Goal: Register for event/course

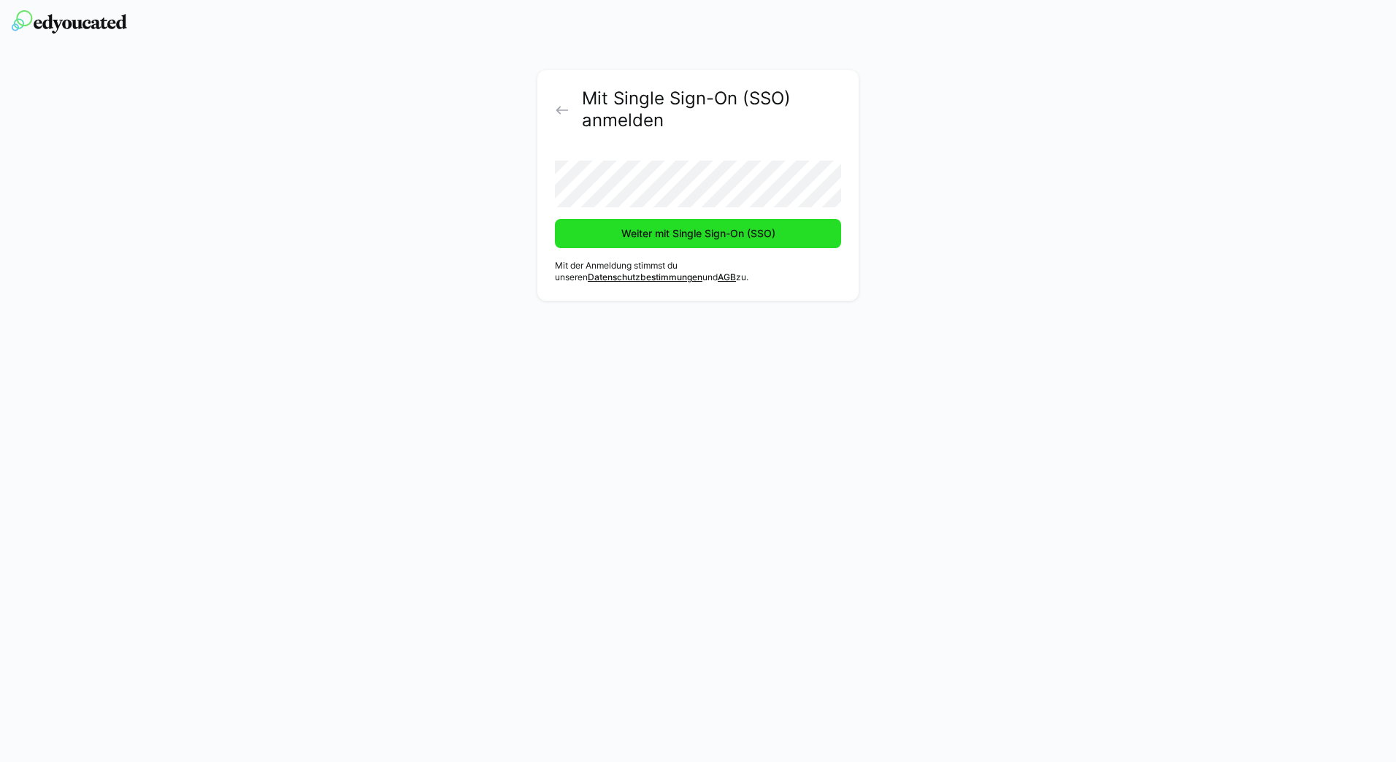
click at [649, 231] on span "Weiter mit Single Sign-On (SSO)" at bounding box center [698, 233] width 158 height 15
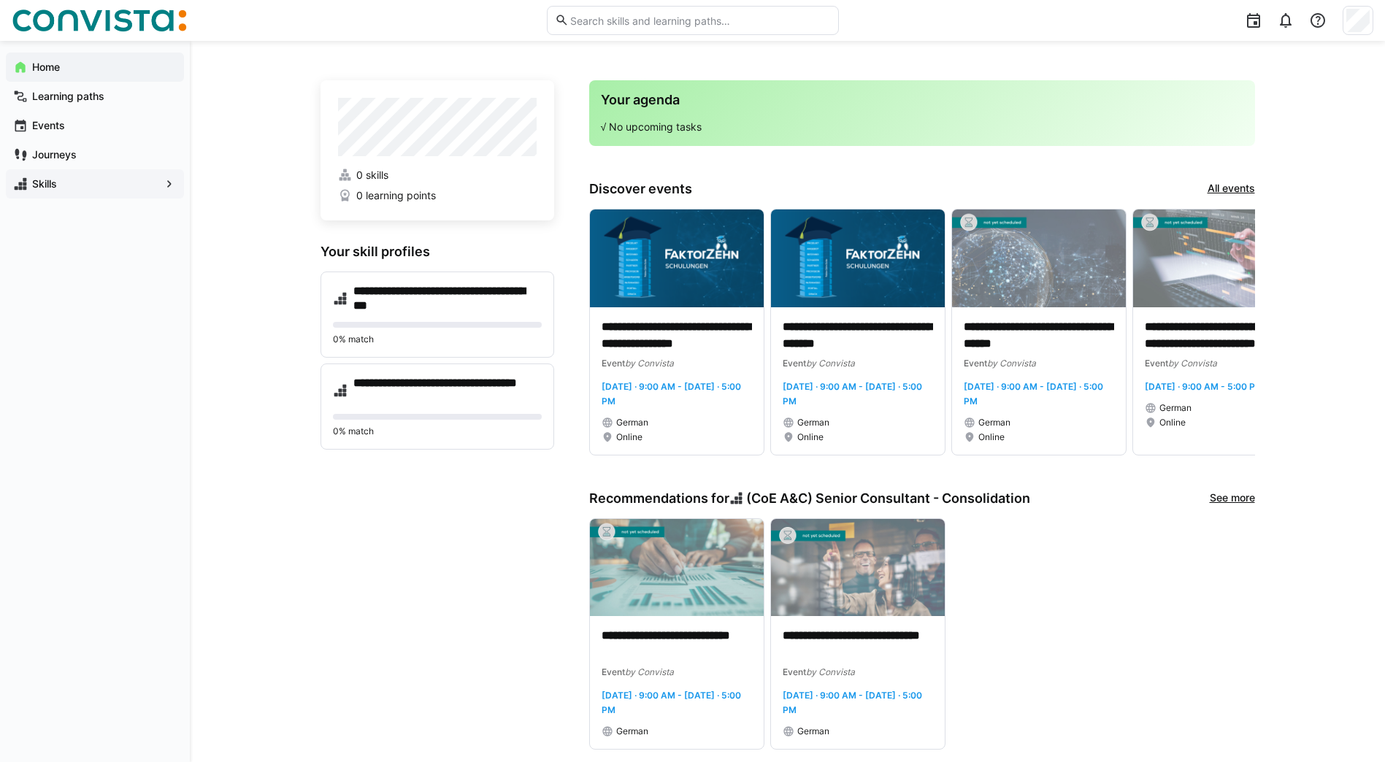
click at [0, 0] on app-navigation-label "Skills" at bounding box center [0, 0] width 0 height 0
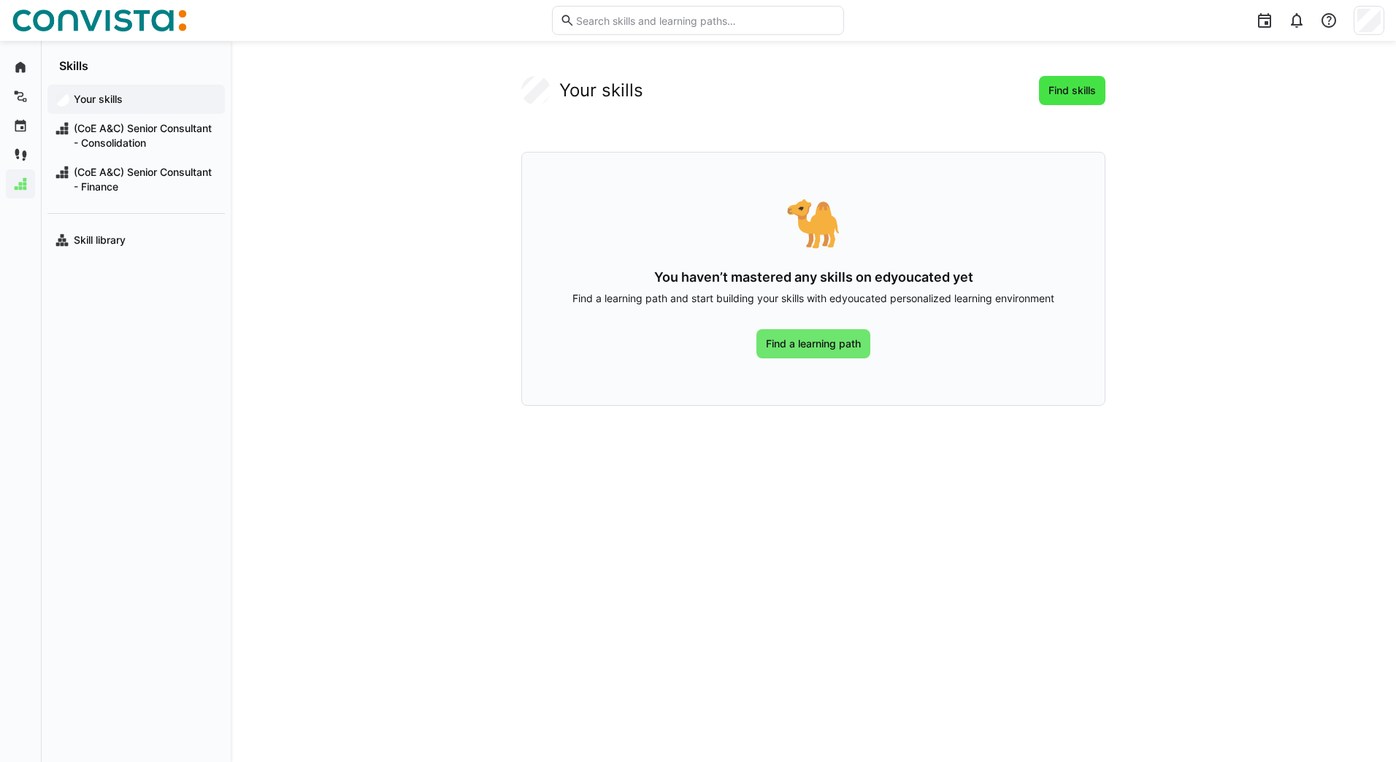
click at [1073, 90] on span "Find skills" at bounding box center [1072, 90] width 52 height 15
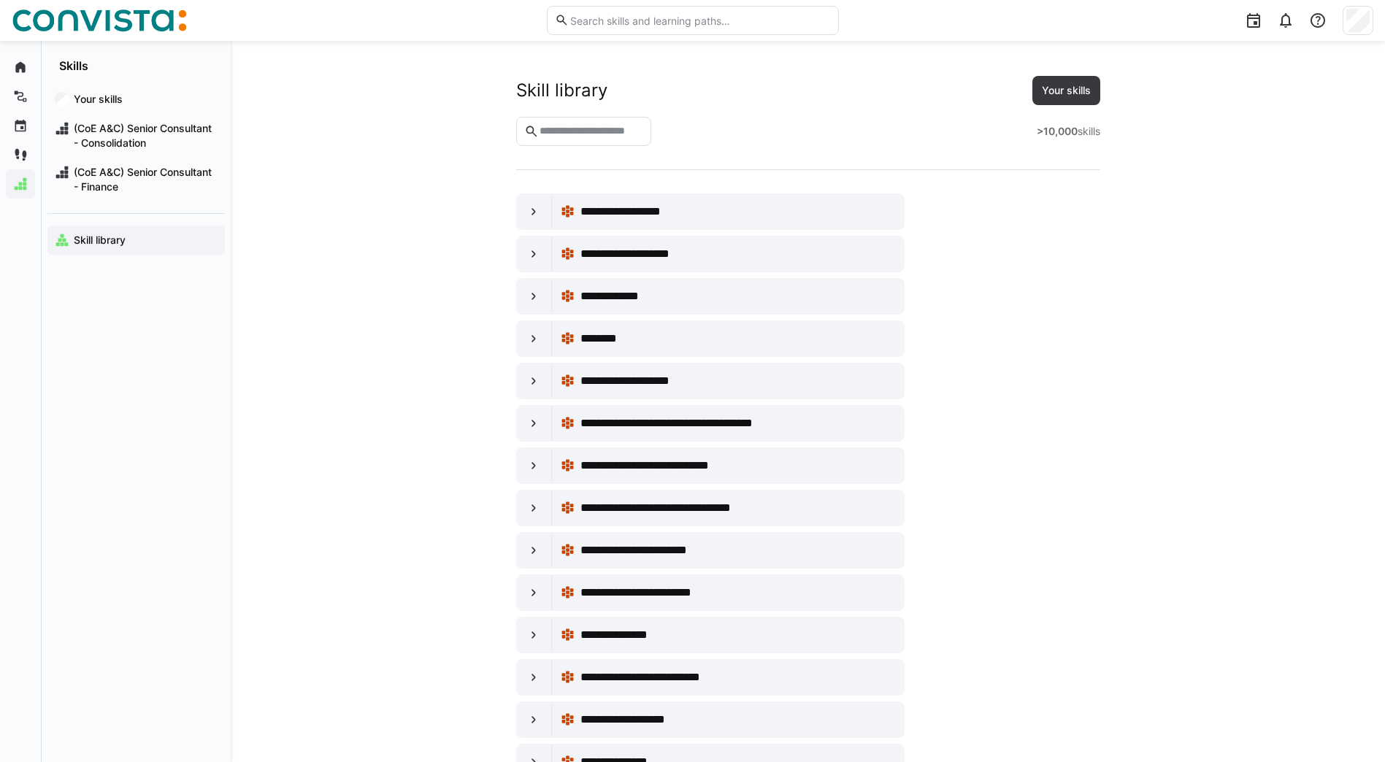
click at [612, 122] on eds-input at bounding box center [584, 131] width 136 height 29
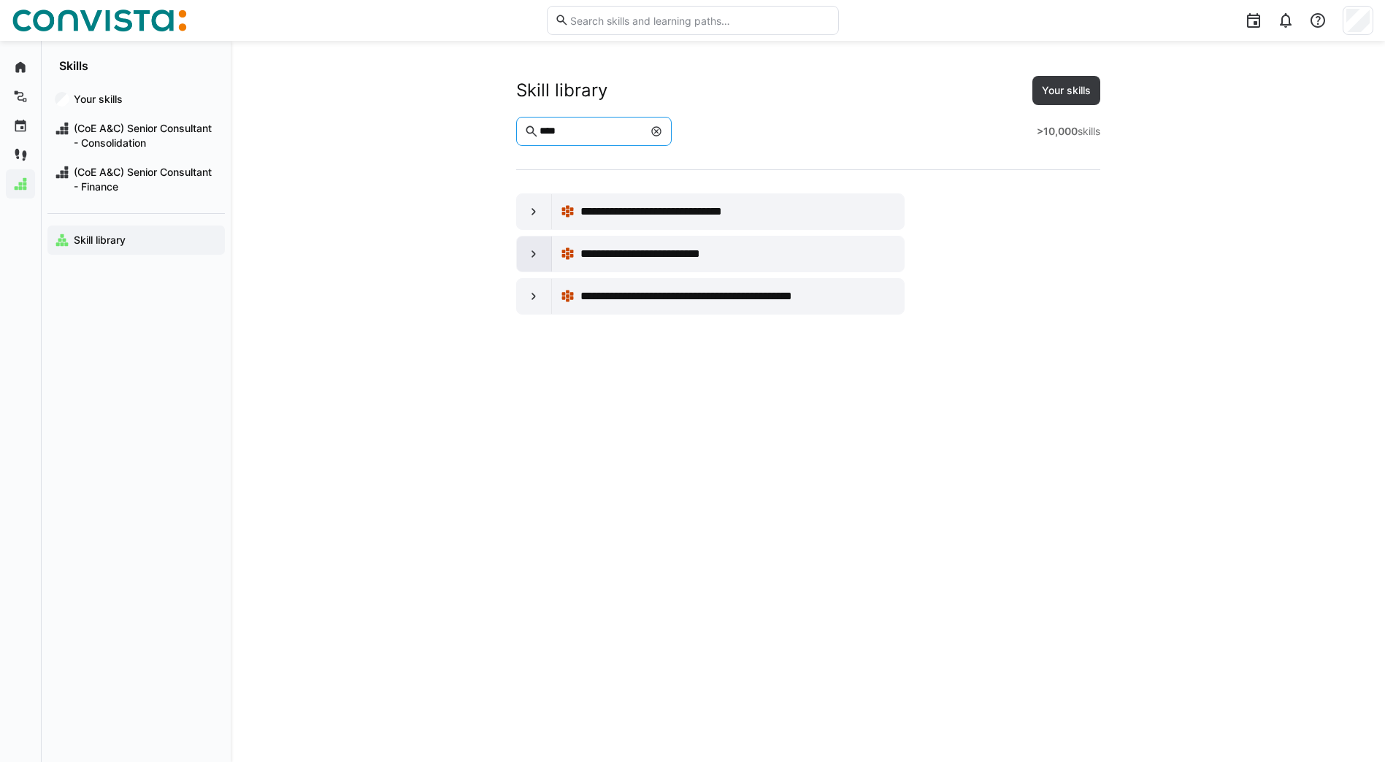
type input "****"
click at [538, 252] on eds-icon at bounding box center [533, 254] width 15 height 15
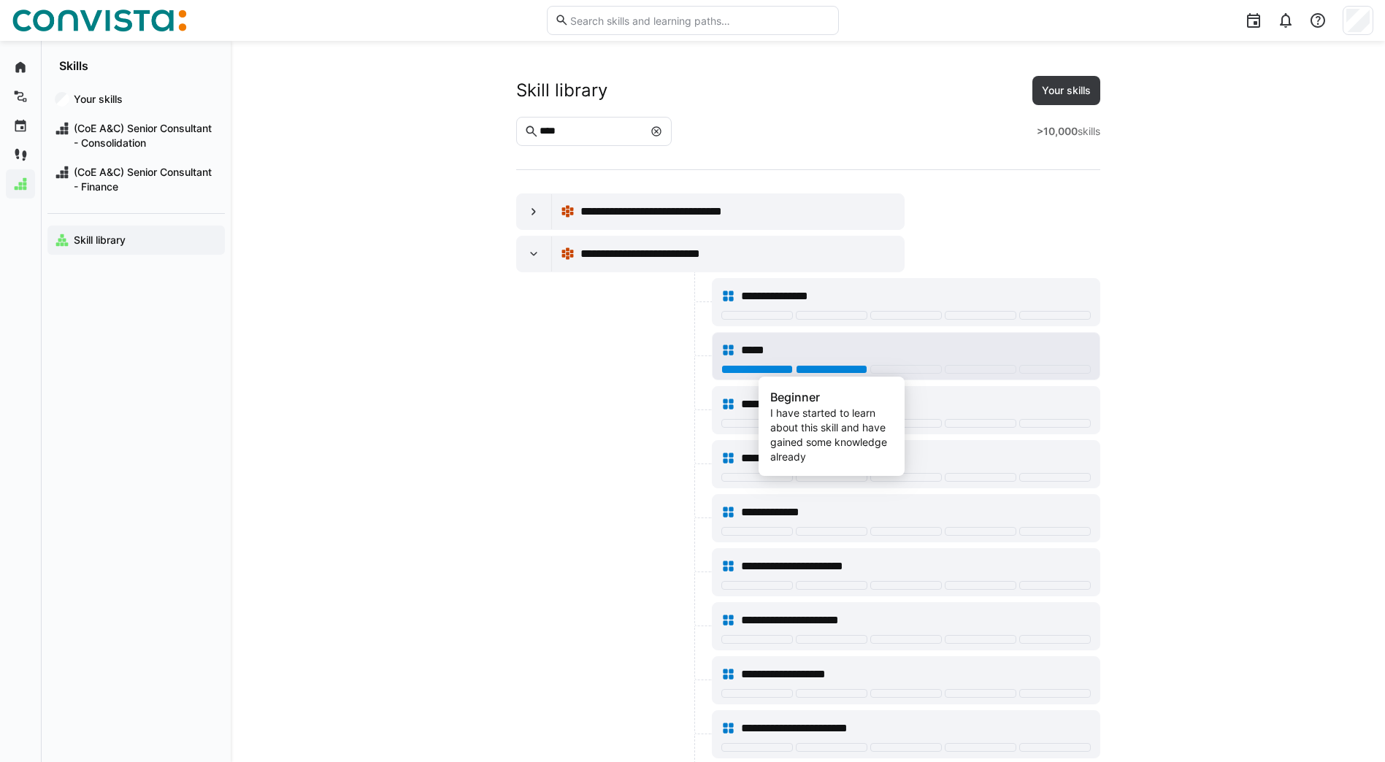
click at [815, 368] on div at bounding box center [832, 369] width 72 height 9
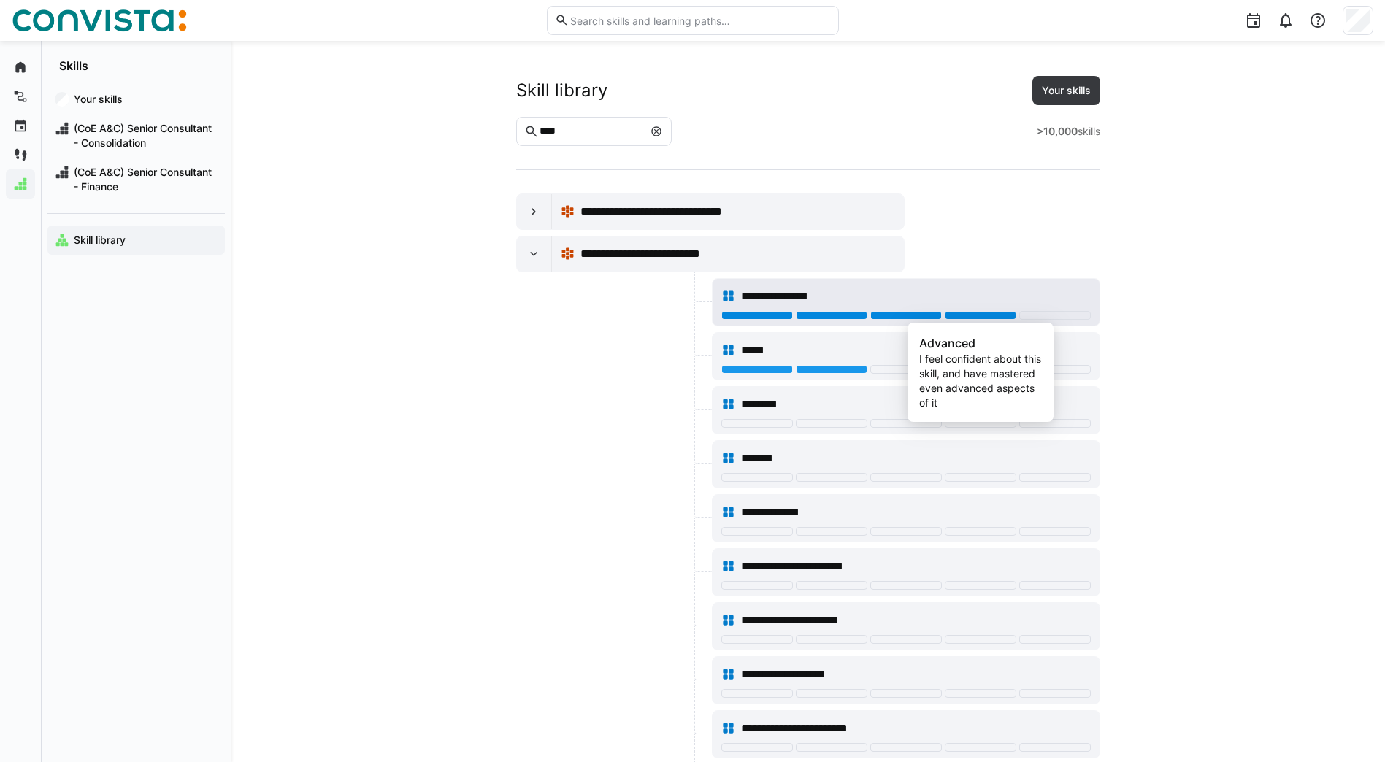
click at [980, 311] on div at bounding box center [980, 315] width 72 height 9
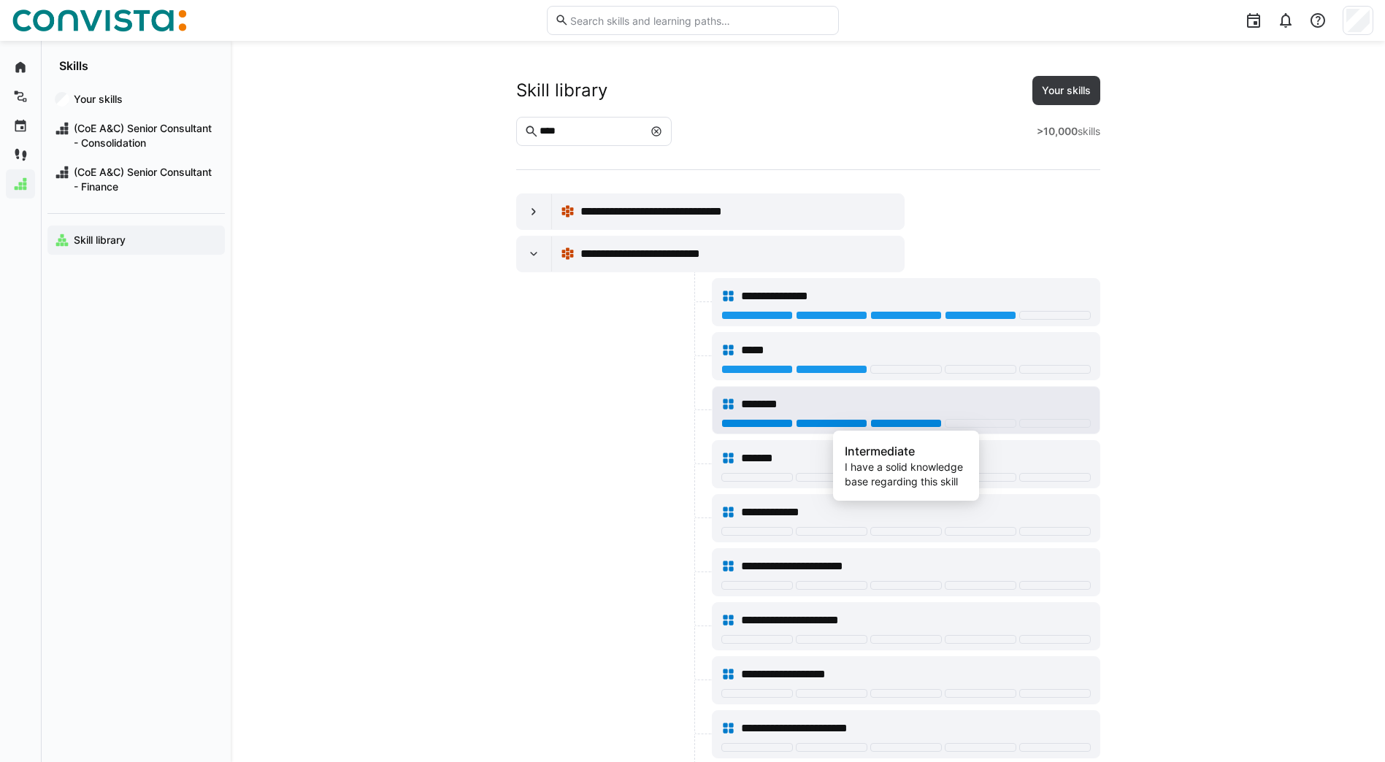
click at [890, 424] on div at bounding box center [906, 423] width 72 height 9
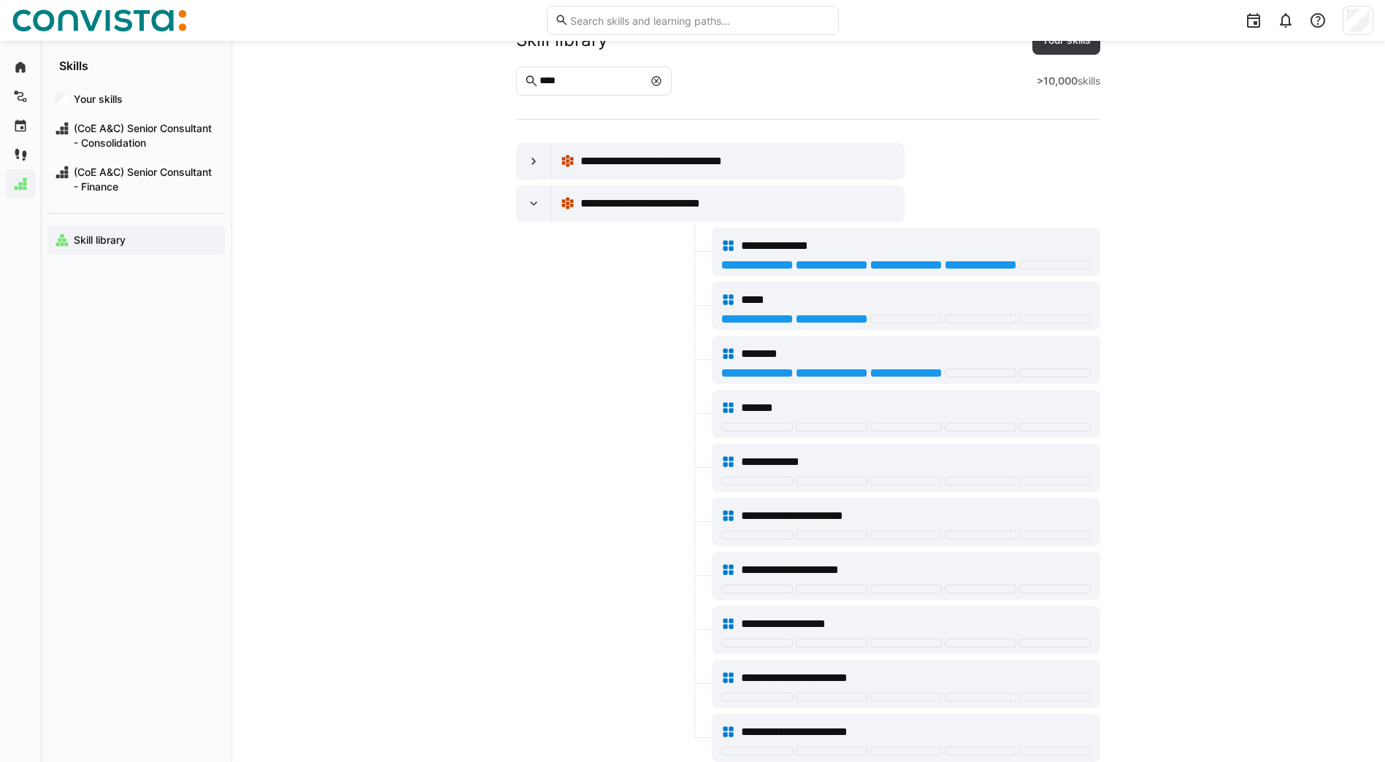
scroll to position [73, 0]
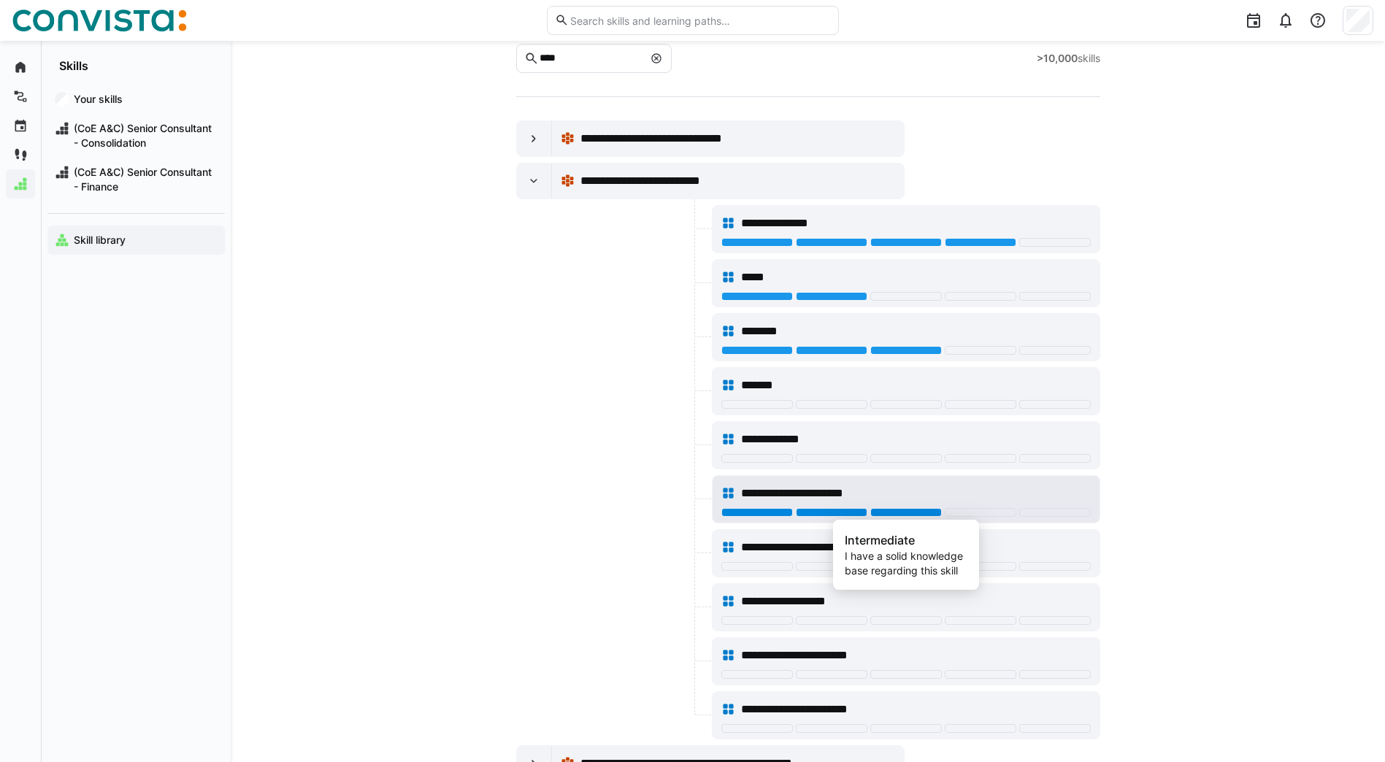
click at [896, 510] on div at bounding box center [906, 512] width 72 height 9
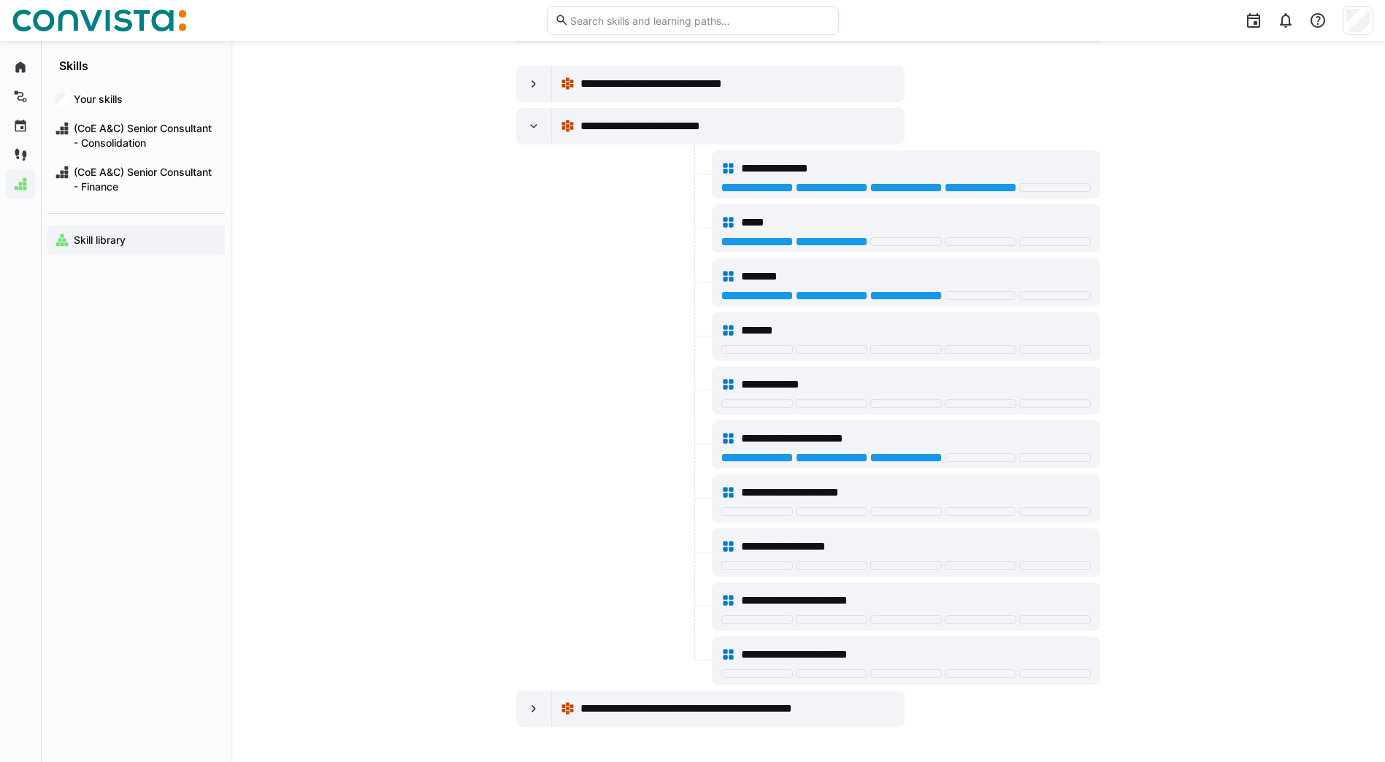
scroll to position [0, 0]
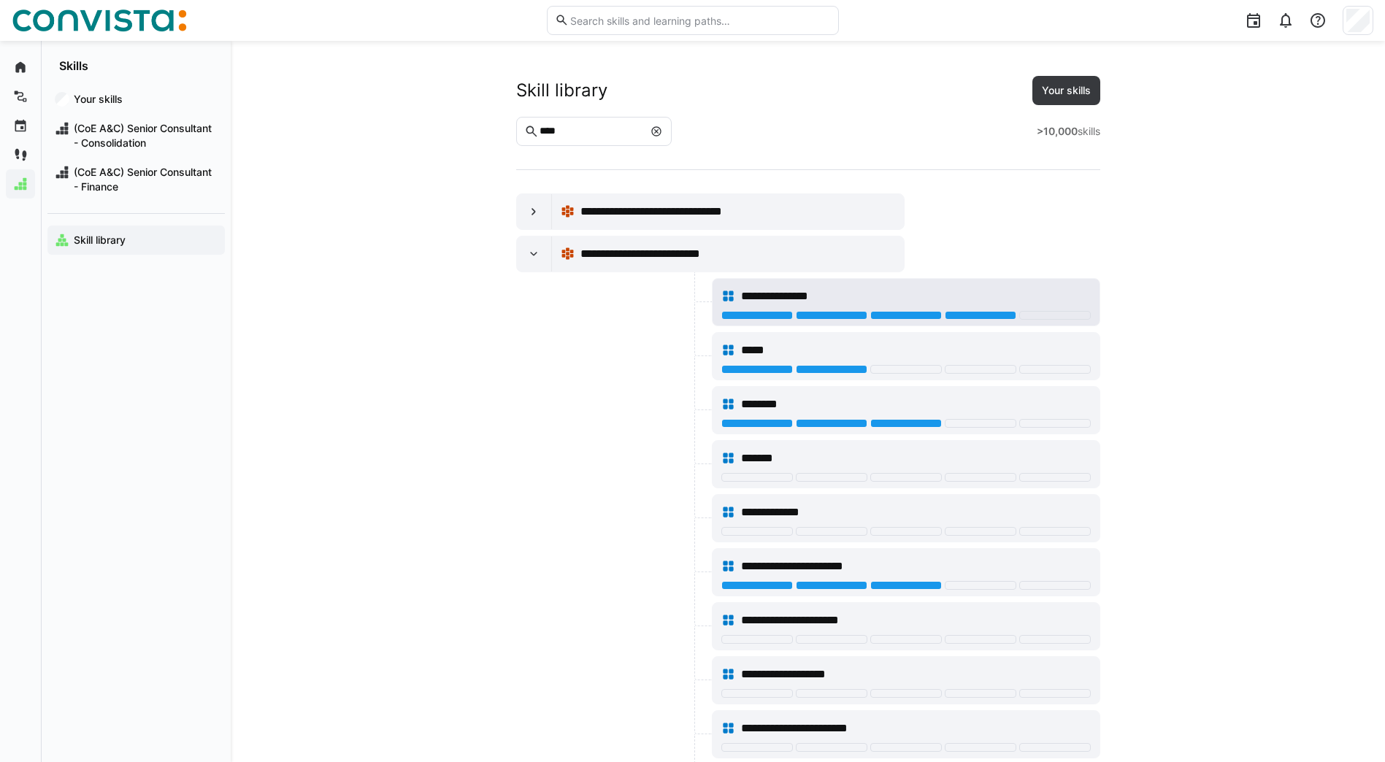
click at [930, 320] on div at bounding box center [905, 317] width 369 height 12
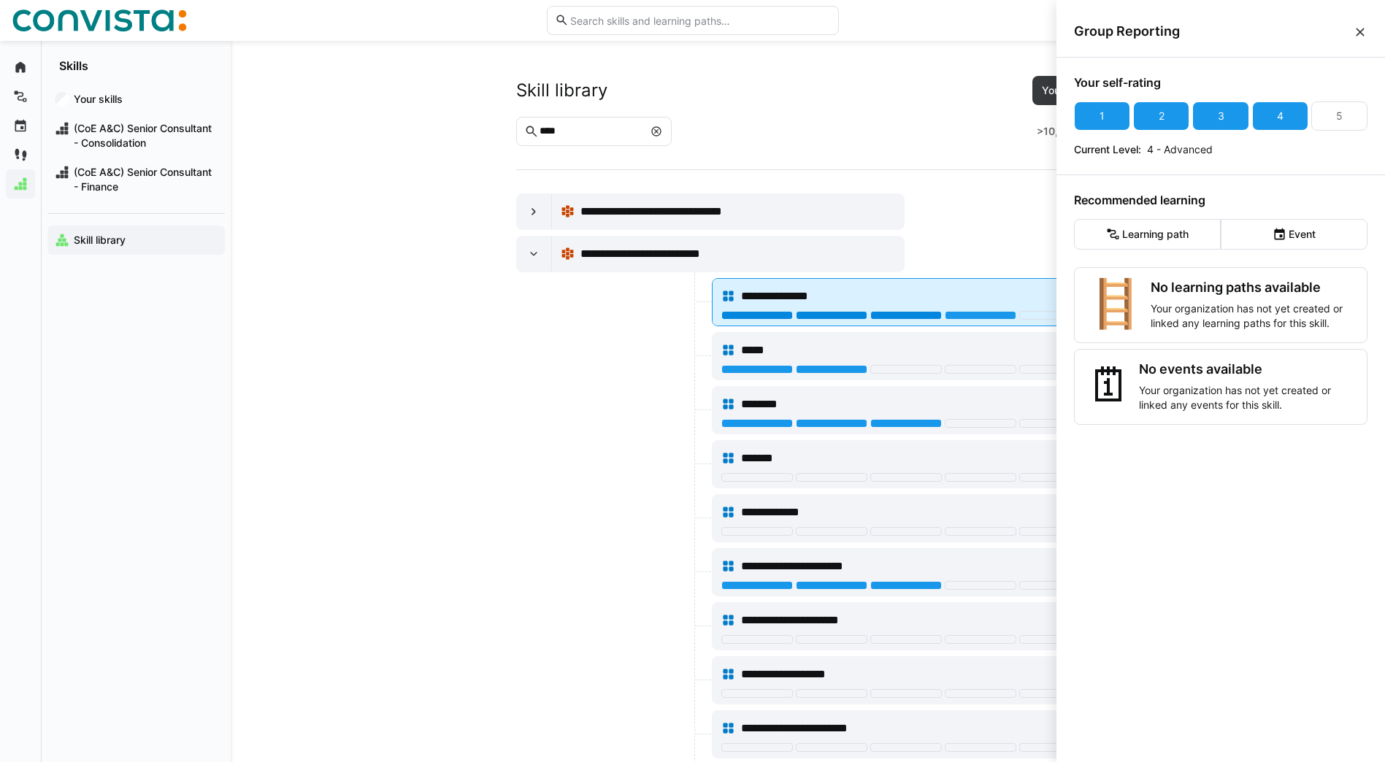
click at [925, 319] on div at bounding box center [906, 315] width 72 height 9
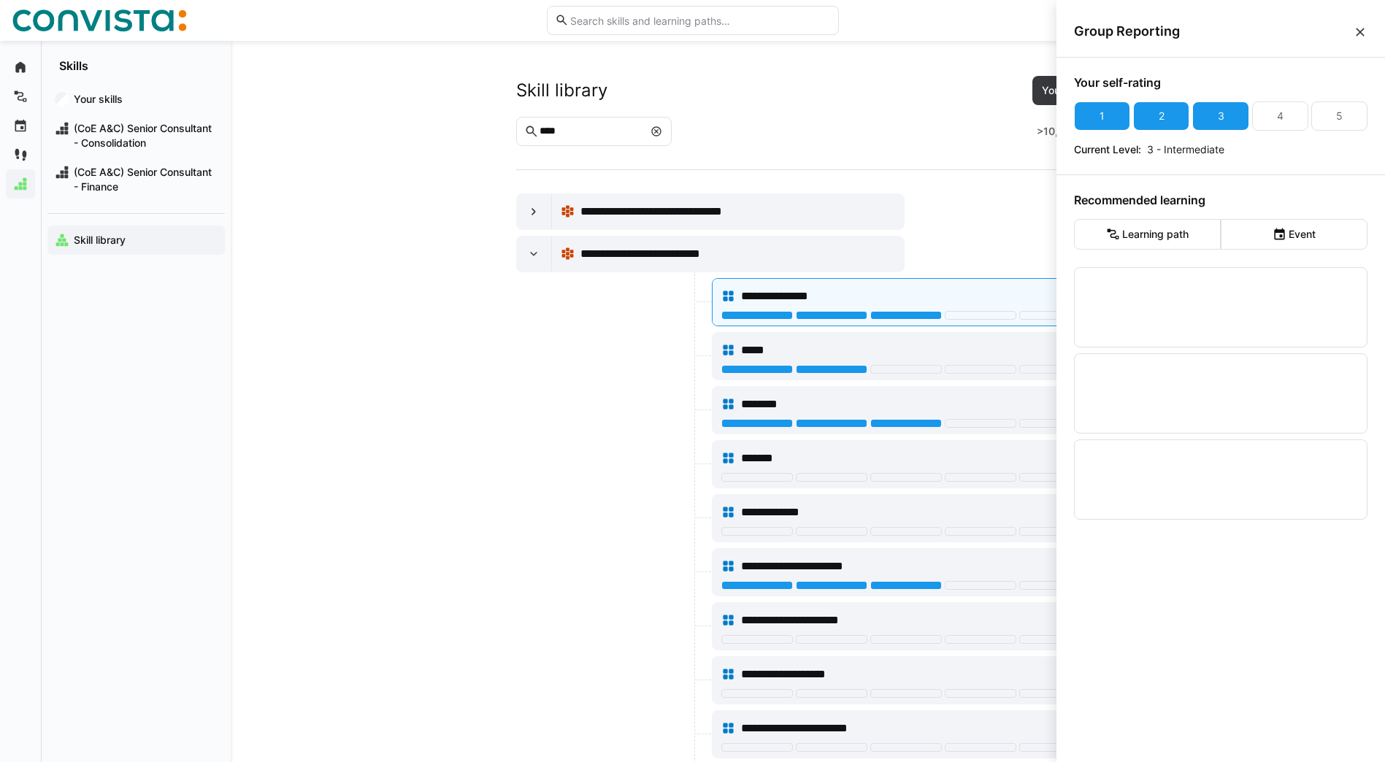
click at [1362, 32] on eds-icon at bounding box center [1359, 32] width 15 height 15
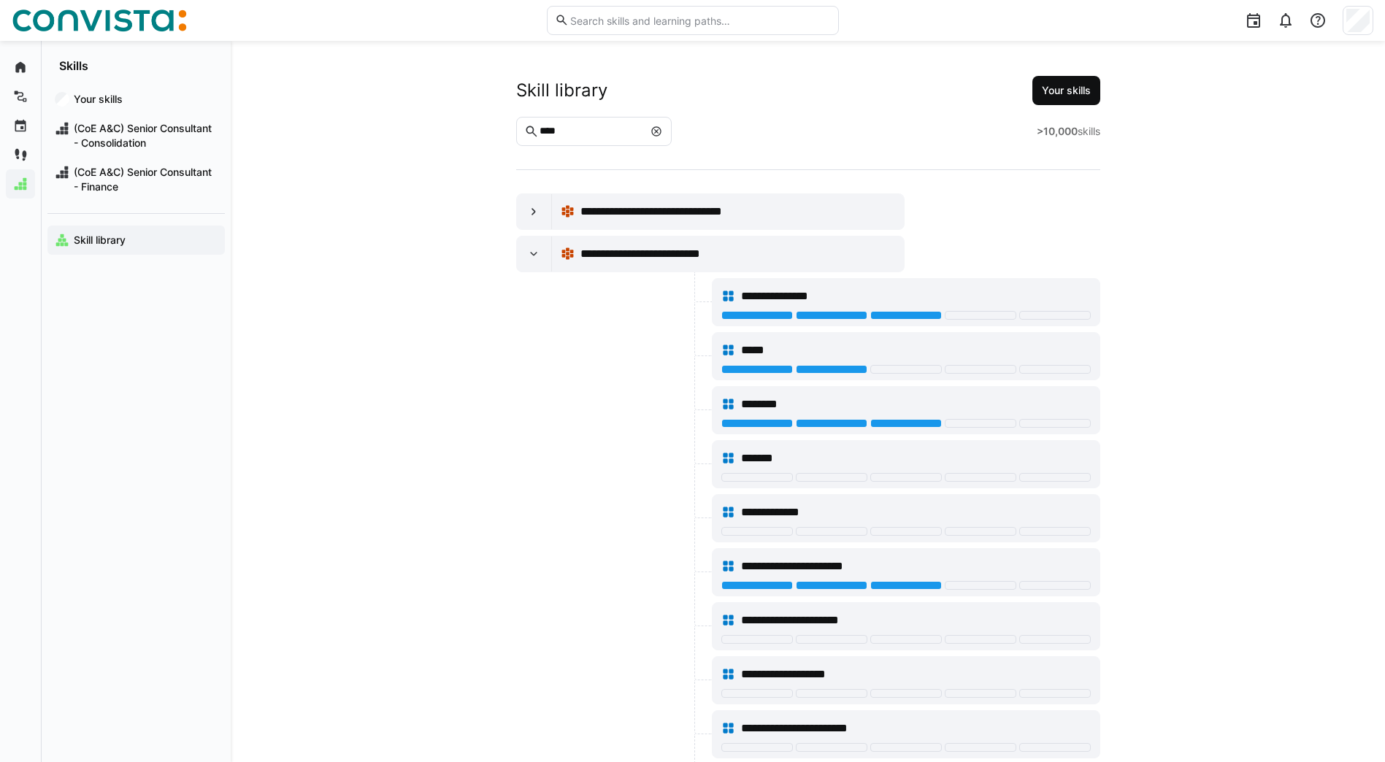
click at [1068, 98] on span "Your skills" at bounding box center [1066, 90] width 68 height 29
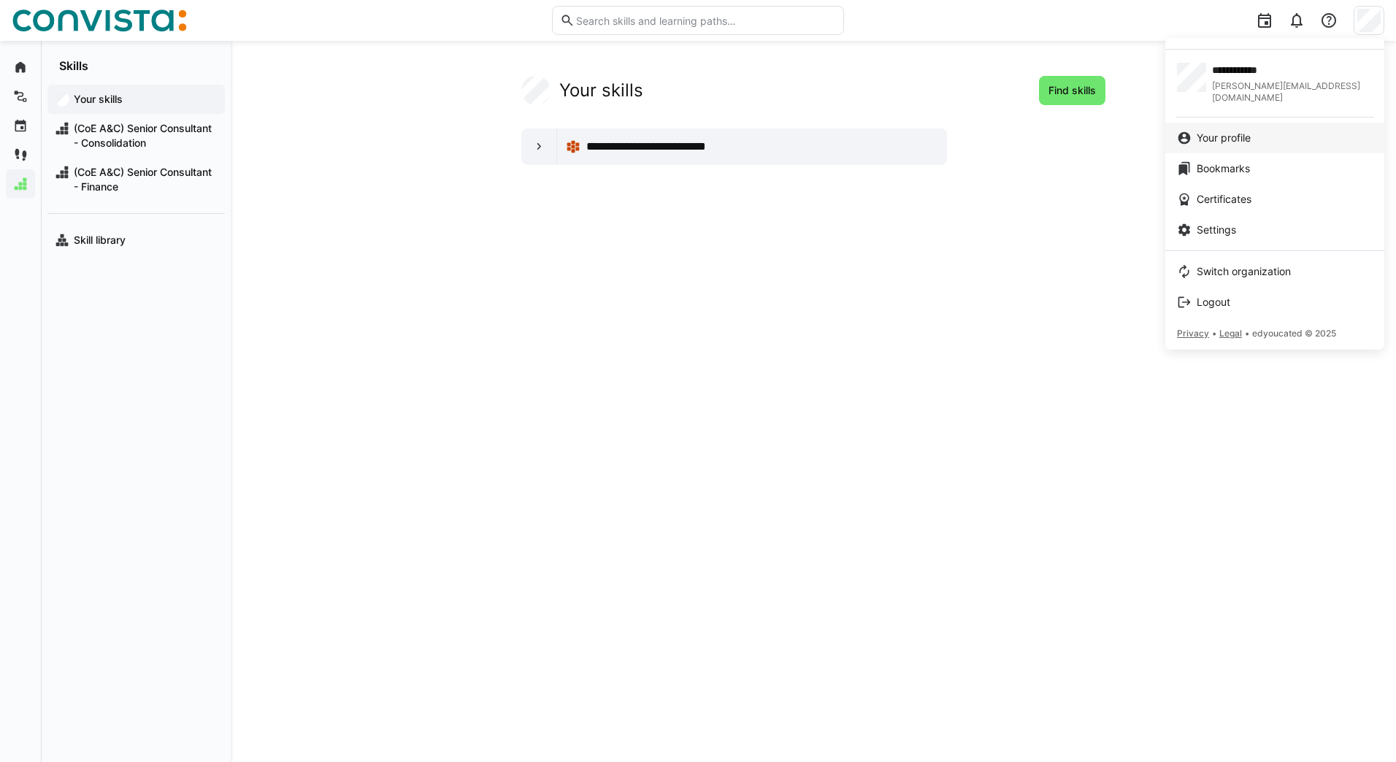
click at [1247, 131] on span "Your profile" at bounding box center [1223, 138] width 54 height 15
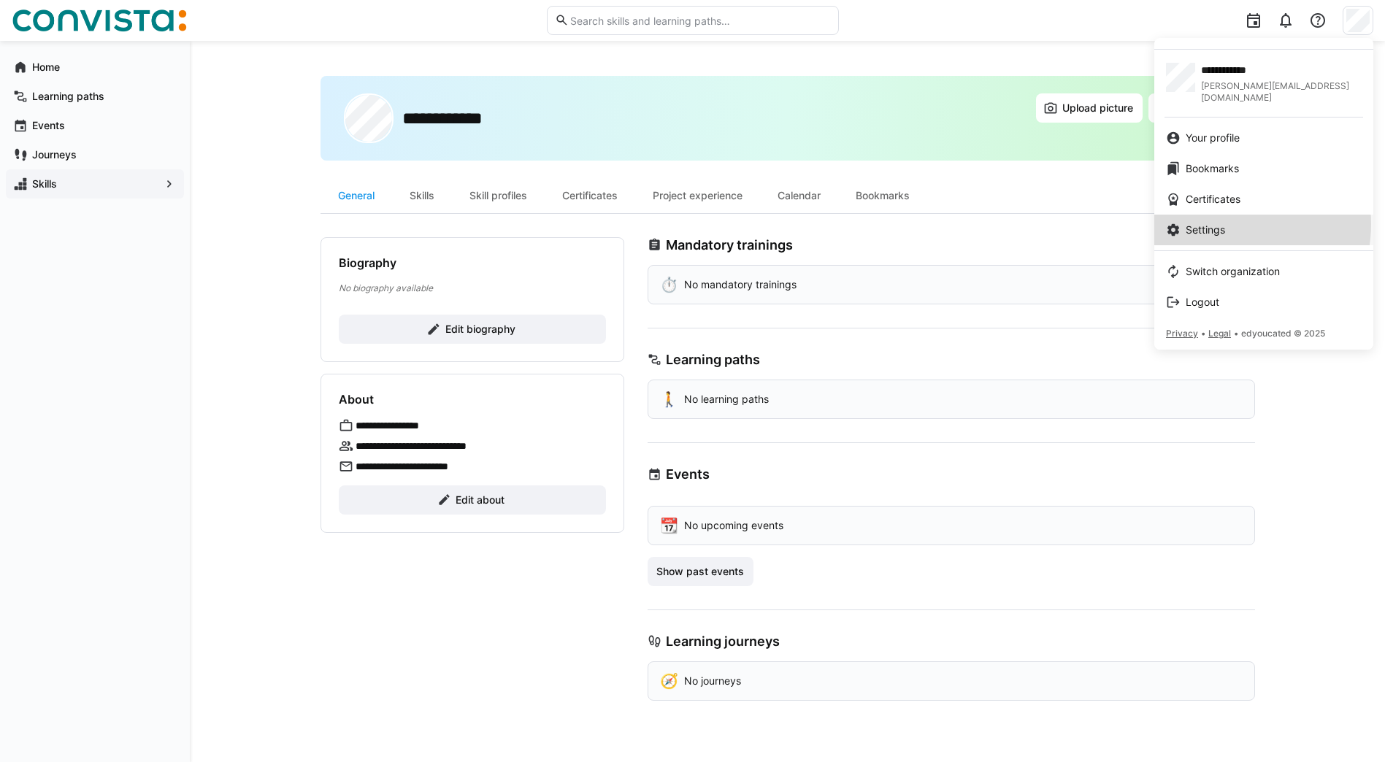
click at [1225, 223] on span "Settings" at bounding box center [1204, 230] width 39 height 15
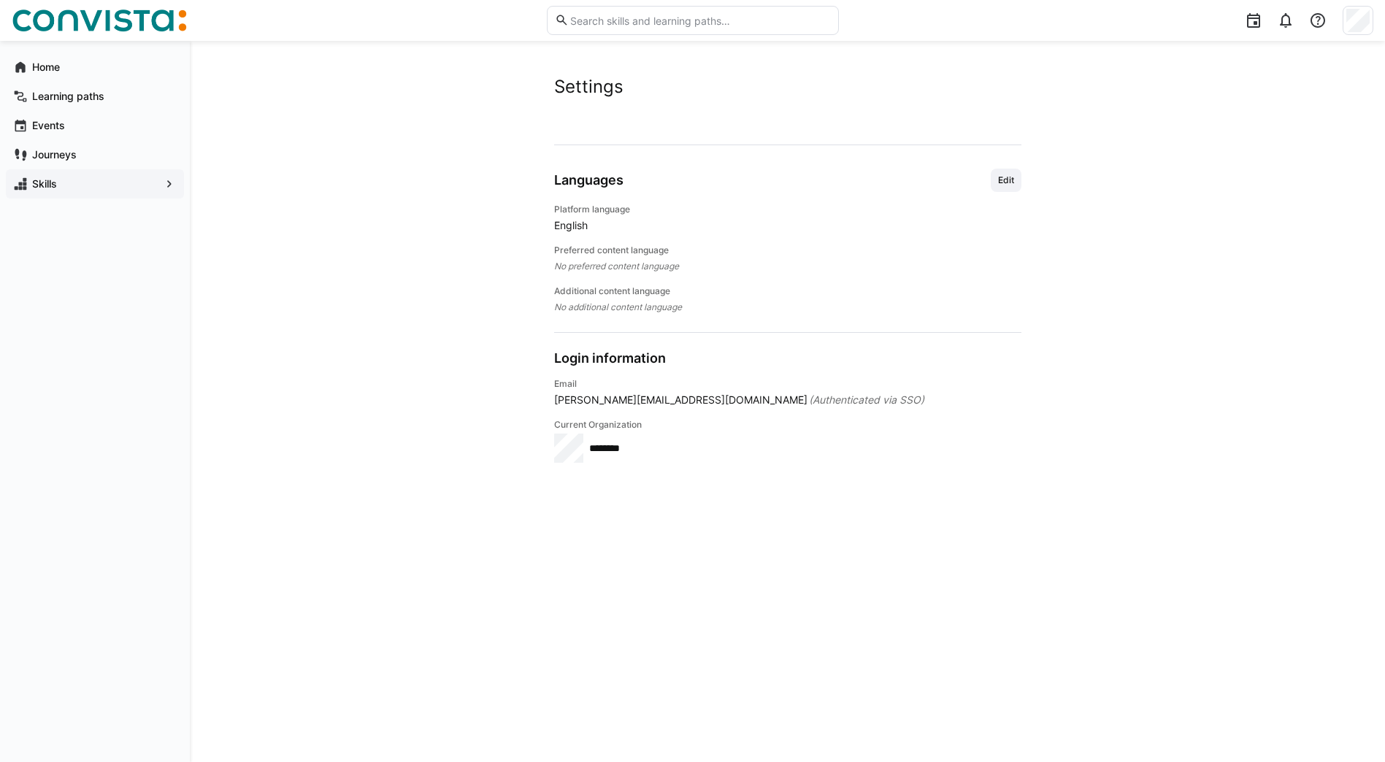
click at [580, 223] on span "English" at bounding box center [787, 225] width 467 height 15
click at [1010, 173] on span "Edit" at bounding box center [1005, 180] width 31 height 23
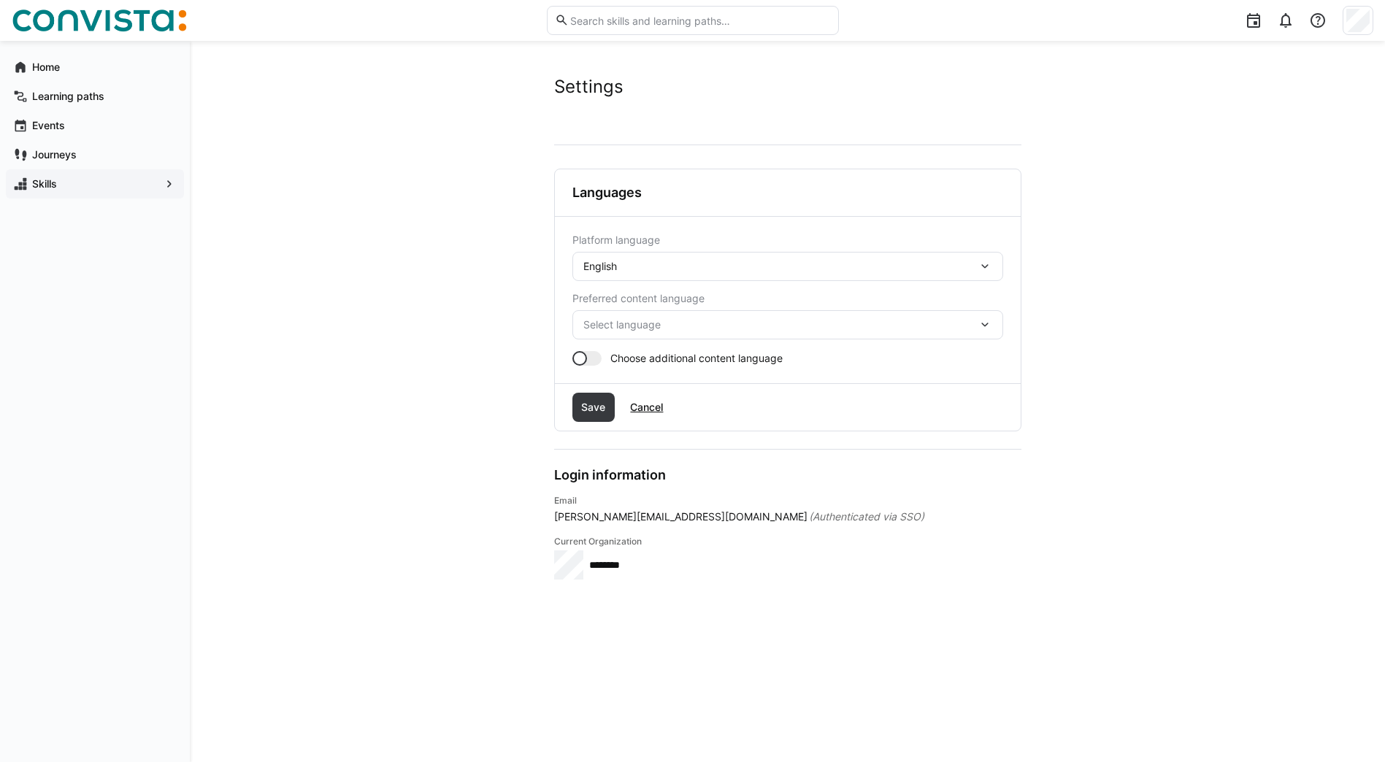
click at [989, 269] on eds-icon at bounding box center [984, 266] width 15 height 15
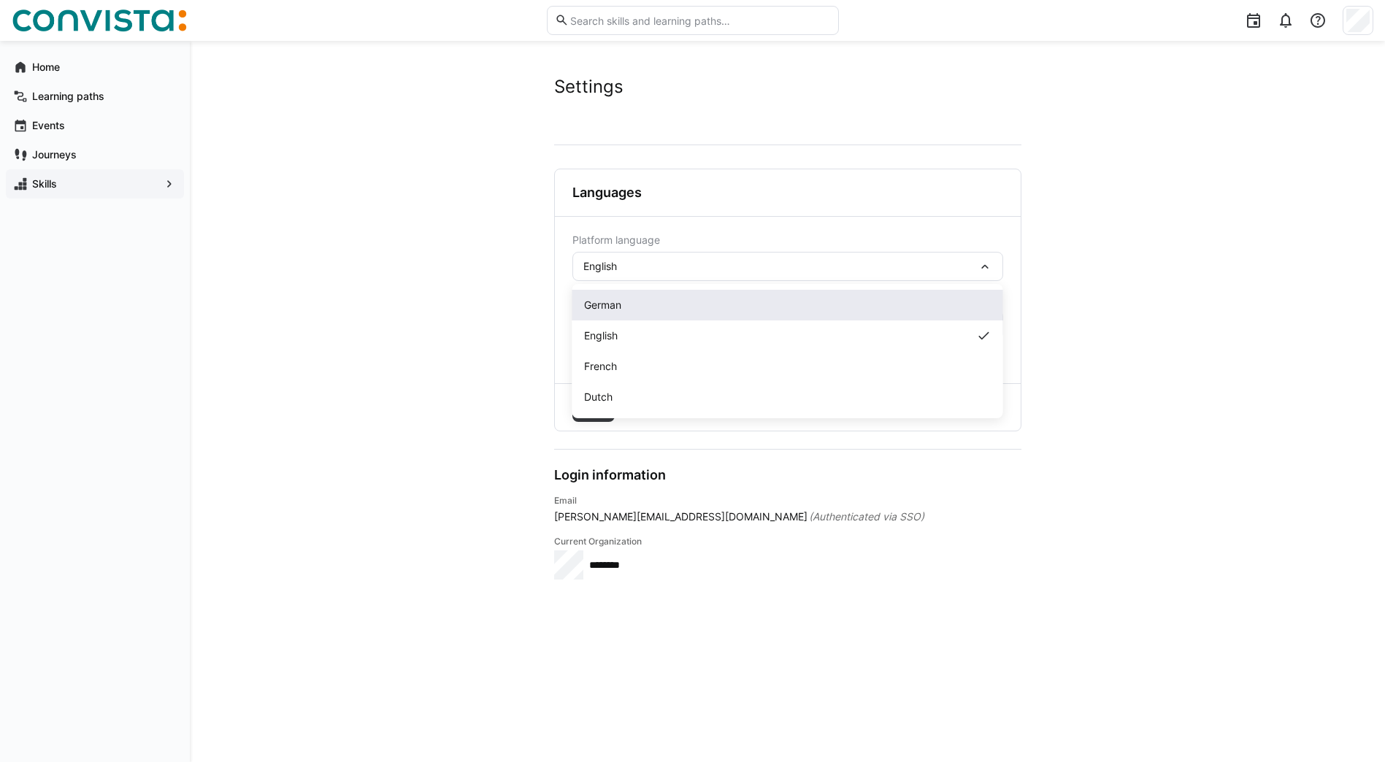
click at [631, 304] on div "German" at bounding box center [787, 305] width 407 height 15
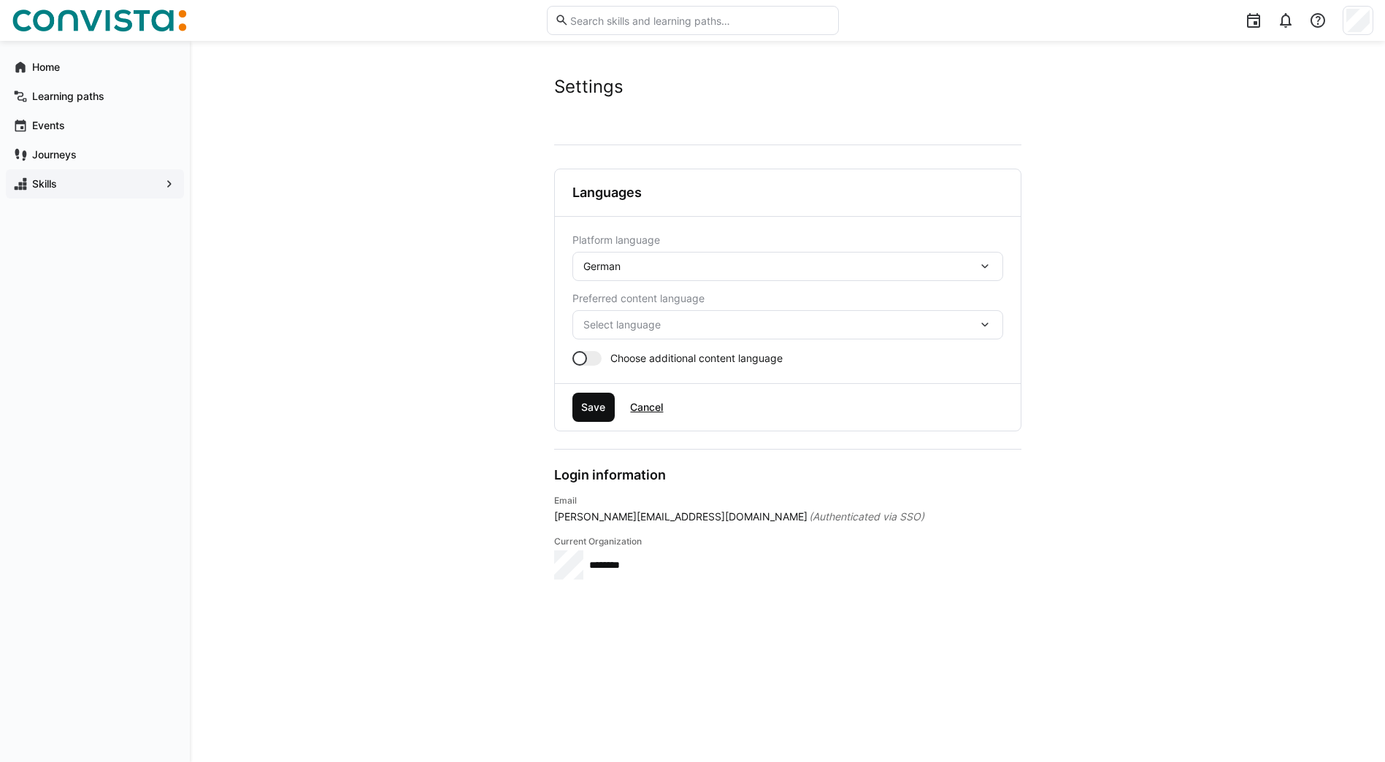
click at [583, 416] on span "Save" at bounding box center [593, 407] width 43 height 29
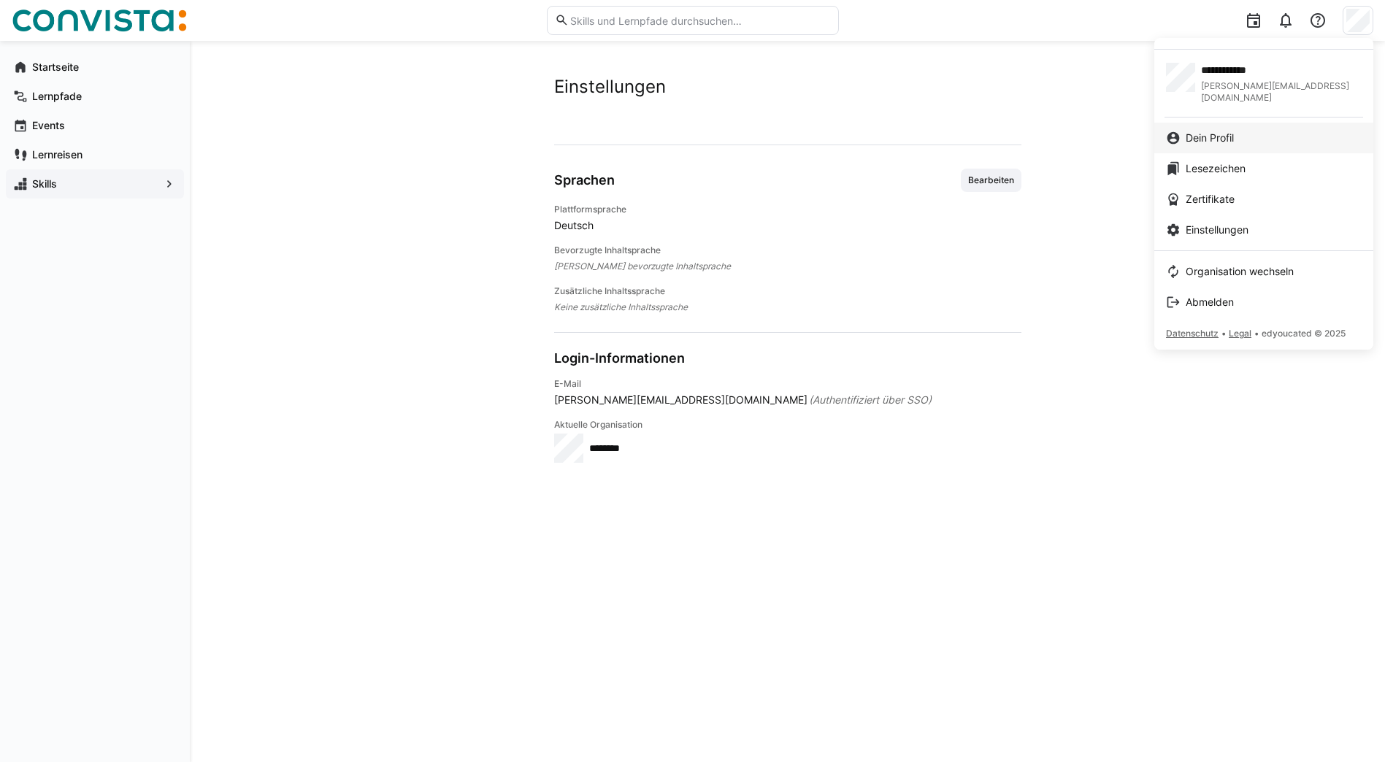
click at [1287, 131] on div "Dein Profil" at bounding box center [1264, 138] width 196 height 15
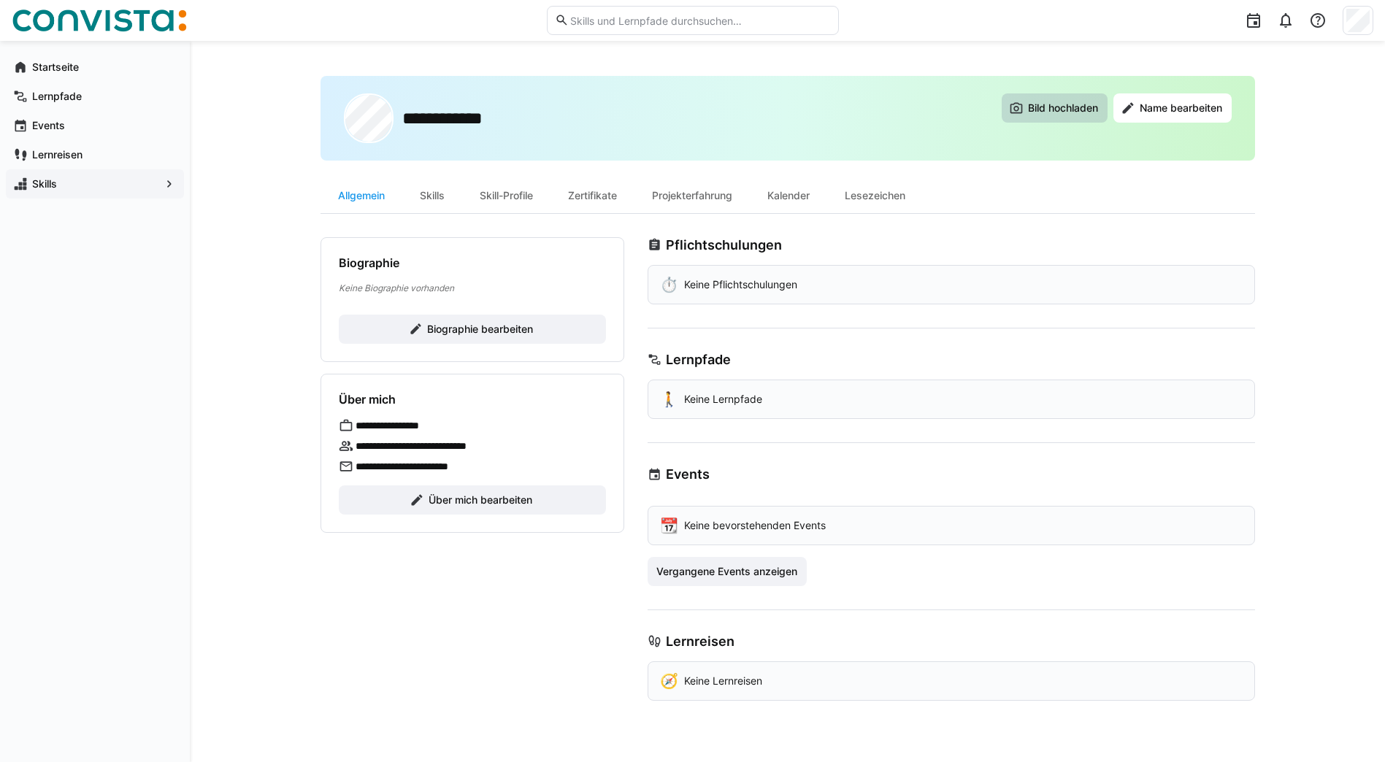
click at [1033, 98] on span "Bild hochladen" at bounding box center [1054, 107] width 106 height 29
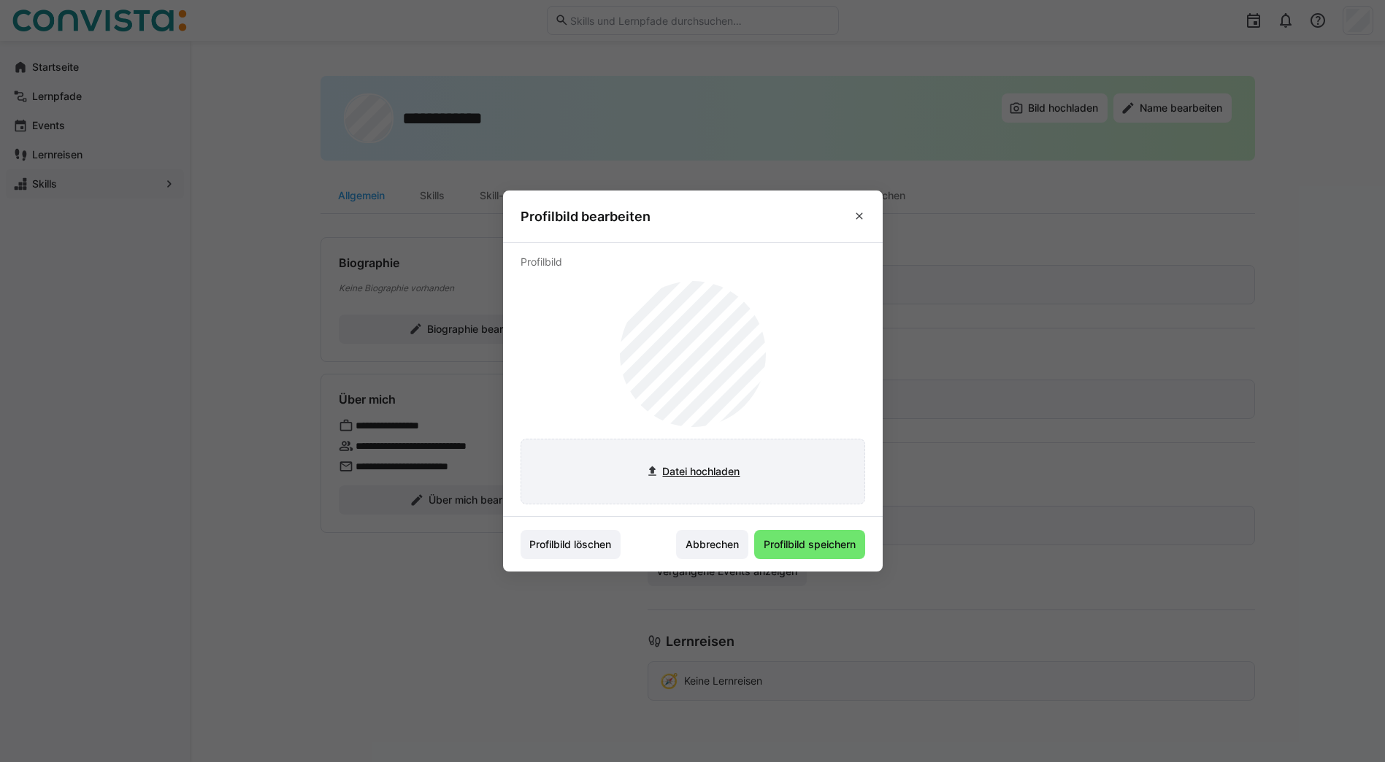
click at [701, 477] on input "file" at bounding box center [692, 471] width 343 height 64
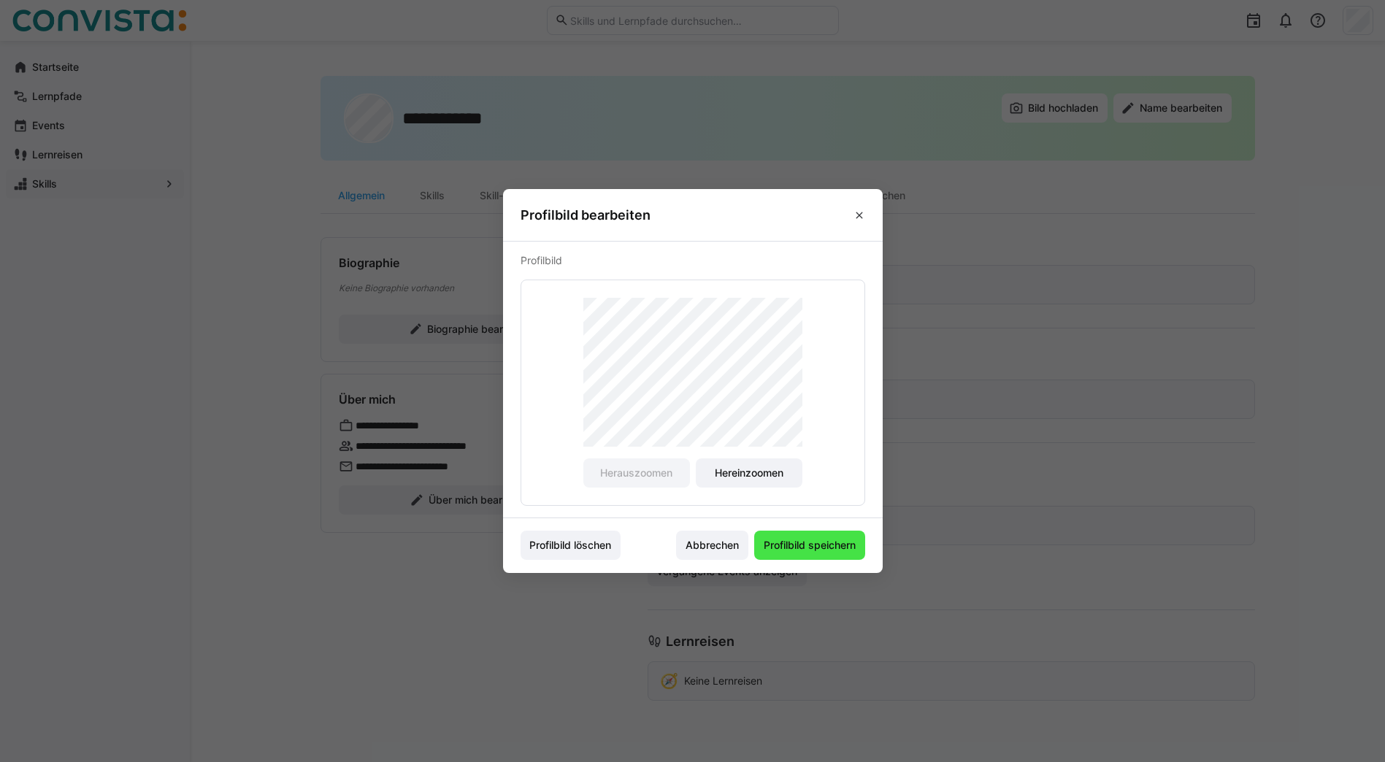
click at [821, 548] on span "Profilbild speichern" at bounding box center [809, 545] width 96 height 15
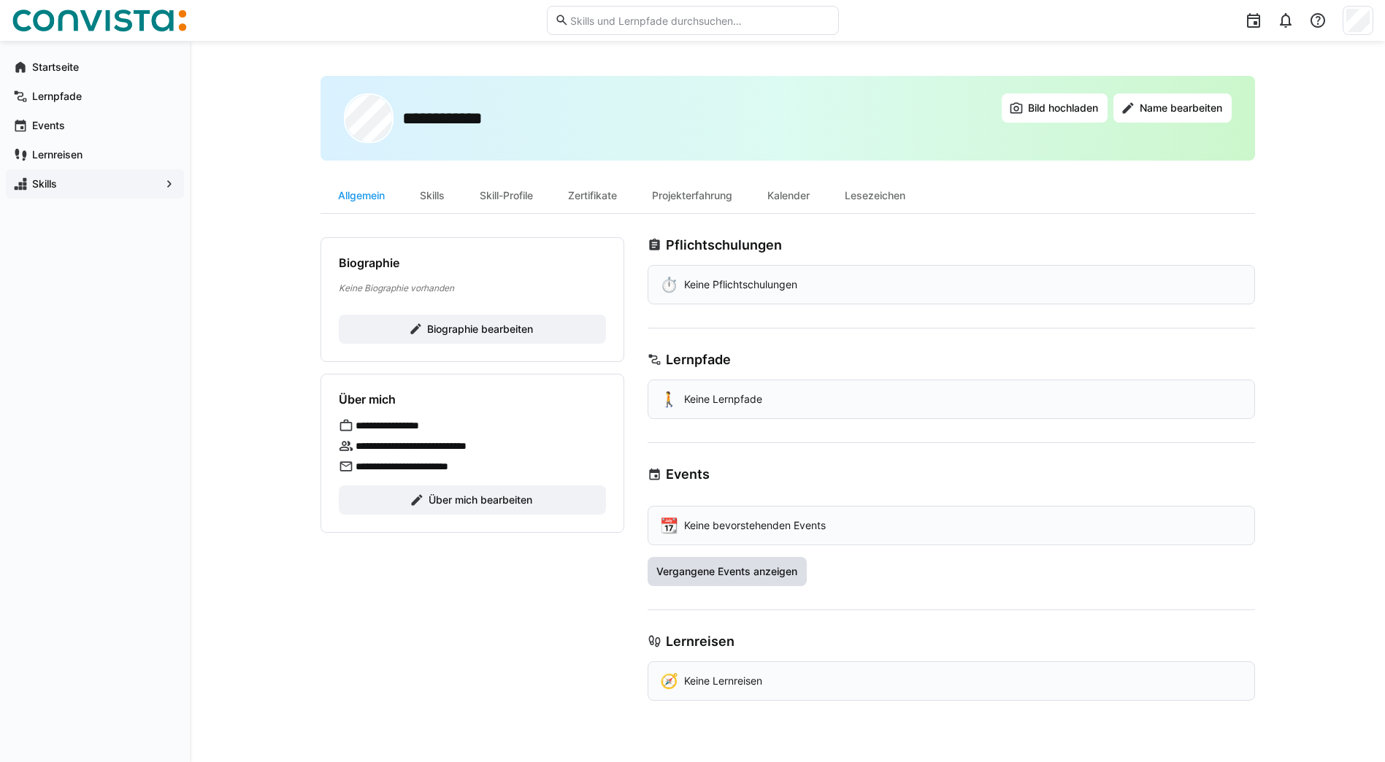
click at [697, 582] on span "Vergangene Events anzeigen" at bounding box center [727, 571] width 160 height 29
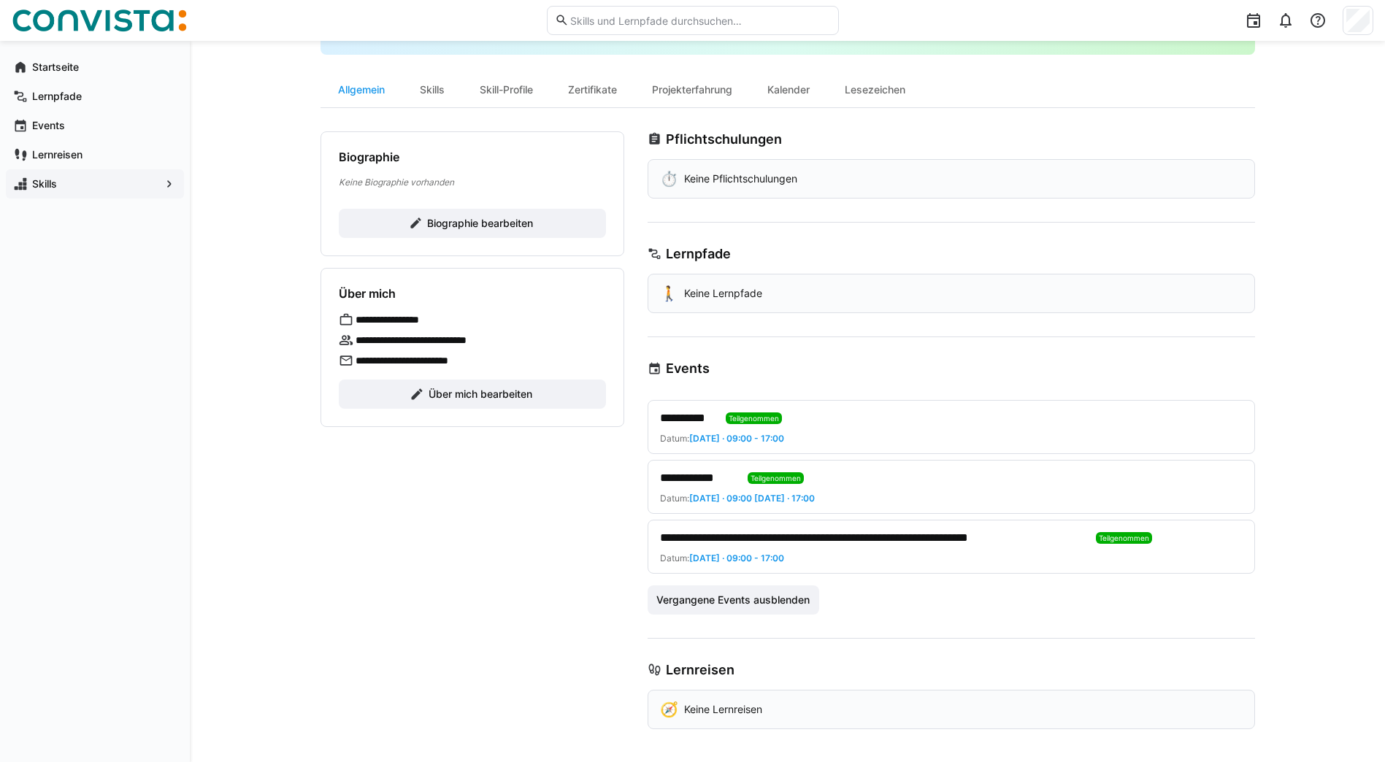
scroll to position [108, 0]
click at [439, 84] on div "Skills" at bounding box center [432, 87] width 60 height 35
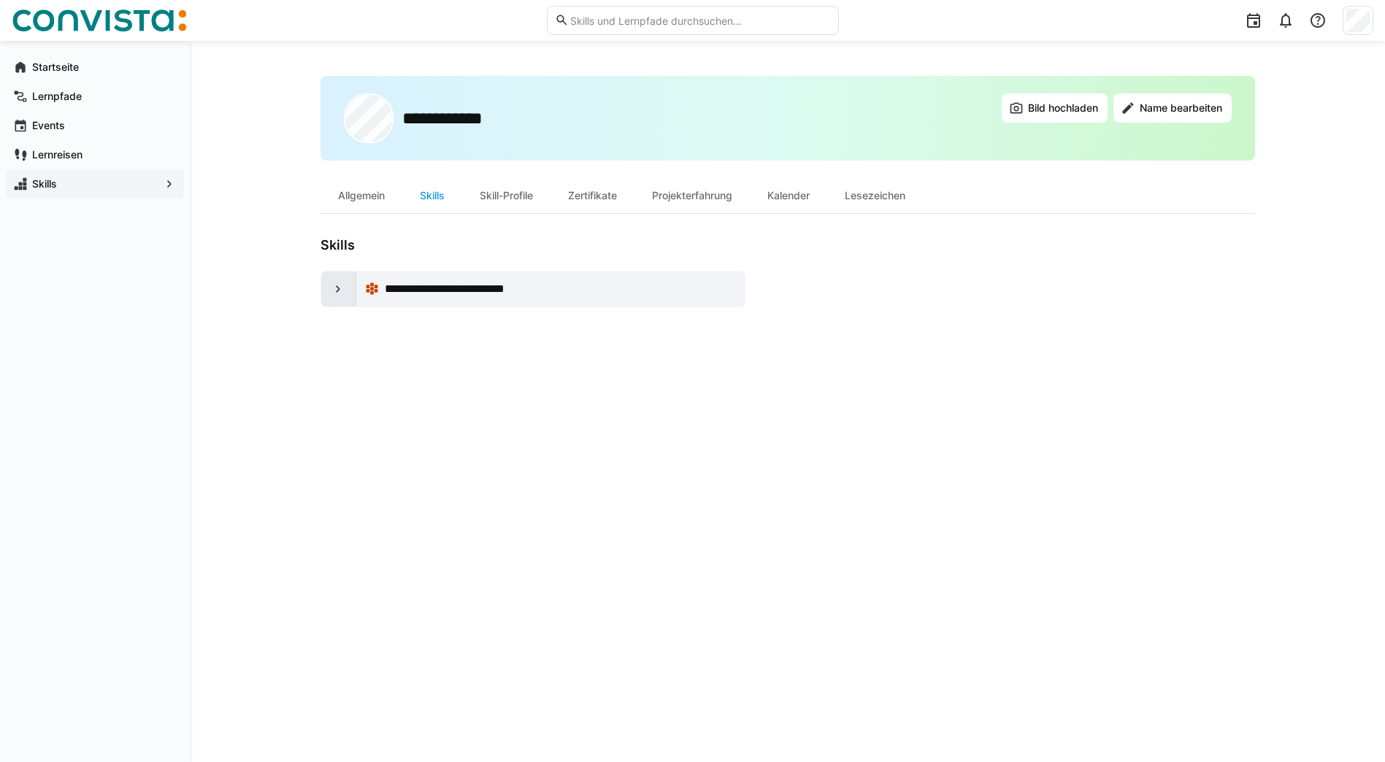
click at [336, 293] on eds-icon at bounding box center [338, 289] width 15 height 15
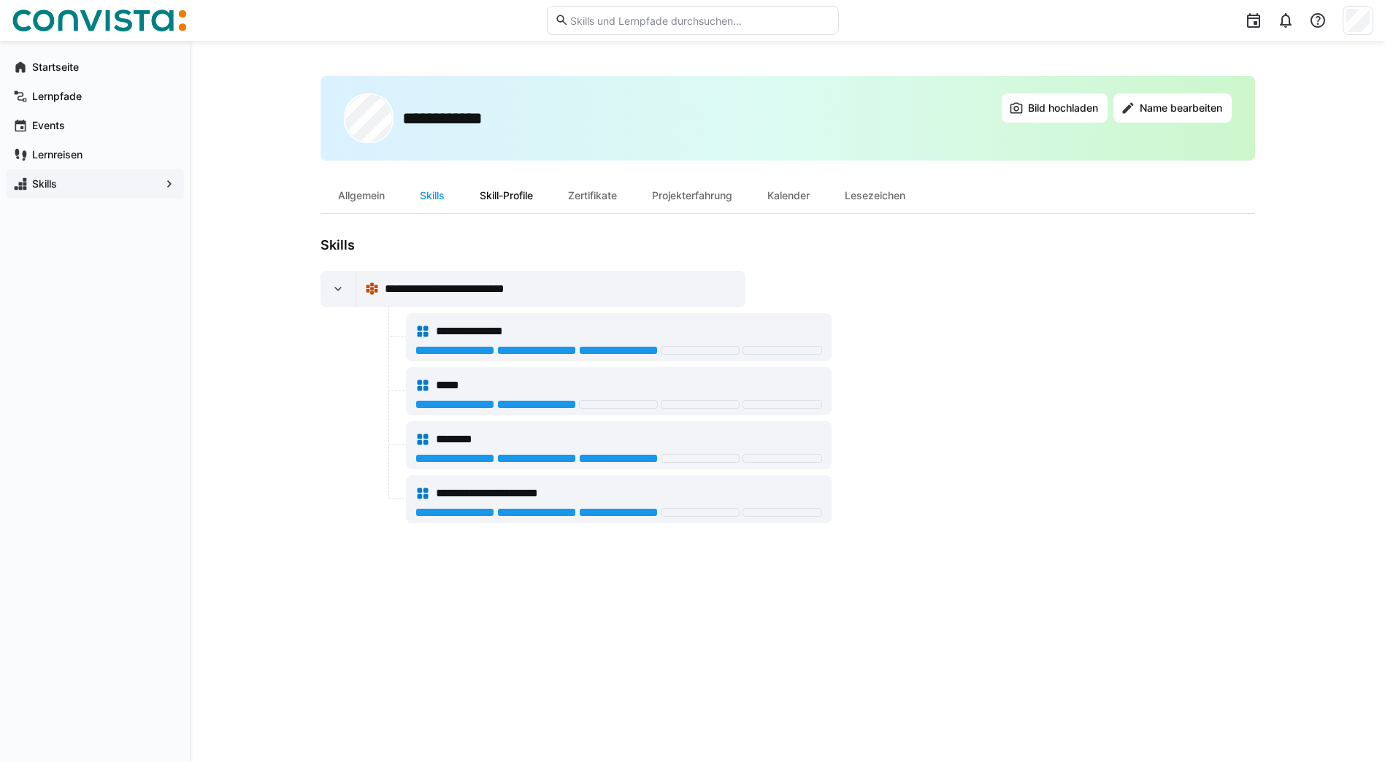
click at [513, 193] on div "Skill-Profile" at bounding box center [506, 195] width 88 height 35
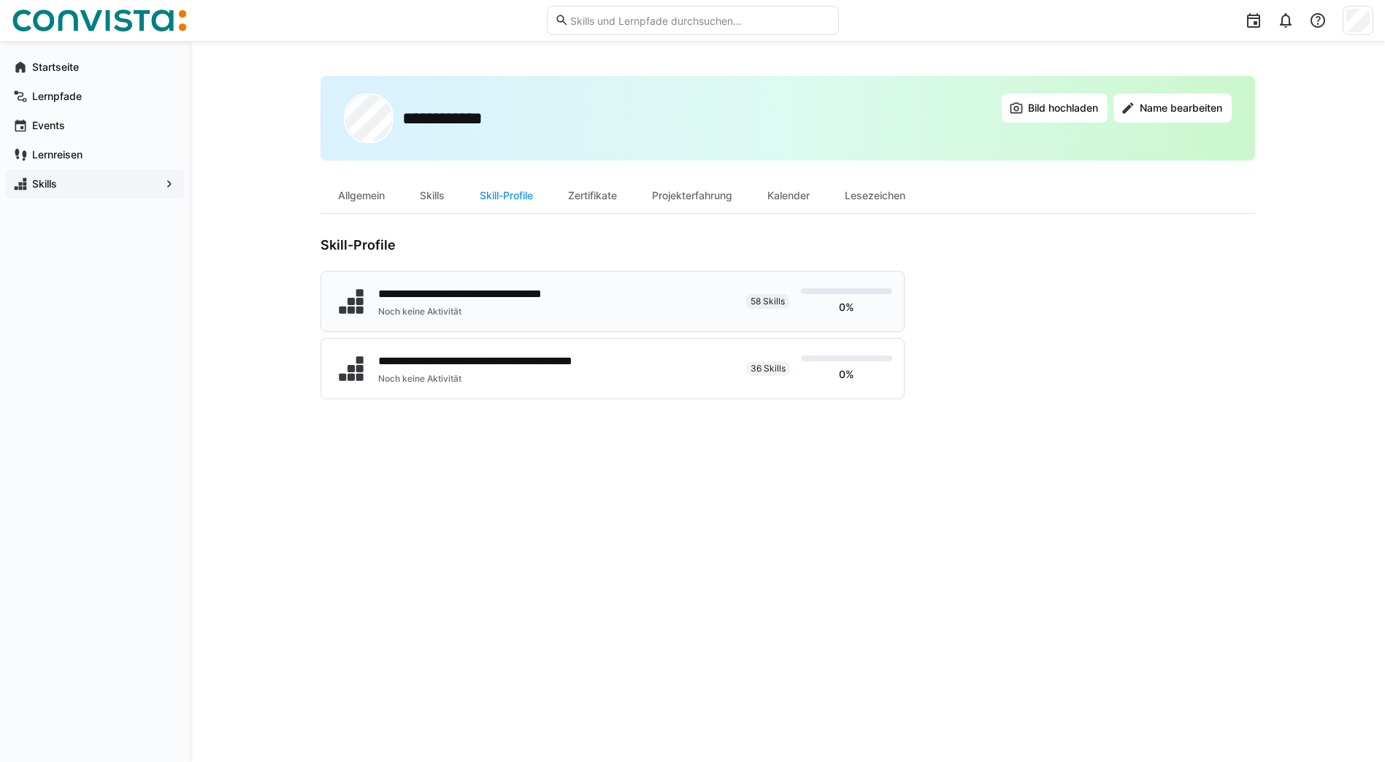
click at [634, 316] on div "**********" at bounding box center [533, 301] width 401 height 36
click at [615, 196] on div "Zertifikate" at bounding box center [592, 195] width 84 height 35
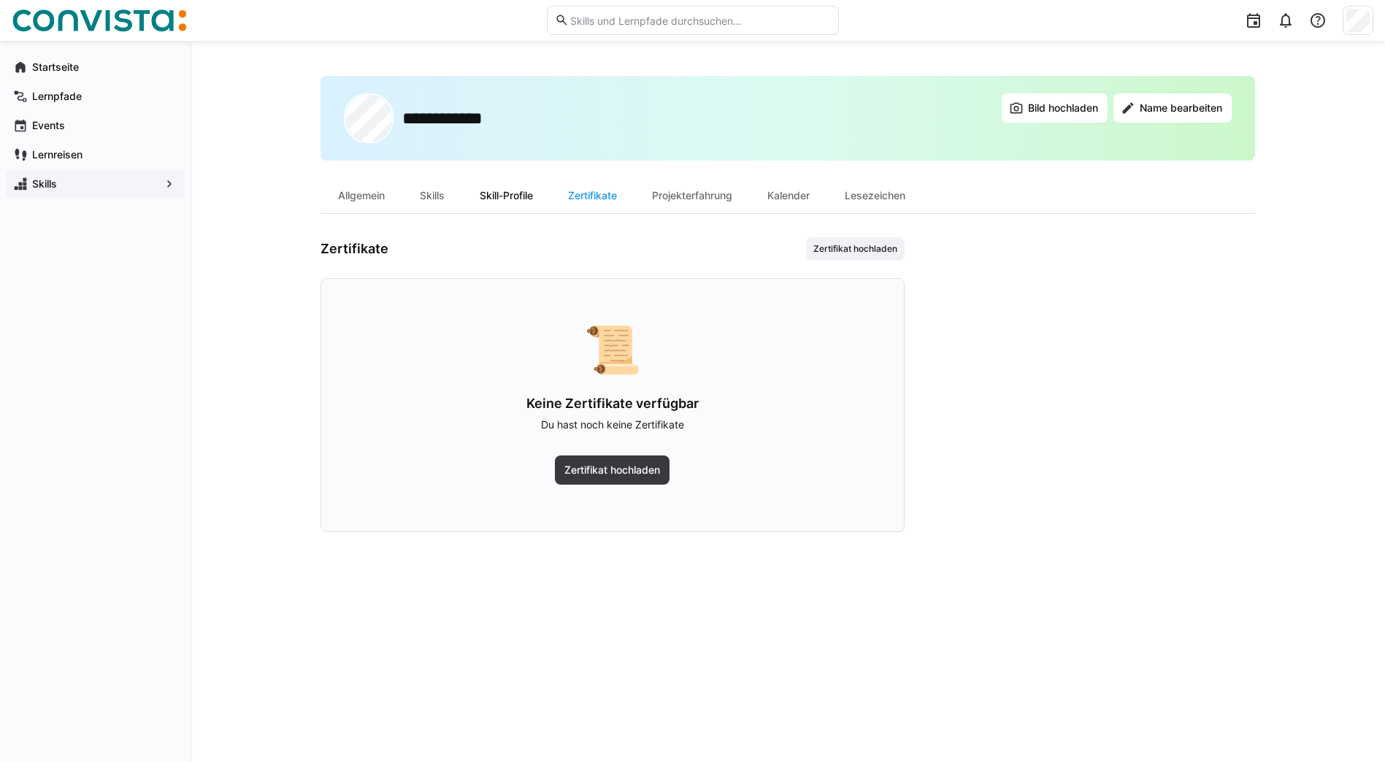
click at [509, 187] on div "Skill-Profile" at bounding box center [506, 195] width 88 height 35
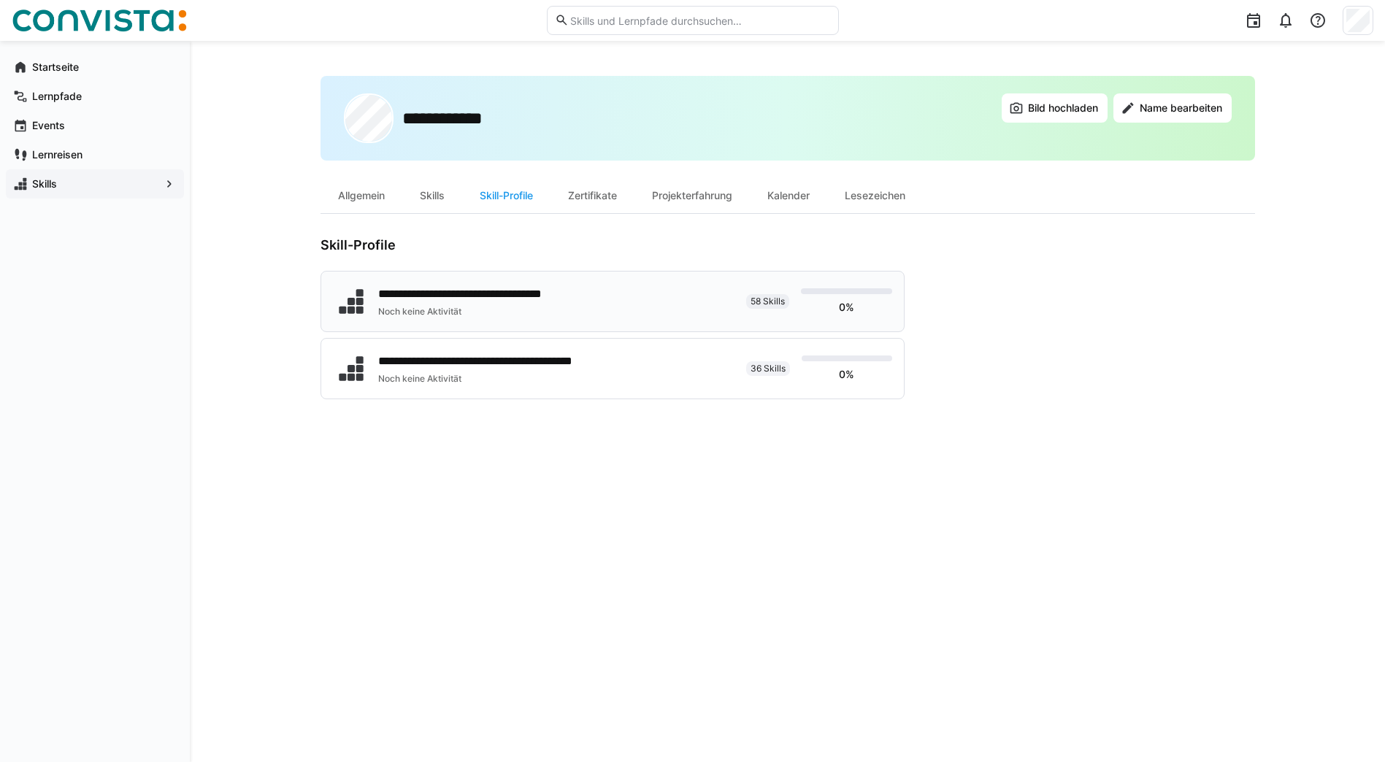
click at [526, 299] on div "**********" at bounding box center [487, 294] width 218 height 18
click at [625, 196] on div "Zertifikate" at bounding box center [592, 195] width 84 height 35
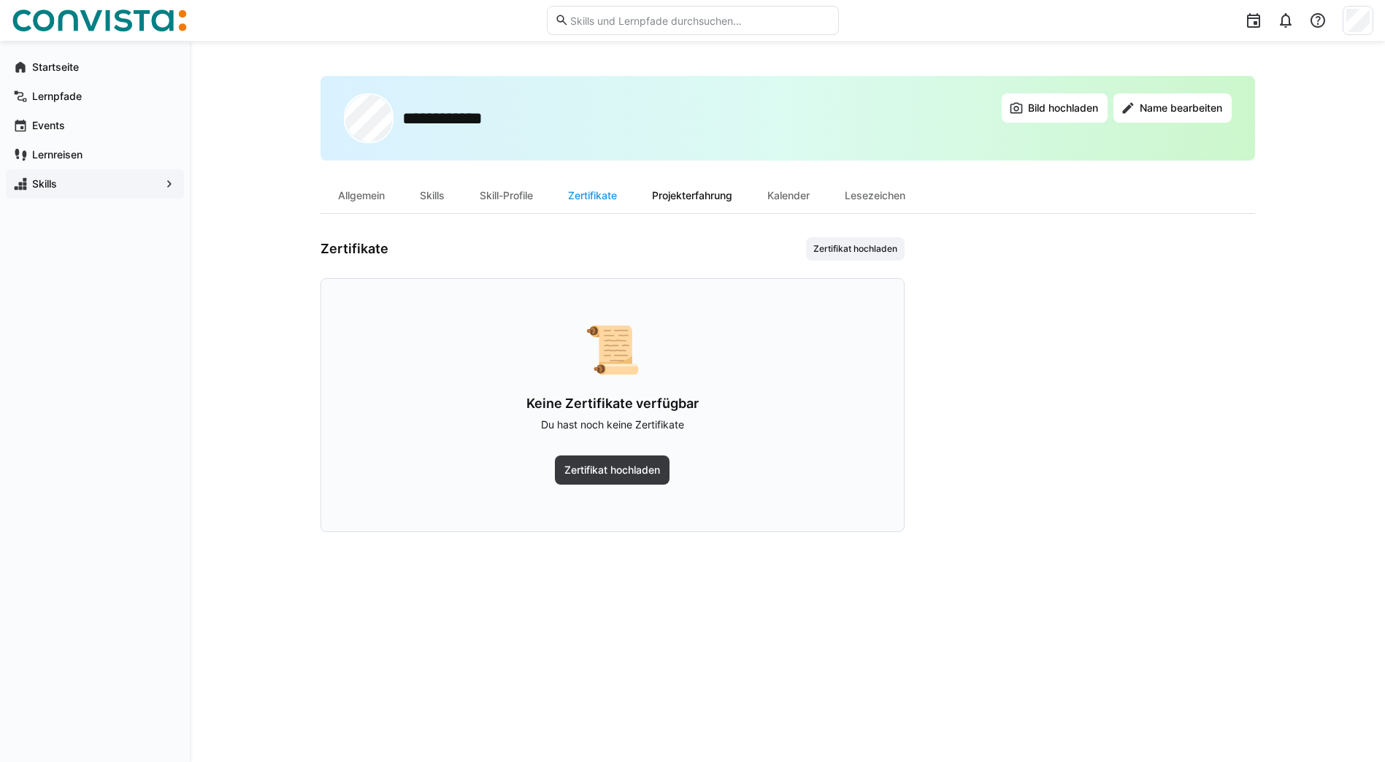
click at [721, 193] on div "Projekterfahrung" at bounding box center [691, 195] width 115 height 35
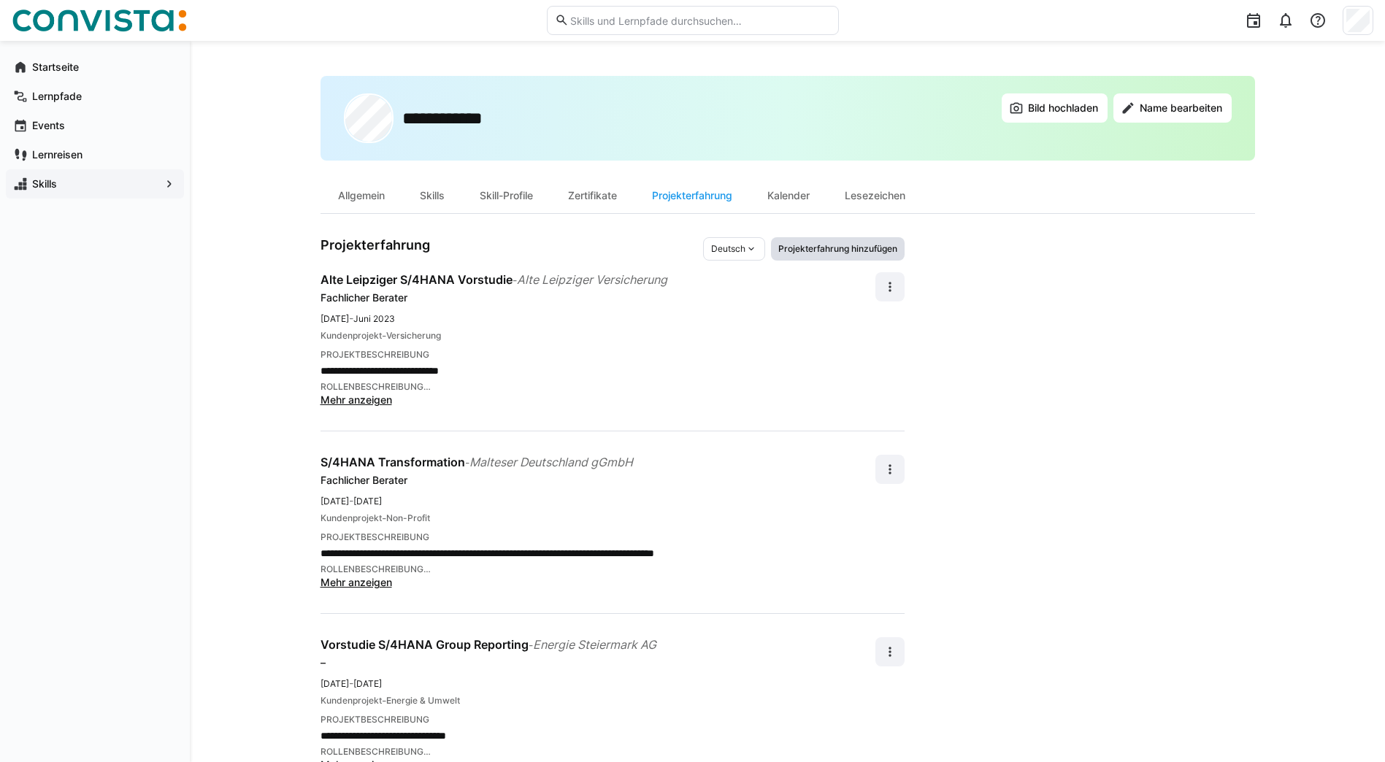
click at [843, 253] on span "Projekterfahrung hinzufügen" at bounding box center [838, 249] width 122 height 12
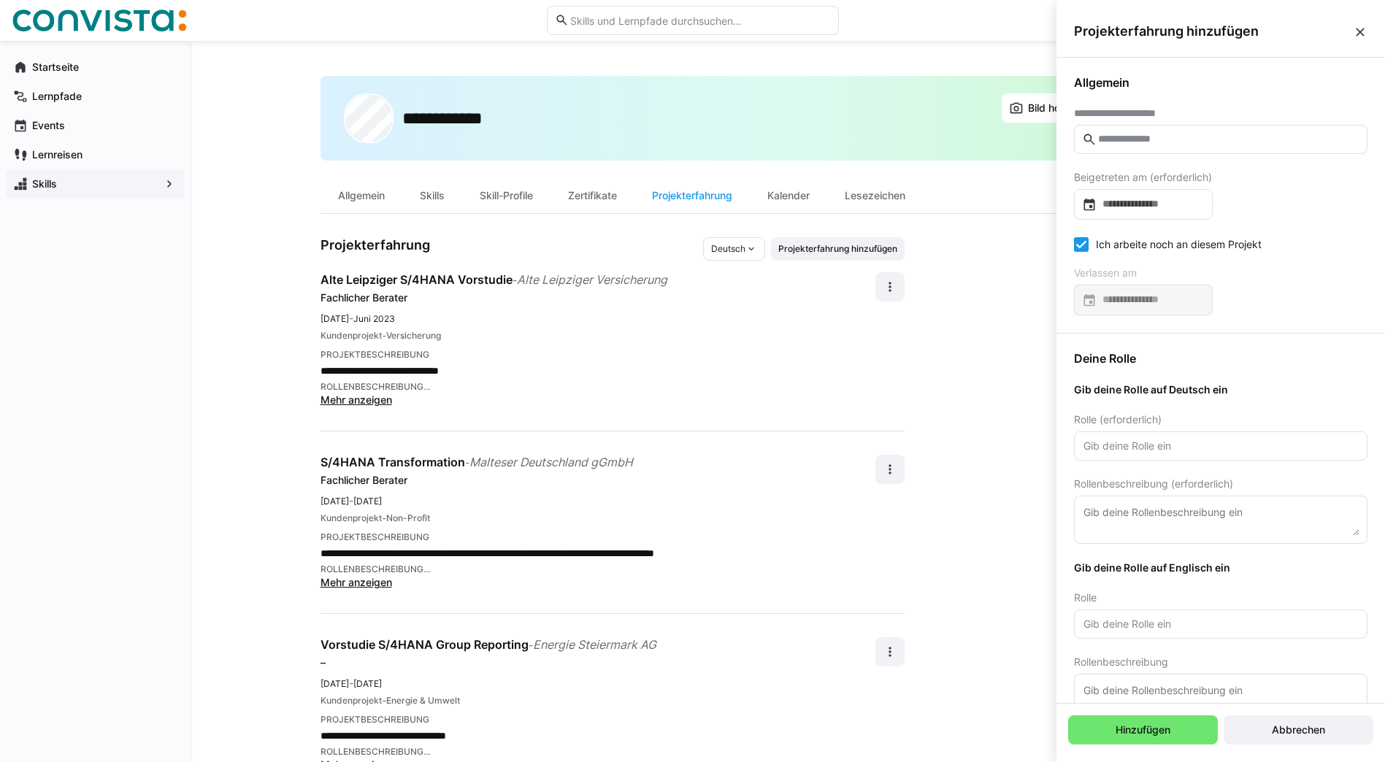
click at [1160, 138] on input "text" at bounding box center [1227, 139] width 263 height 13
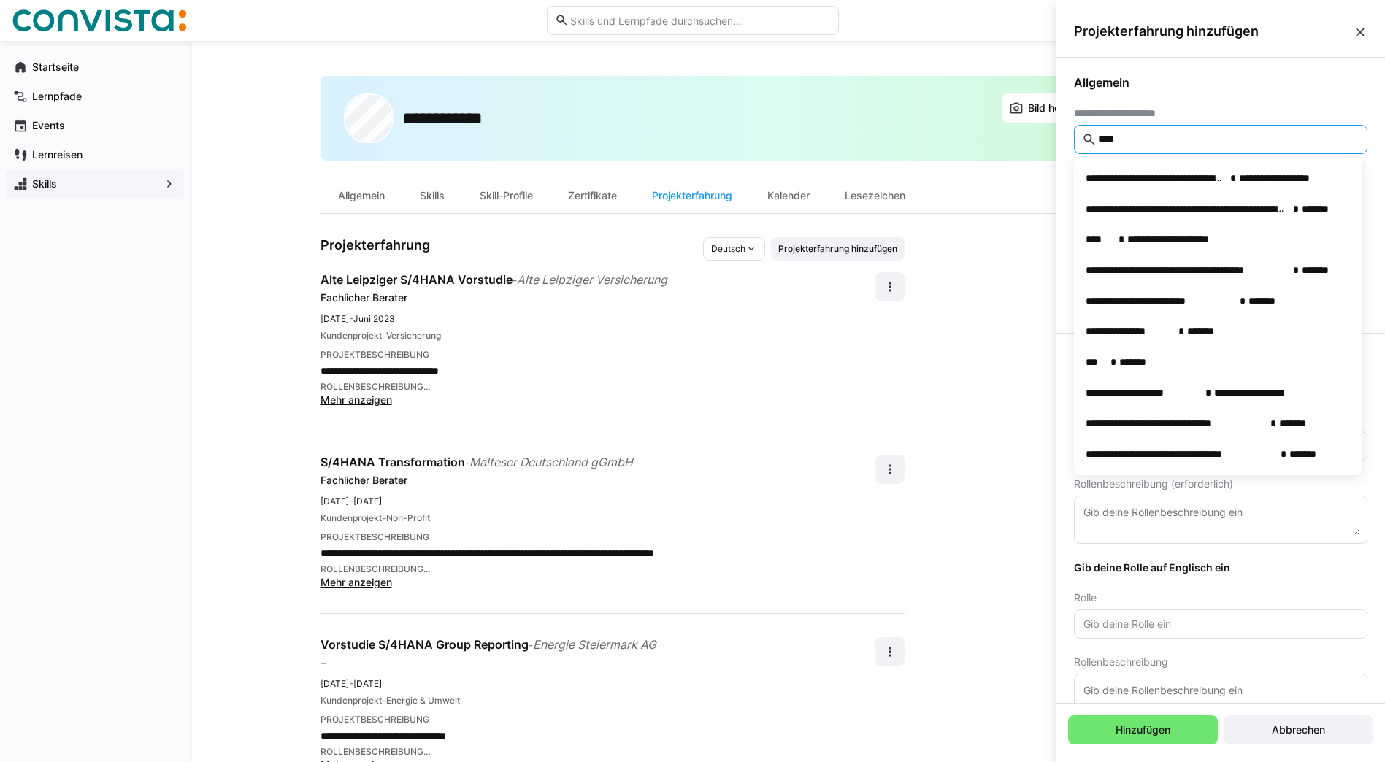
type input "****"
click at [1236, 96] on div "**********" at bounding box center [1220, 195] width 328 height 275
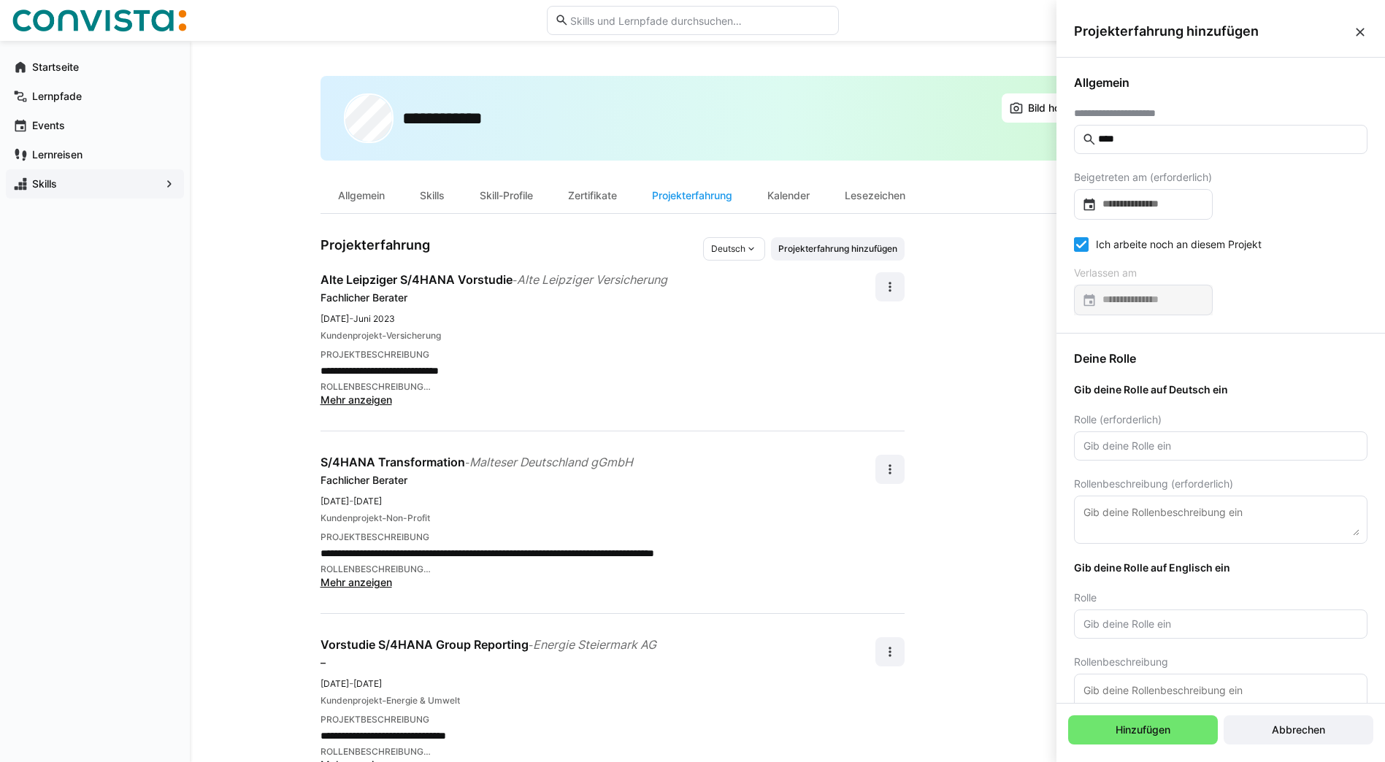
click at [1360, 38] on eds-icon at bounding box center [1359, 32] width 15 height 15
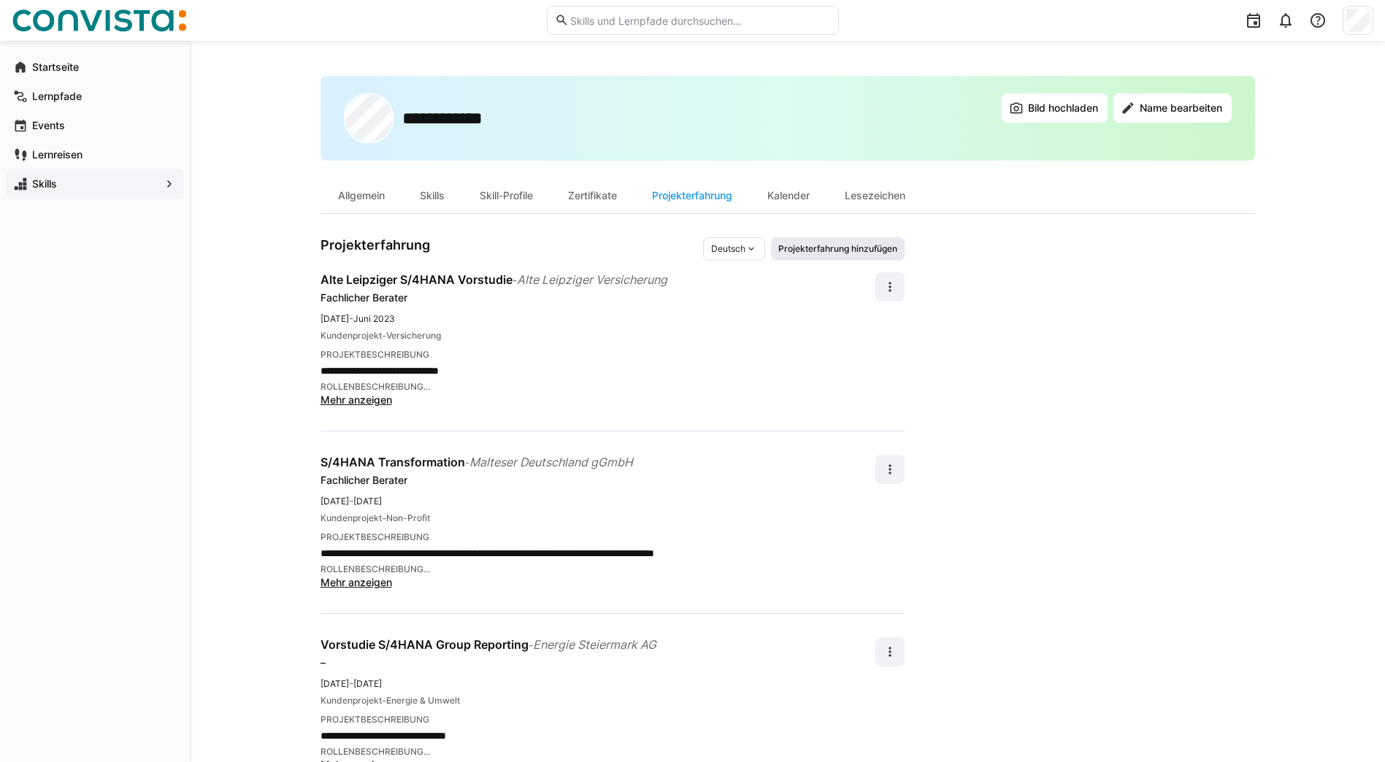
click at [828, 245] on span "Projekterfahrung hinzufügen" at bounding box center [838, 249] width 122 height 12
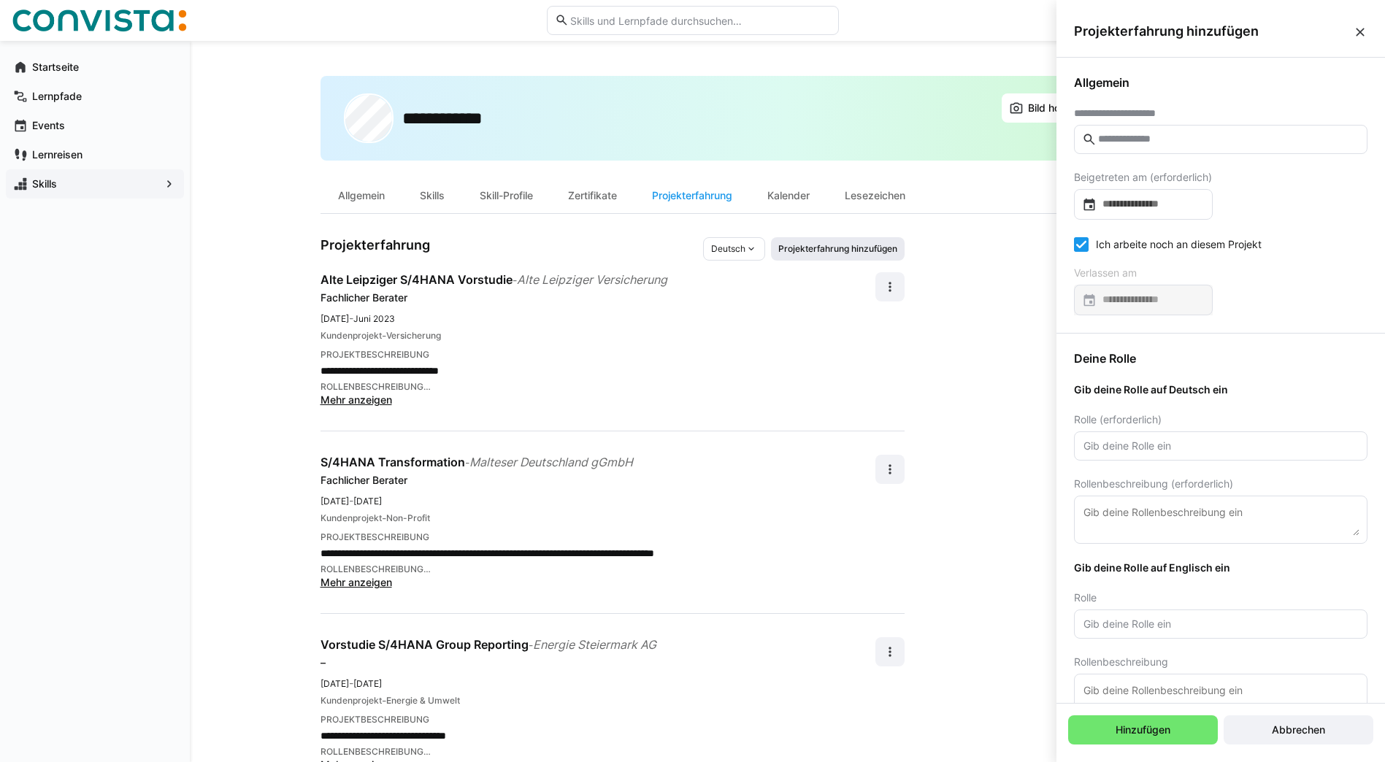
click at [831, 245] on span "Projekterfahrung hinzufügen" at bounding box center [838, 249] width 122 height 12
click at [1231, 131] on eds-input at bounding box center [1220, 139] width 293 height 29
click at [1223, 142] on input "text" at bounding box center [1227, 139] width 263 height 13
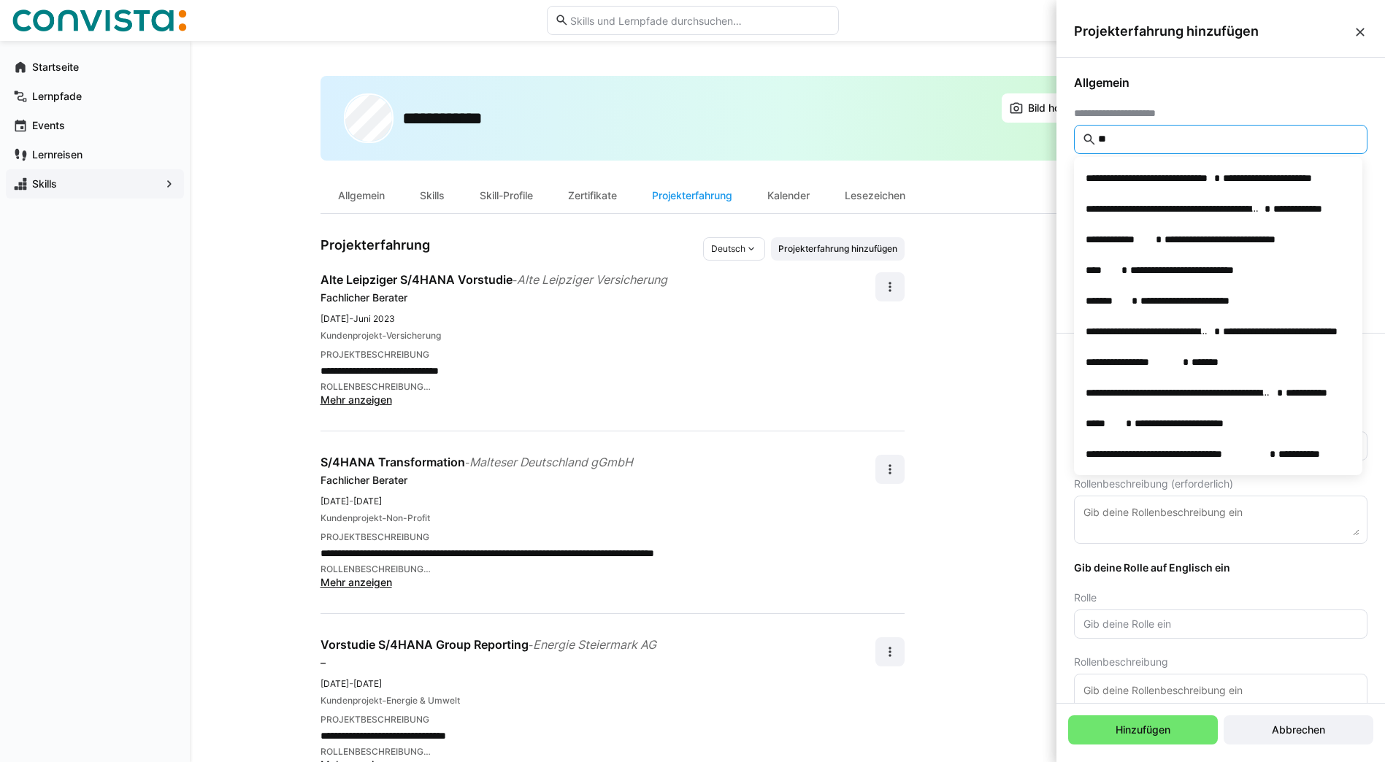
type input "*"
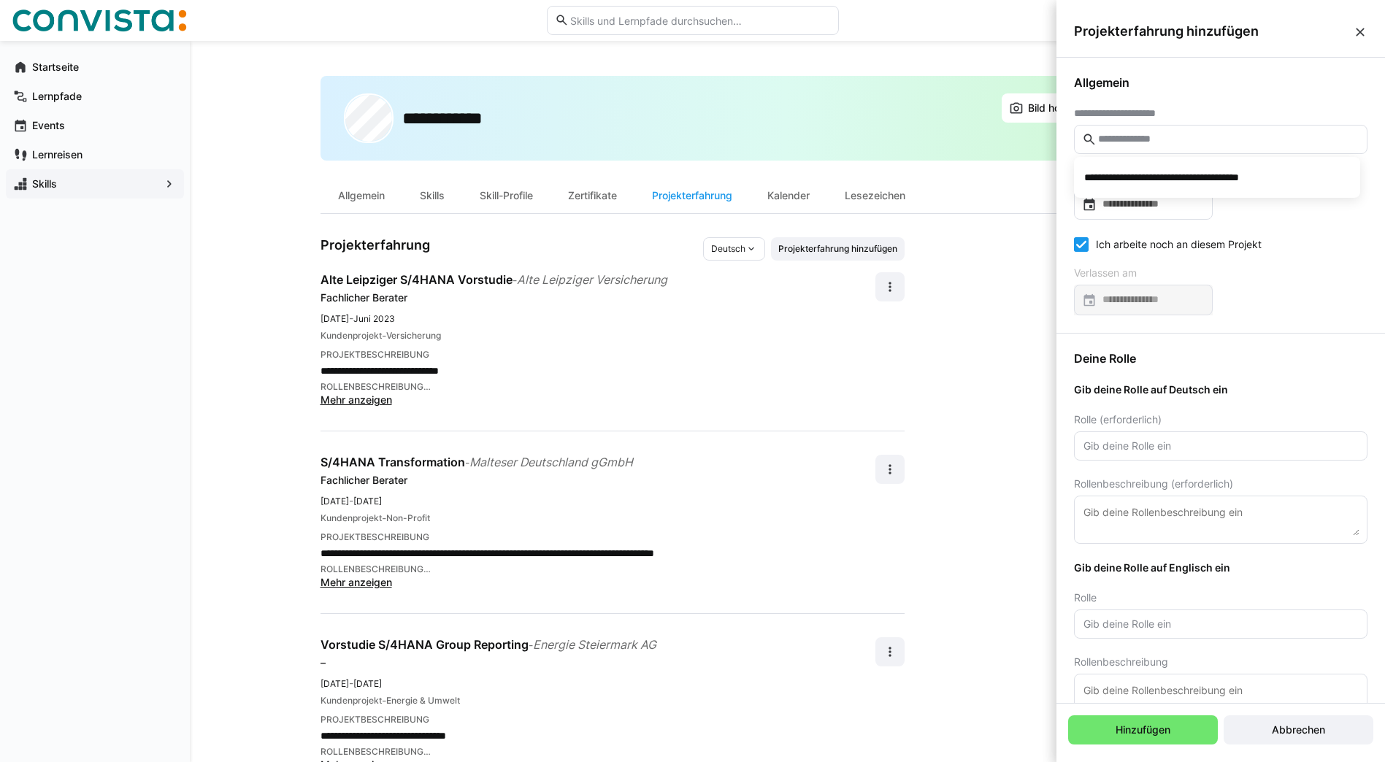
click at [1204, 85] on span "Allgemein" at bounding box center [1220, 82] width 293 height 15
click at [1196, 132] on eds-input at bounding box center [1220, 139] width 293 height 29
click at [1186, 134] on input "text" at bounding box center [1227, 139] width 263 height 13
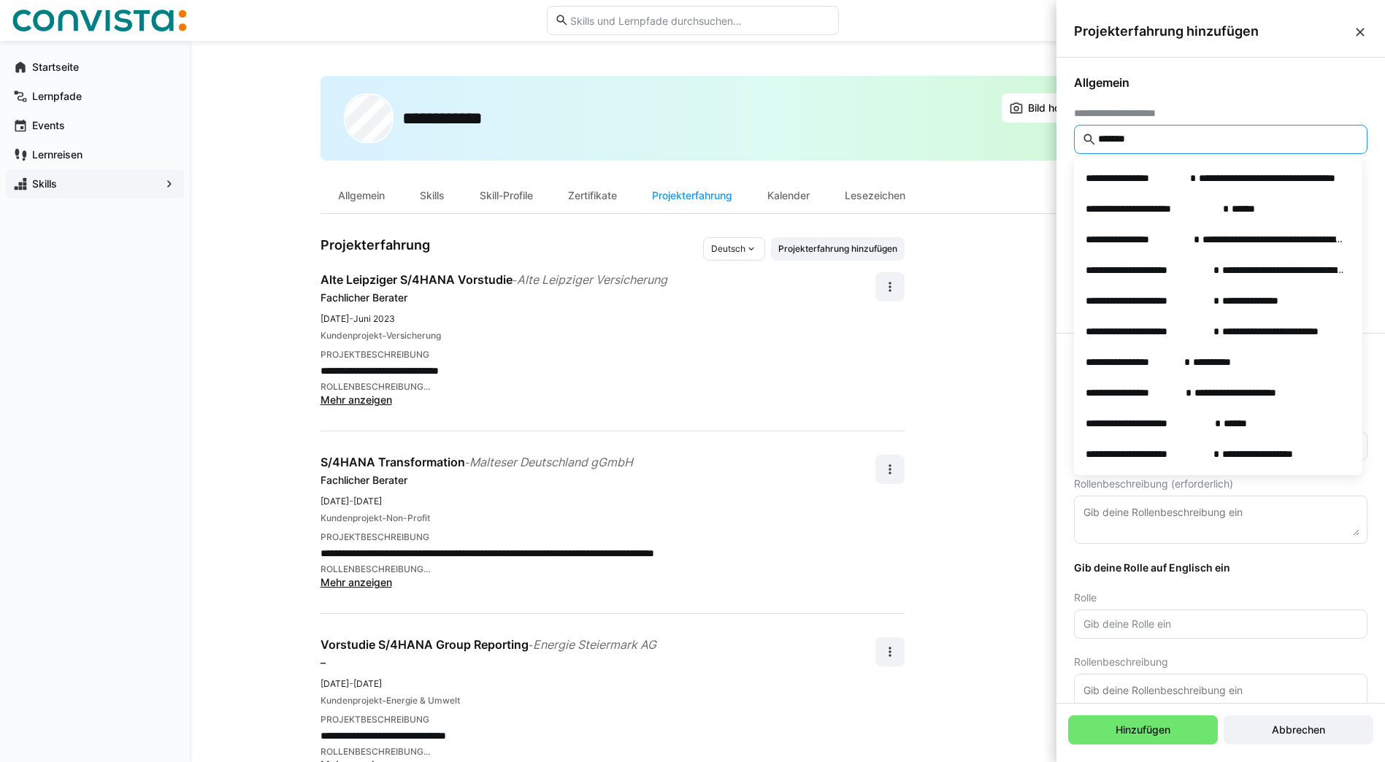
drag, startPoint x: 1185, startPoint y: 142, endPoint x: 950, endPoint y: 143, distance: 234.3
click at [950, 143] on body "**********" at bounding box center [692, 381] width 1385 height 762
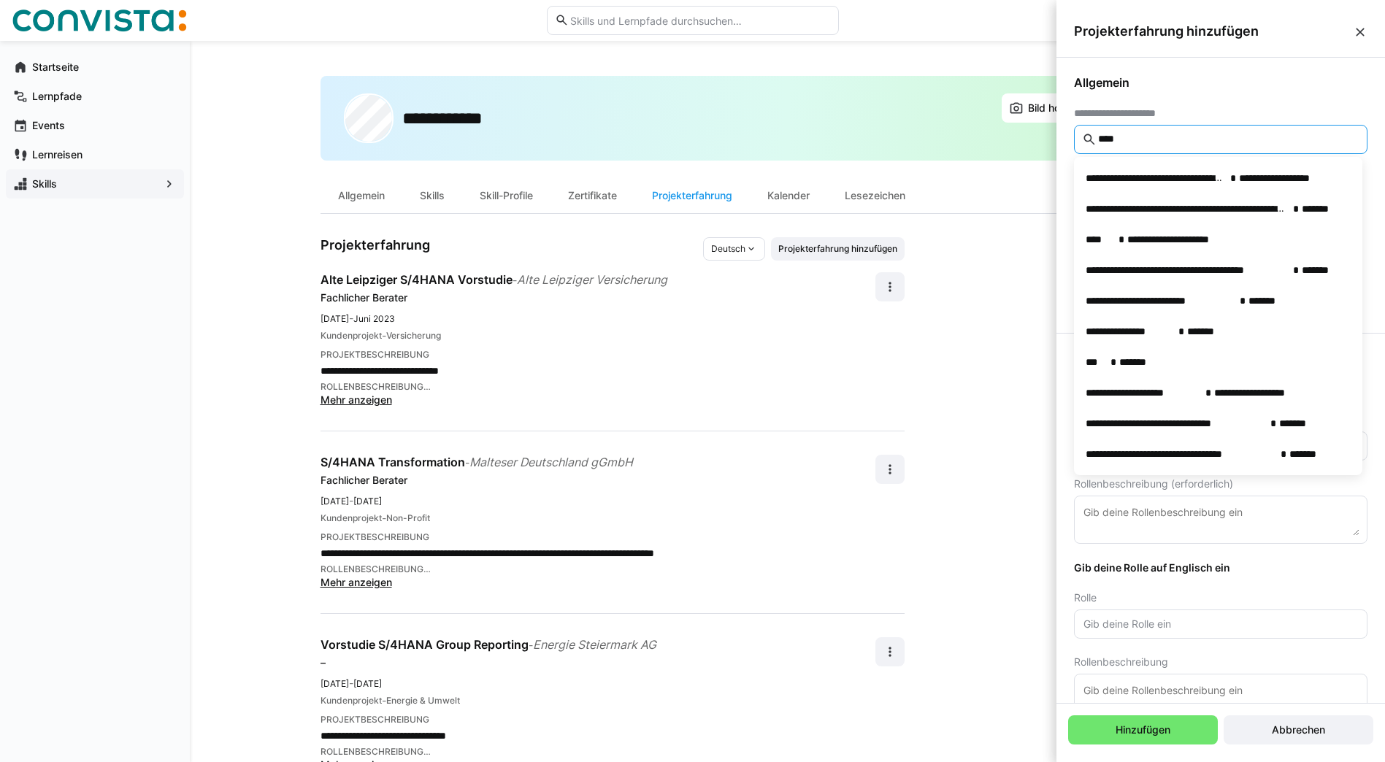
type input "****"
click at [968, 397] on app-user-profile-inner-container "**********" at bounding box center [787, 694] width 934 height 915
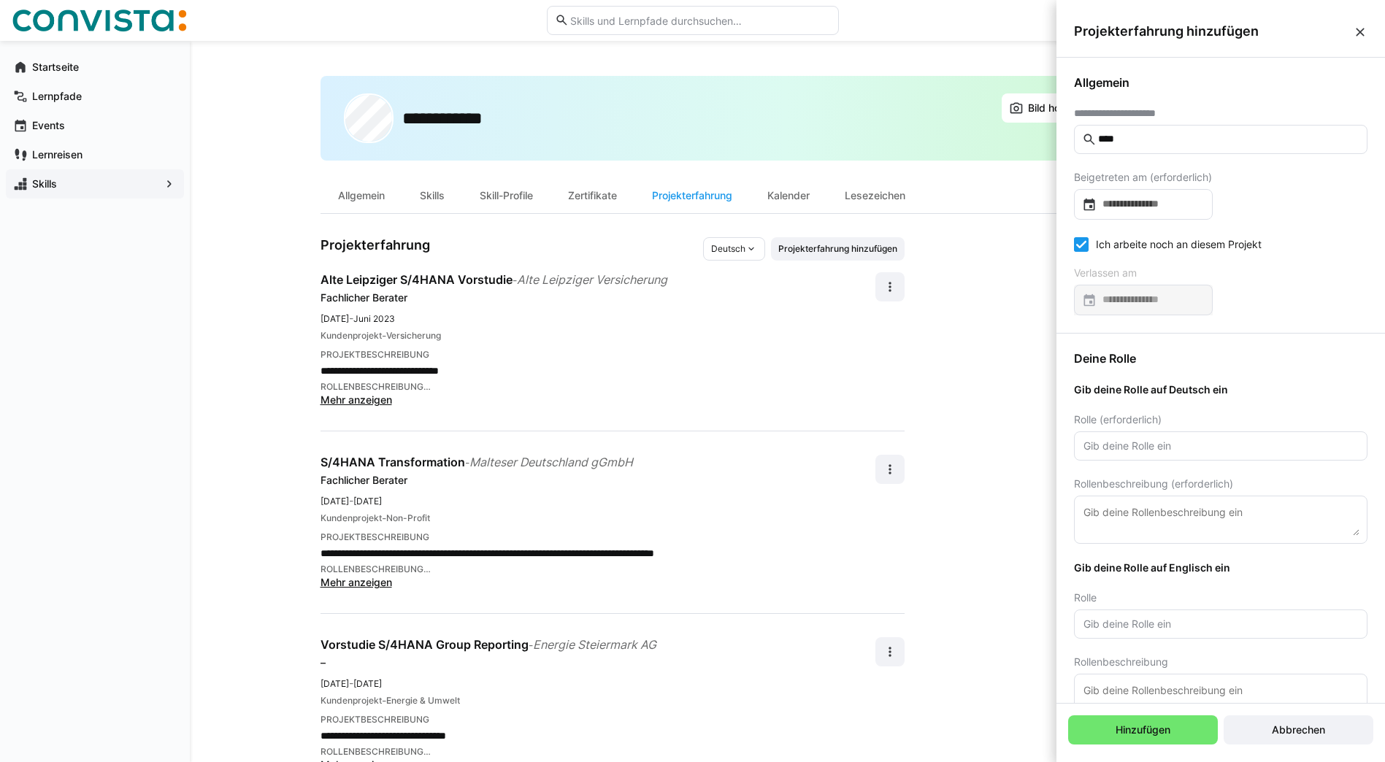
click at [788, 412] on div "**********" at bounding box center [612, 712] width 584 height 880
click at [1351, 23] on div "Projekterfahrung hinzufügen" at bounding box center [1220, 32] width 328 height 52
click at [1363, 35] on eds-icon at bounding box center [1359, 32] width 15 height 15
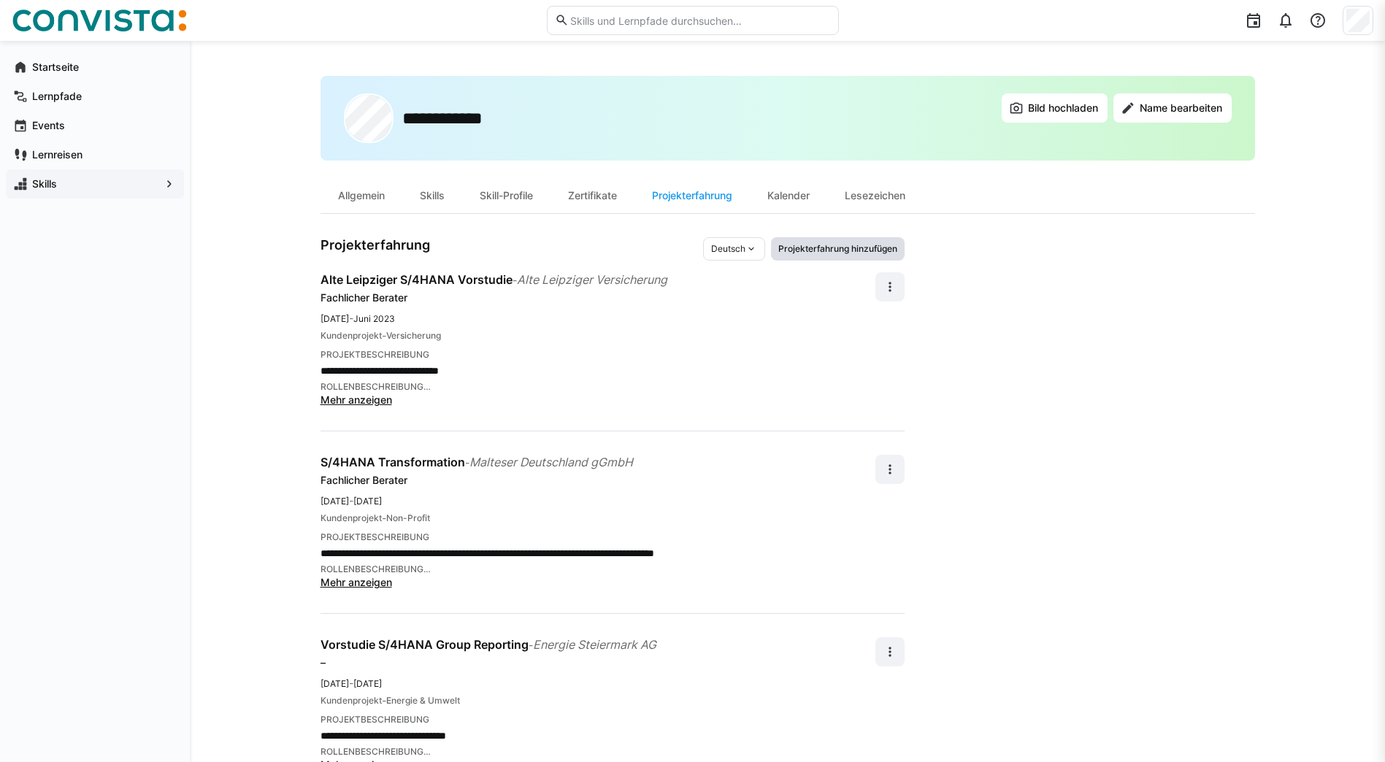
click at [853, 254] on span "Projekterfahrung hinzufügen" at bounding box center [838, 249] width 122 height 12
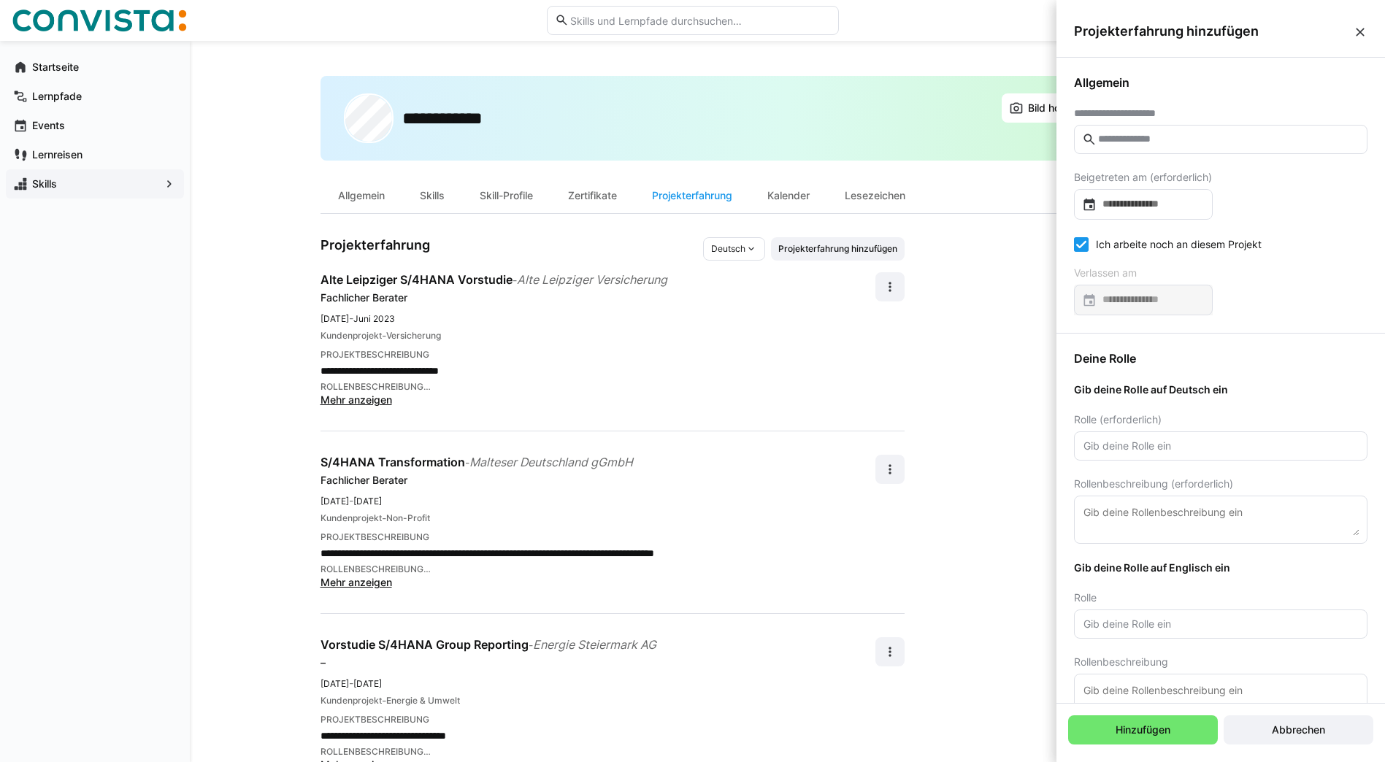
click at [1198, 120] on eds-form-field "**********" at bounding box center [1220, 130] width 293 height 47
click at [1194, 129] on eds-input at bounding box center [1220, 139] width 293 height 29
click at [1189, 142] on input "text" at bounding box center [1227, 139] width 263 height 13
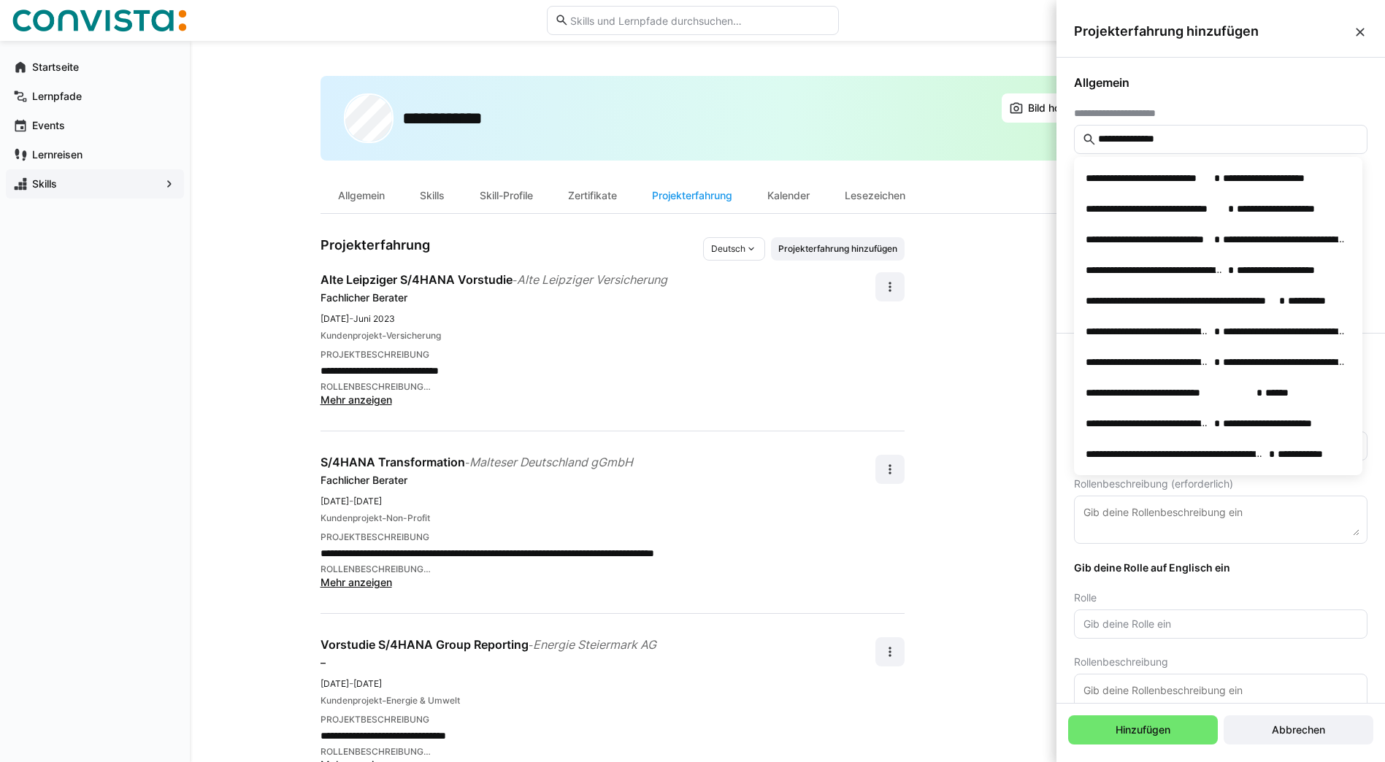
drag, startPoint x: 1217, startPoint y: 136, endPoint x: 1009, endPoint y: 145, distance: 208.9
drag, startPoint x: 1009, startPoint y: 145, endPoint x: 1277, endPoint y: 153, distance: 268.7
click at [1277, 153] on eds-input "**********" at bounding box center [1220, 139] width 293 height 29
drag, startPoint x: 1250, startPoint y: 138, endPoint x: 1008, endPoint y: 134, distance: 241.6
click at [1008, 134] on body "**********" at bounding box center [692, 381] width 1385 height 762
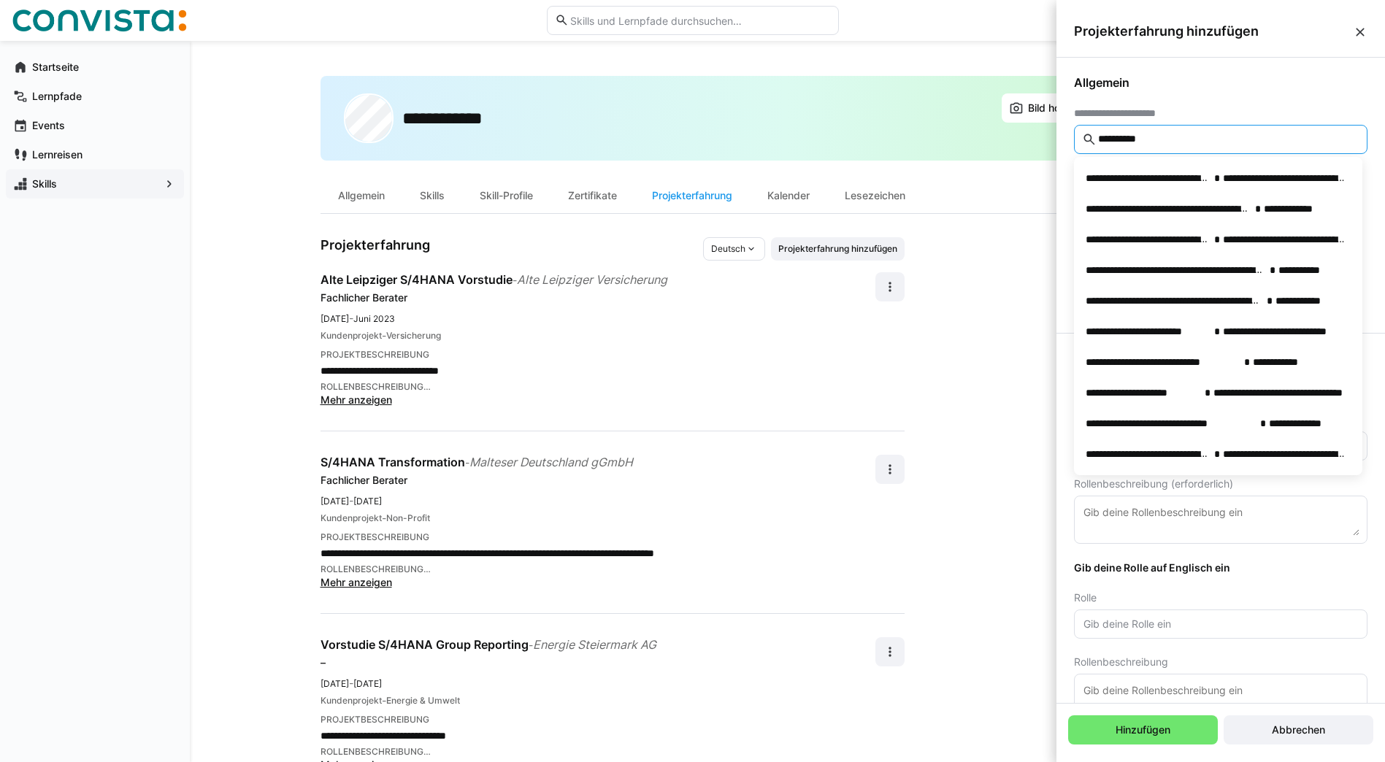
type input "**********"
click at [1355, 35] on eds-icon at bounding box center [1359, 32] width 15 height 15
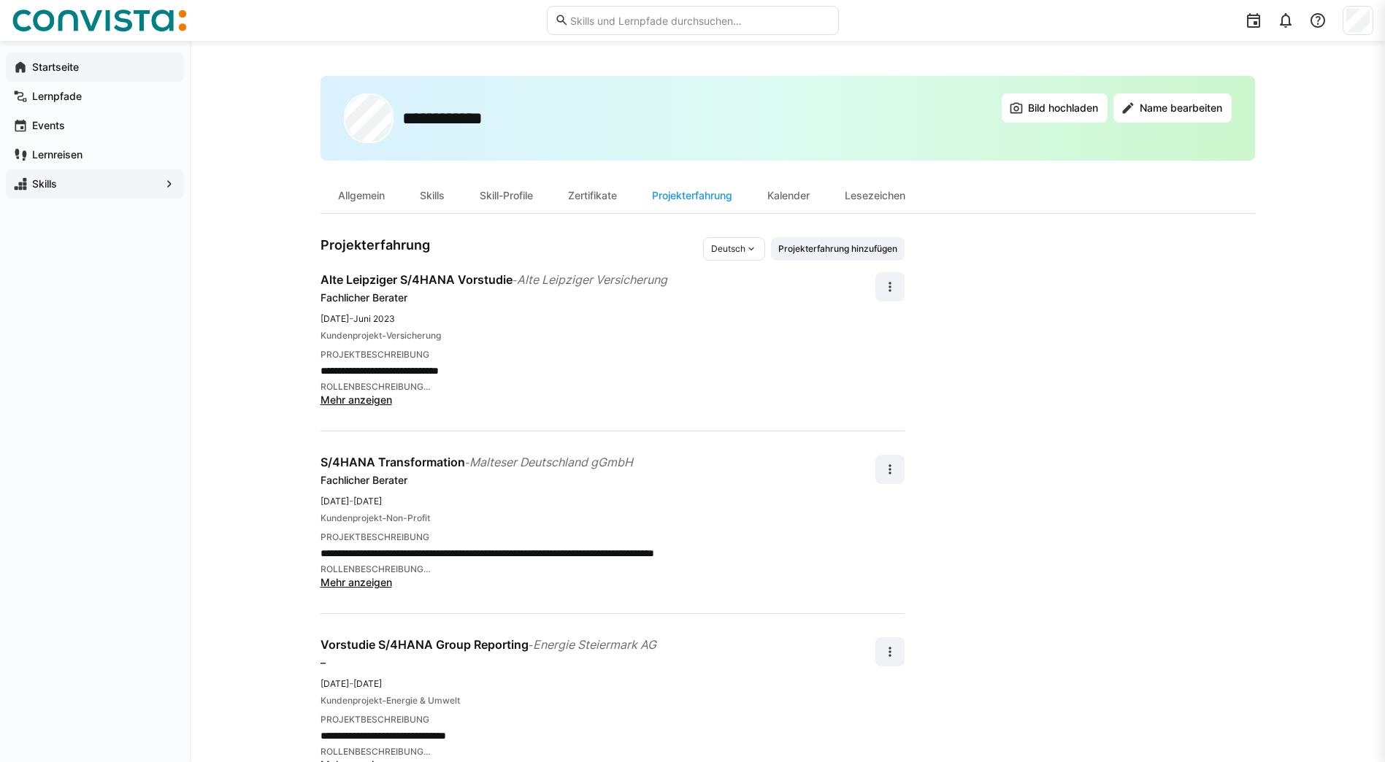
click at [0, 0] on app-navigation-label "Startseite" at bounding box center [0, 0] width 0 height 0
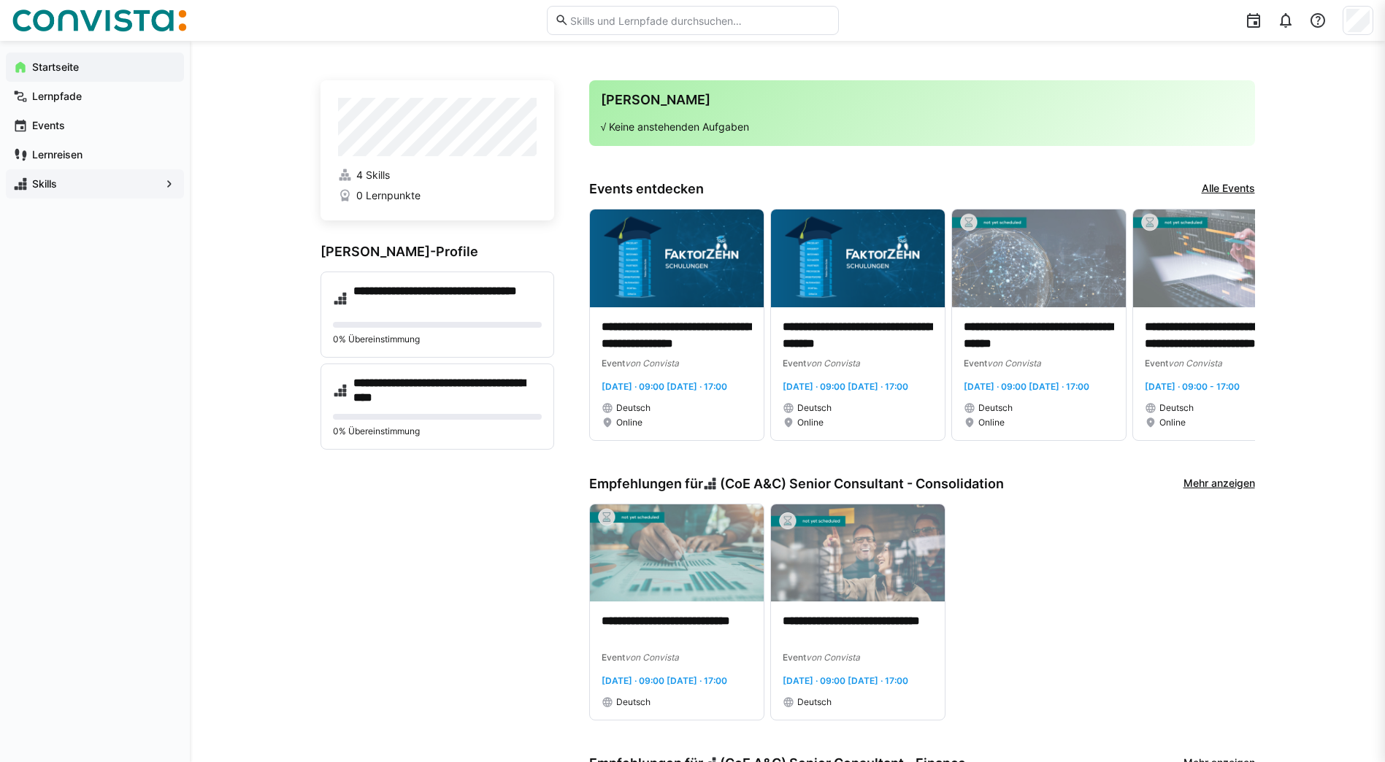
click at [65, 184] on span "Skills" at bounding box center [95, 184] width 130 height 15
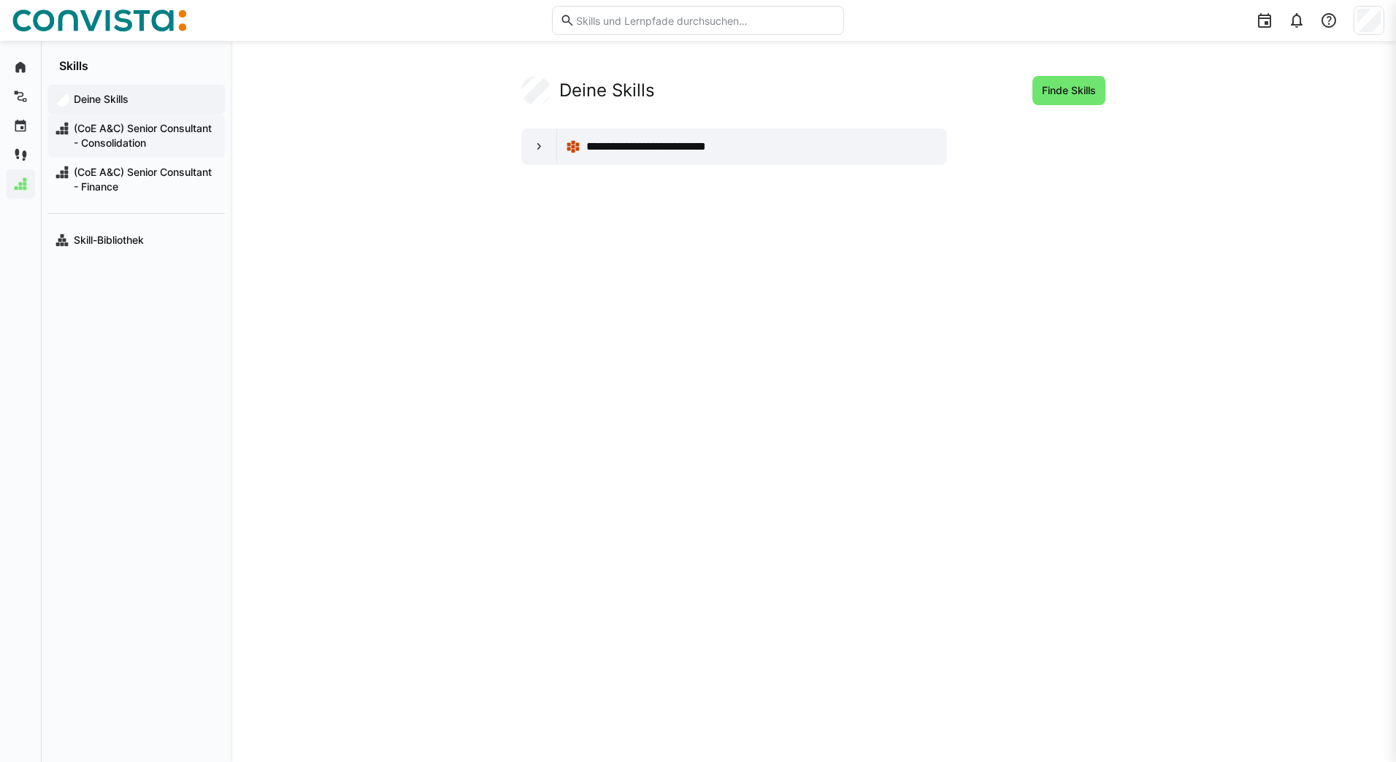
click at [190, 134] on span "(CoE A&C) Senior Consultant - Consolidation" at bounding box center [145, 135] width 146 height 29
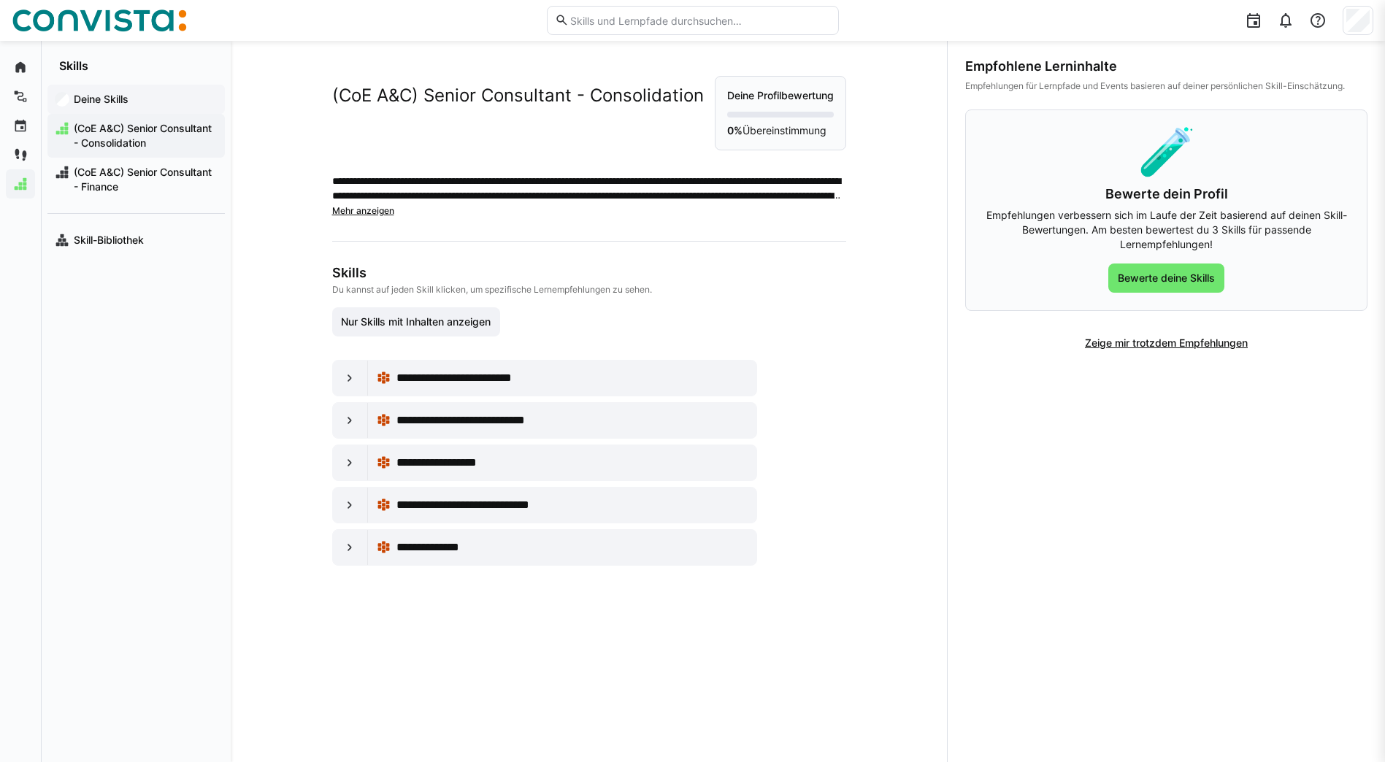
click at [0, 0] on app-navigation-label "Deine Skills" at bounding box center [0, 0] width 0 height 0
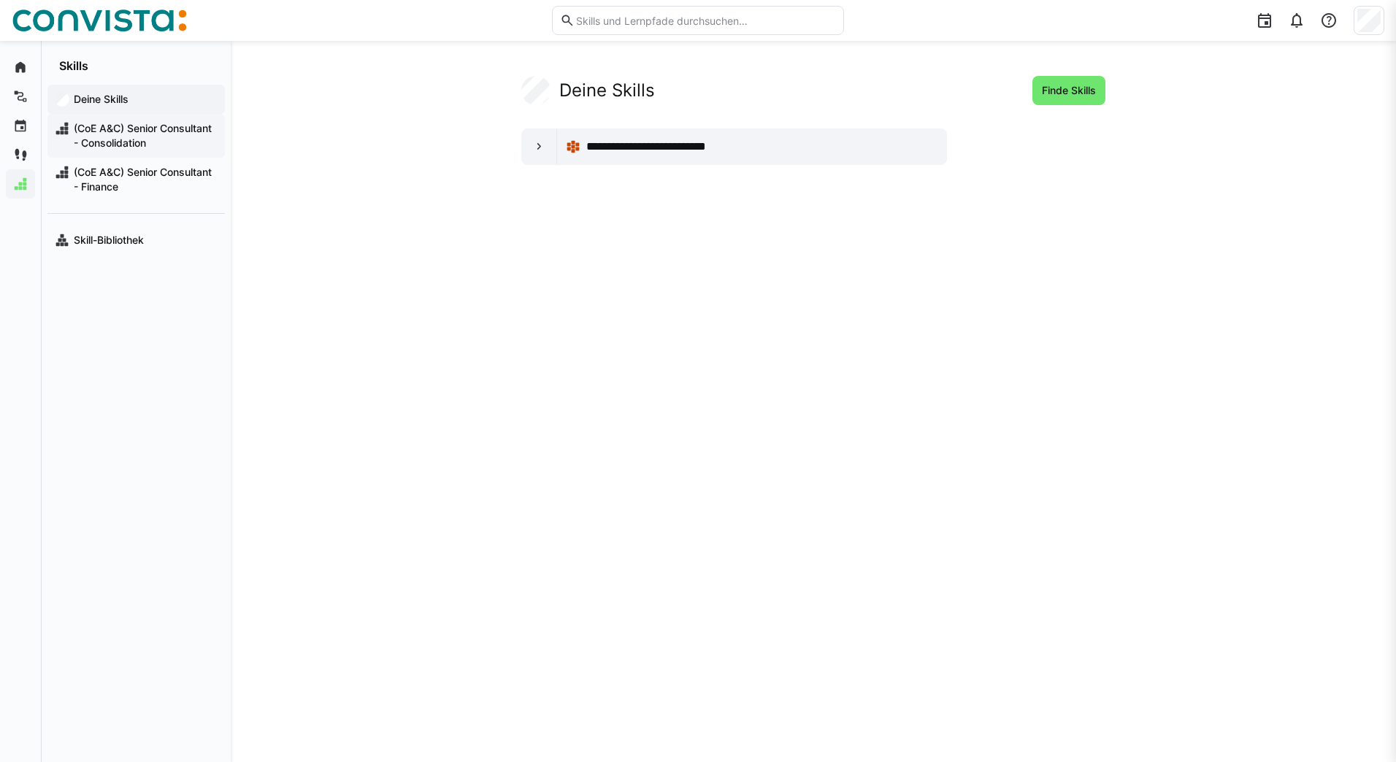
click at [109, 130] on span "(CoE A&C) Senior Consultant - Consolidation" at bounding box center [145, 135] width 146 height 29
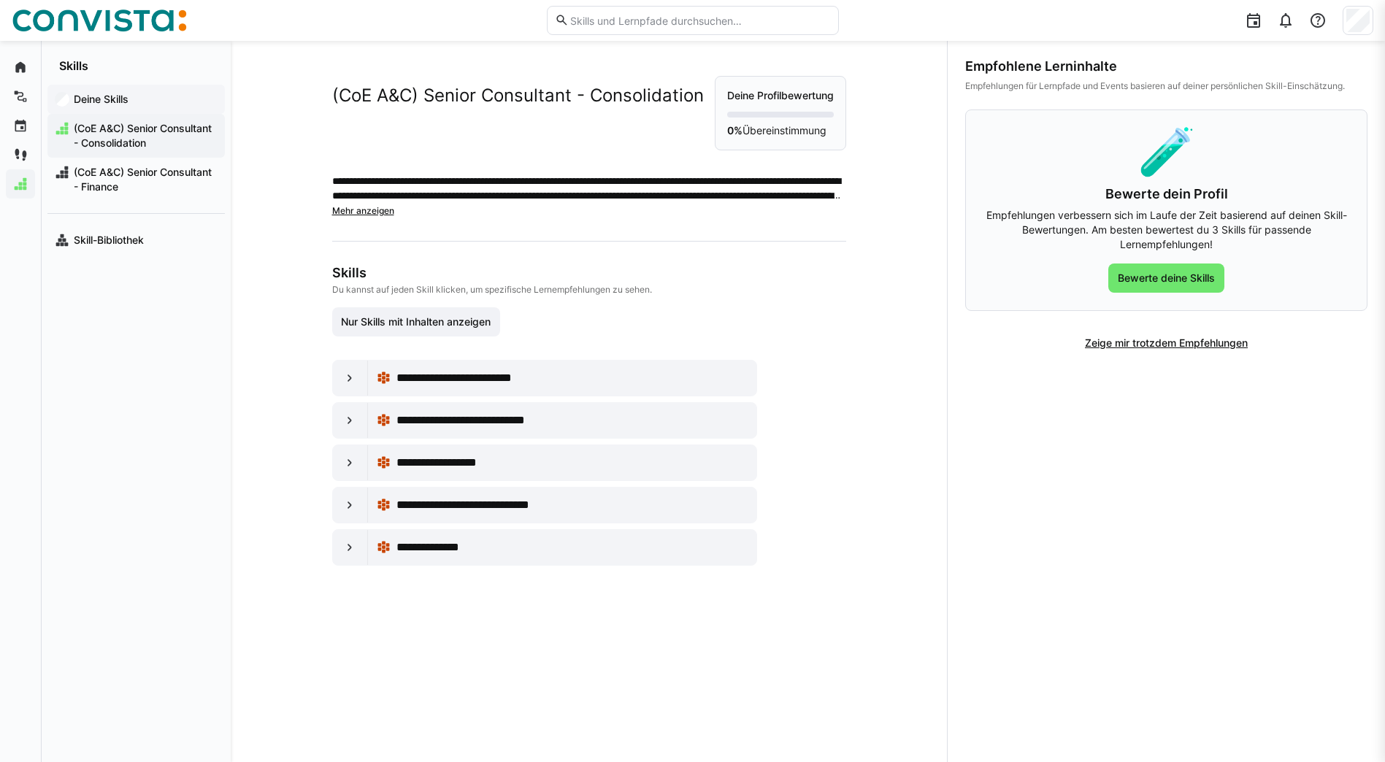
click at [0, 0] on app-navigation-label "Deine Skills" at bounding box center [0, 0] width 0 height 0
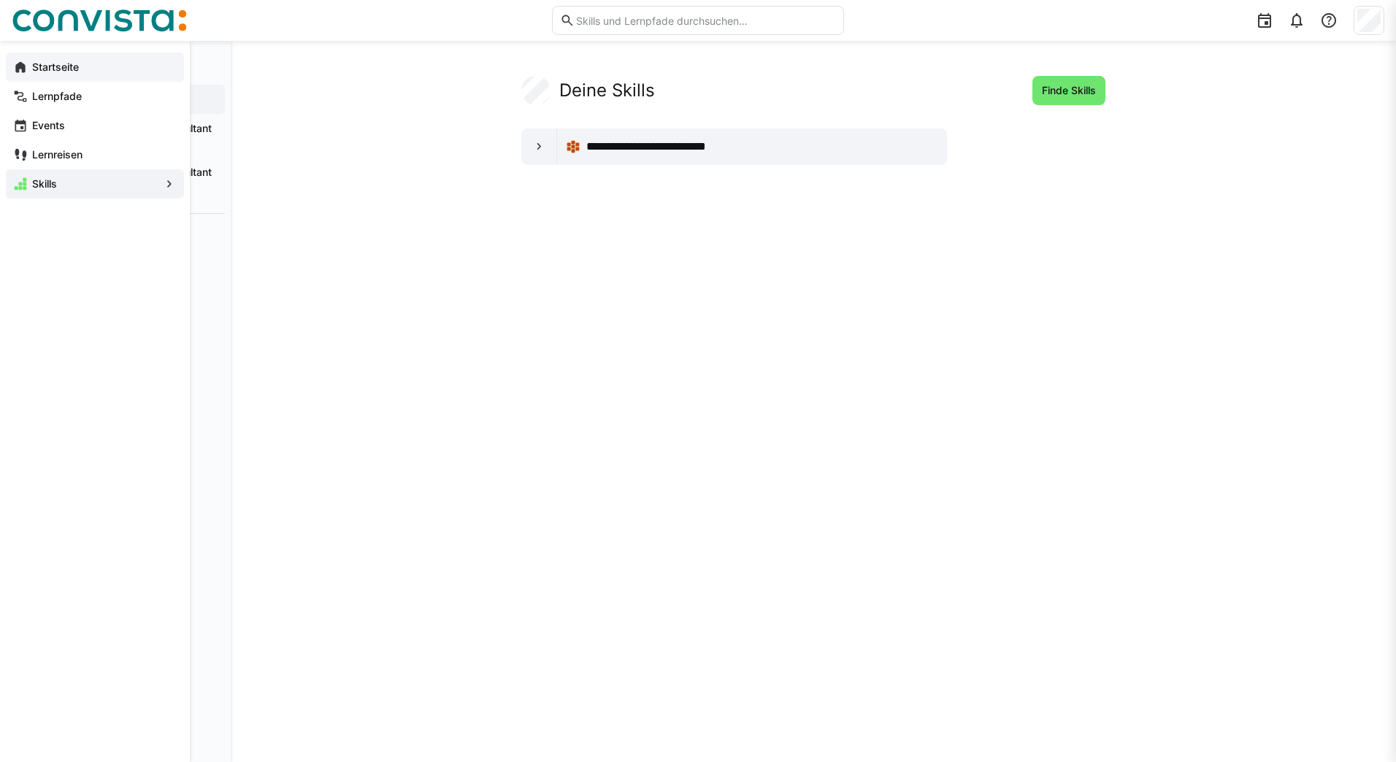
click at [0, 0] on app-navigation-label "Startseite" at bounding box center [0, 0] width 0 height 0
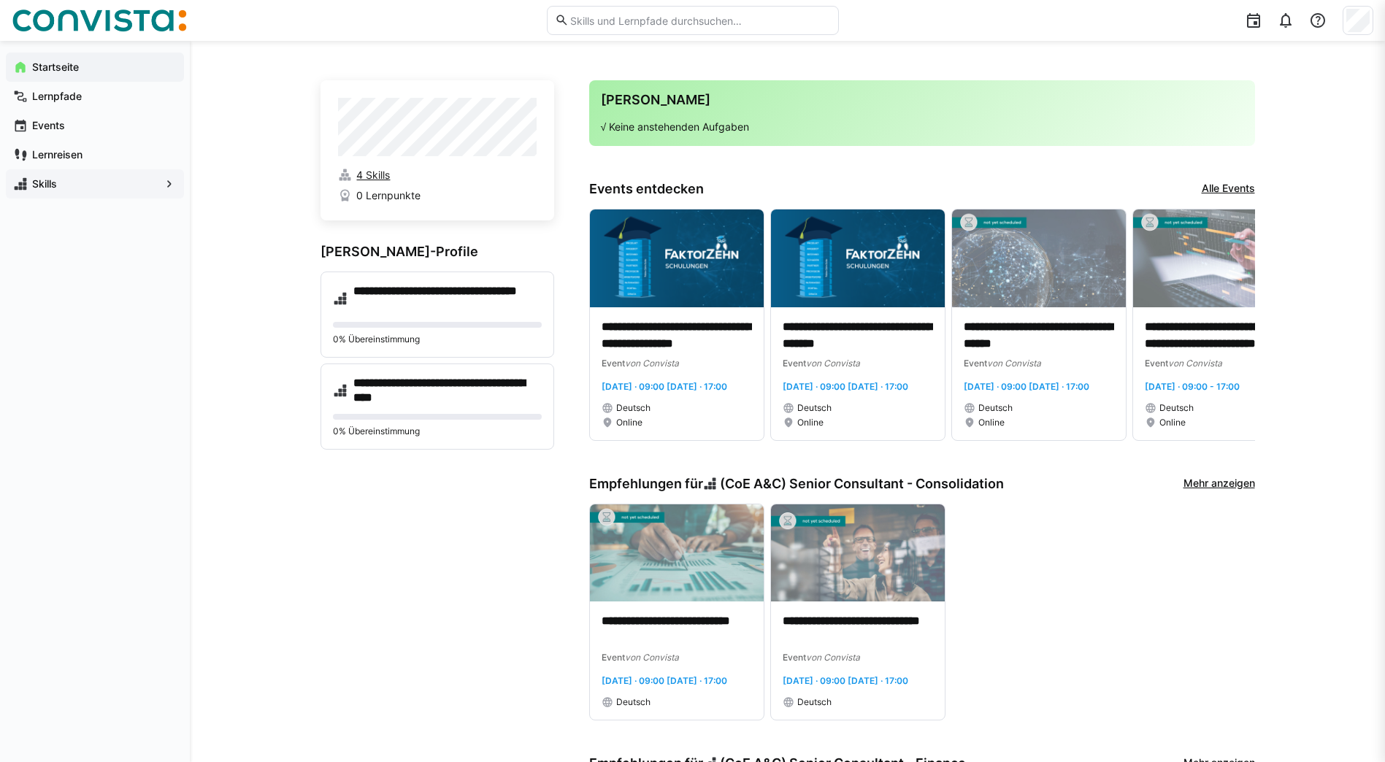
click at [369, 178] on span "4 Skills" at bounding box center [373, 175] width 34 height 15
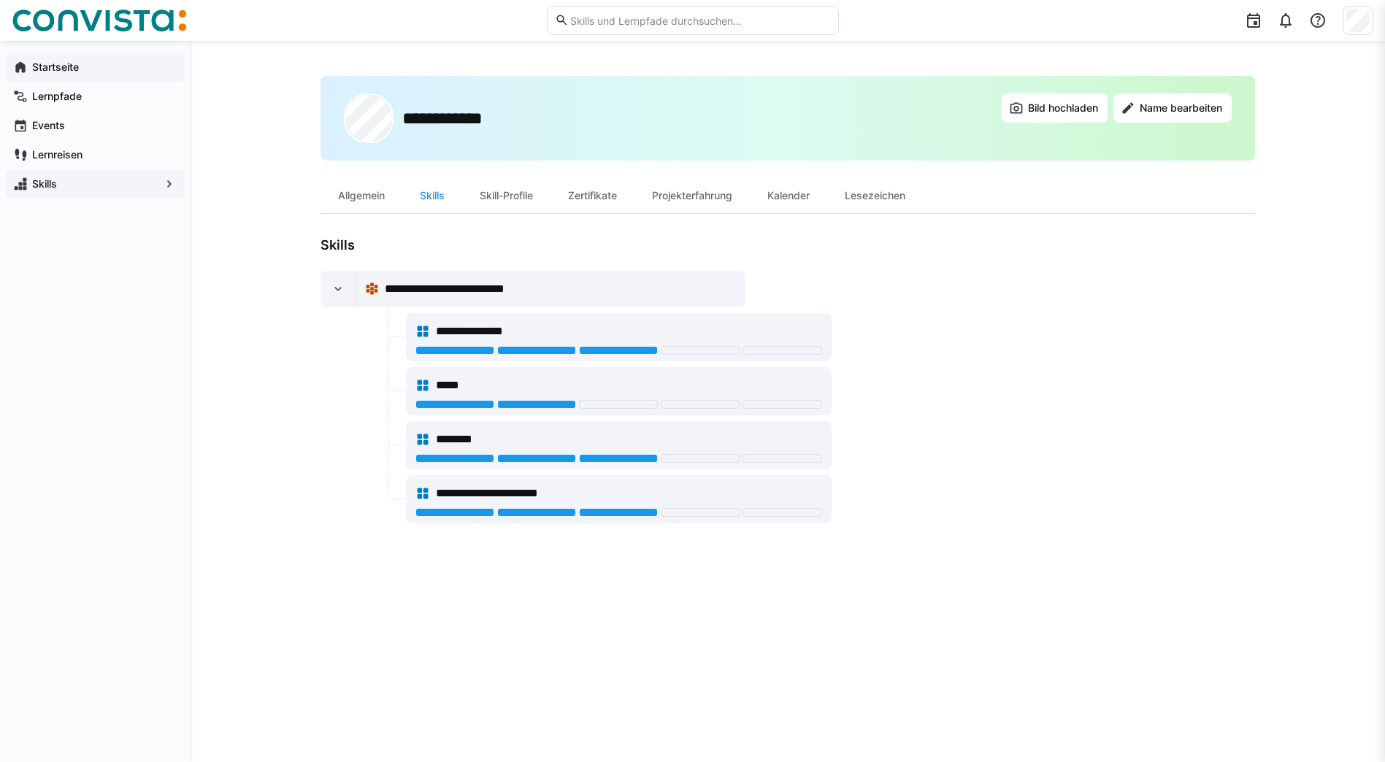
click at [82, 68] on span "Startseite" at bounding box center [103, 67] width 147 height 15
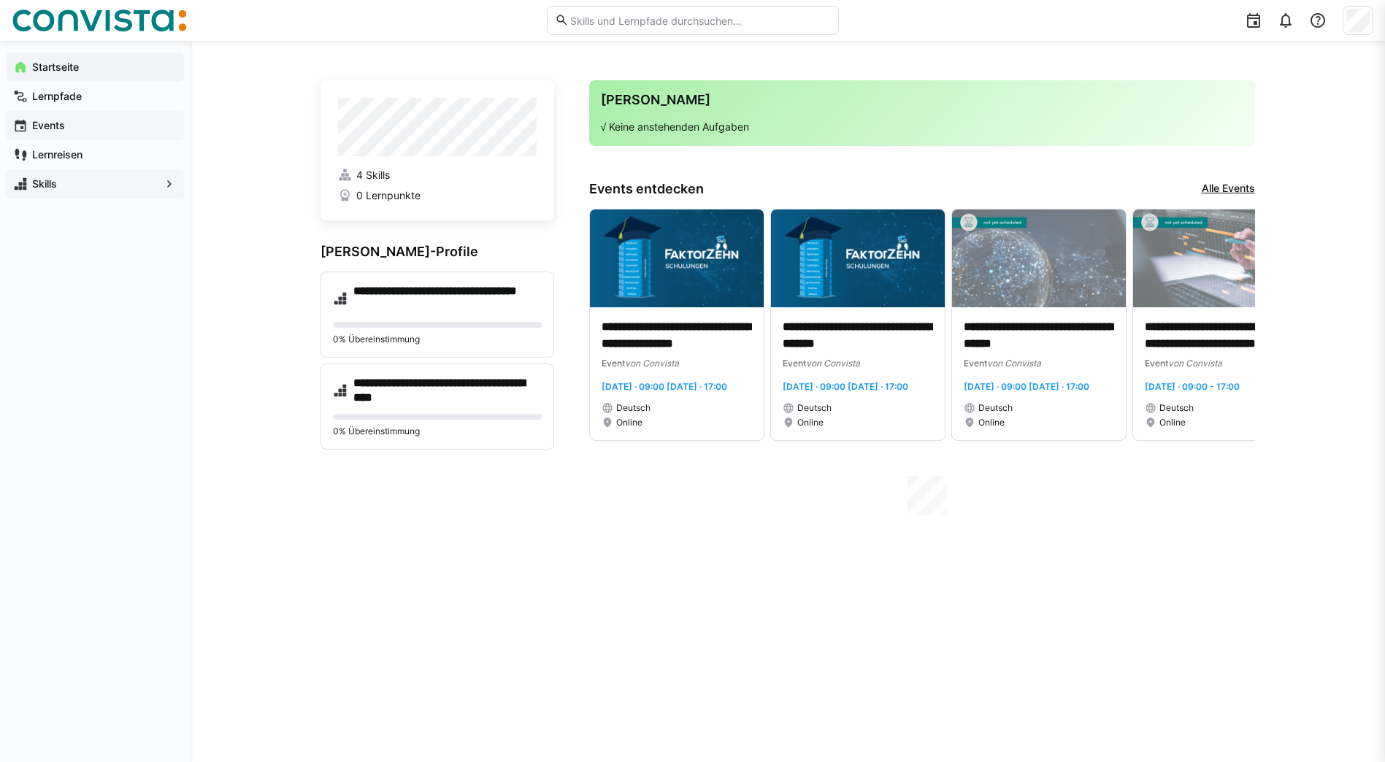
click at [0, 0] on app-navigation-label "Events" at bounding box center [0, 0] width 0 height 0
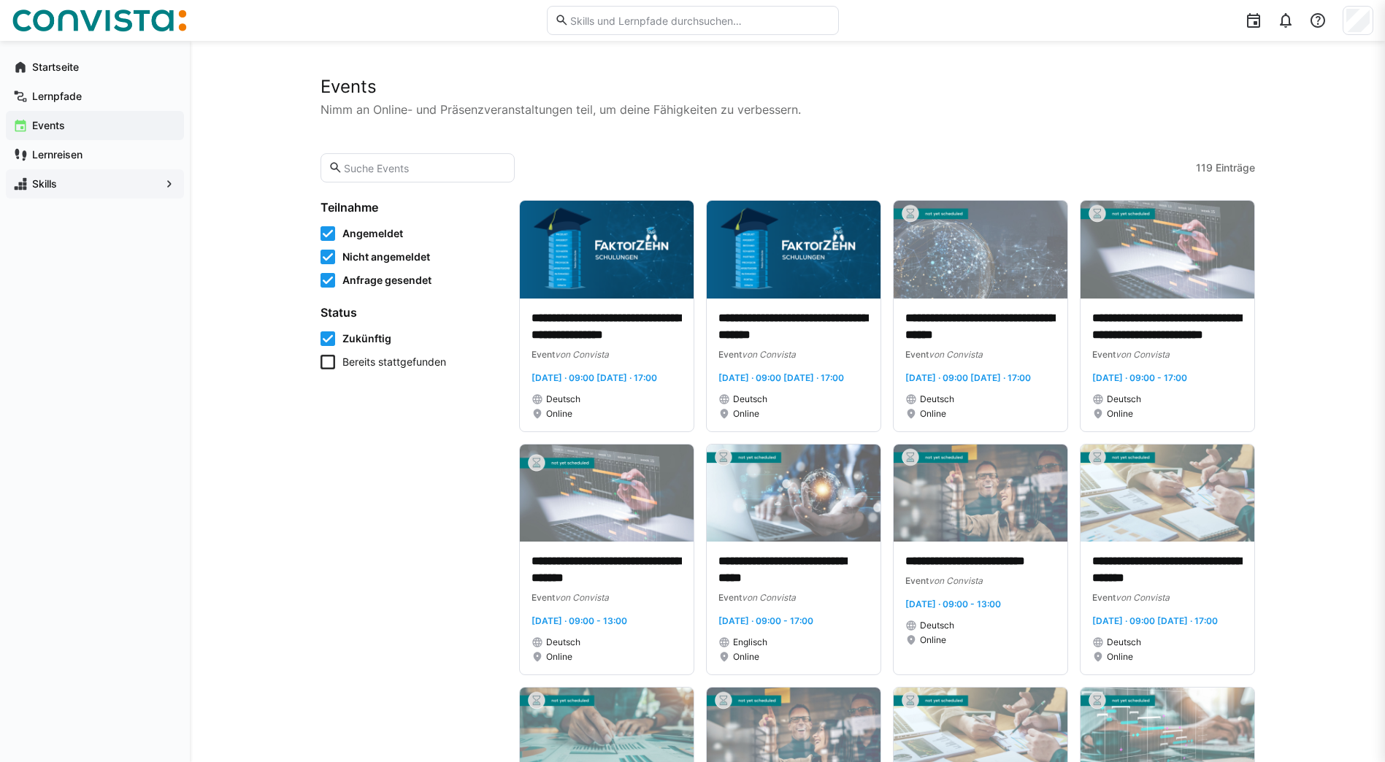
click at [0, 0] on app-navigation-label "Skills" at bounding box center [0, 0] width 0 height 0
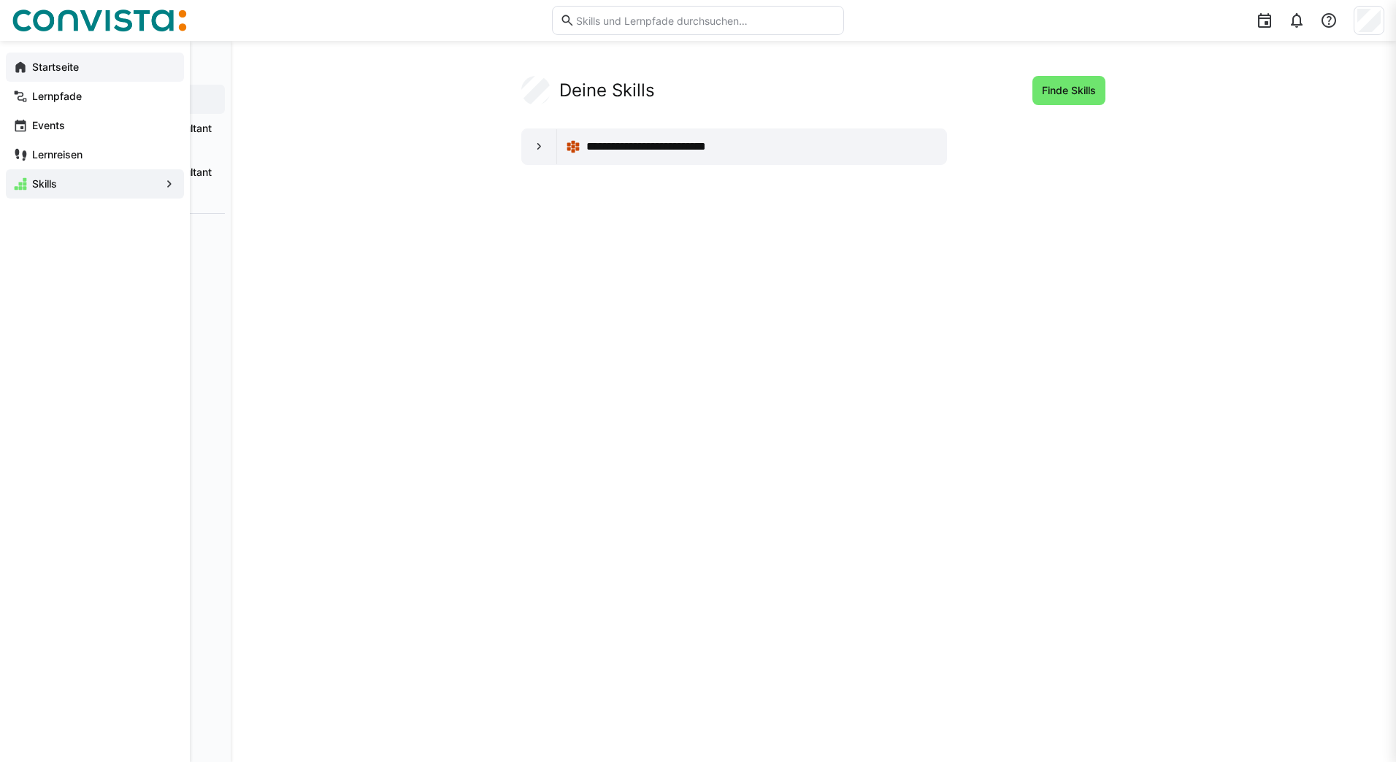
click at [57, 55] on div "Startseite" at bounding box center [95, 67] width 178 height 29
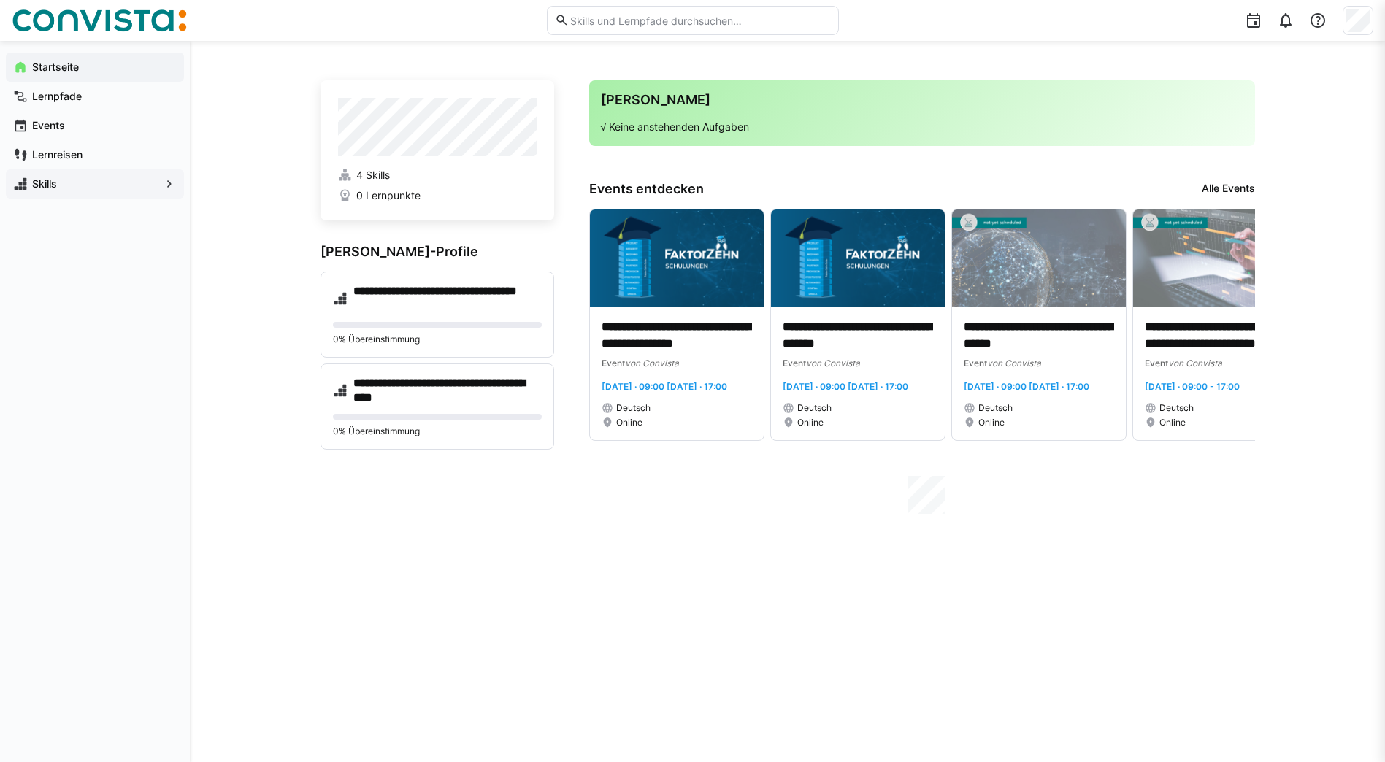
click at [0, 0] on app-navigation-label "Skills" at bounding box center [0, 0] width 0 height 0
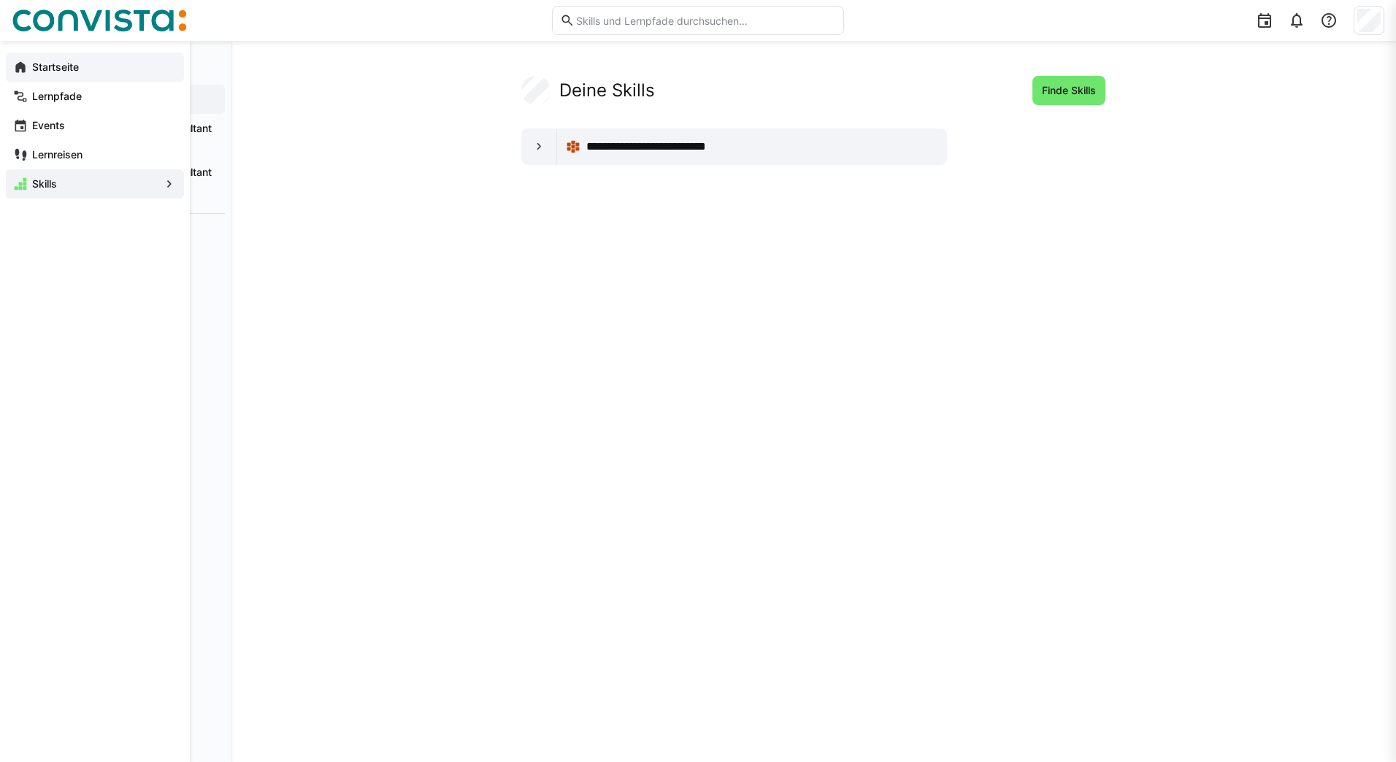
click at [20, 67] on eds-icon at bounding box center [20, 67] width 15 height 15
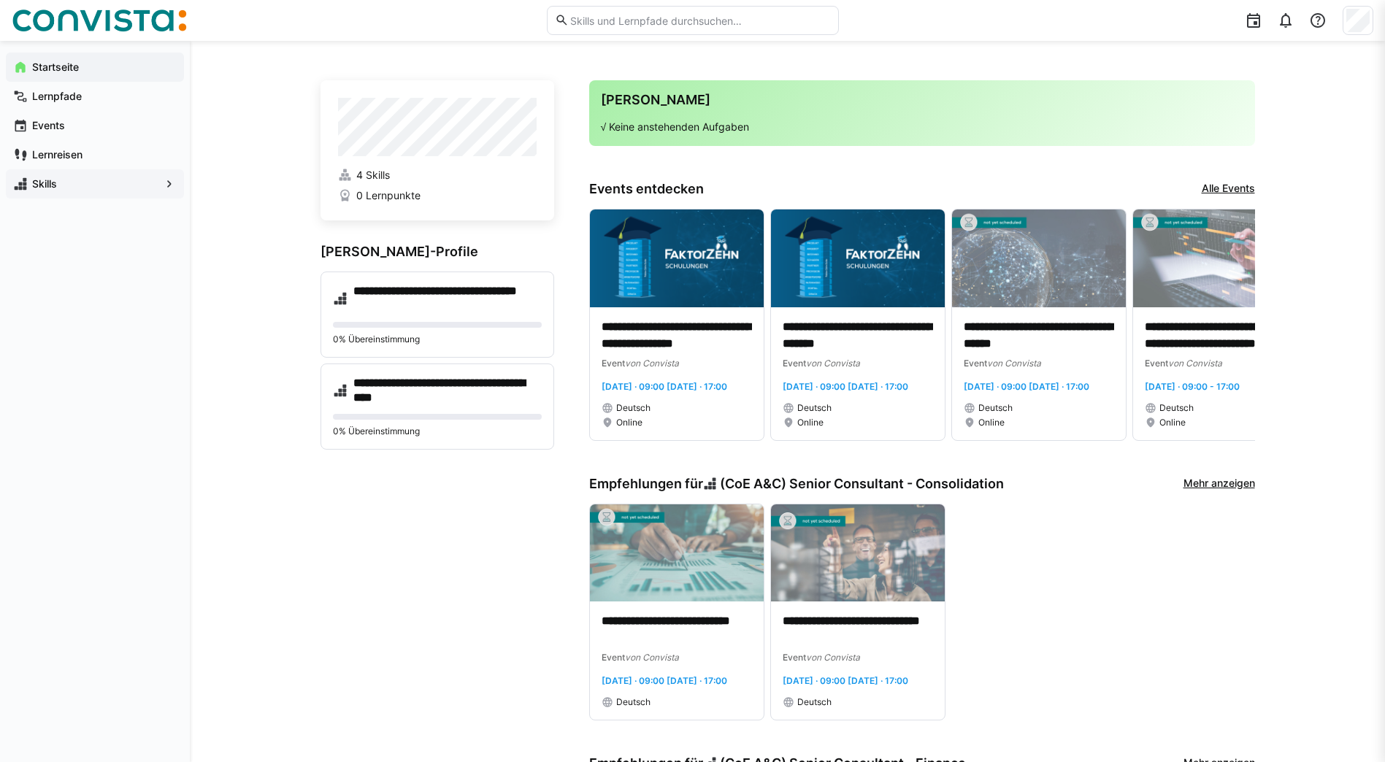
click at [105, 186] on span "Skills" at bounding box center [95, 184] width 130 height 15
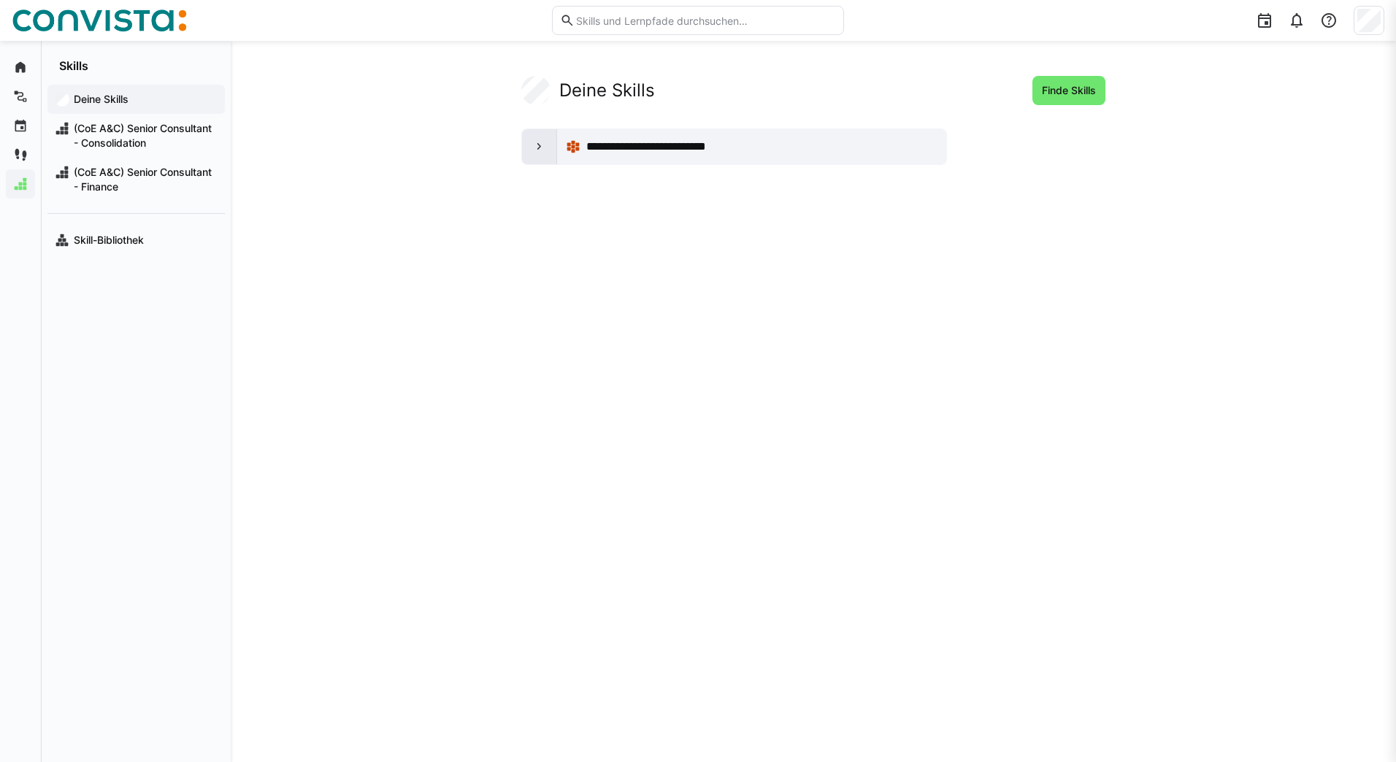
click at [534, 152] on eds-icon at bounding box center [539, 146] width 15 height 15
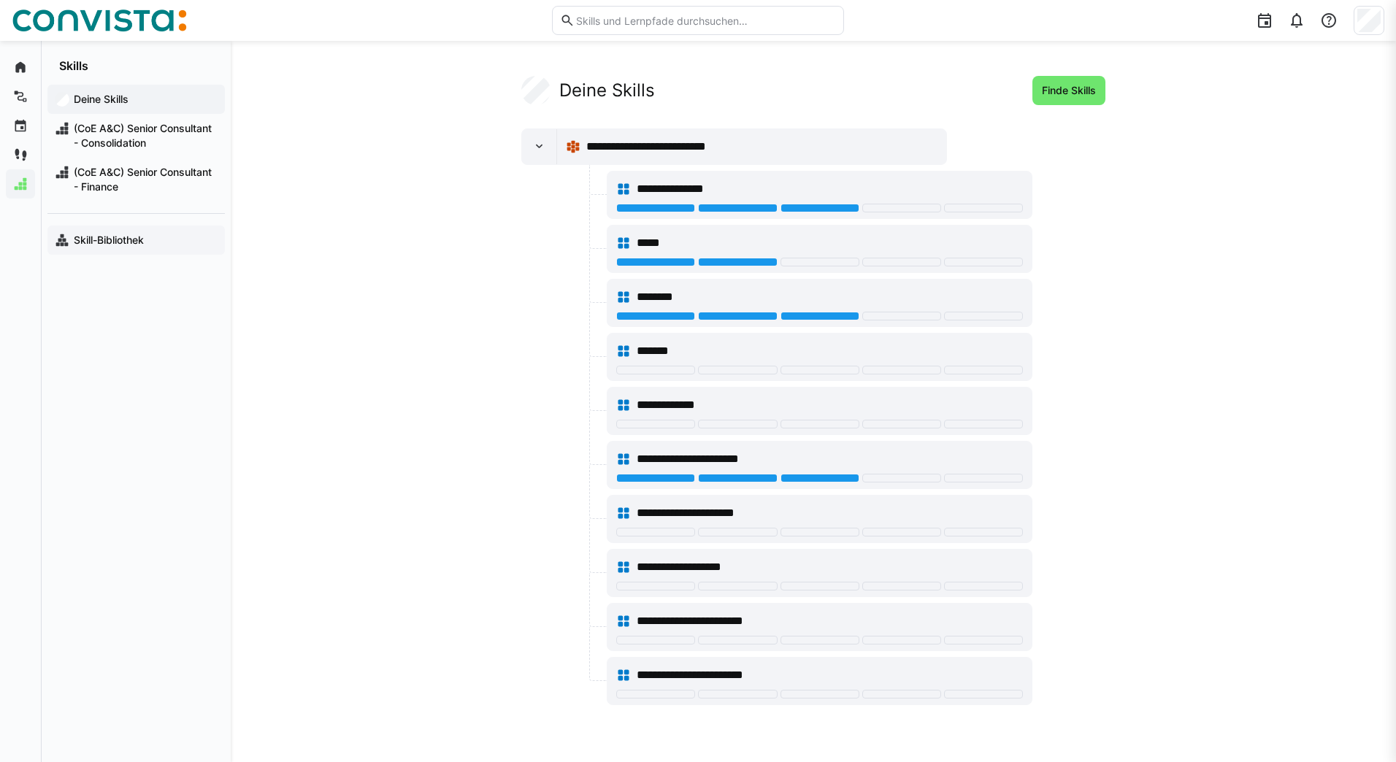
click at [116, 251] on div "Skill-Bibliothek" at bounding box center [135, 240] width 177 height 29
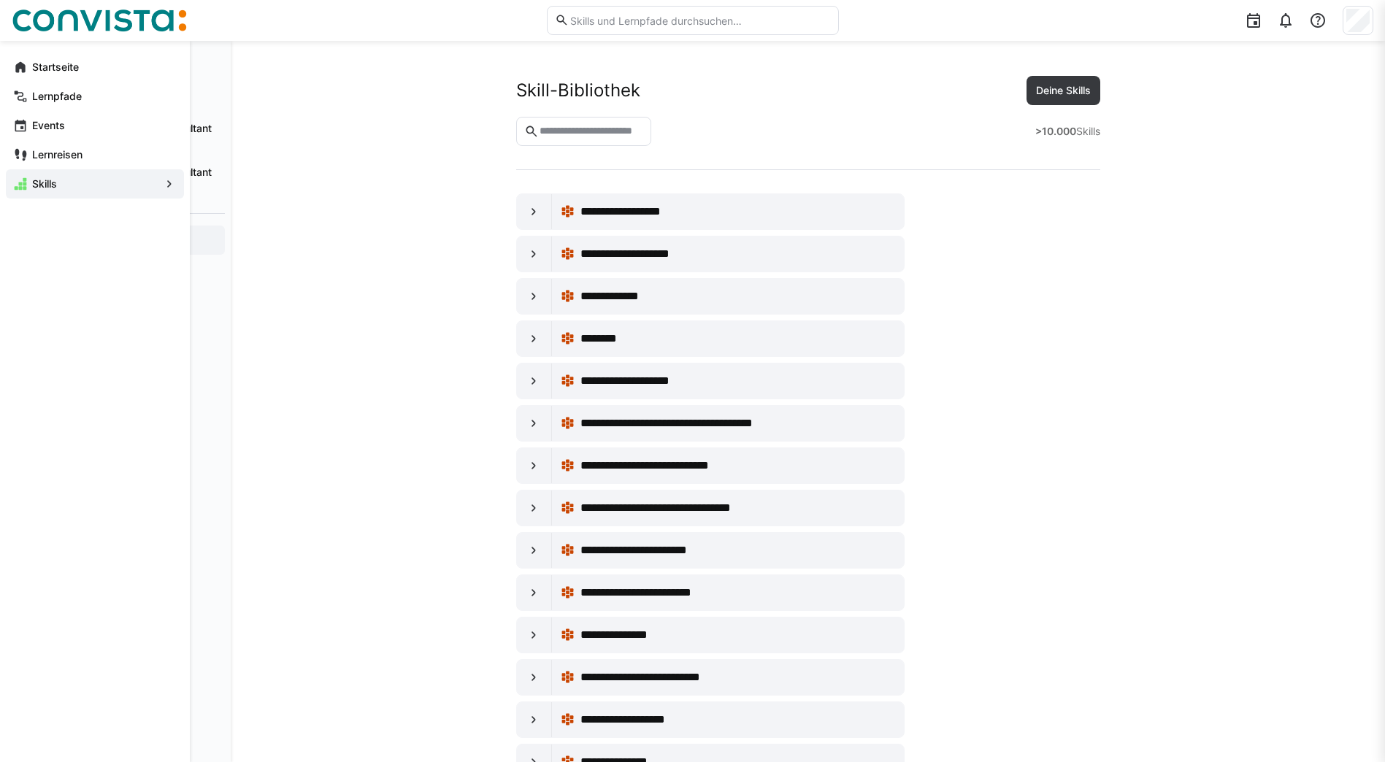
click at [19, 67] on eds-icon at bounding box center [20, 67] width 15 height 15
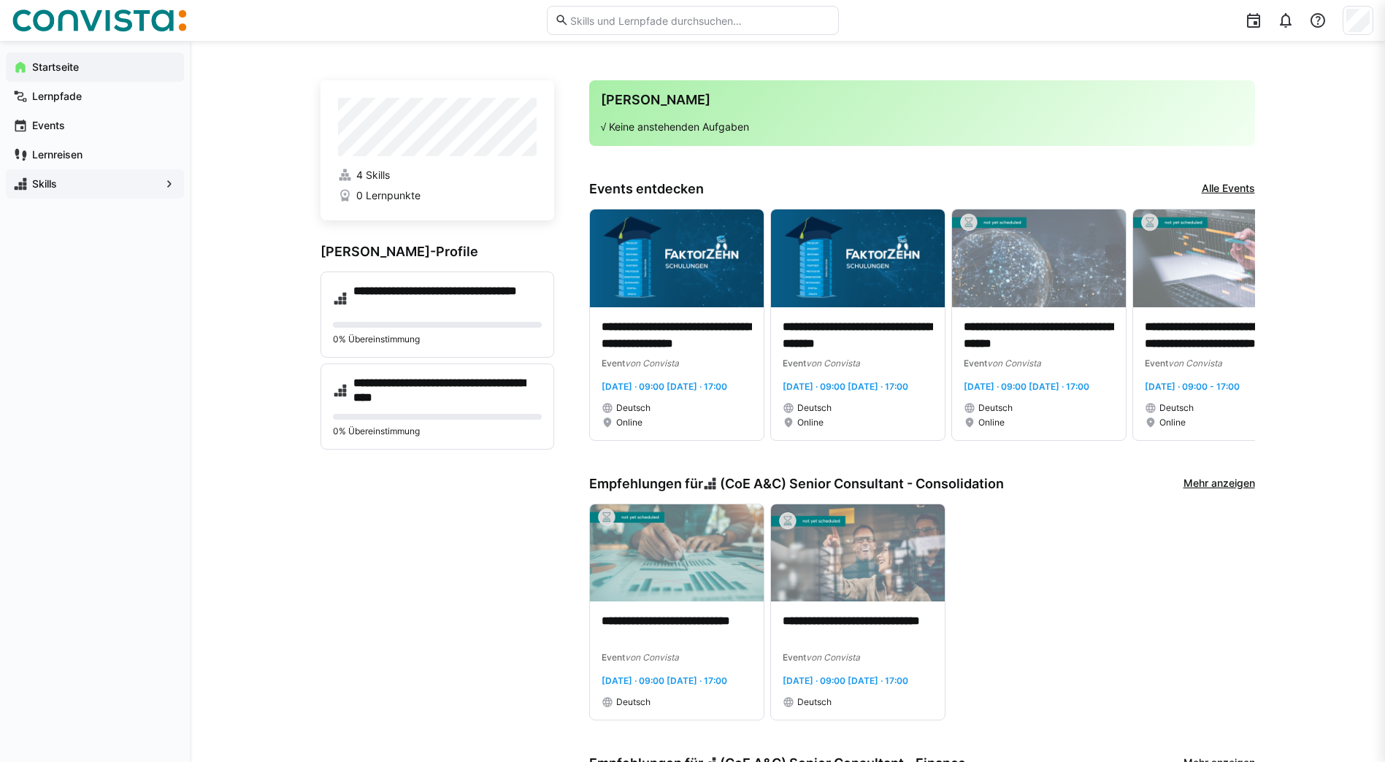
click at [92, 176] on div "Skills" at bounding box center [95, 183] width 178 height 29
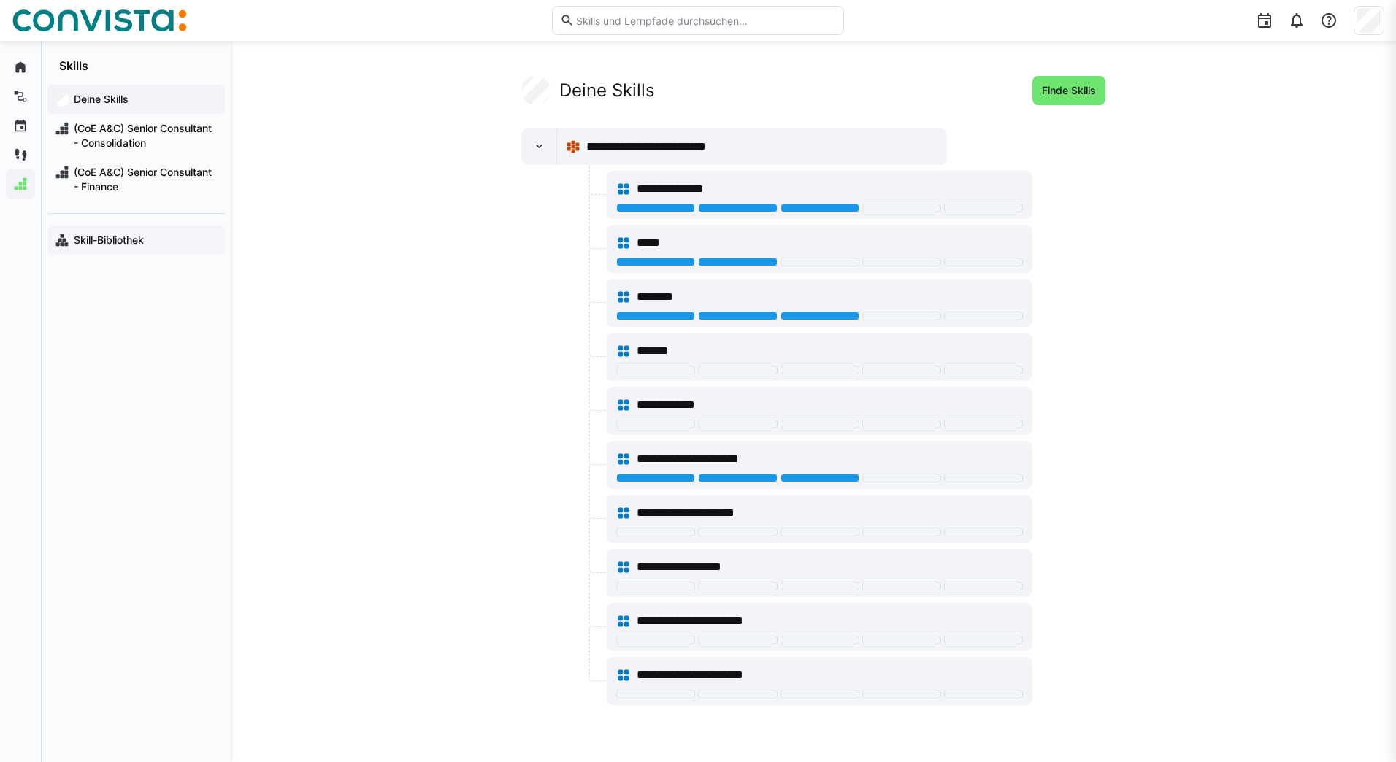
click at [0, 0] on app-navigation-label "Skill-Bibliothek" at bounding box center [0, 0] width 0 height 0
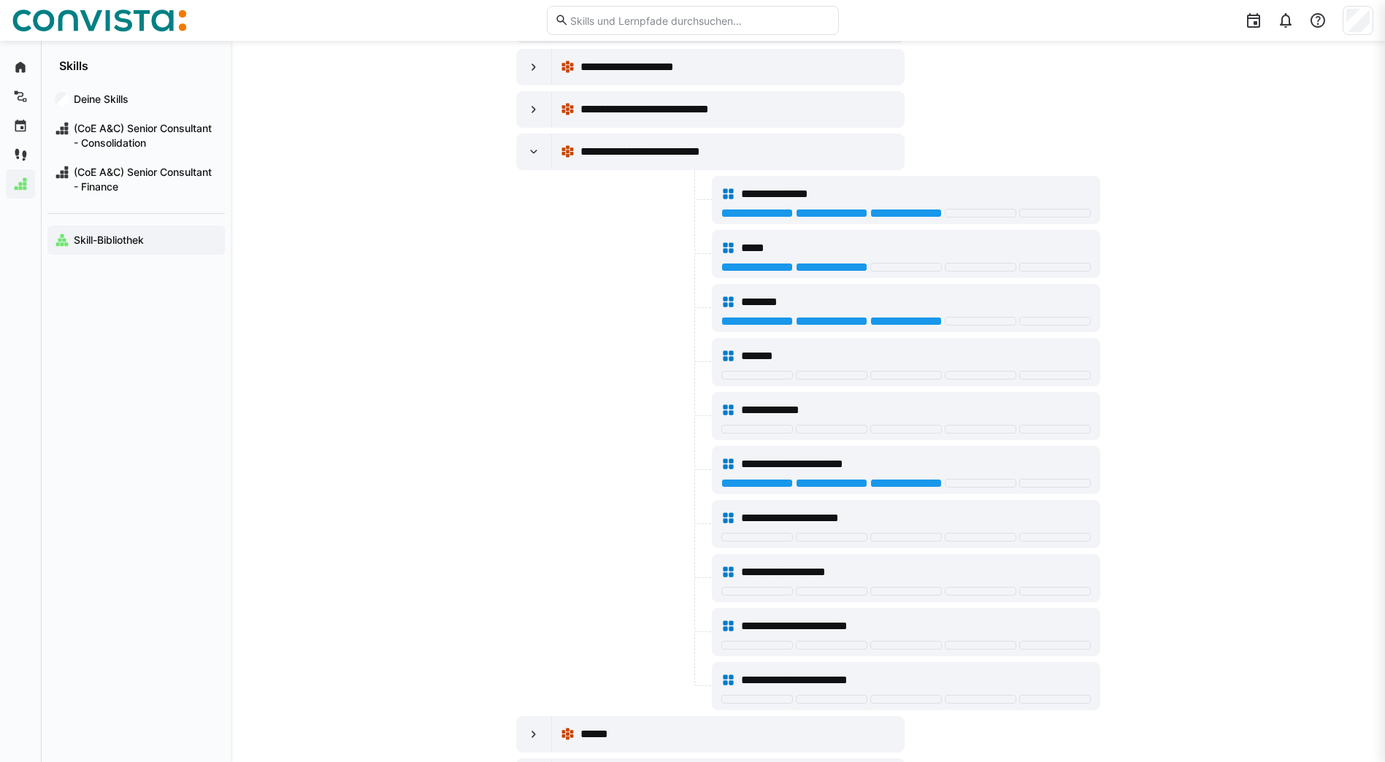
scroll to position [2919, 0]
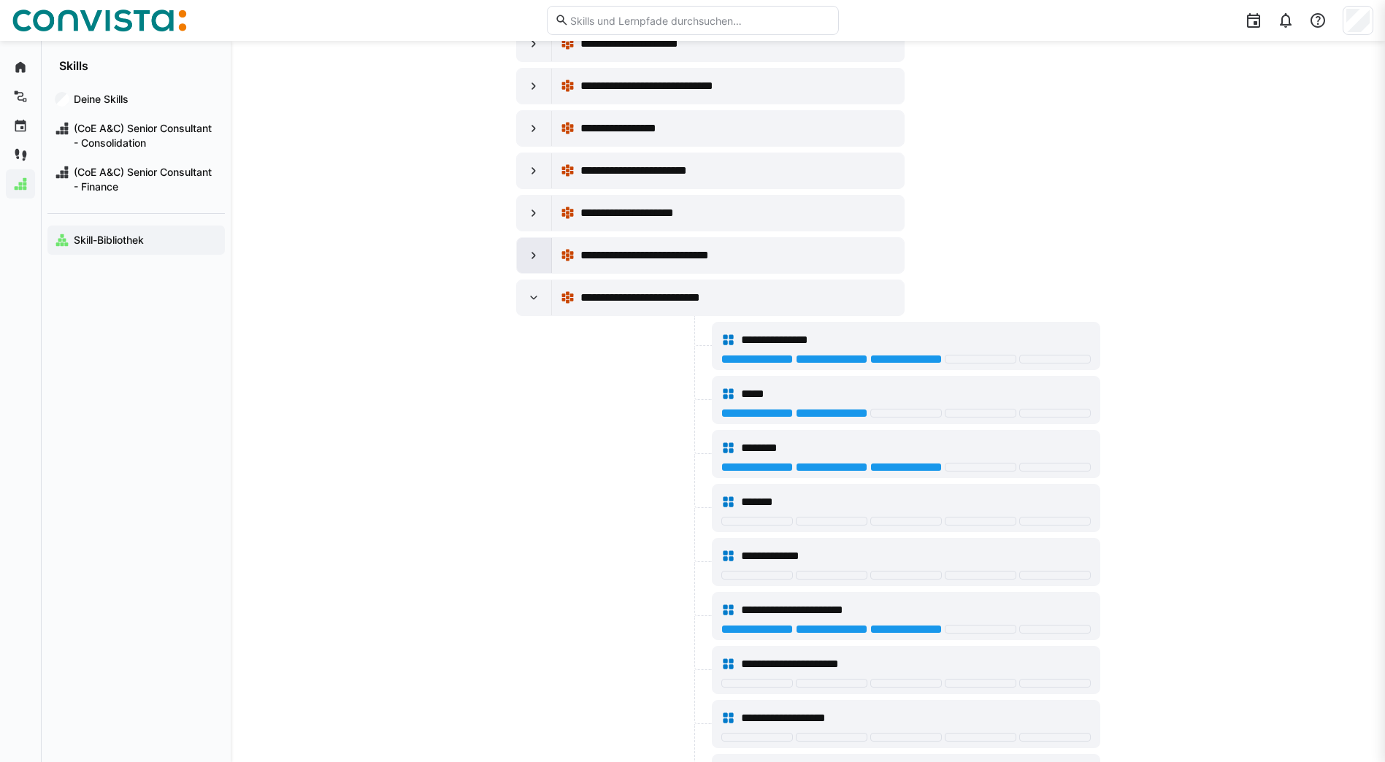
click at [528, 255] on eds-icon at bounding box center [533, 255] width 15 height 15
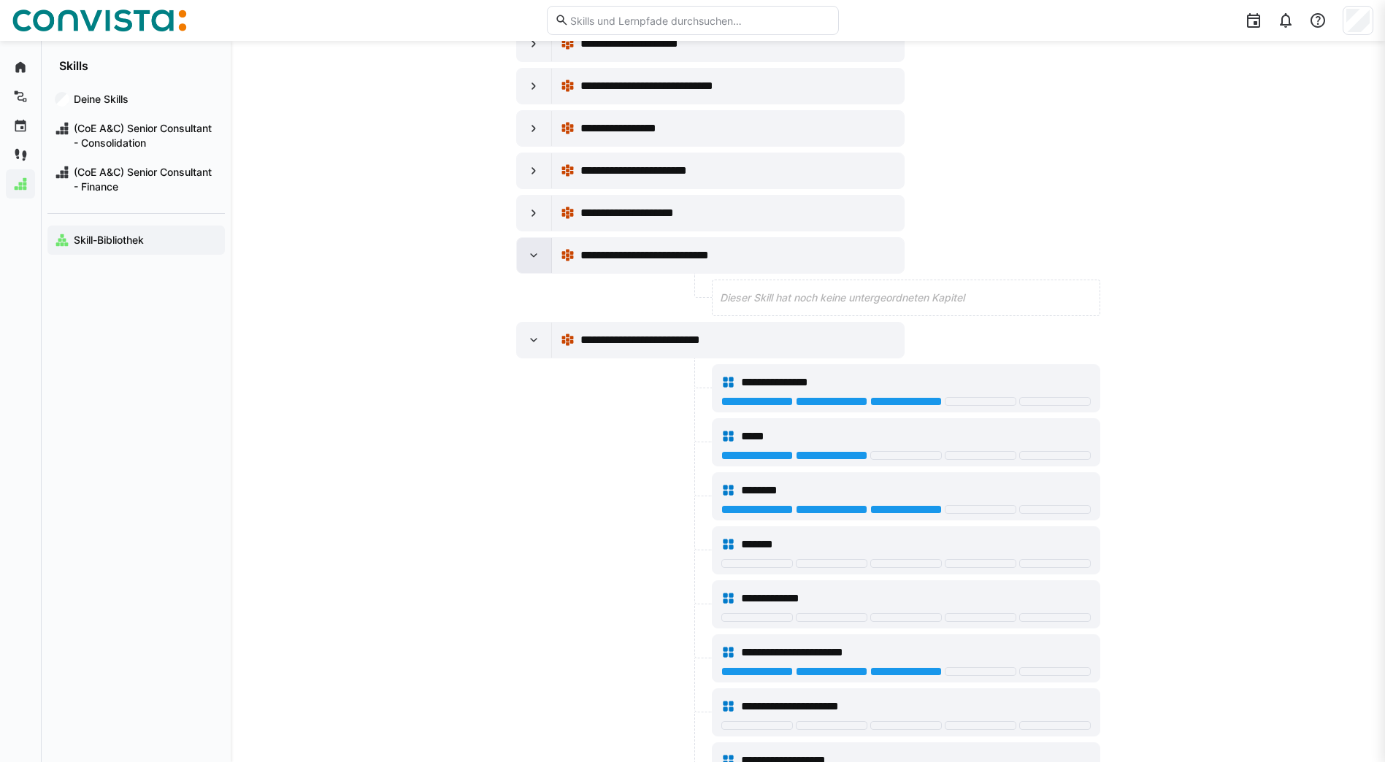
click at [526, 261] on eds-icon at bounding box center [533, 255] width 15 height 15
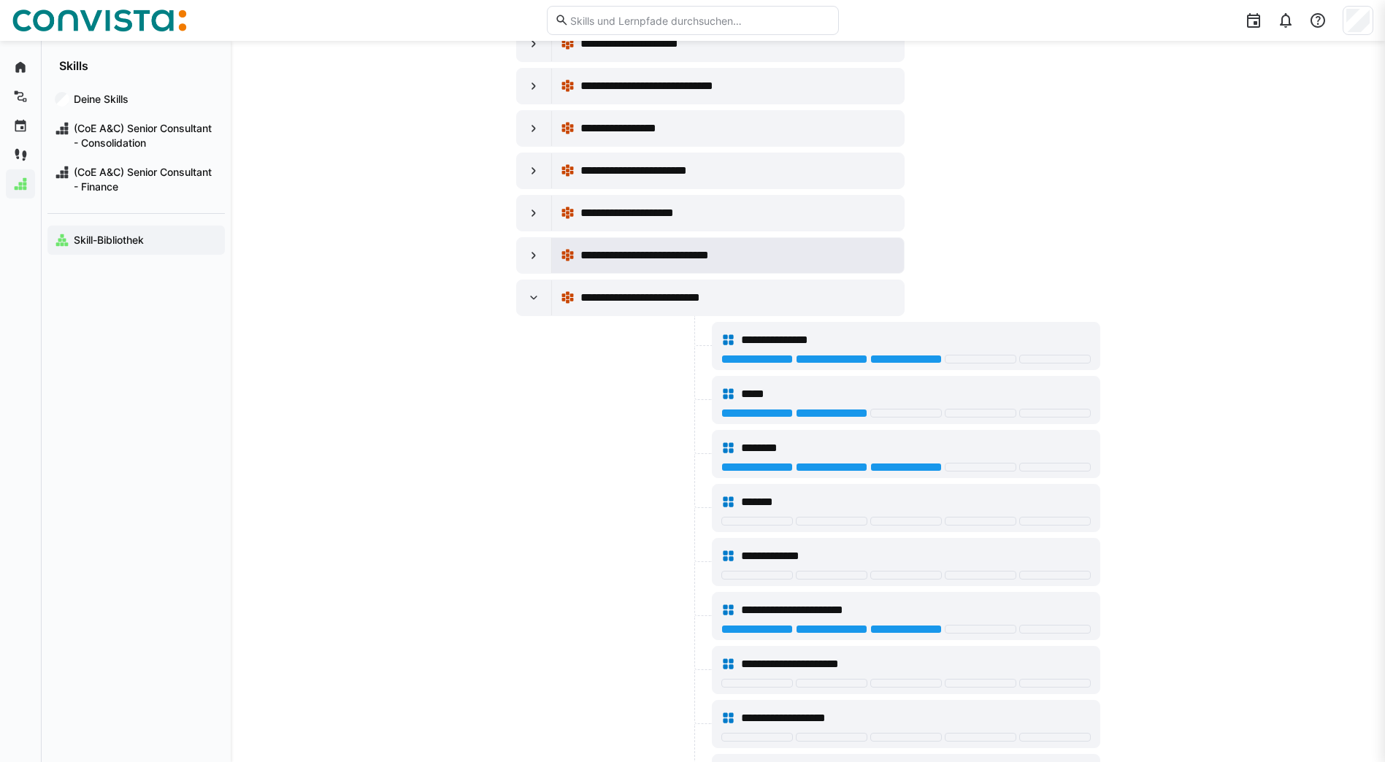
click at [566, 247] on div "**********" at bounding box center [728, 255] width 334 height 29
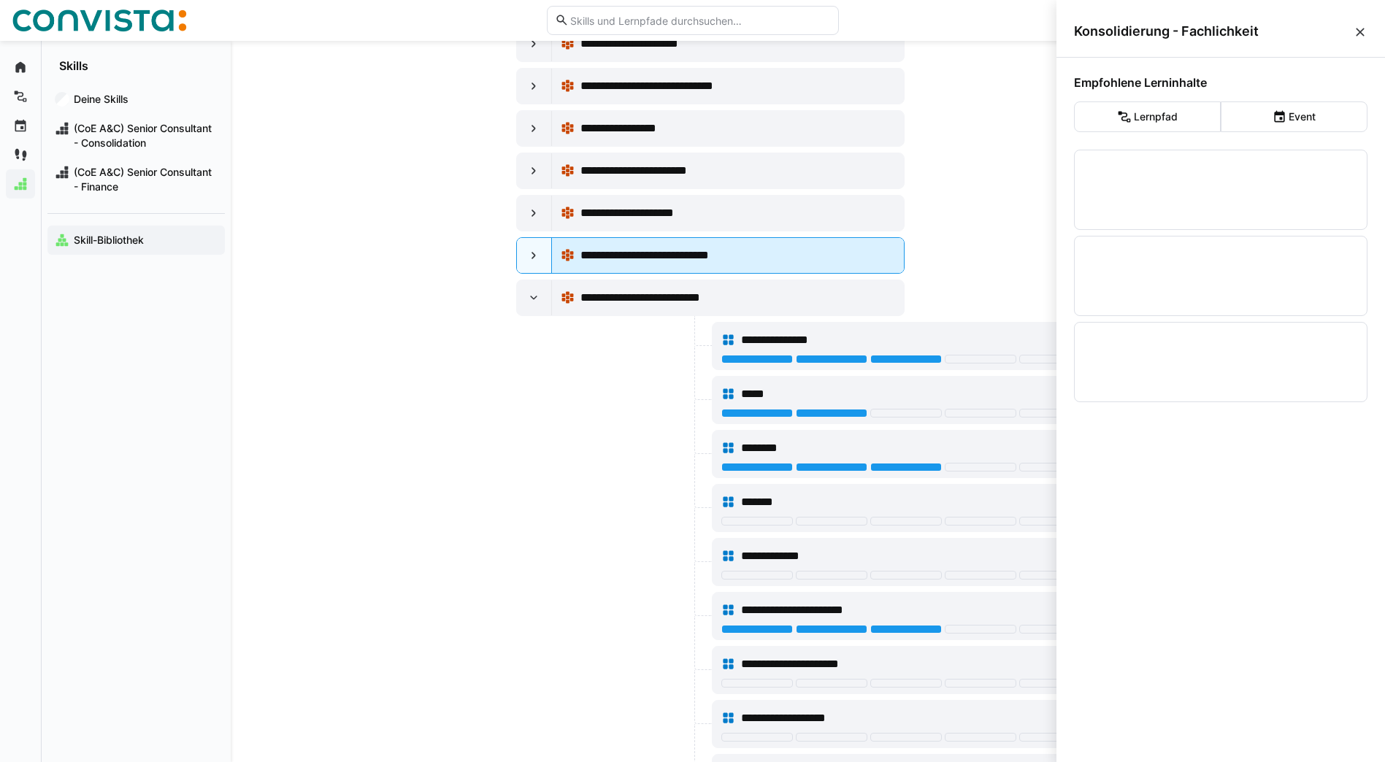
scroll to position [0, 0]
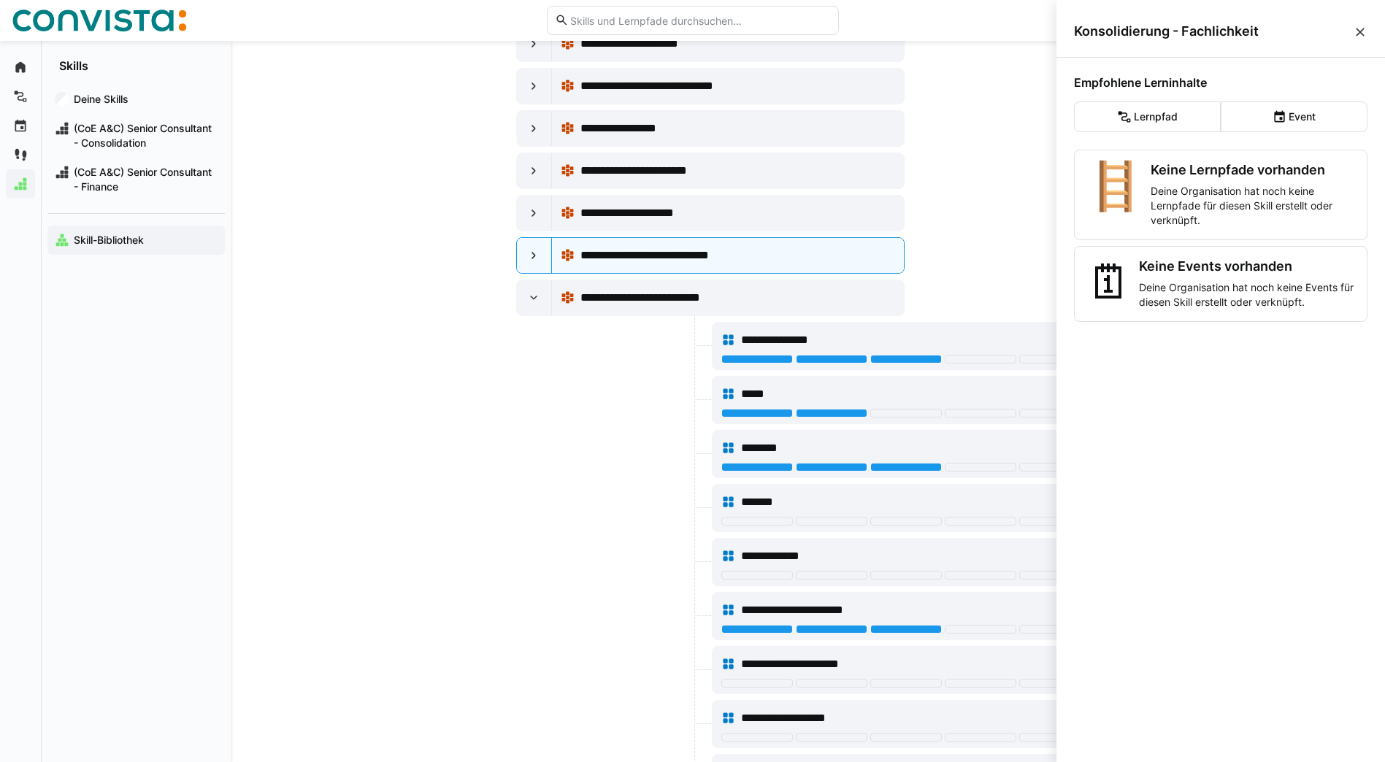
click at [1358, 33] on eds-icon at bounding box center [1359, 32] width 15 height 15
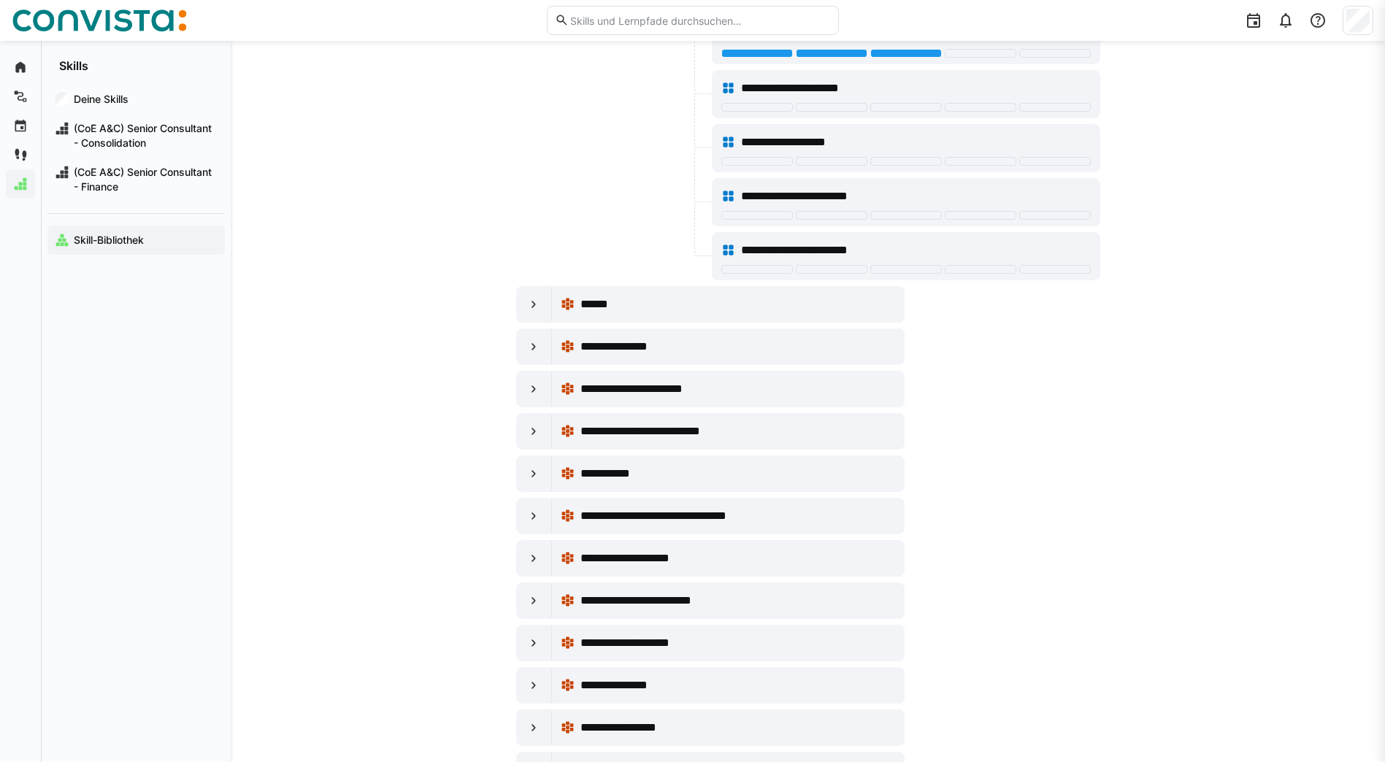
scroll to position [3503, 0]
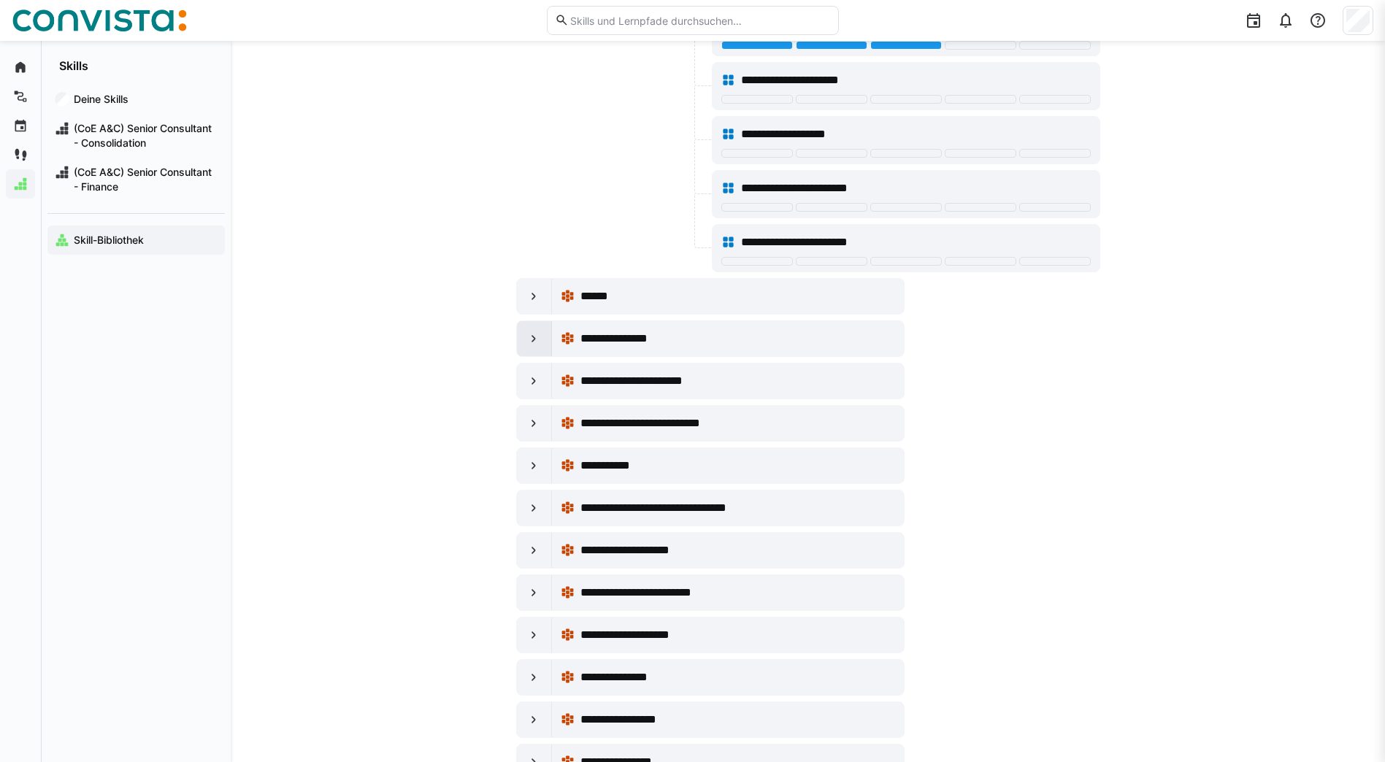
click at [535, 339] on eds-icon at bounding box center [533, 338] width 15 height 15
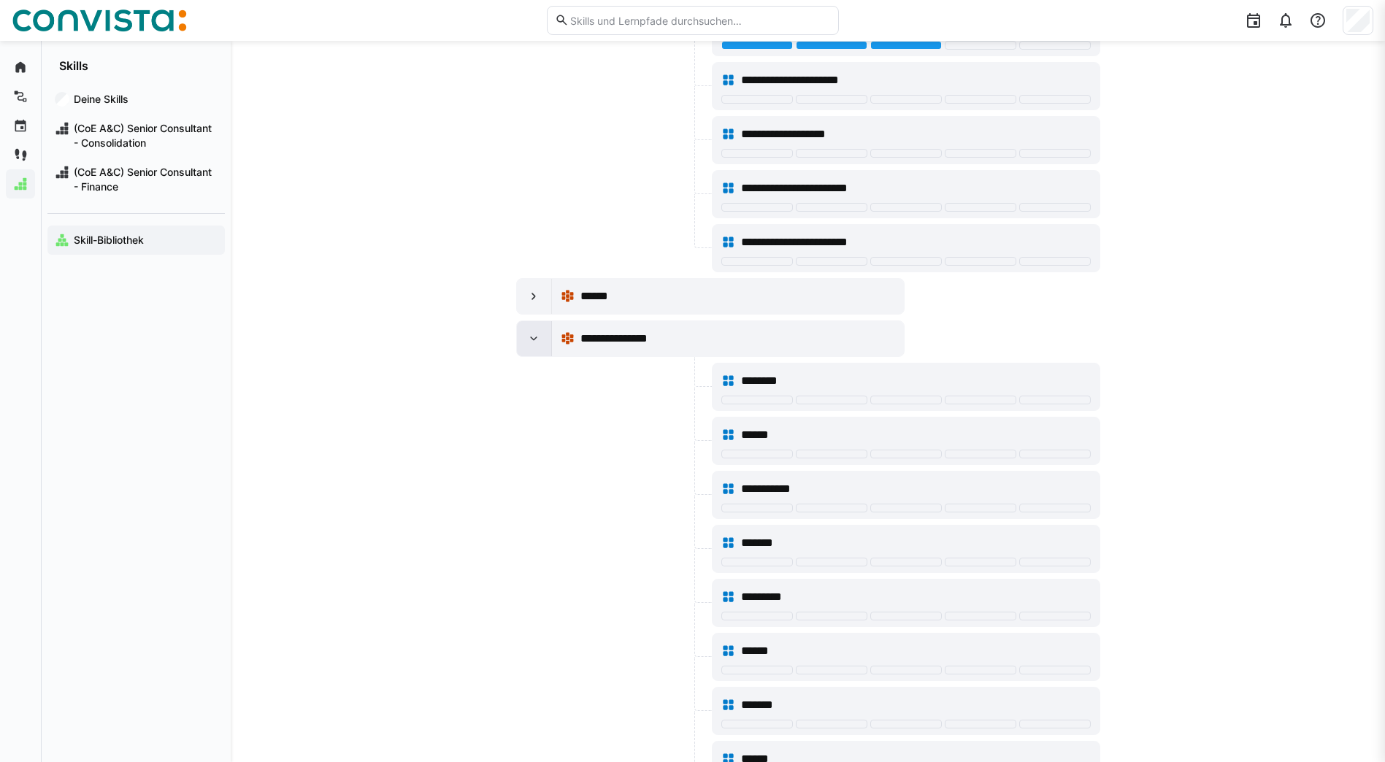
click at [523, 339] on div at bounding box center [534, 338] width 35 height 35
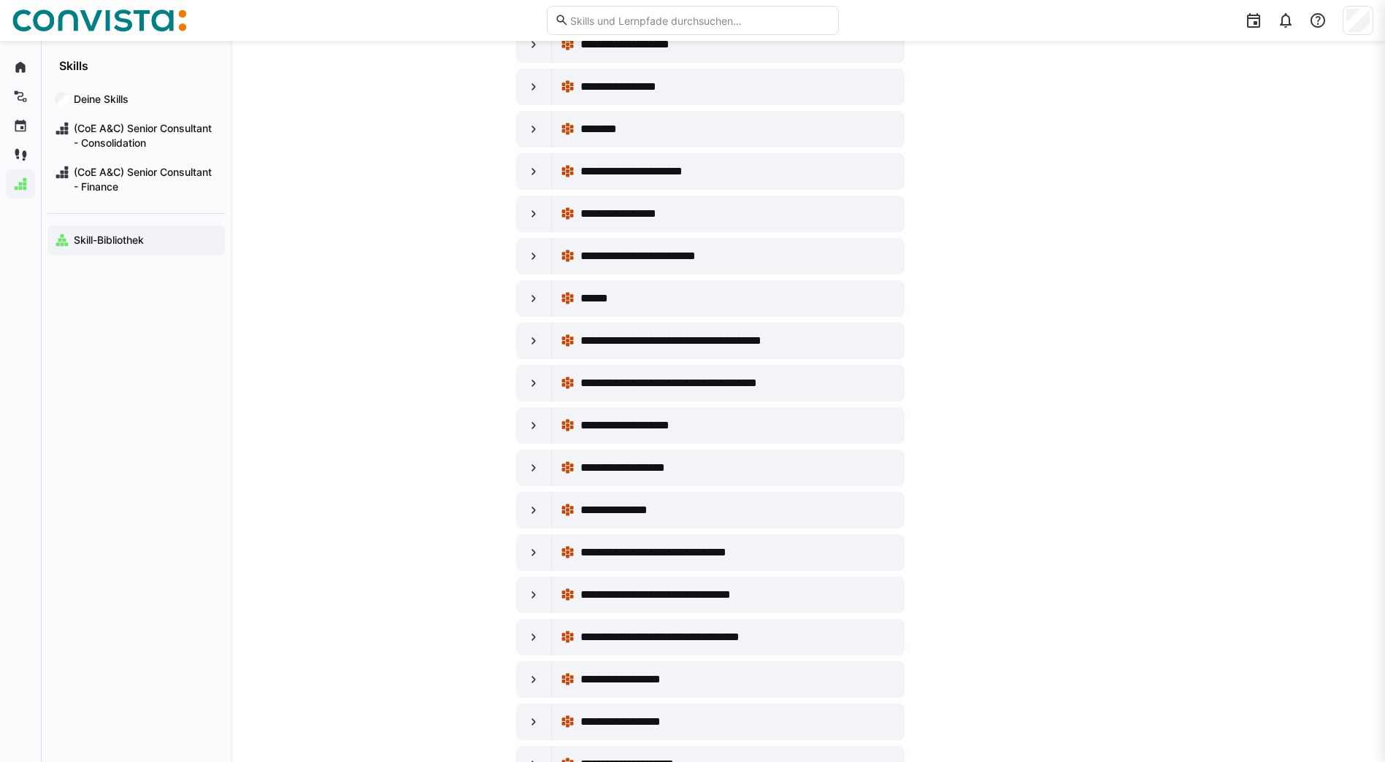
scroll to position [4306, 0]
click at [531, 508] on eds-icon at bounding box center [533, 509] width 15 height 15
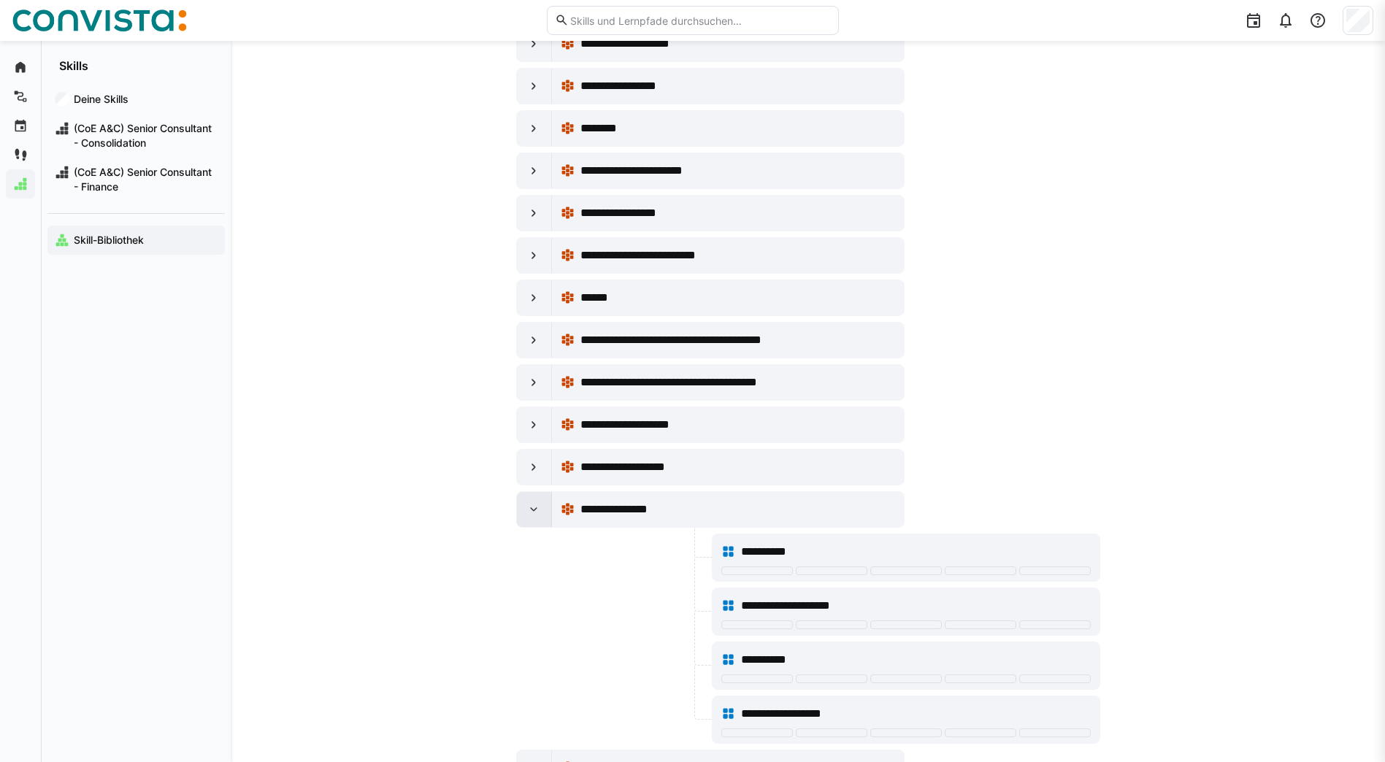
click at [531, 508] on eds-icon at bounding box center [533, 509] width 15 height 15
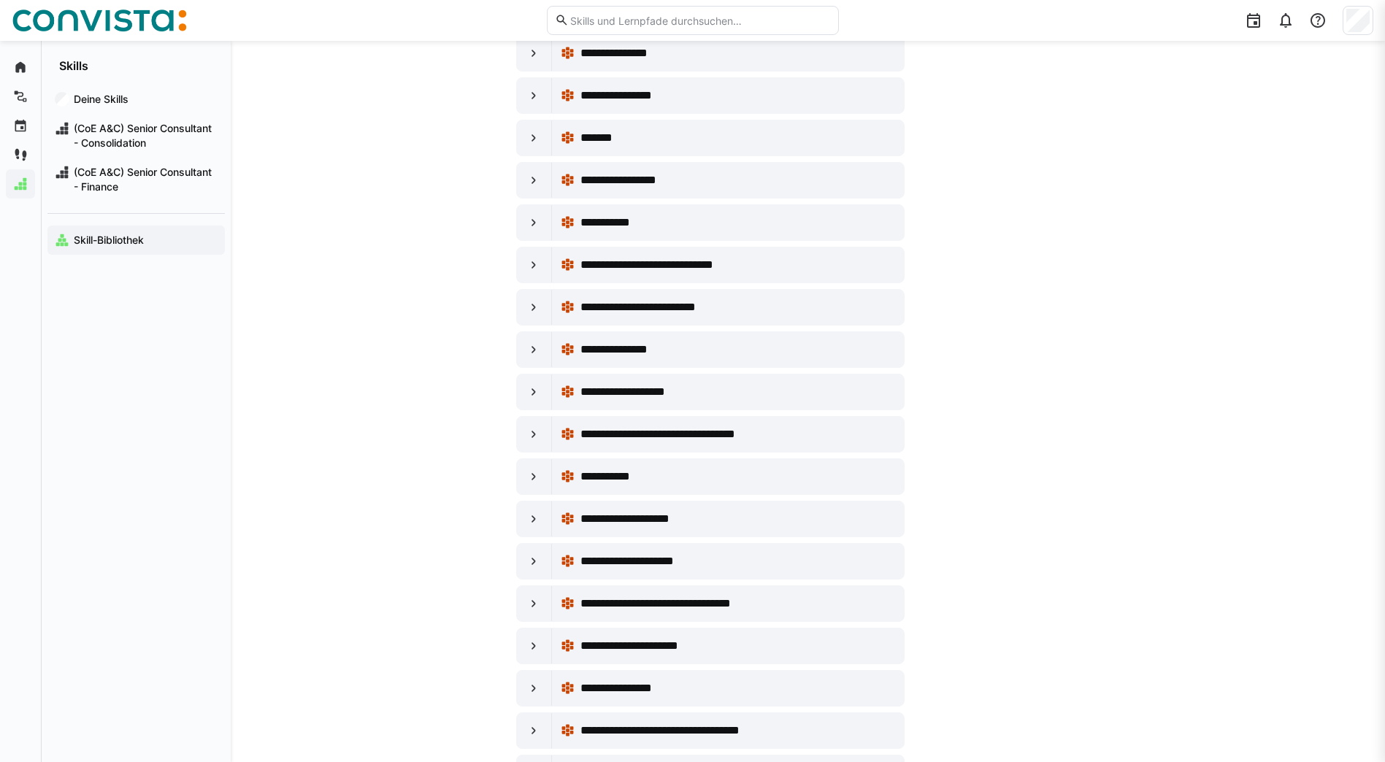
scroll to position [198, 0]
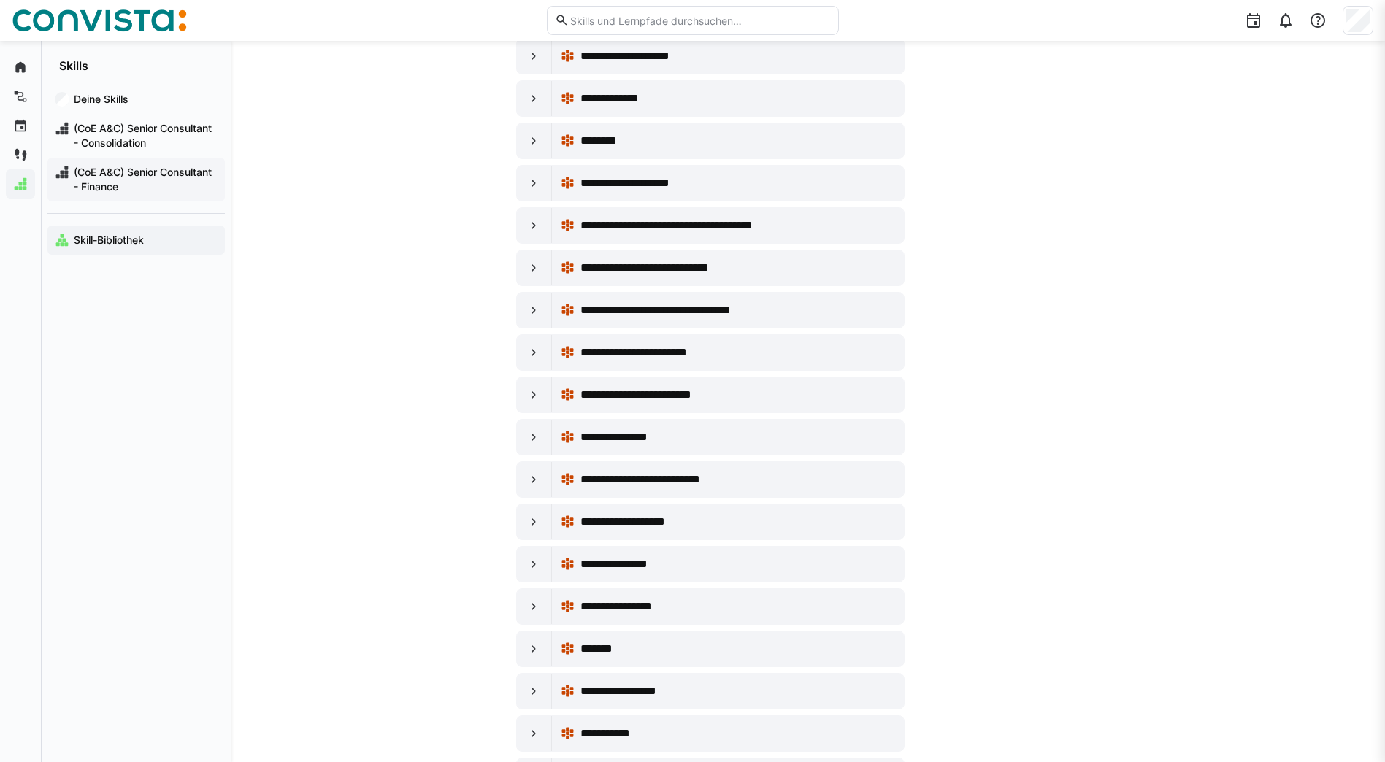
click at [96, 190] on span "(CoE A&C) Senior Consultant - Finance" at bounding box center [145, 179] width 146 height 29
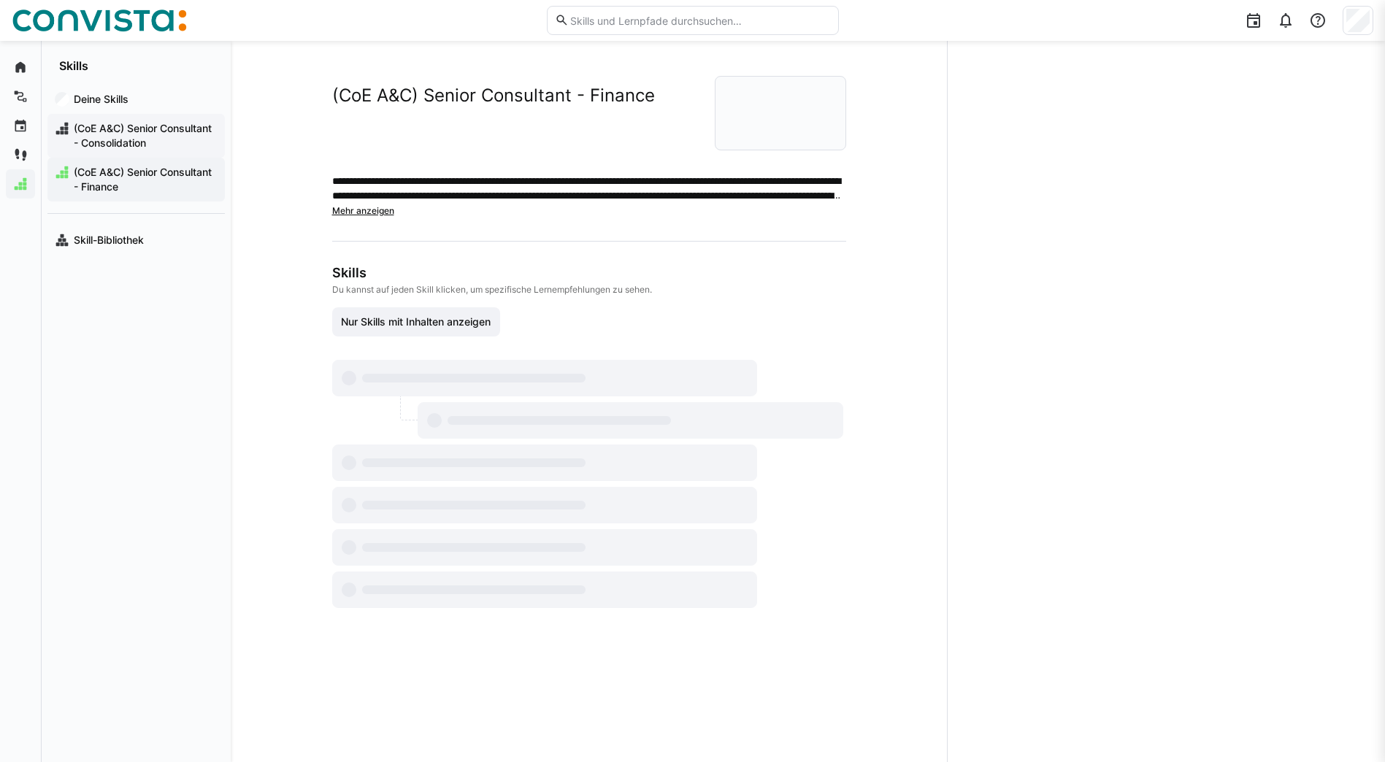
click at [150, 128] on span "(CoE A&C) Senior Consultant - Consolidation" at bounding box center [145, 135] width 146 height 29
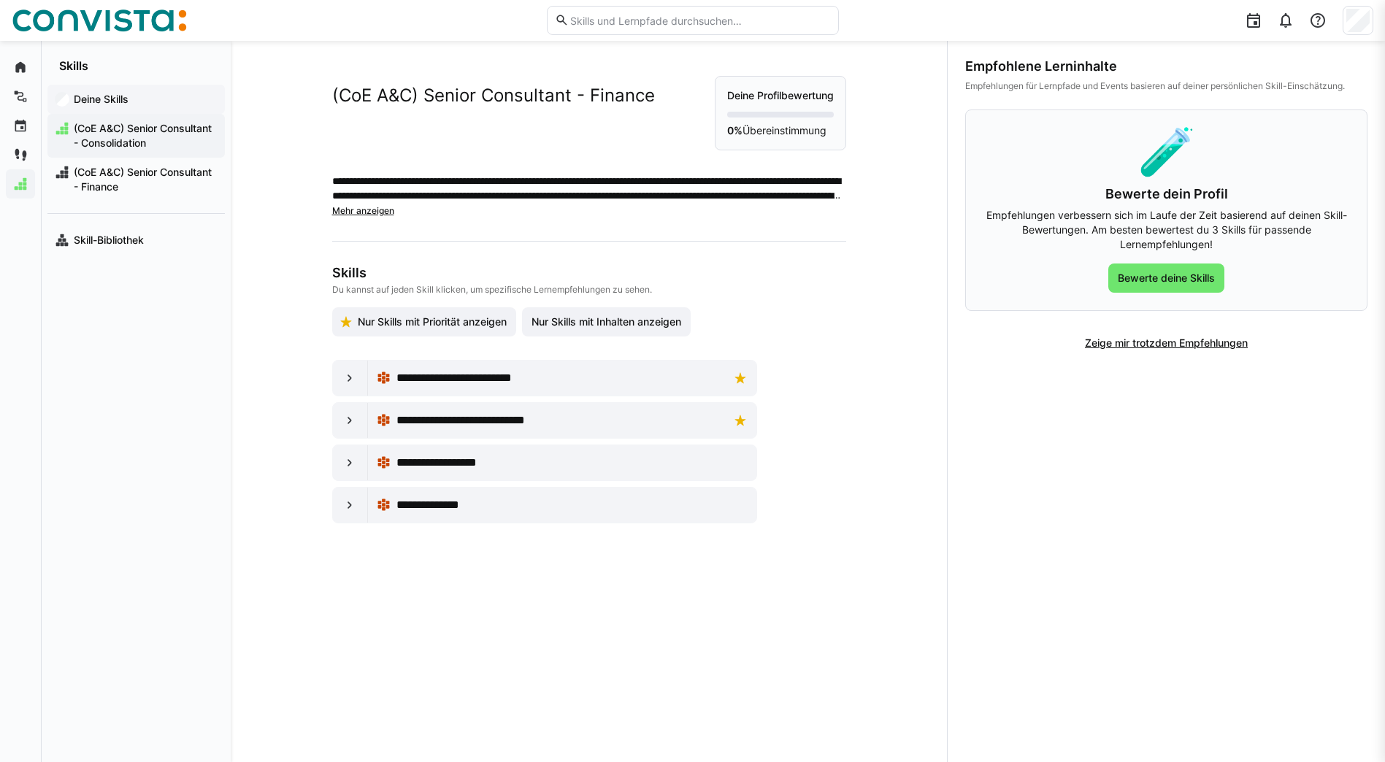
click at [132, 90] on div "Deine Skills" at bounding box center [135, 99] width 177 height 29
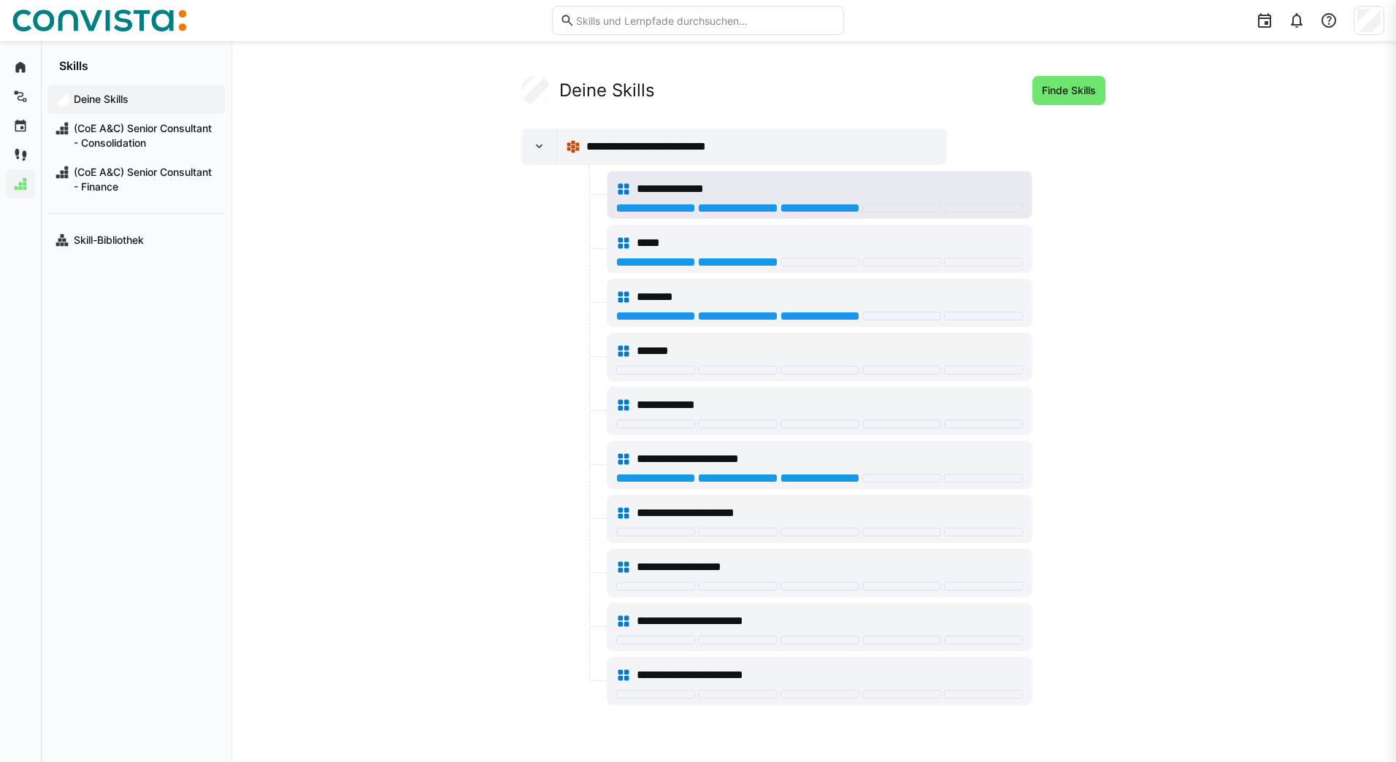
click at [923, 184] on div "**********" at bounding box center [829, 189] width 386 height 18
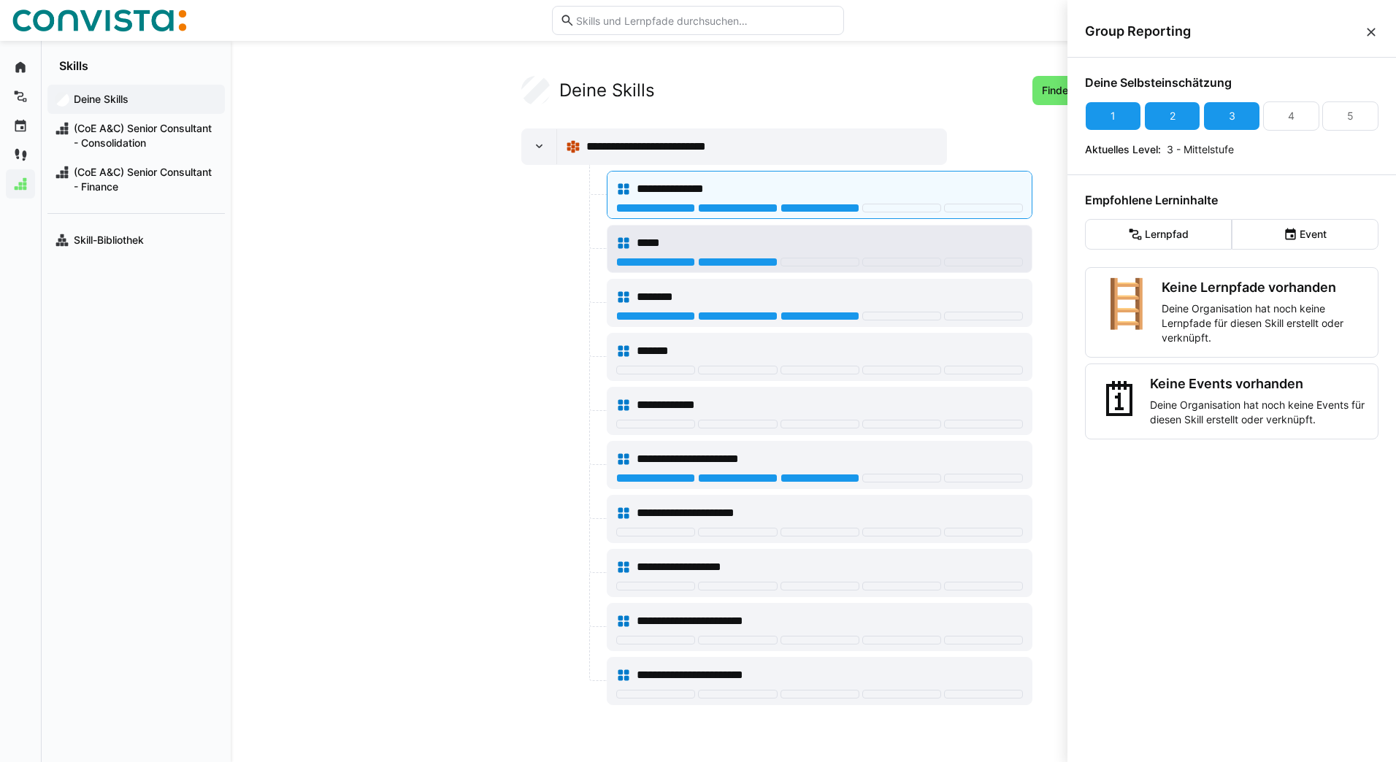
click at [948, 242] on div "*****" at bounding box center [829, 243] width 386 height 18
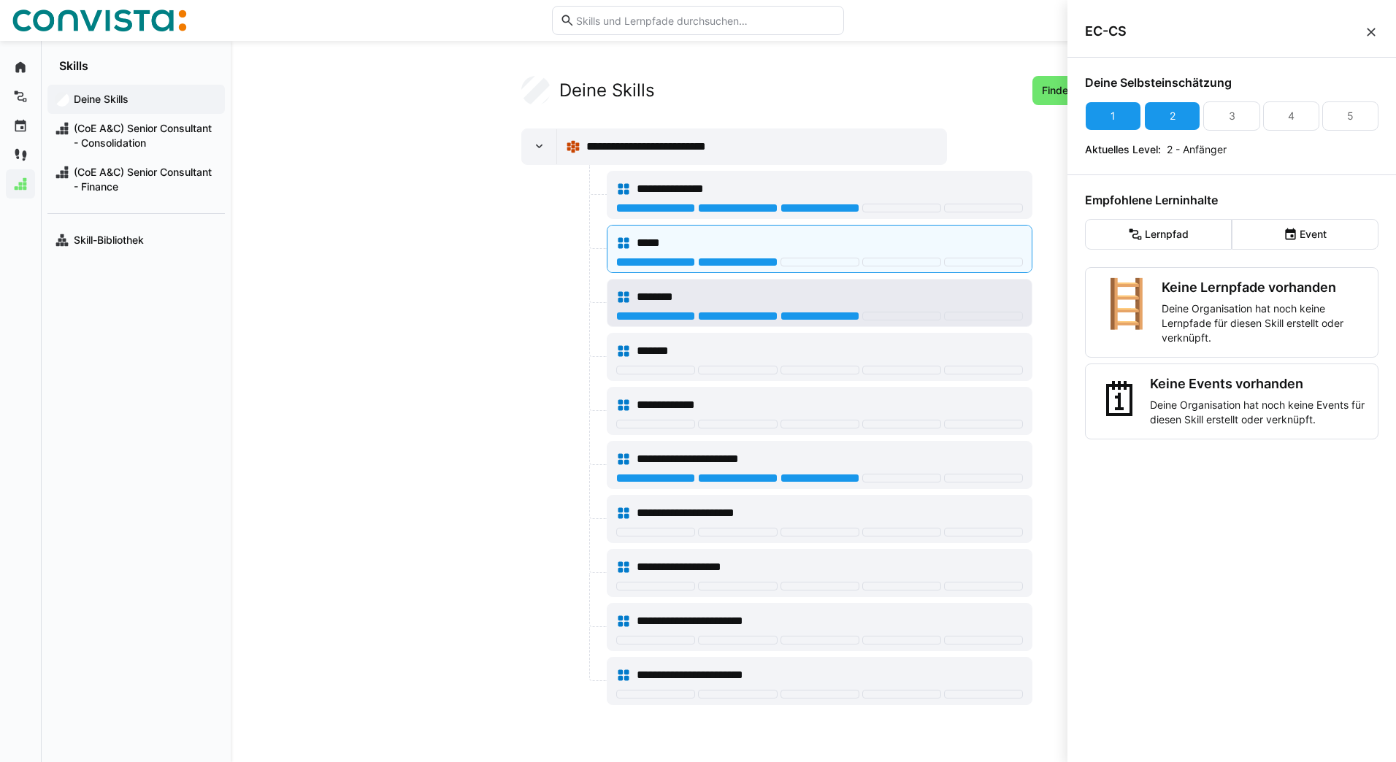
click at [950, 288] on div "********" at bounding box center [829, 297] width 386 height 18
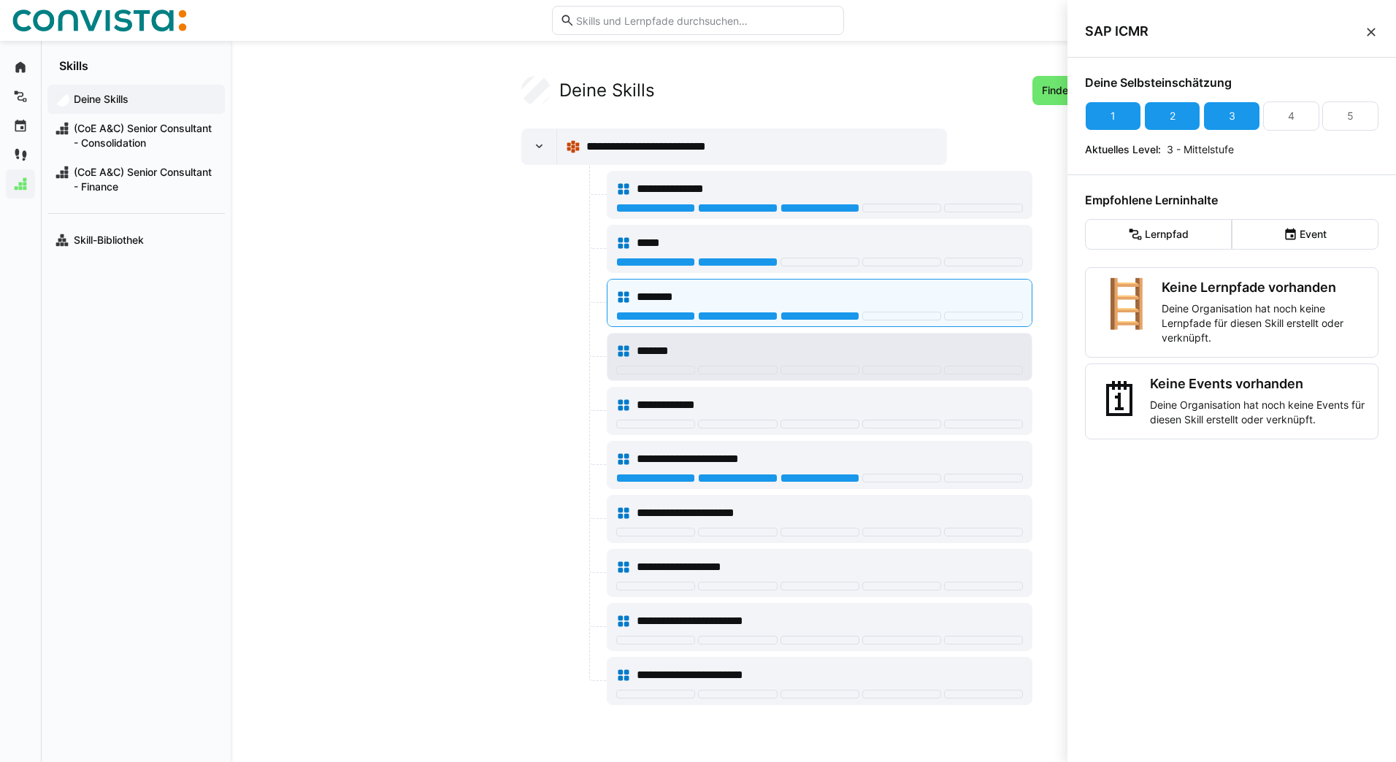
click at [933, 343] on div "*******" at bounding box center [829, 351] width 386 height 18
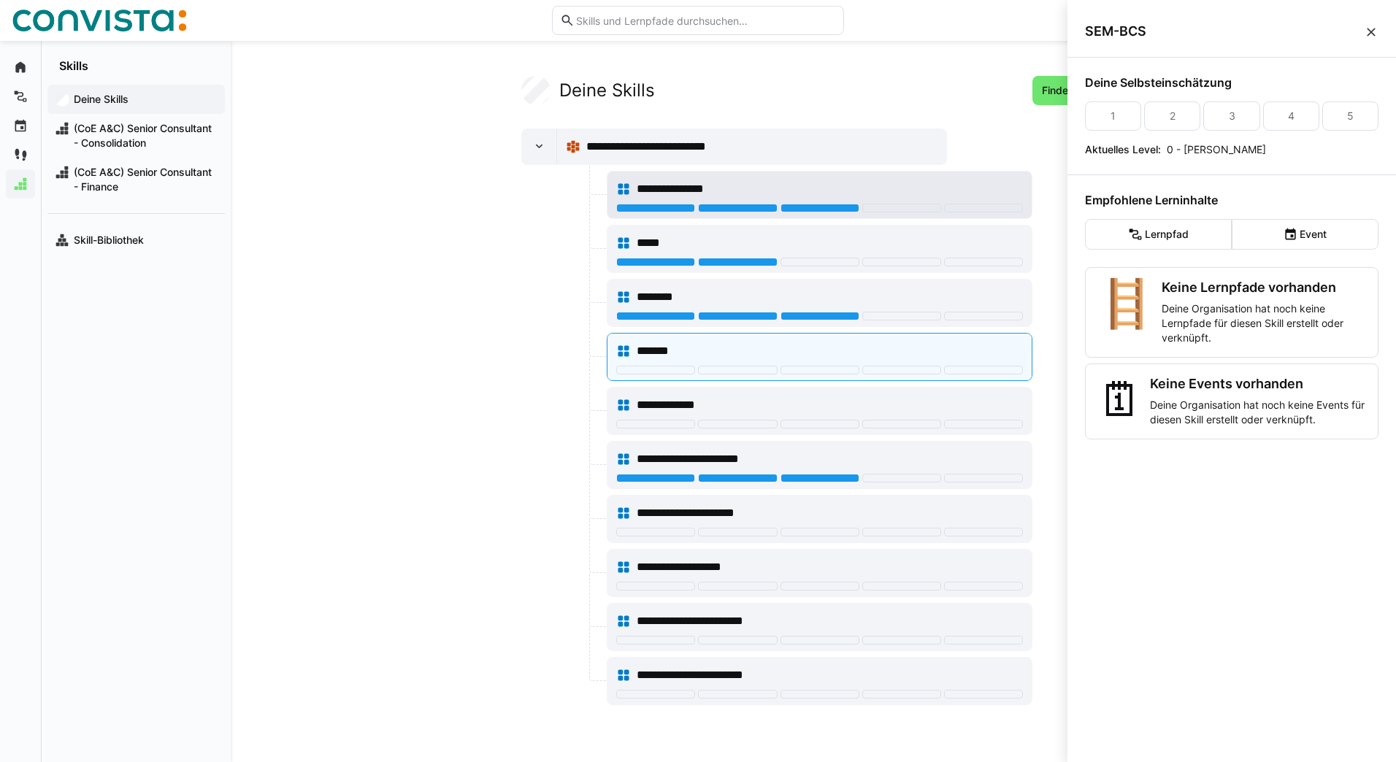
click at [966, 185] on div "**********" at bounding box center [829, 189] width 386 height 18
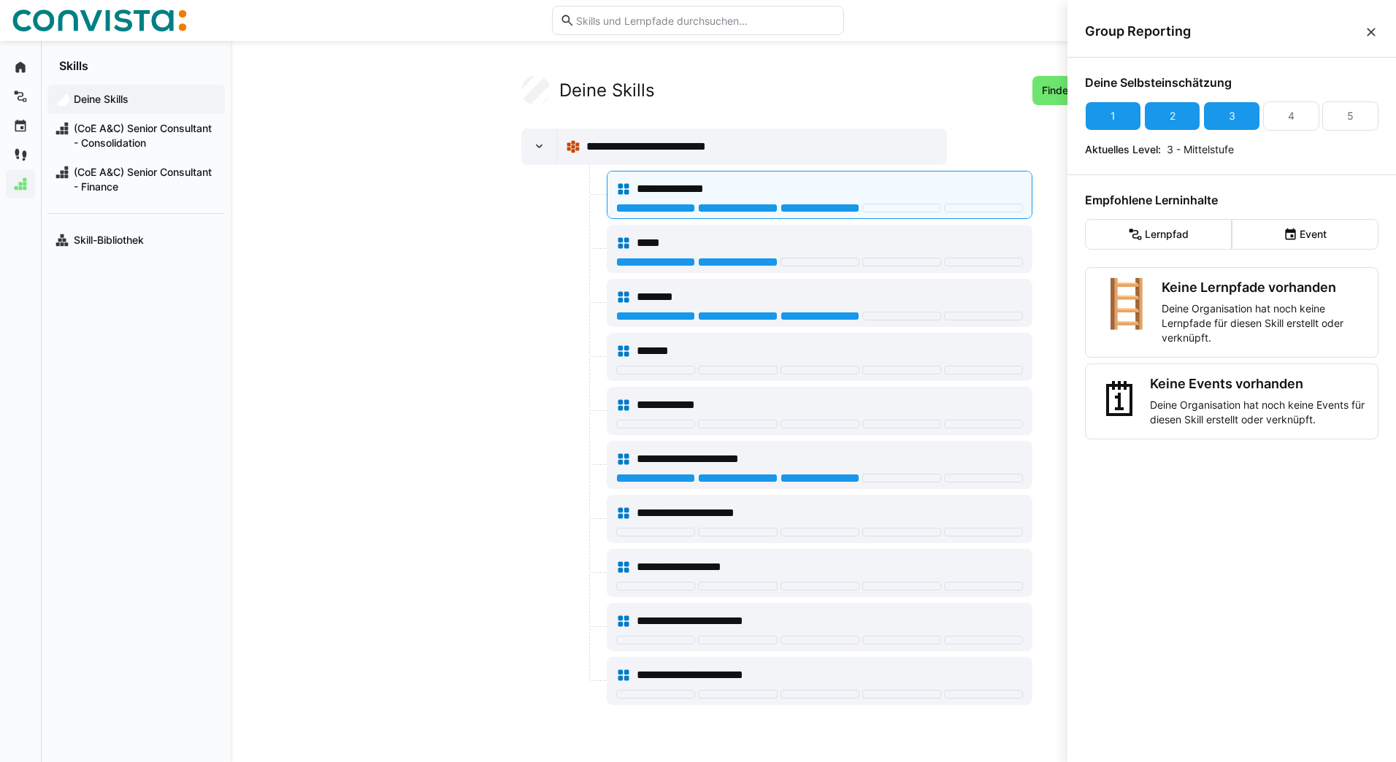
click at [1371, 29] on eds-icon at bounding box center [1370, 32] width 15 height 15
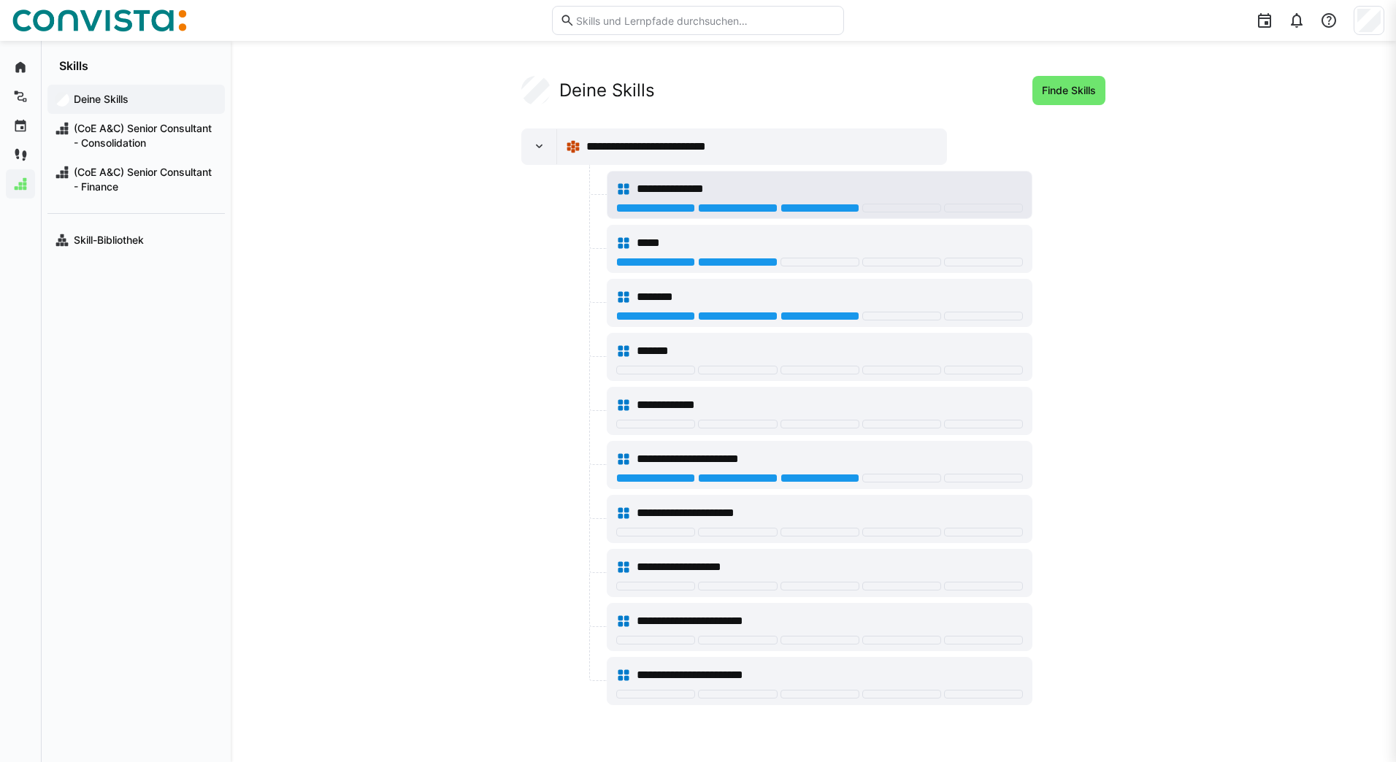
click at [960, 185] on div "**********" at bounding box center [829, 189] width 386 height 18
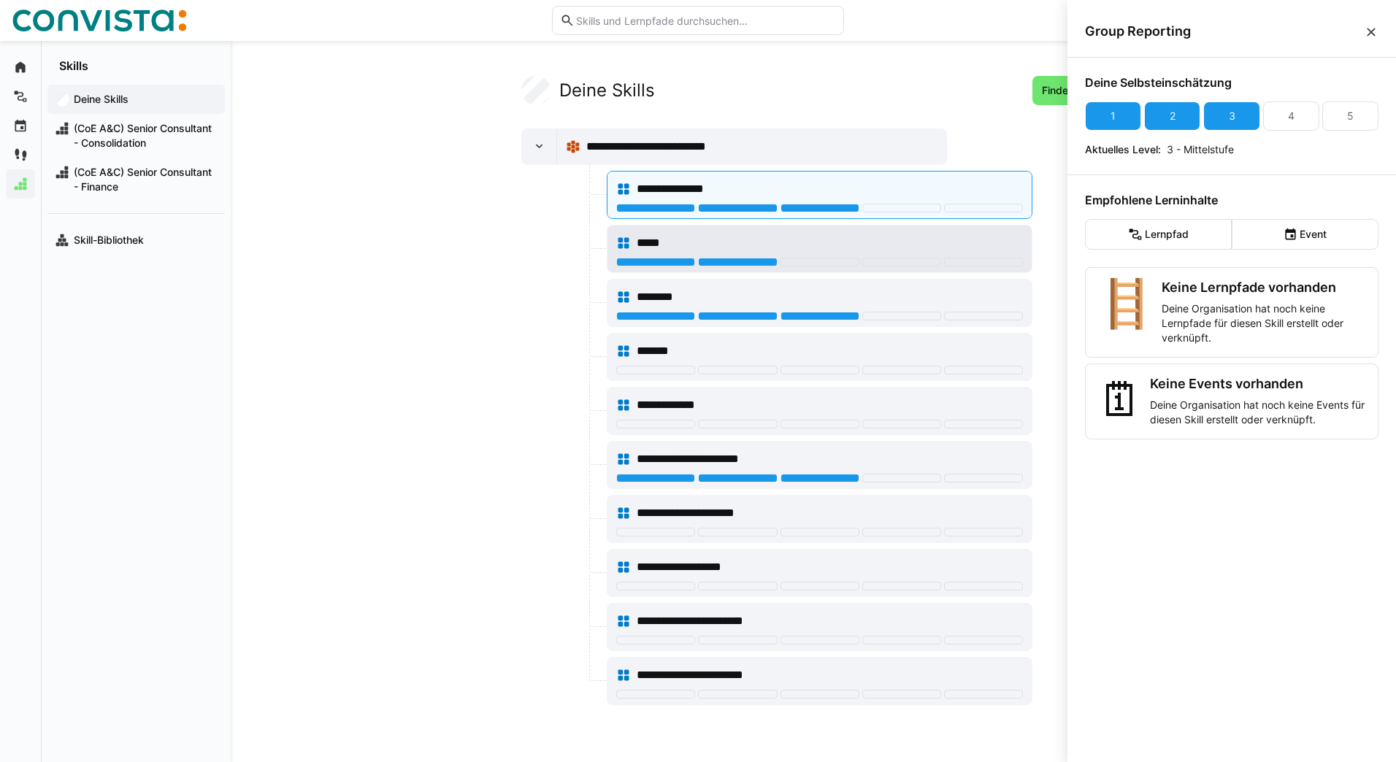
click at [944, 247] on div "*****" at bounding box center [829, 243] width 386 height 18
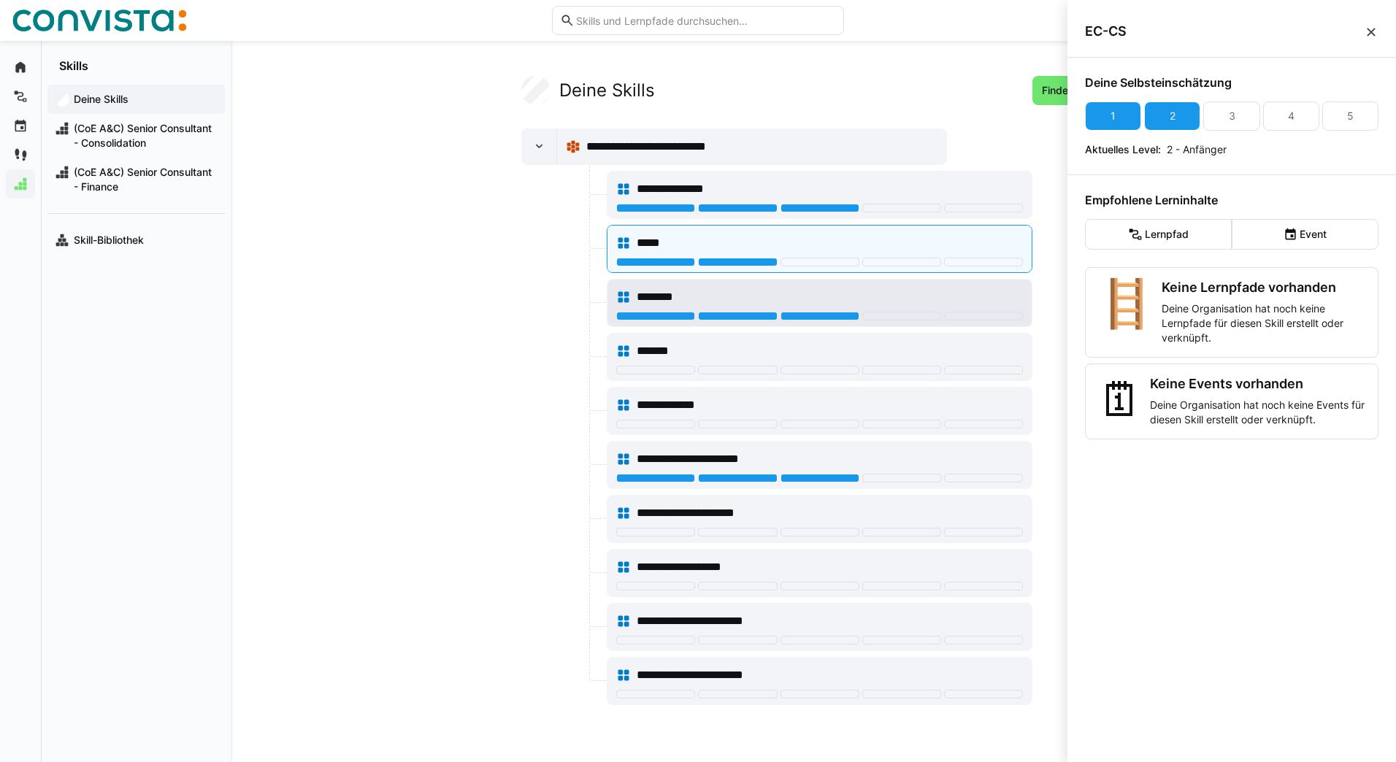
click at [934, 293] on div "********" at bounding box center [829, 297] width 386 height 18
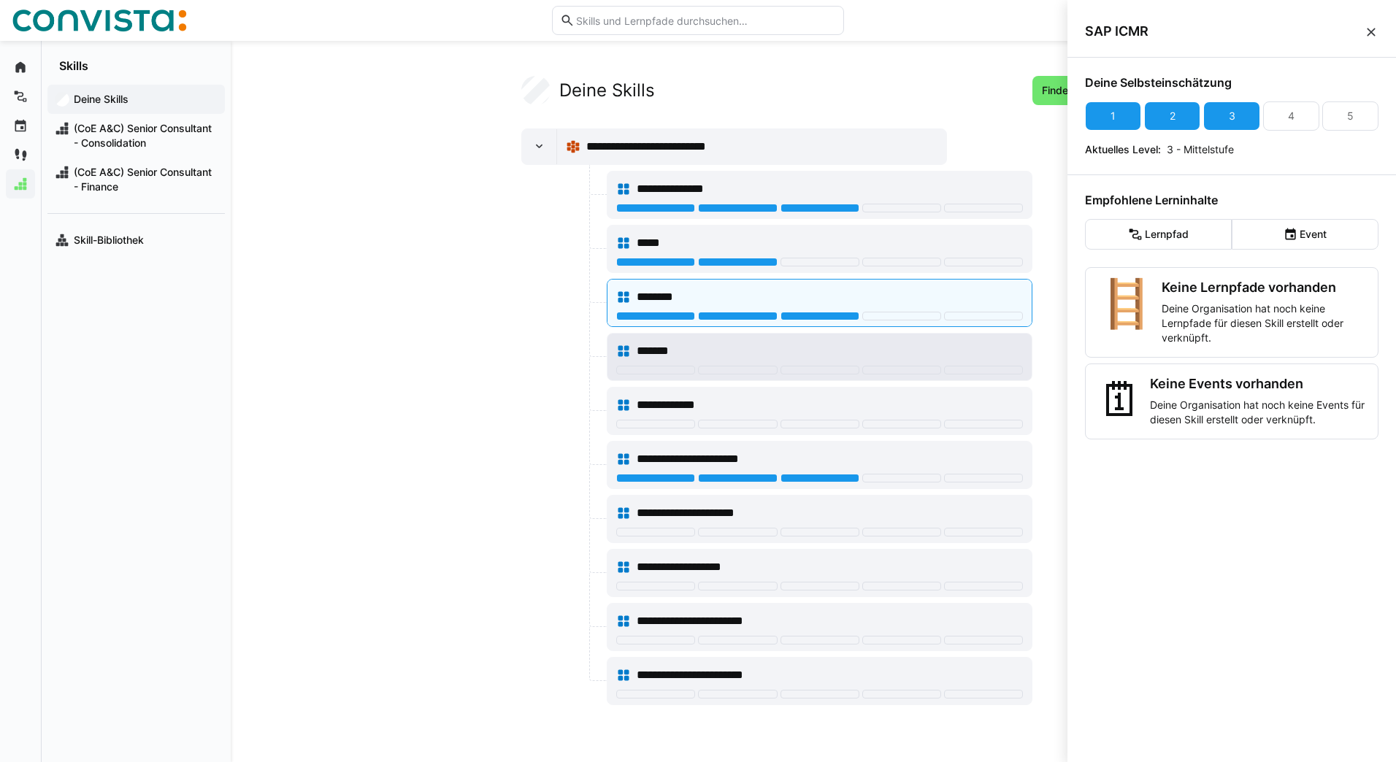
click at [928, 353] on div "*******" at bounding box center [829, 351] width 386 height 18
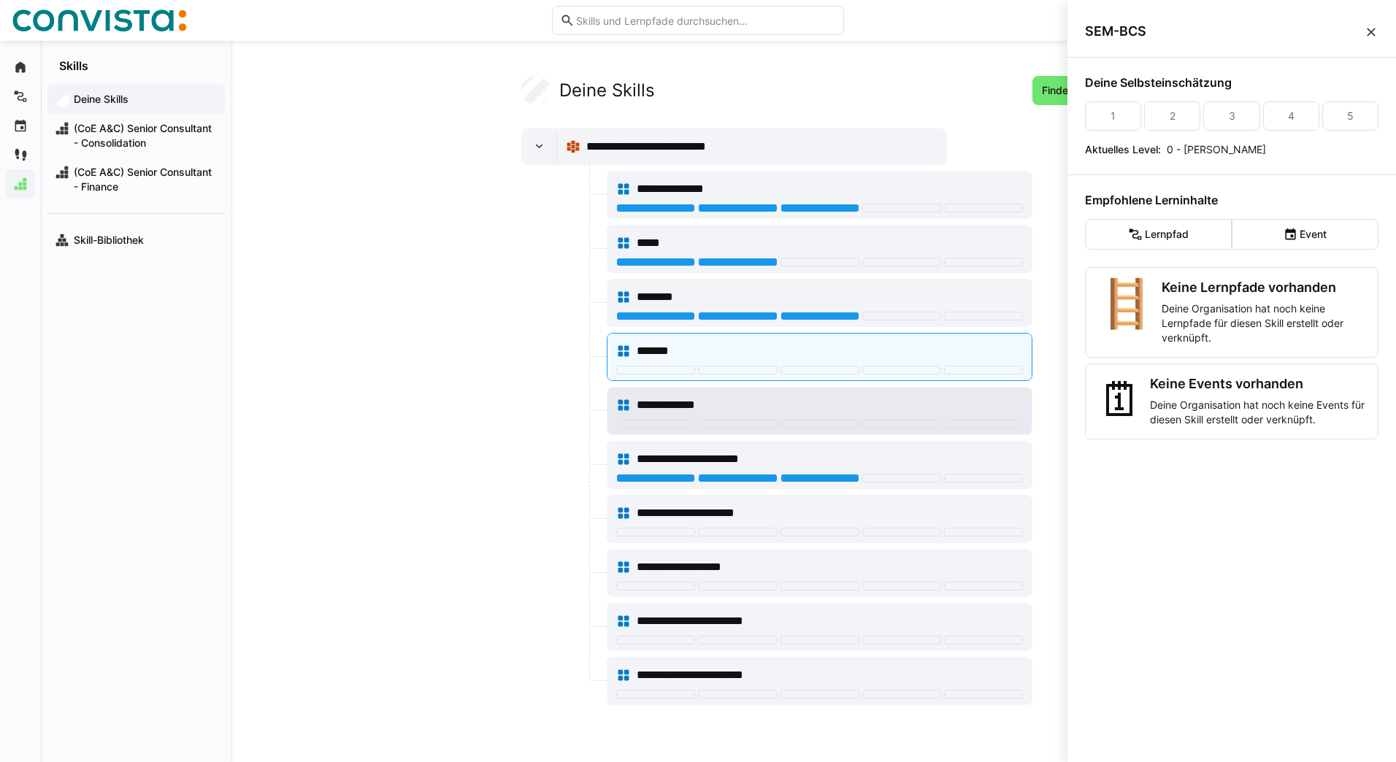
click at [926, 405] on div "**********" at bounding box center [829, 405] width 386 height 18
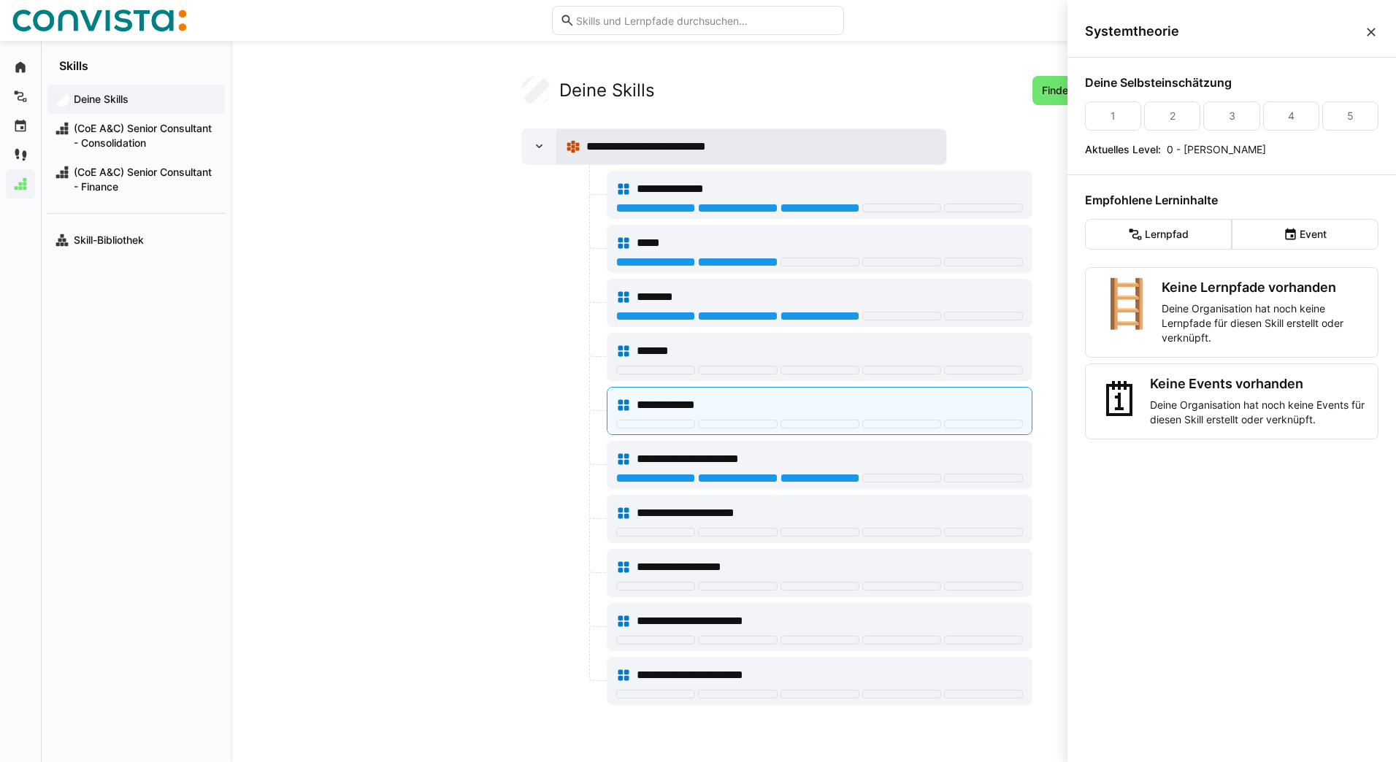
click at [727, 138] on span "**********" at bounding box center [665, 147] width 158 height 18
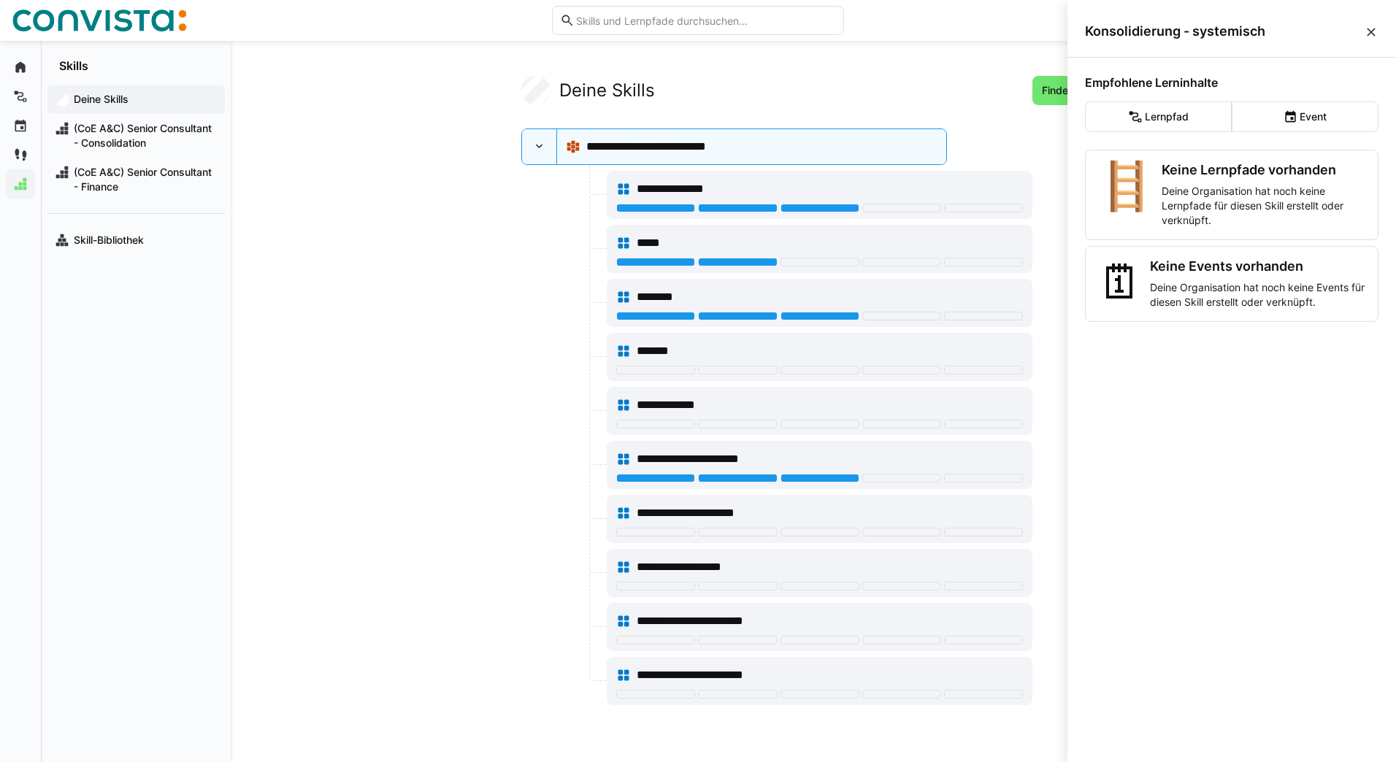
click at [605, 94] on h2 "Deine Skills" at bounding box center [607, 91] width 96 height 22
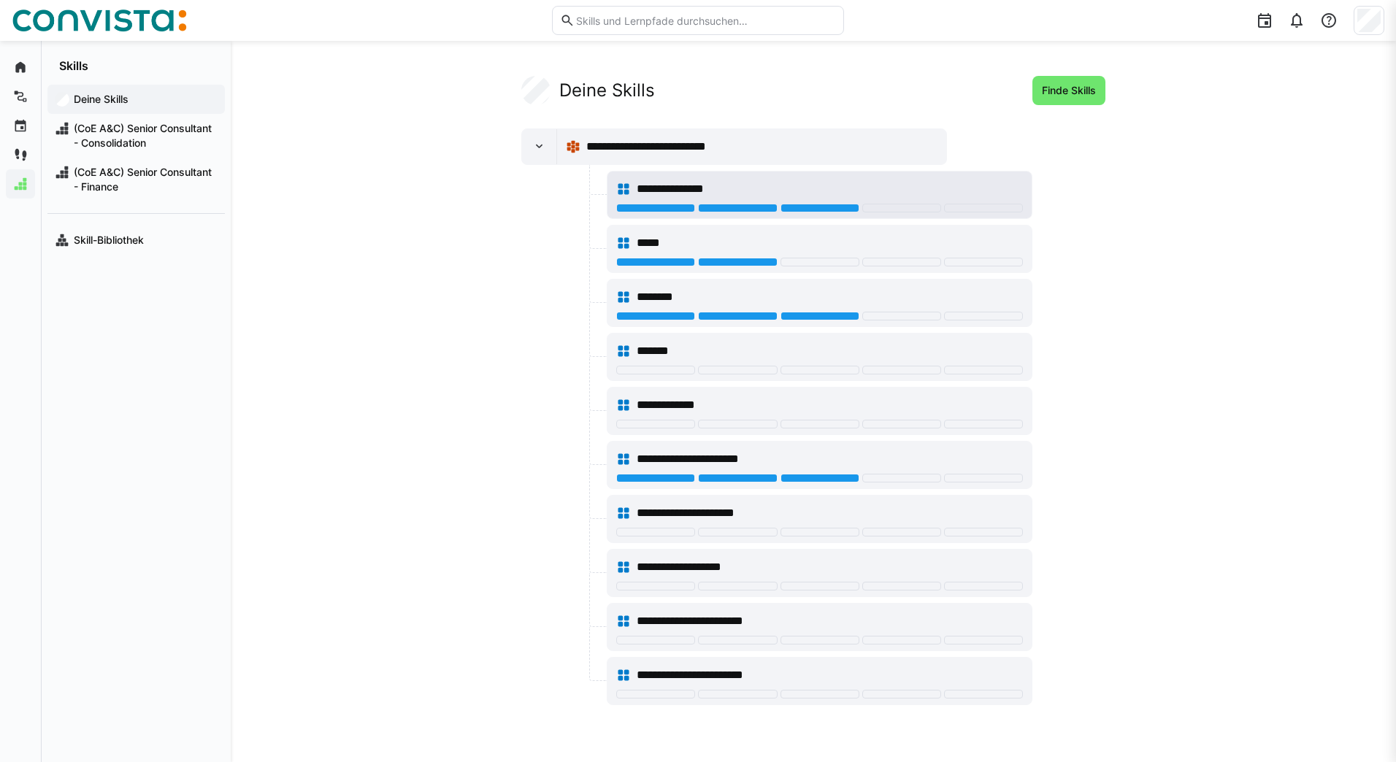
click at [907, 186] on div "**********" at bounding box center [829, 189] width 386 height 18
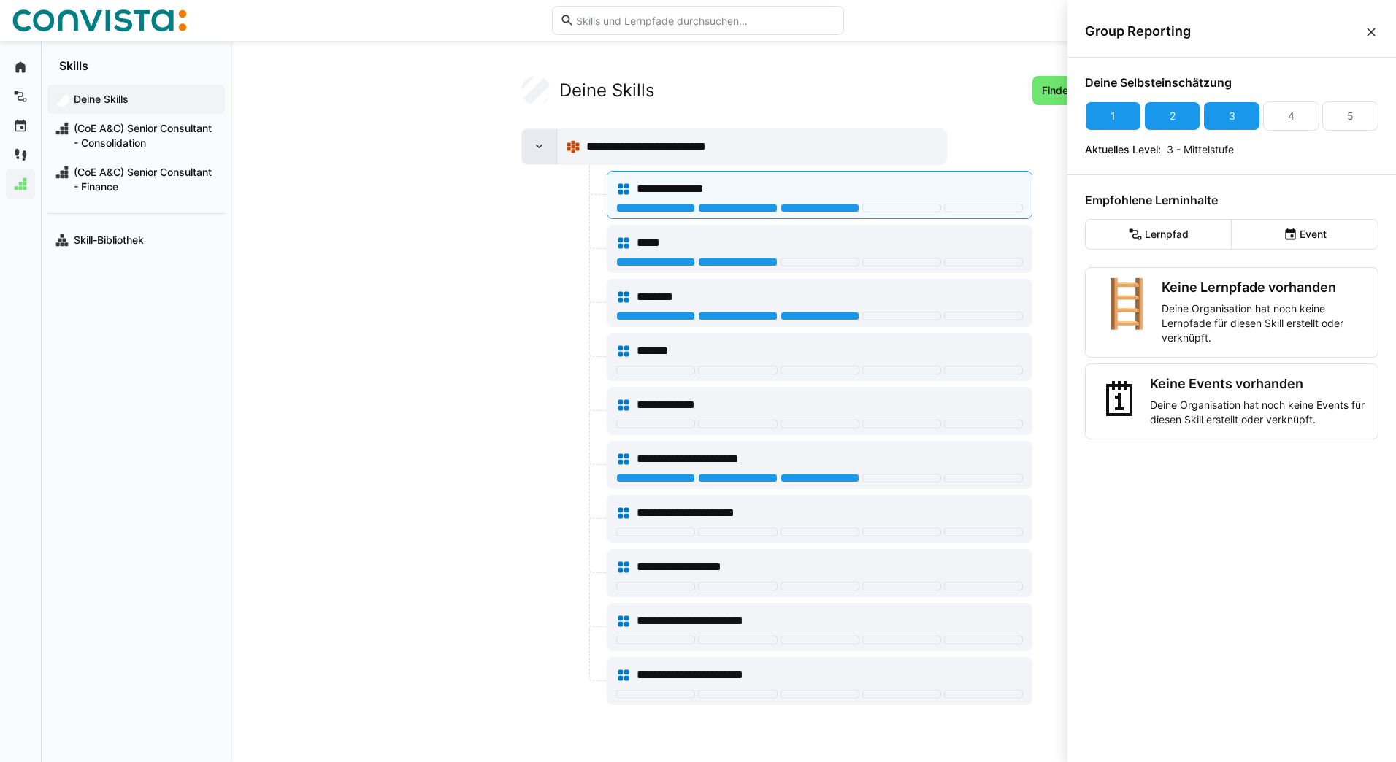
click at [540, 154] on div at bounding box center [539, 146] width 35 height 35
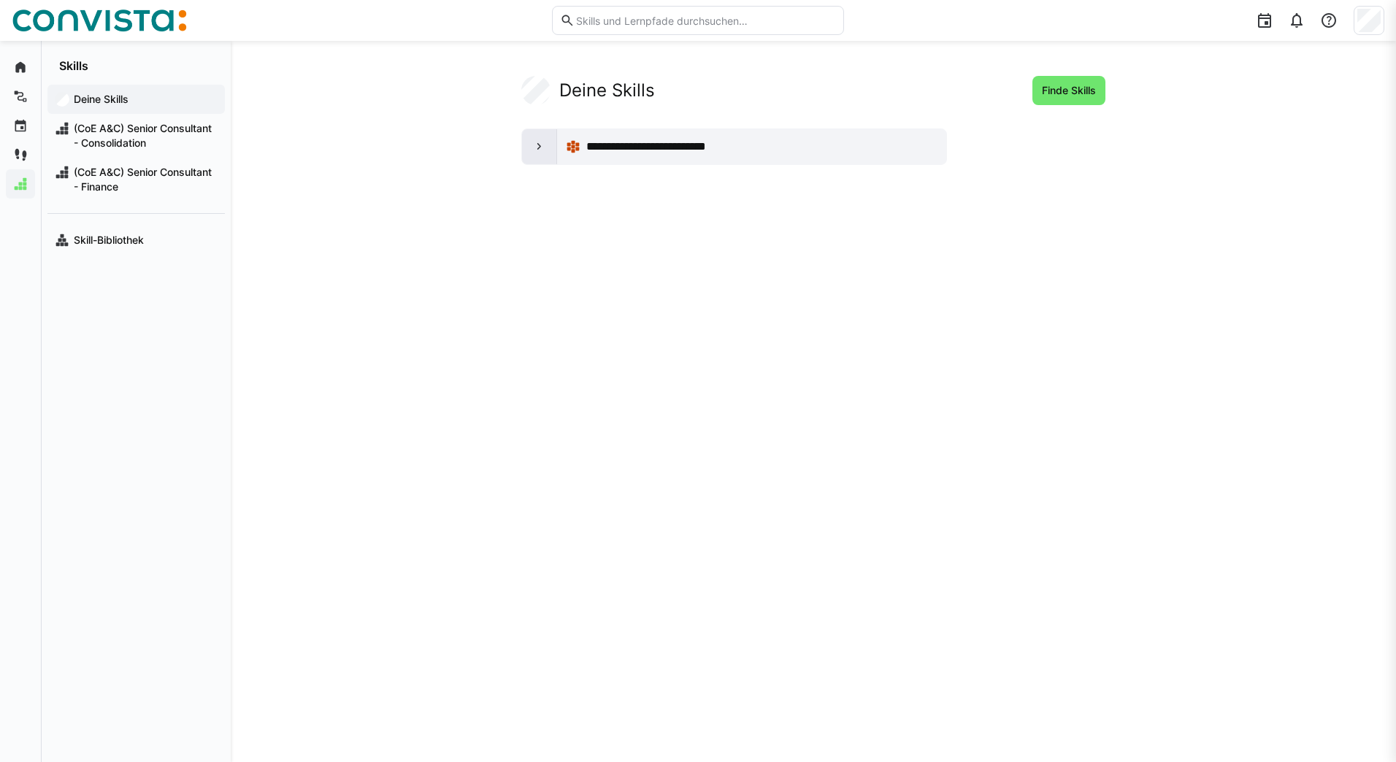
click at [540, 152] on eds-icon at bounding box center [539, 146] width 15 height 15
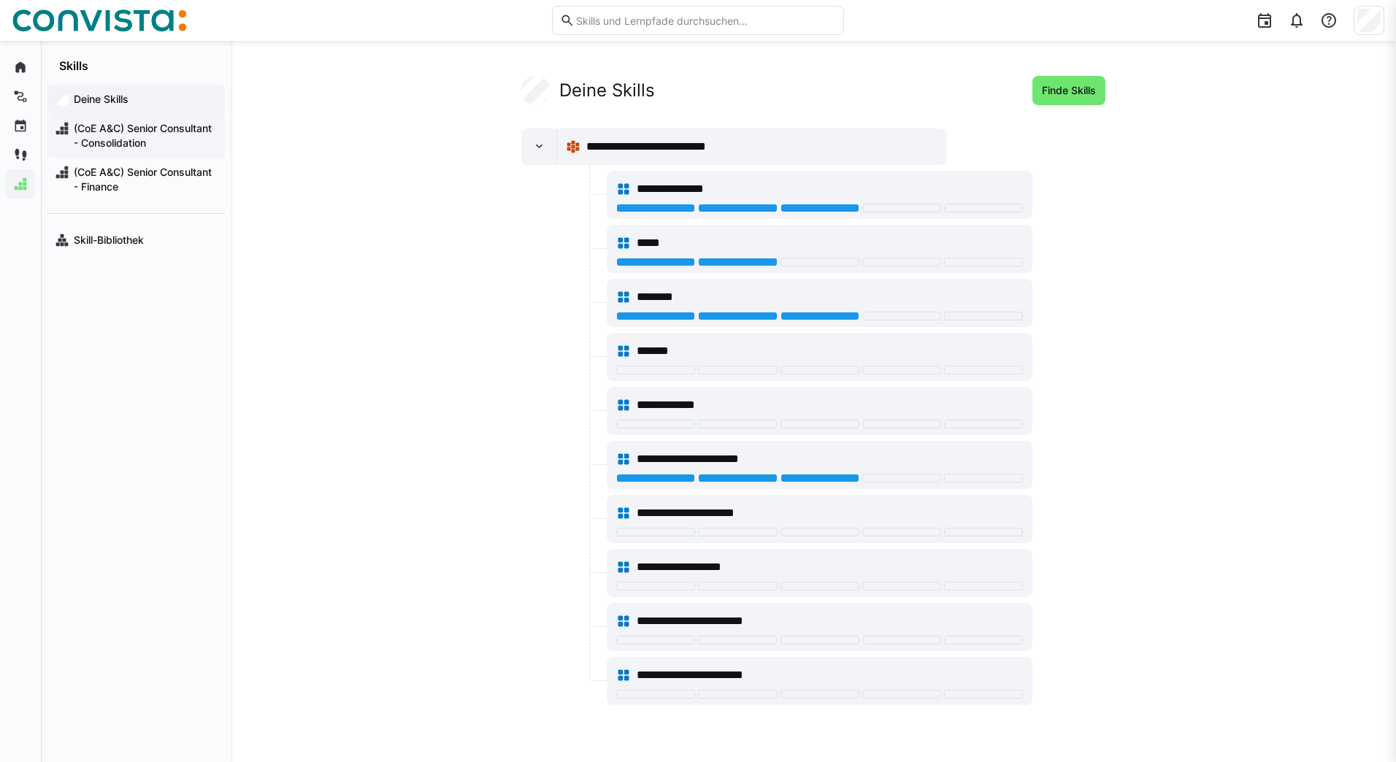
click at [107, 137] on span "(CoE A&C) Senior Consultant - Consolidation" at bounding box center [145, 135] width 146 height 29
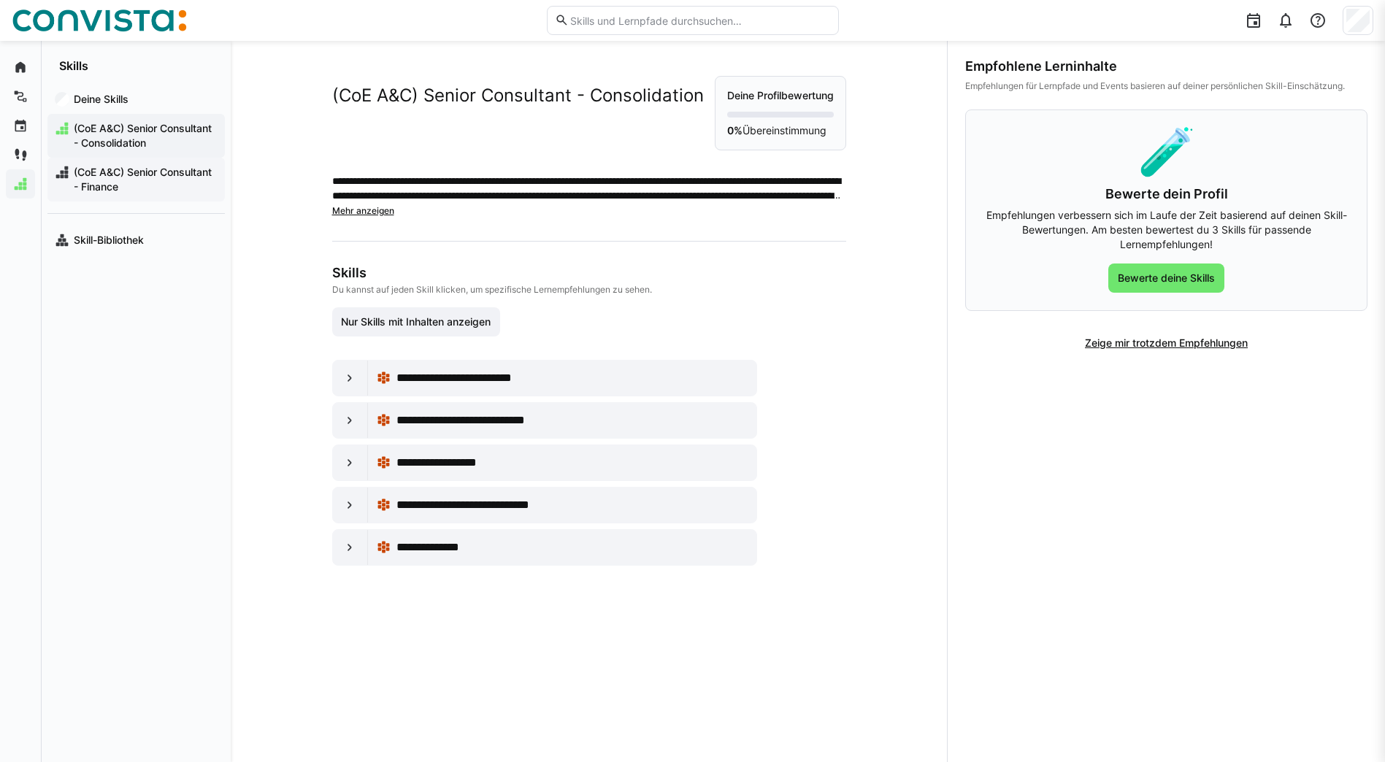
click at [123, 196] on div "(CoE A&C) Senior Consultant - Finance" at bounding box center [135, 180] width 177 height 44
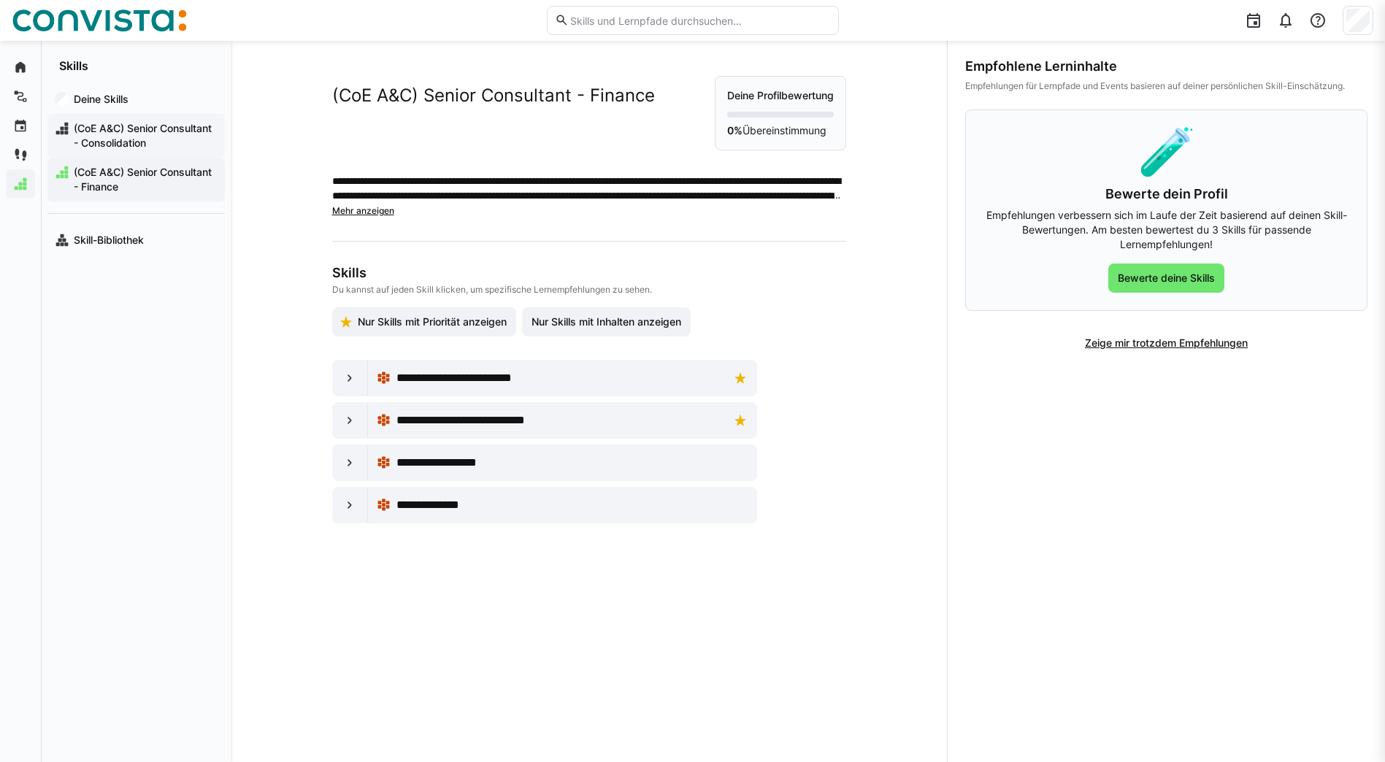
click at [134, 141] on span "(CoE A&C) Senior Consultant - Consolidation" at bounding box center [145, 135] width 146 height 29
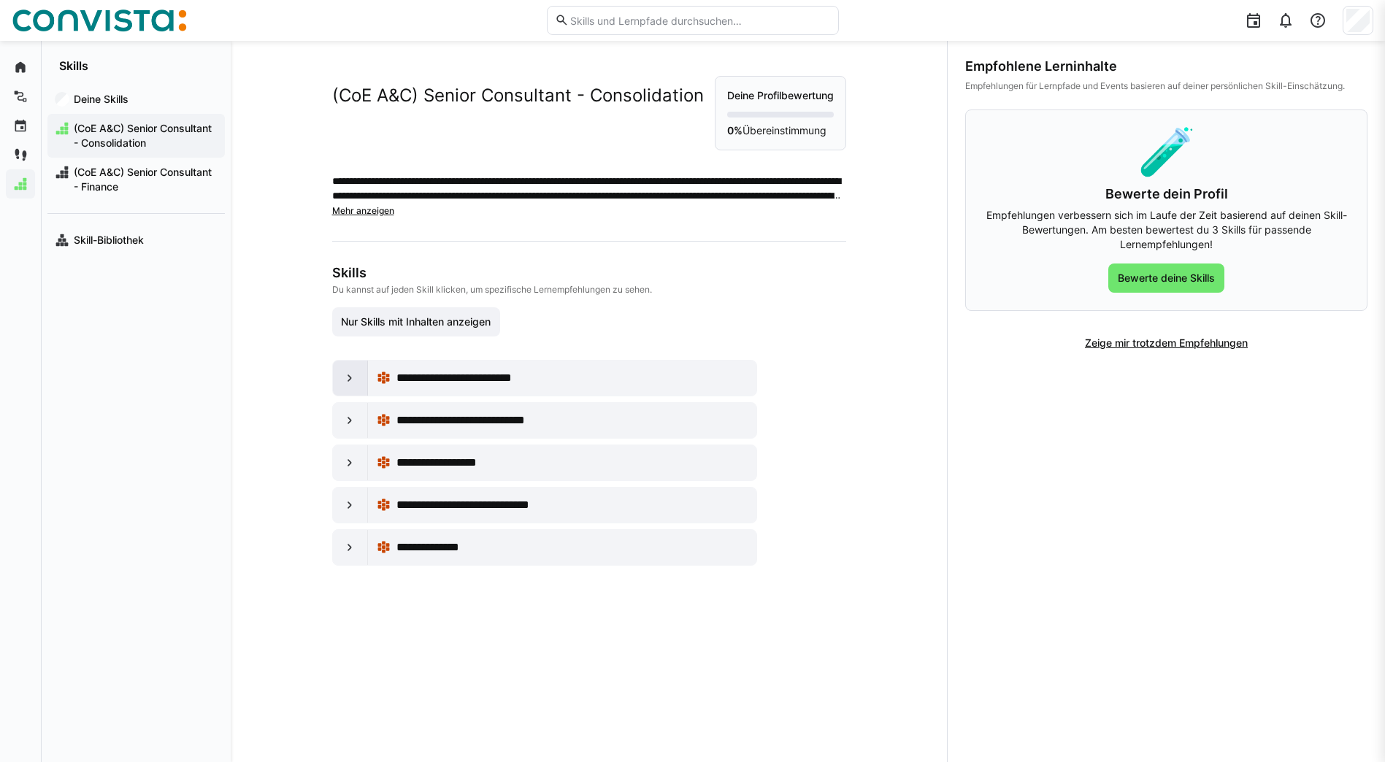
click at [333, 380] on div at bounding box center [350, 378] width 35 height 35
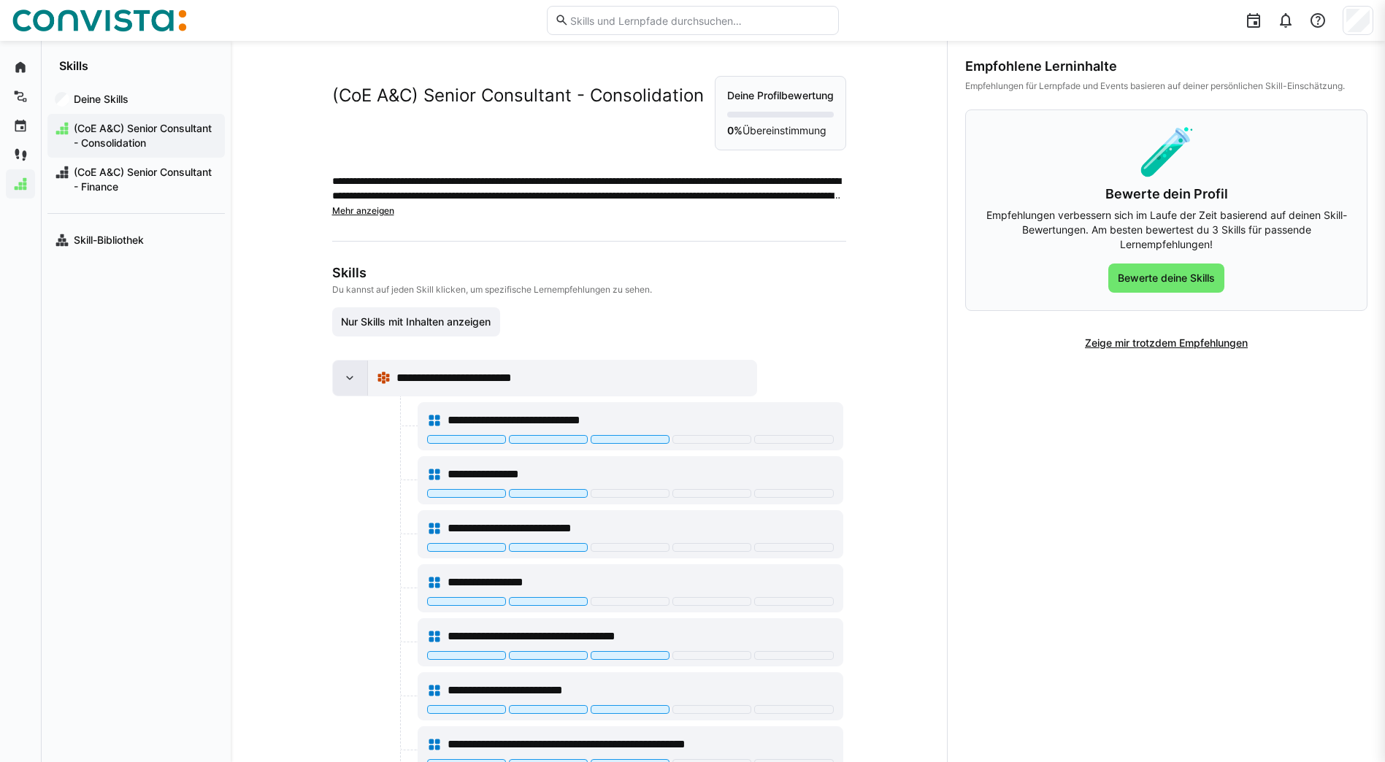
click at [337, 371] on div at bounding box center [350, 378] width 35 height 35
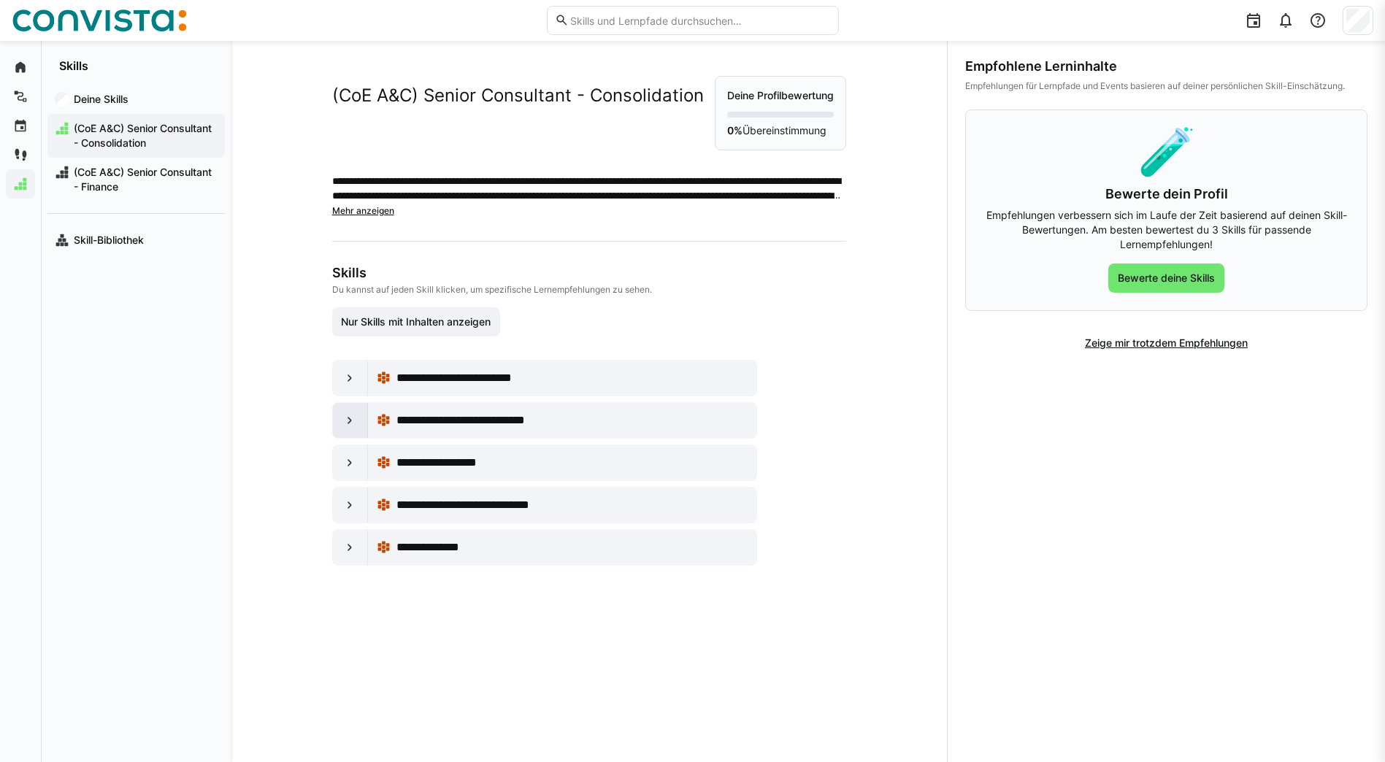
click at [350, 414] on eds-icon at bounding box center [349, 420] width 15 height 15
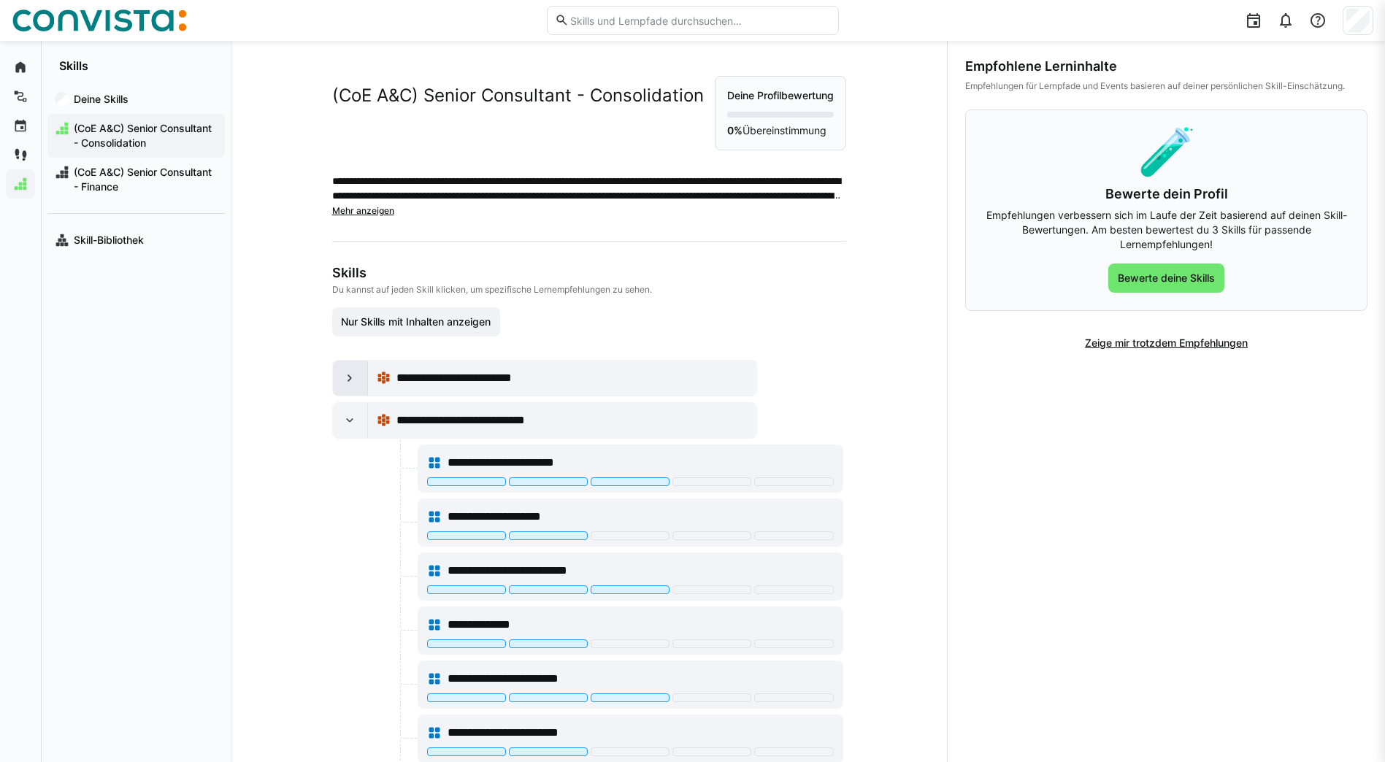
click at [348, 393] on div at bounding box center [350, 378] width 35 height 35
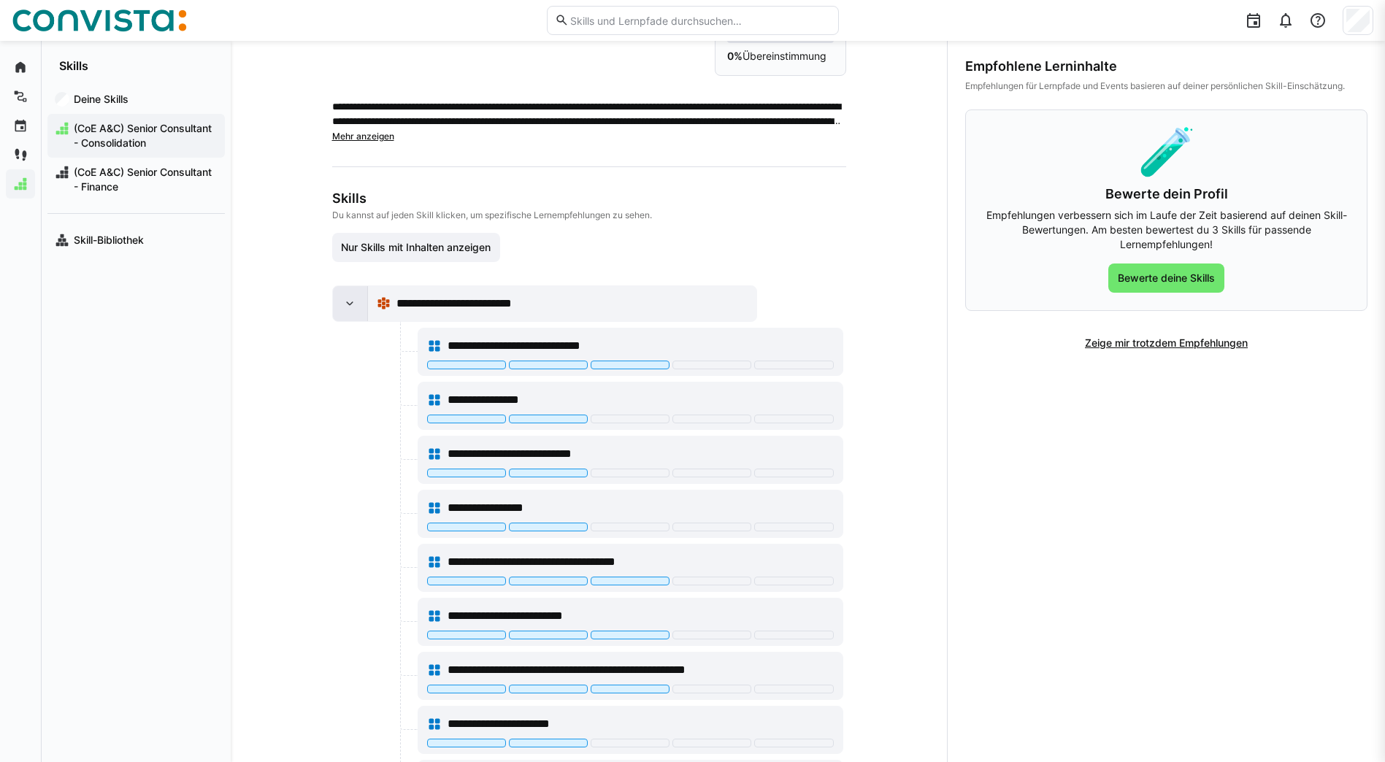
scroll to position [73, 0]
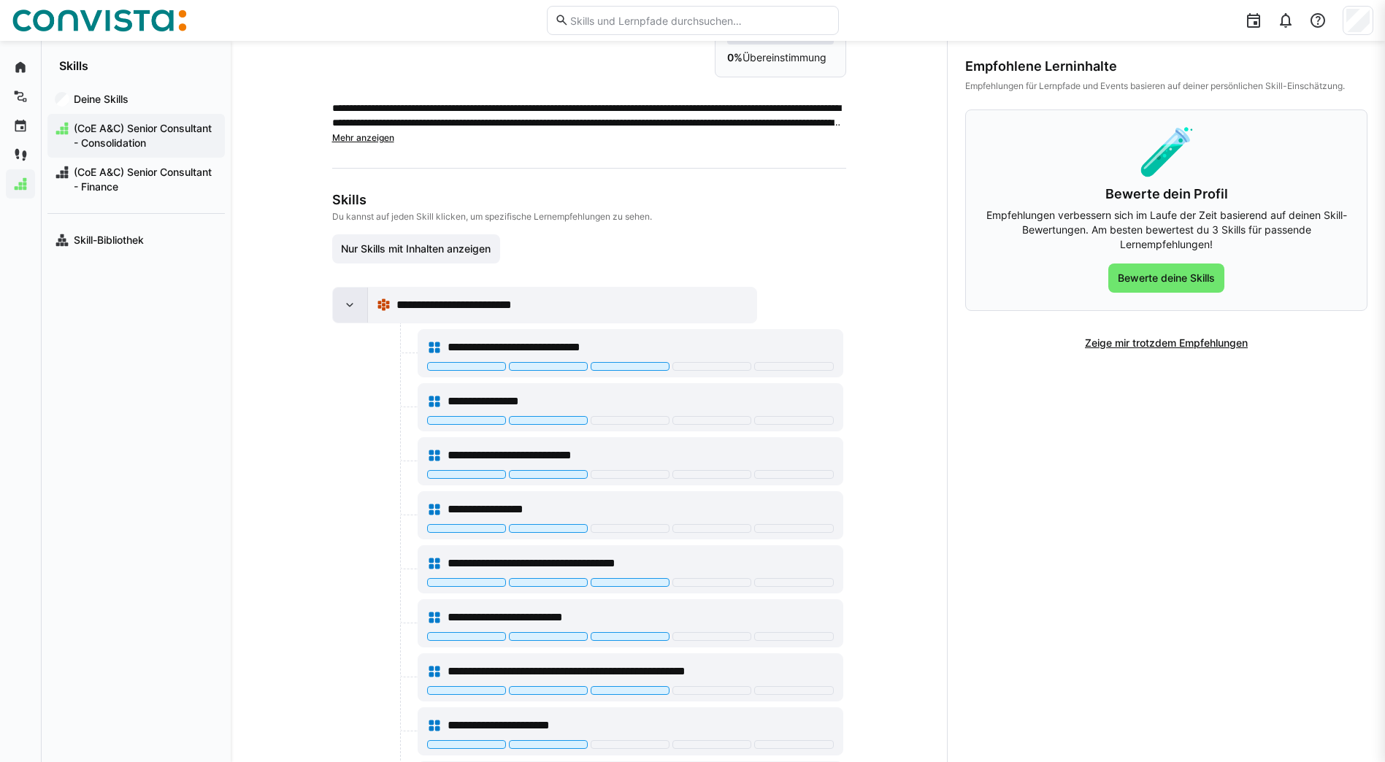
click at [344, 302] on eds-icon at bounding box center [349, 305] width 15 height 15
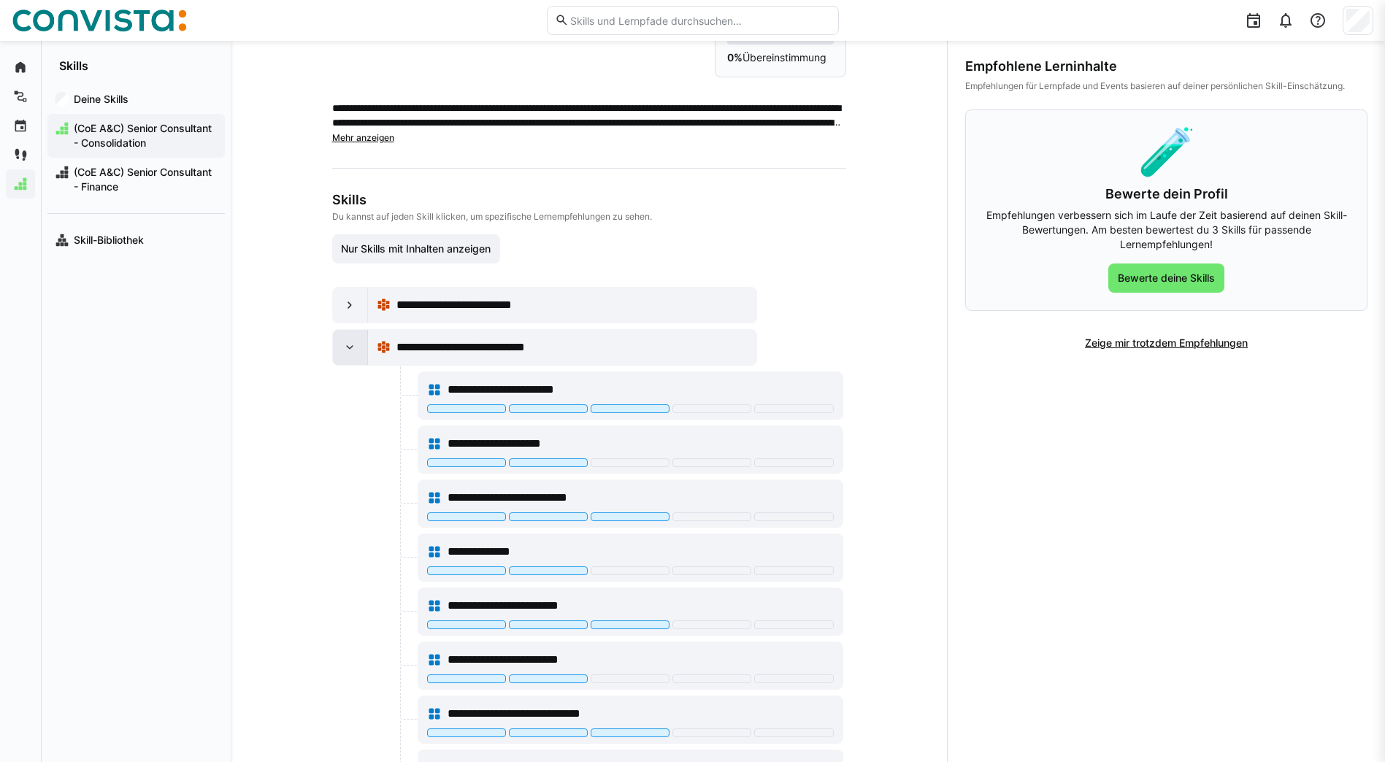
click at [342, 350] on eds-icon at bounding box center [349, 347] width 15 height 15
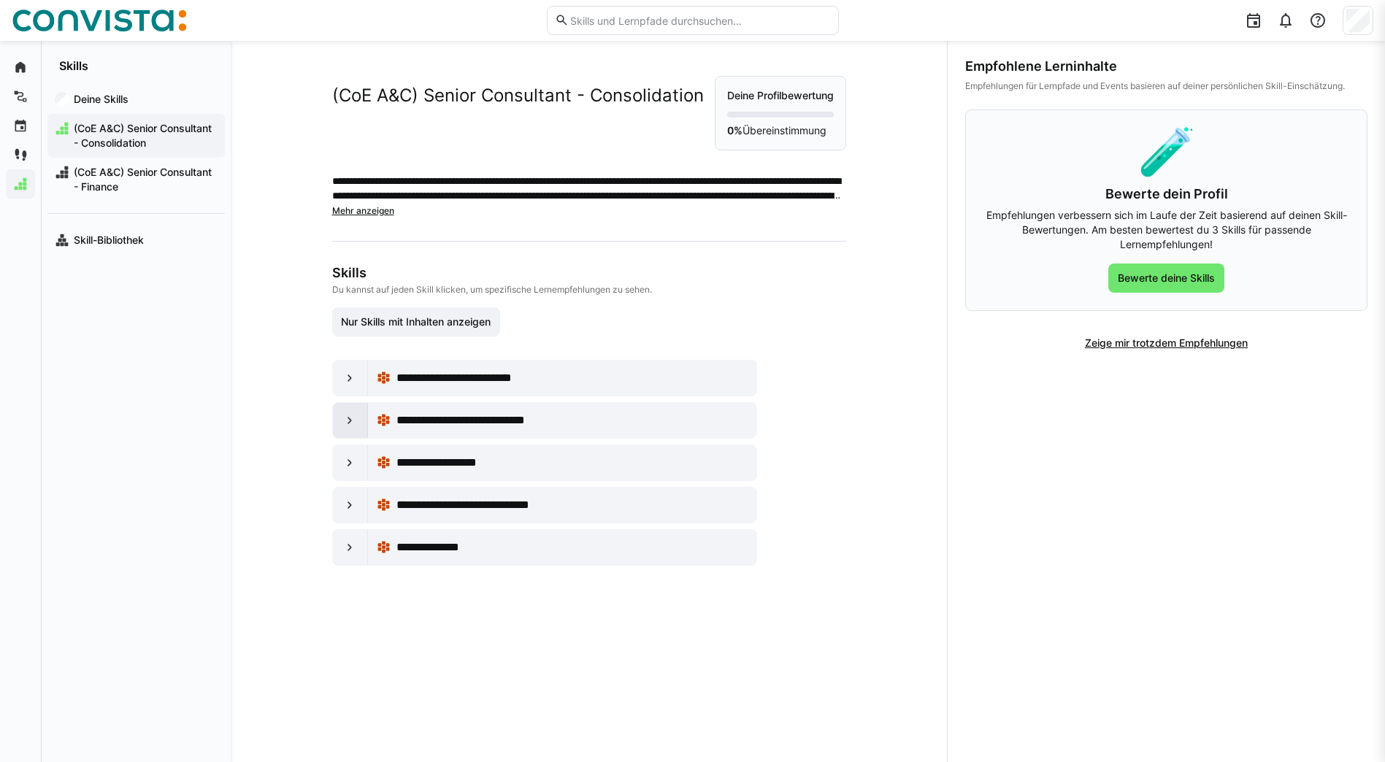
scroll to position [0, 0]
click at [344, 369] on div at bounding box center [350, 378] width 35 height 35
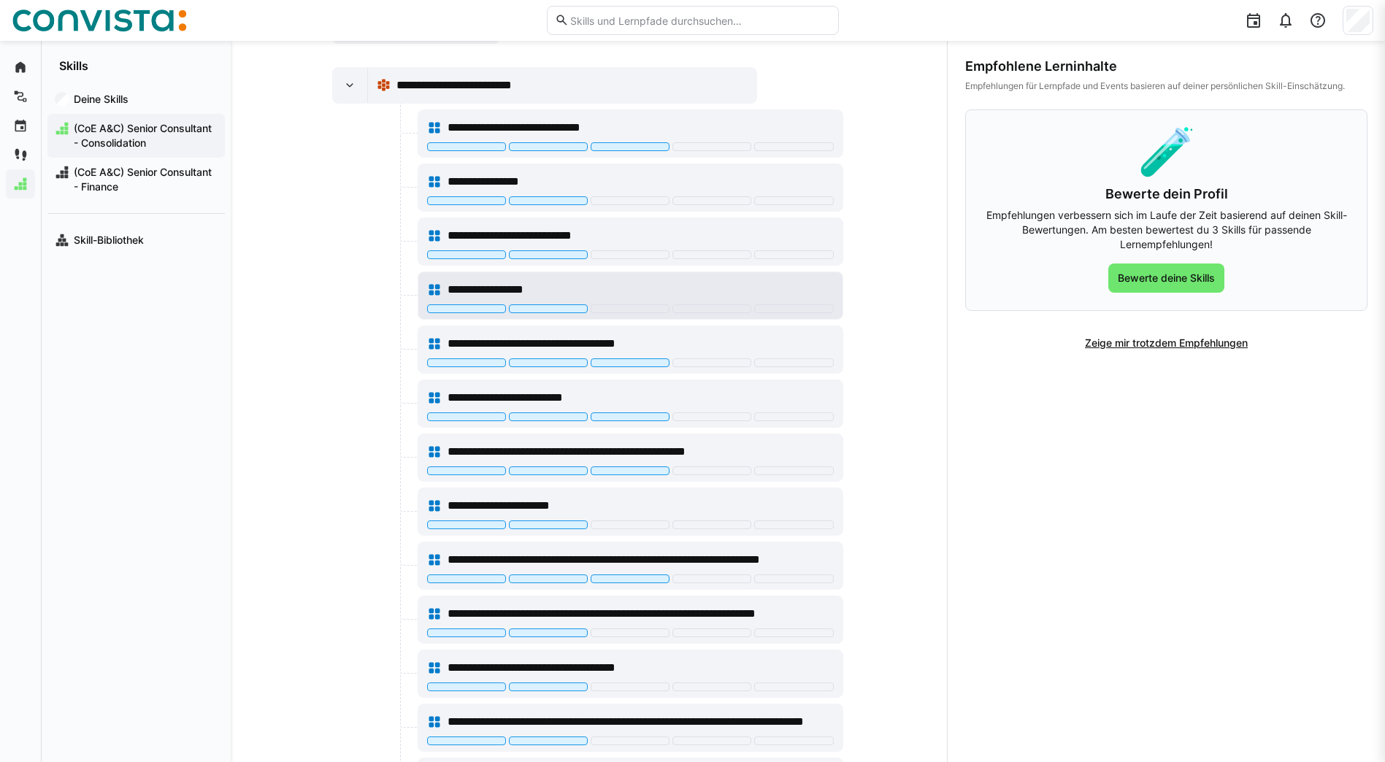
scroll to position [292, 0]
click at [473, 285] on span "**********" at bounding box center [502, 291] width 110 height 18
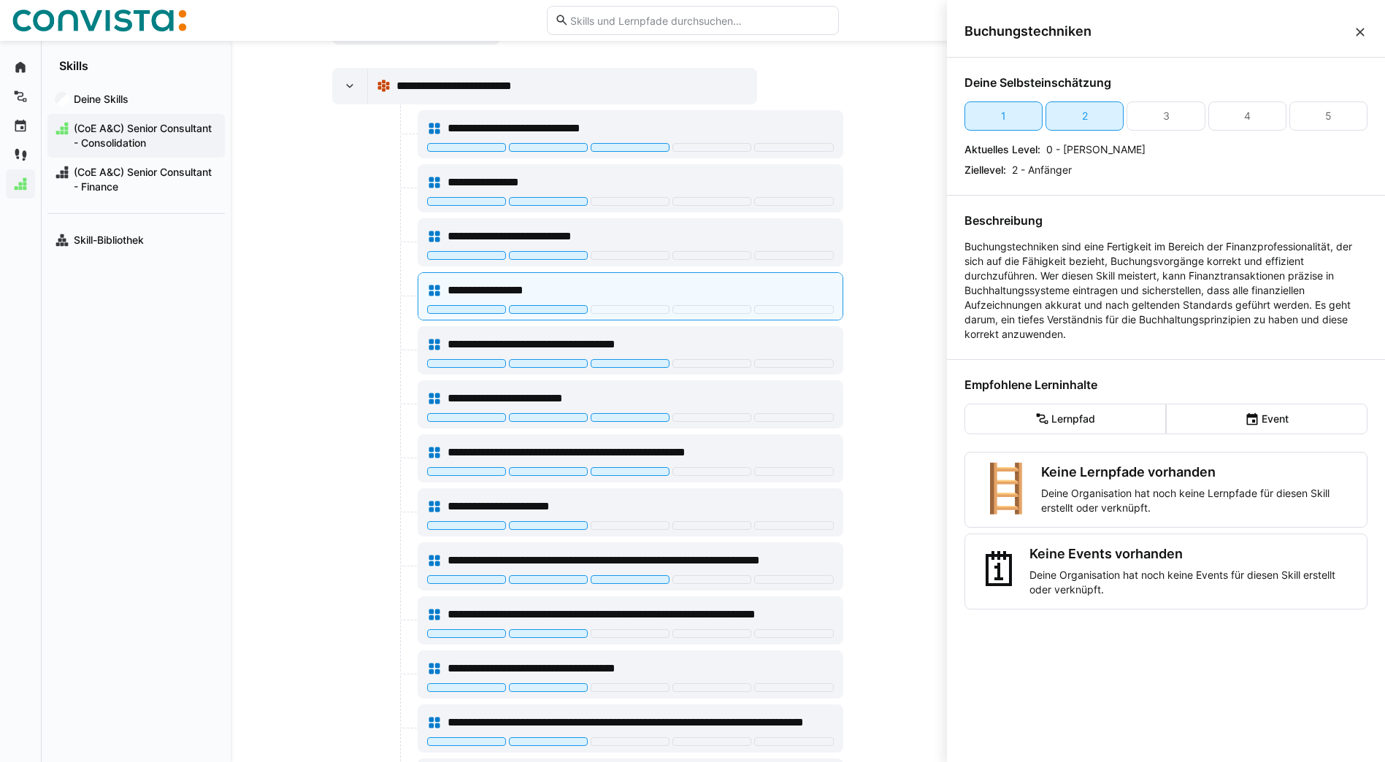
click at [1365, 28] on eds-icon at bounding box center [1359, 32] width 15 height 15
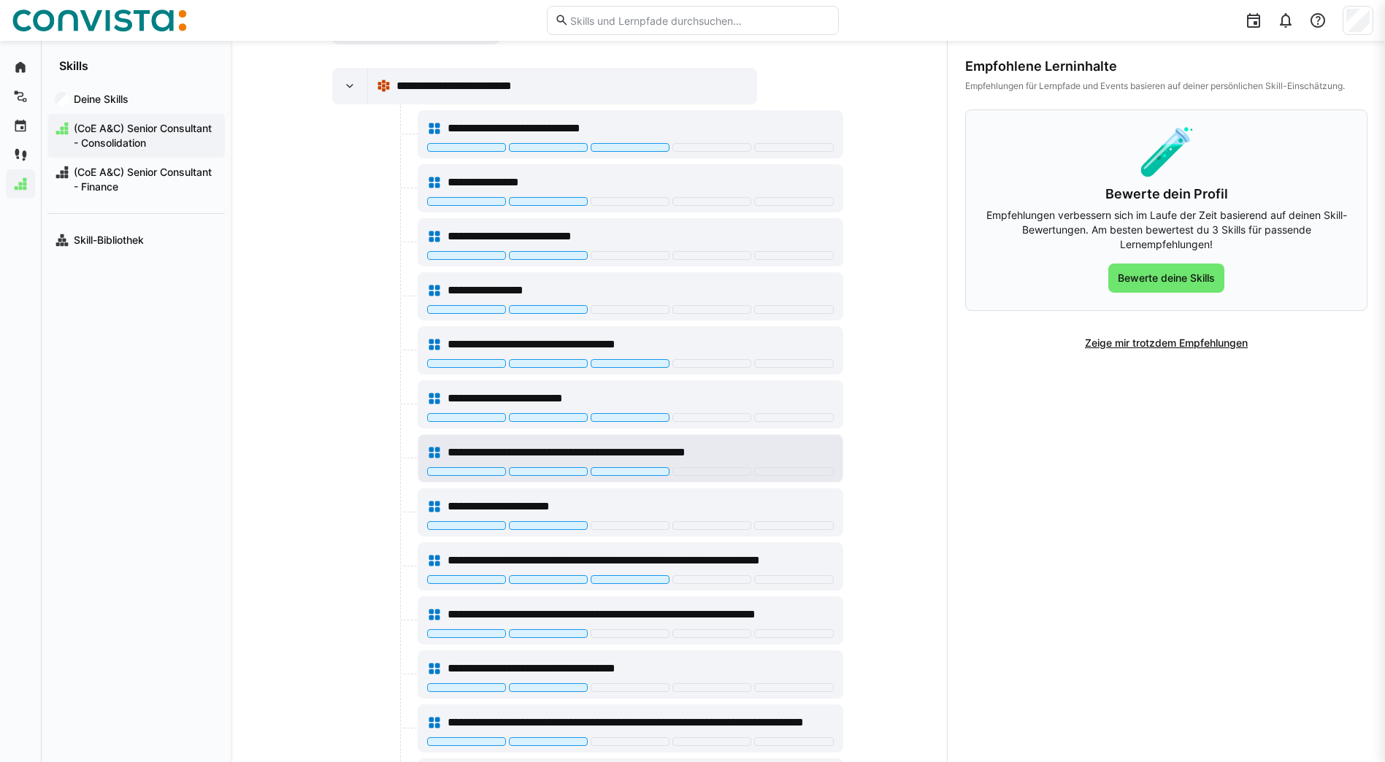
click at [803, 445] on div "**********" at bounding box center [640, 453] width 386 height 18
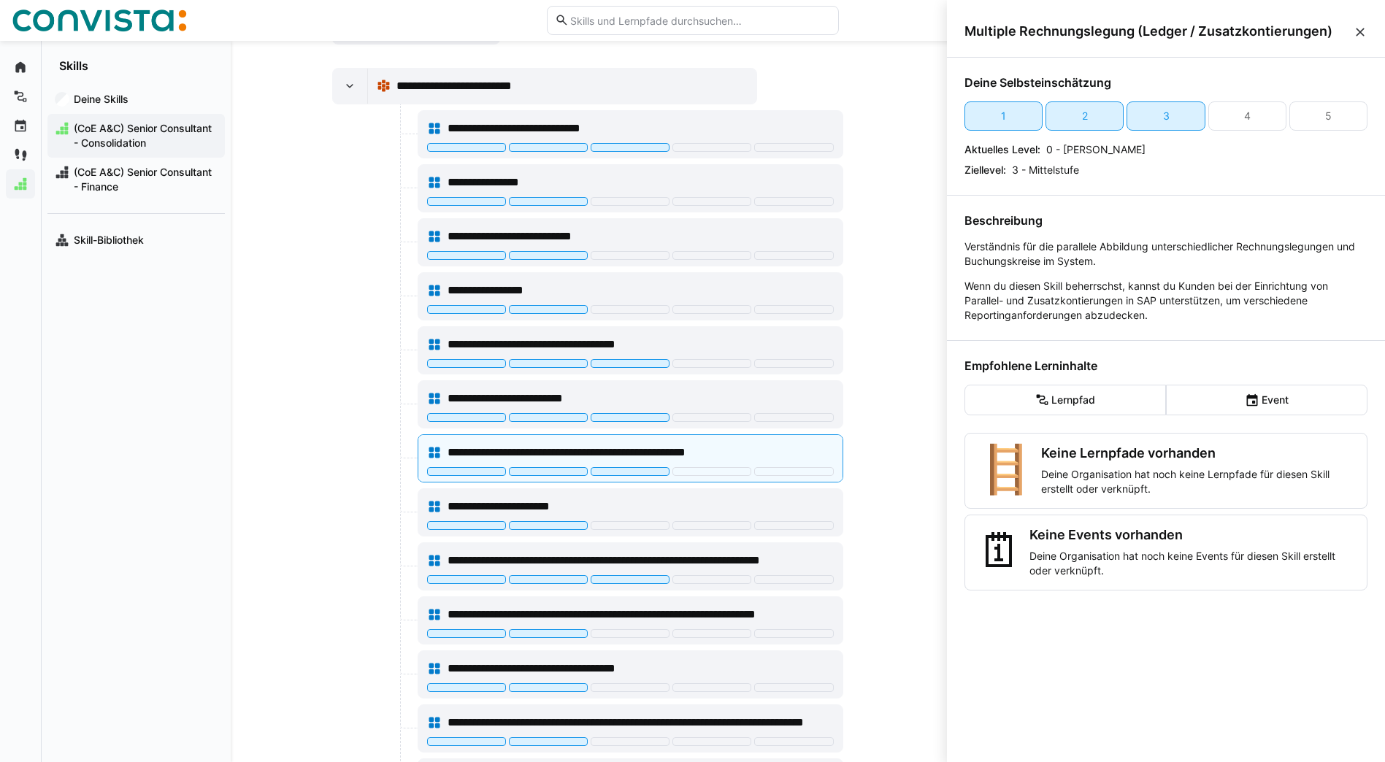
click at [1359, 28] on eds-icon at bounding box center [1359, 32] width 15 height 15
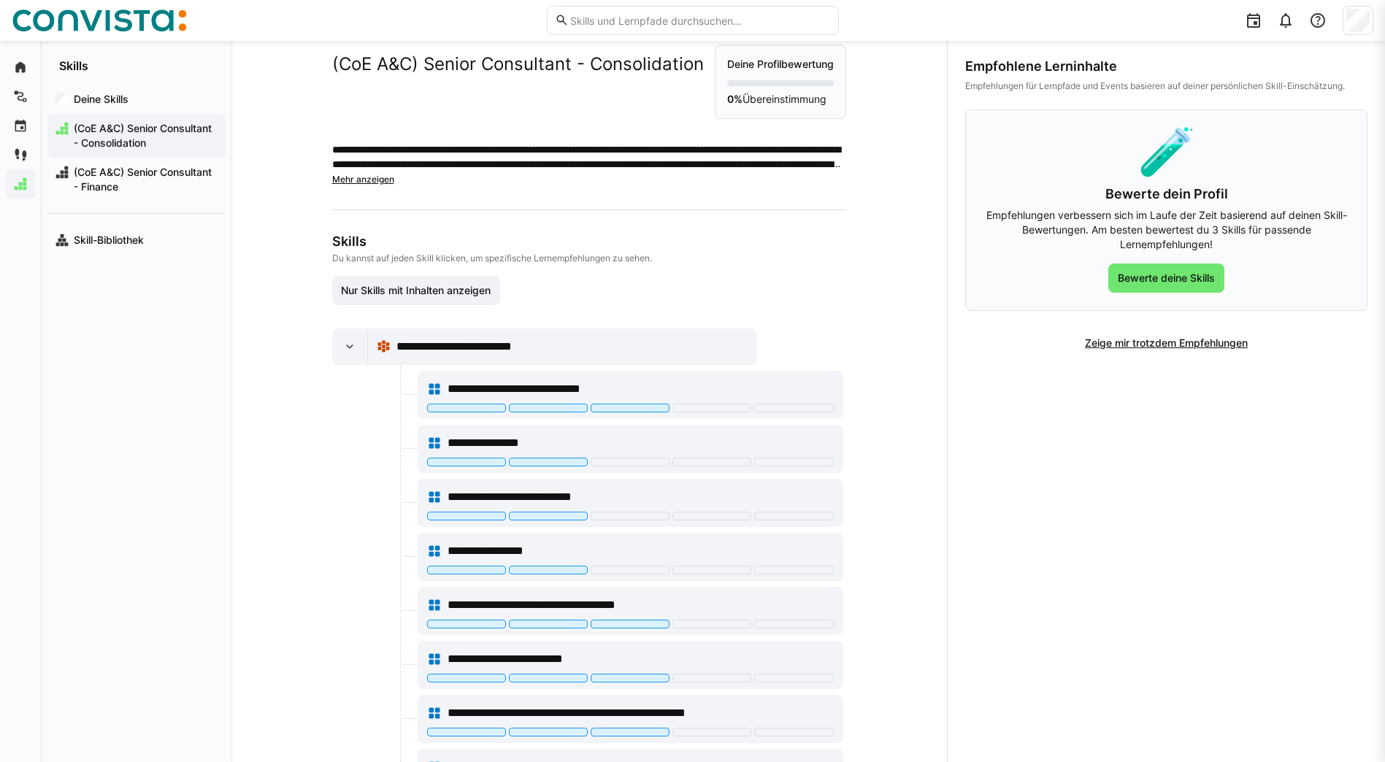
scroll to position [0, 0]
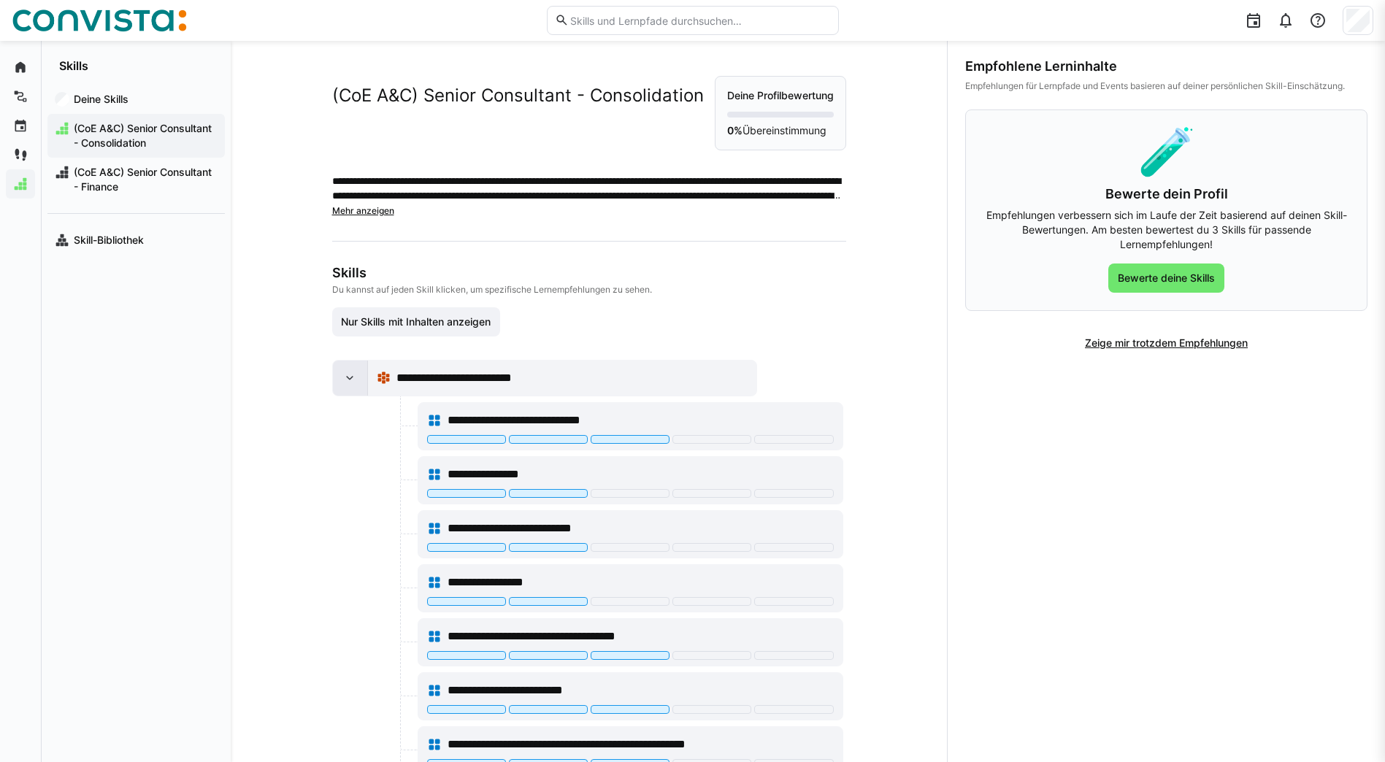
click at [347, 377] on eds-icon at bounding box center [349, 378] width 15 height 15
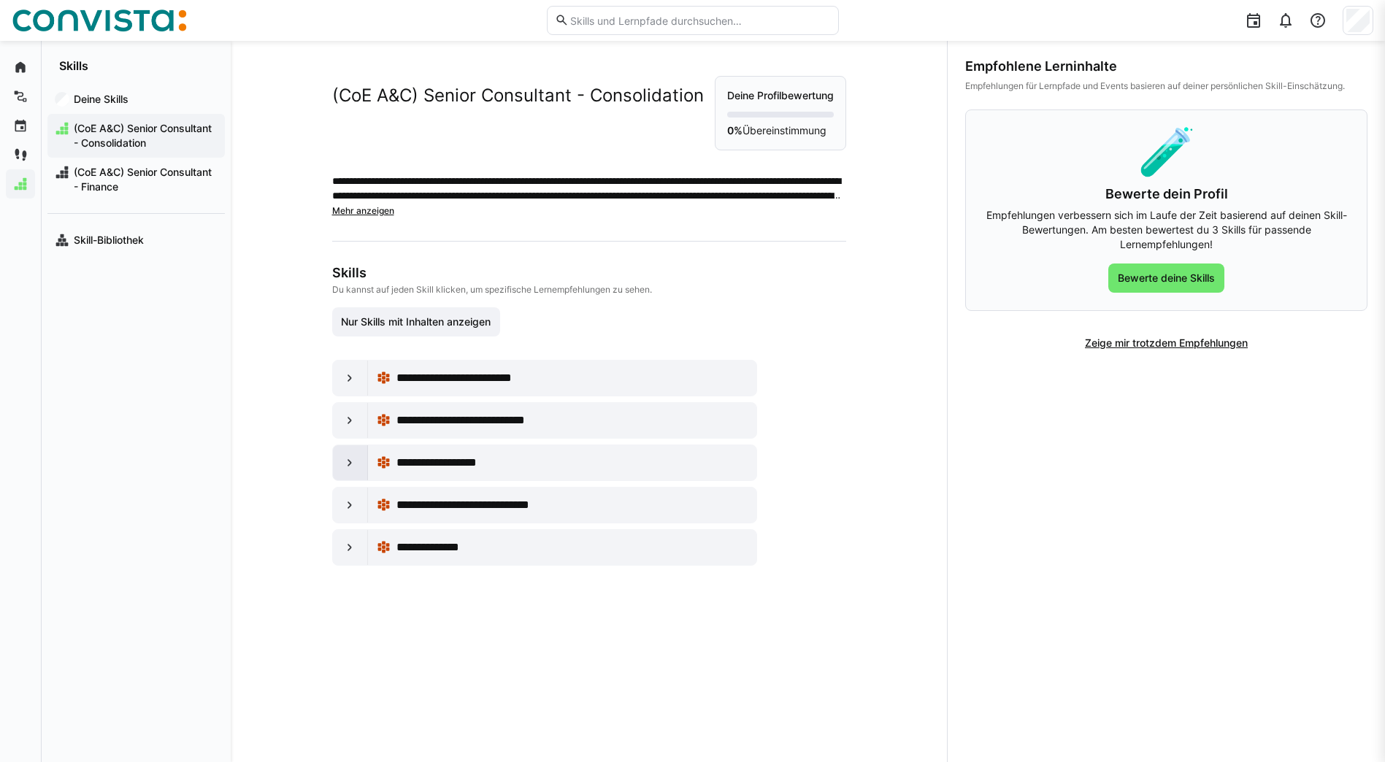
click at [353, 466] on eds-icon at bounding box center [349, 462] width 15 height 15
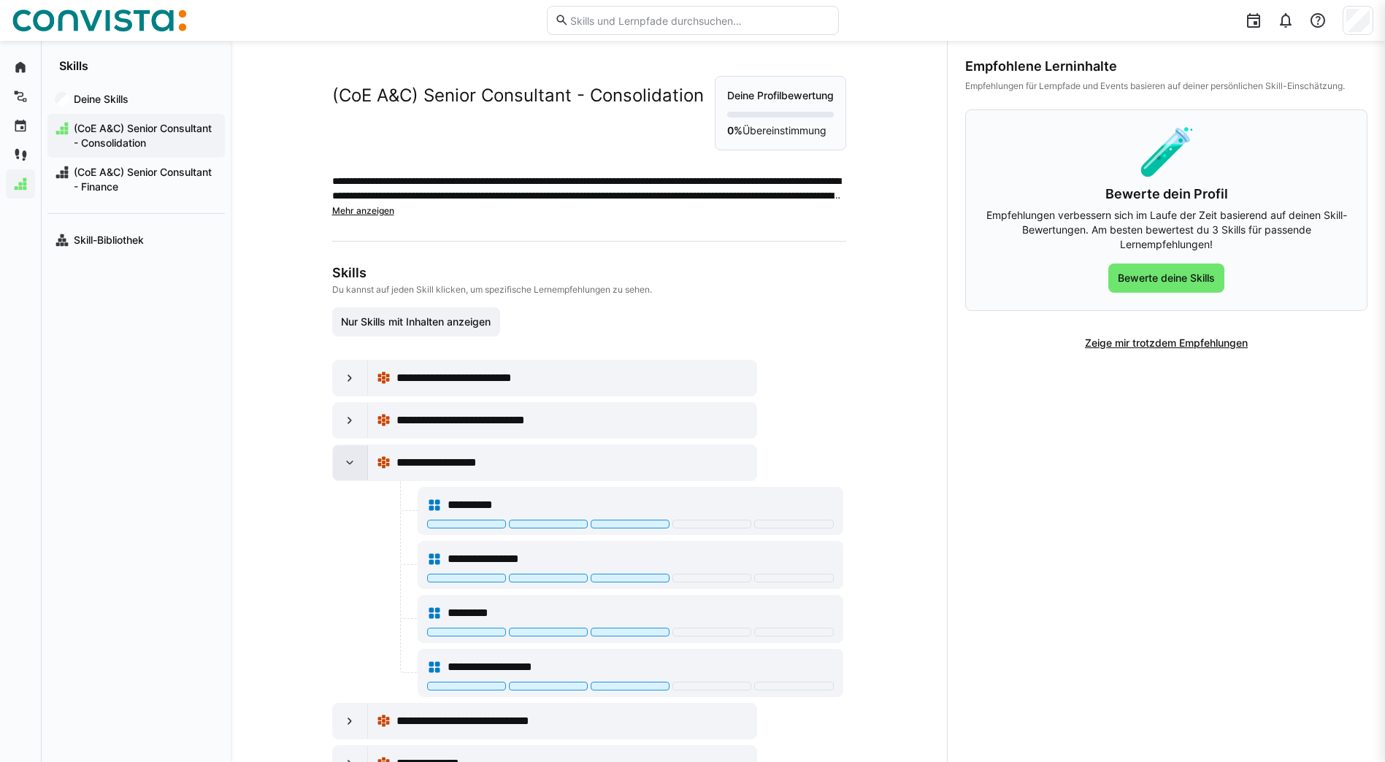
click at [353, 466] on eds-icon at bounding box center [349, 462] width 15 height 15
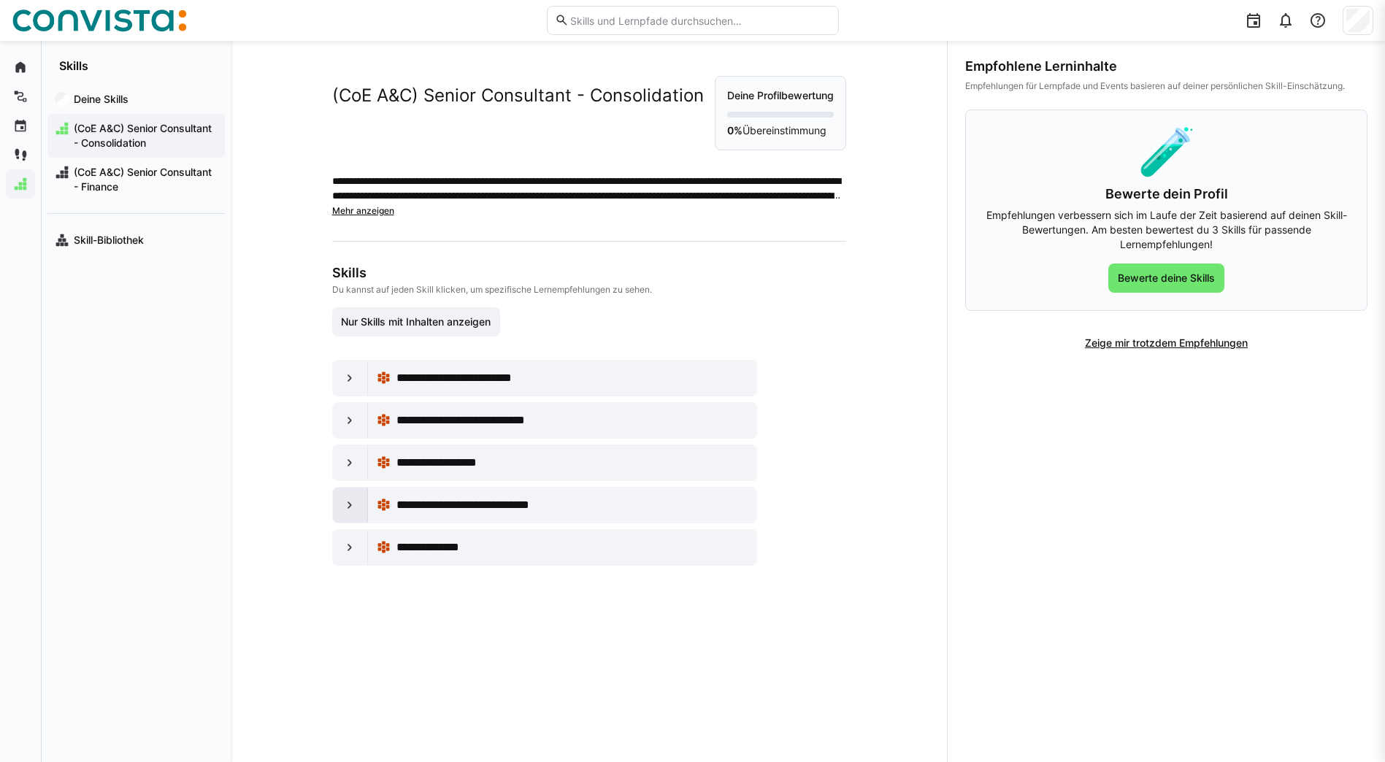
click at [352, 510] on eds-icon at bounding box center [349, 505] width 15 height 15
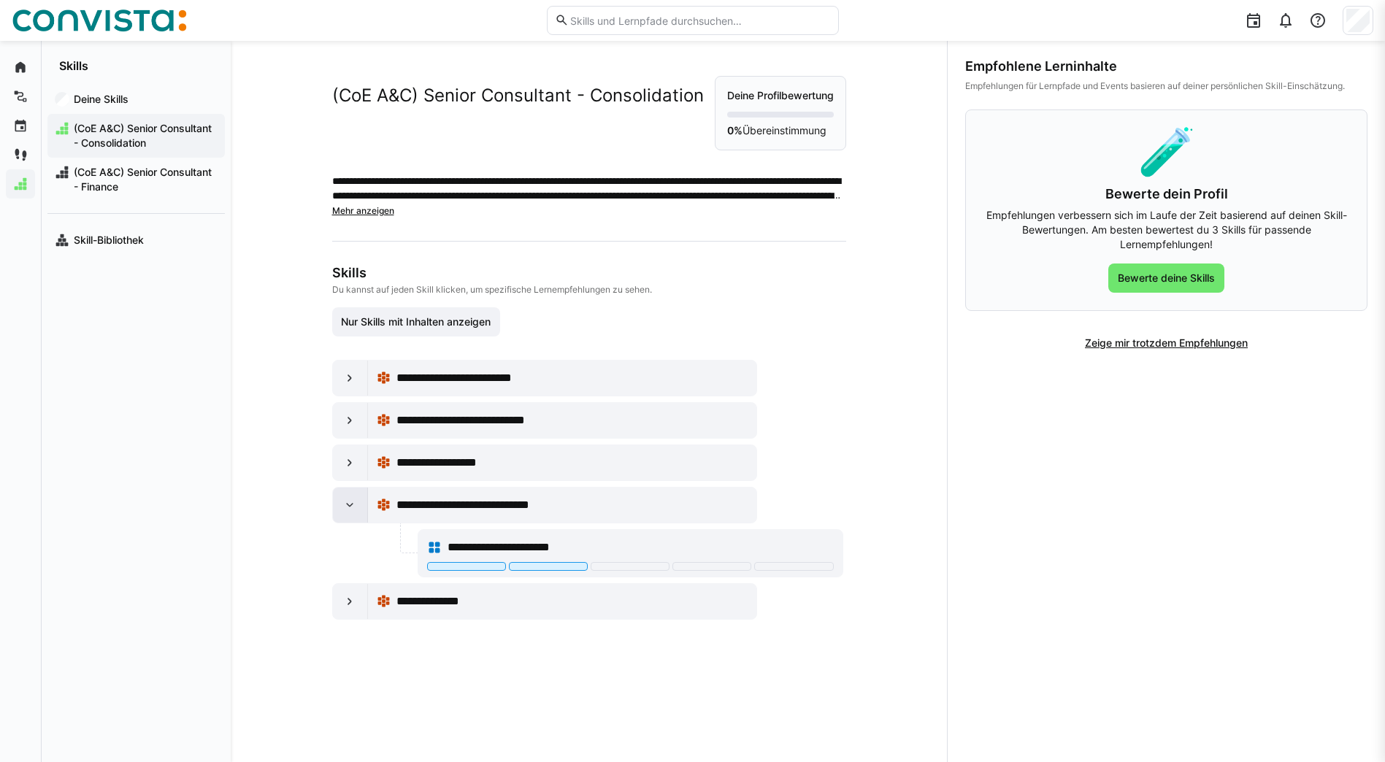
click at [352, 510] on eds-icon at bounding box center [349, 505] width 15 height 15
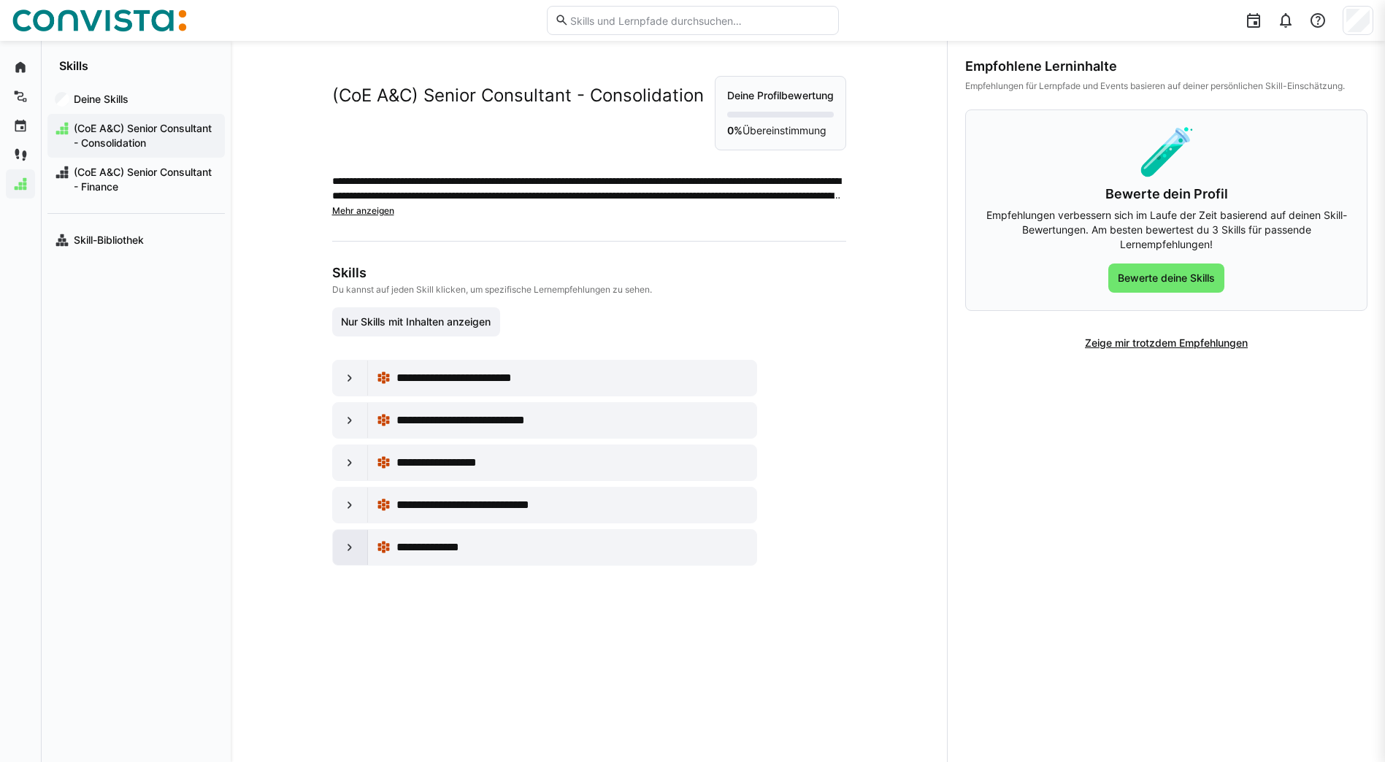
click at [344, 555] on div at bounding box center [350, 547] width 35 height 35
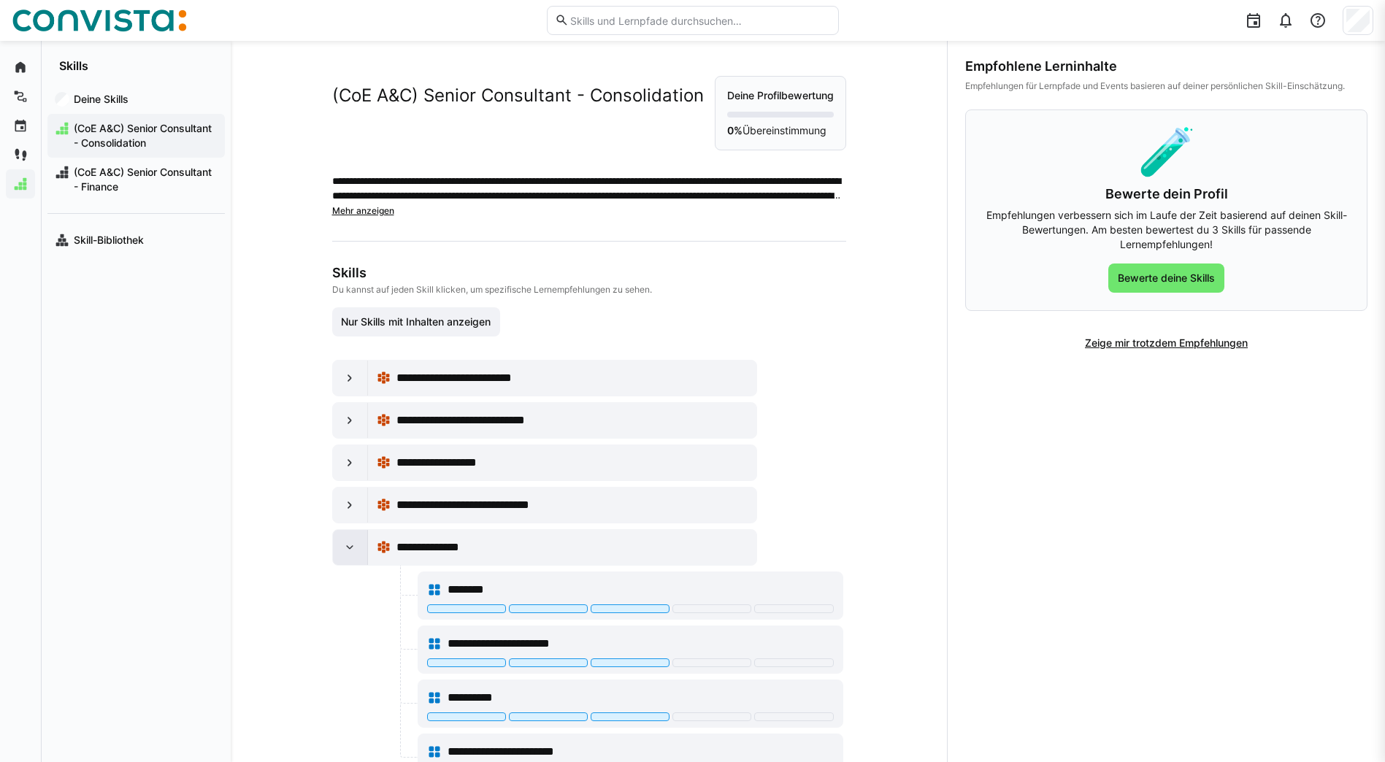
scroll to position [55, 0]
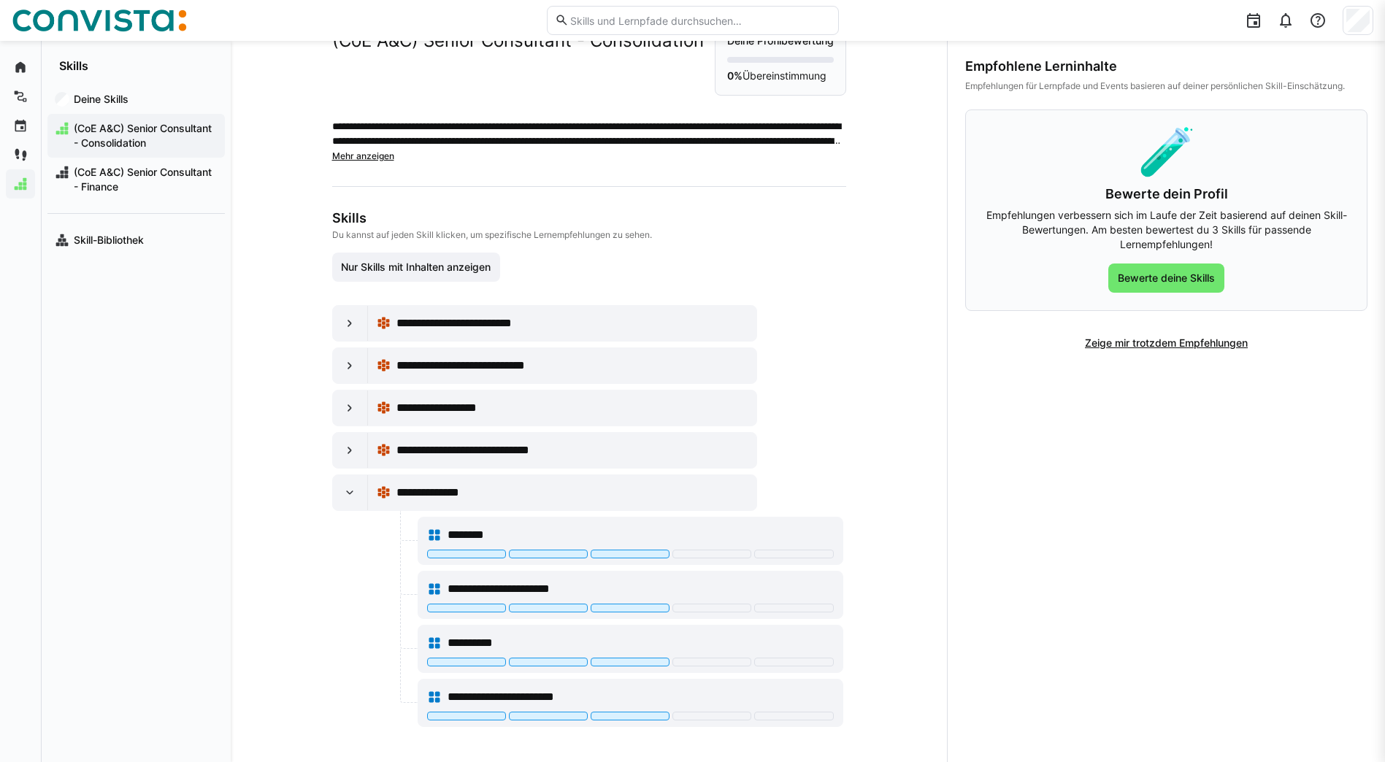
click at [164, 146] on span "(CoE A&C) Senior Consultant - Consolidation" at bounding box center [145, 135] width 146 height 29
click at [346, 492] on eds-icon at bounding box center [349, 492] width 15 height 15
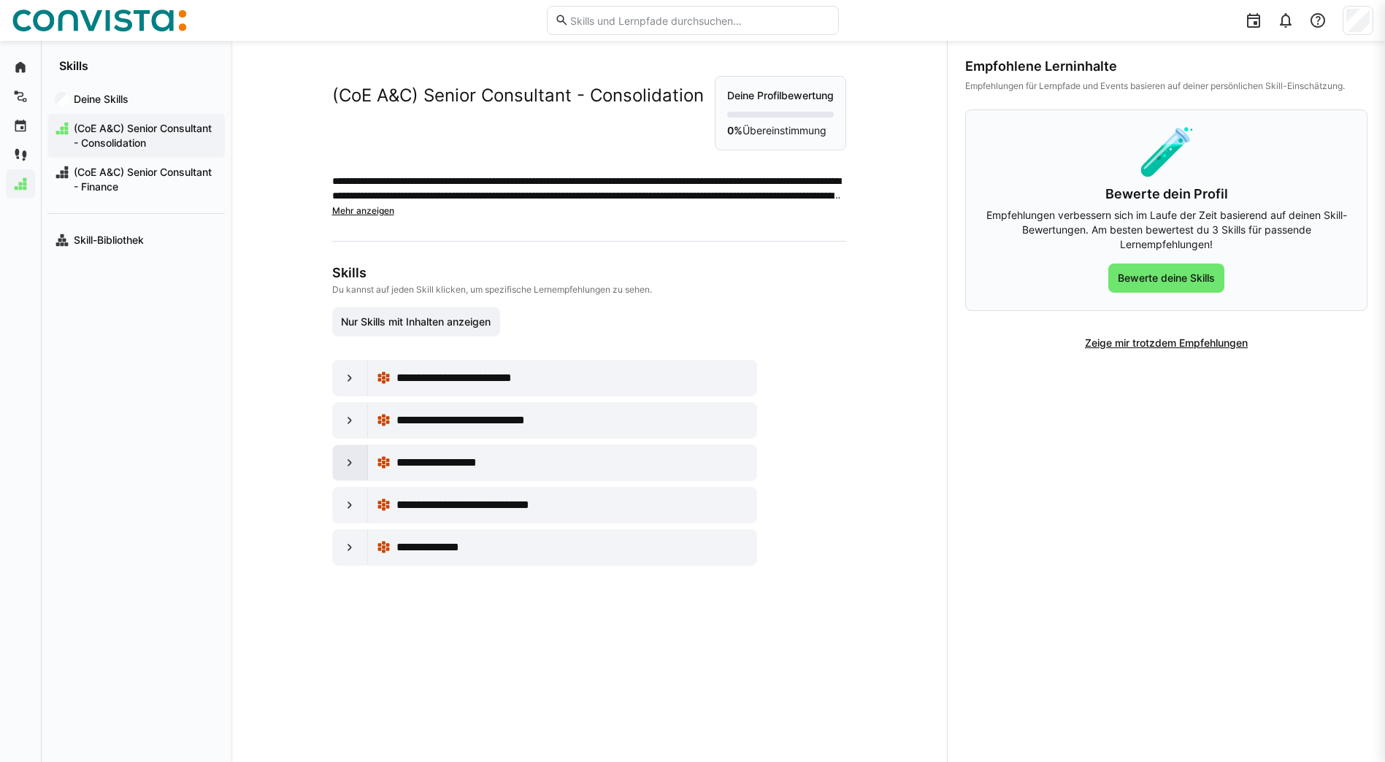
scroll to position [0, 0]
click at [0, 0] on app-navigation-label "Skills" at bounding box center [0, 0] width 0 height 0
click at [84, 88] on div "Deine Skills" at bounding box center [135, 99] width 177 height 29
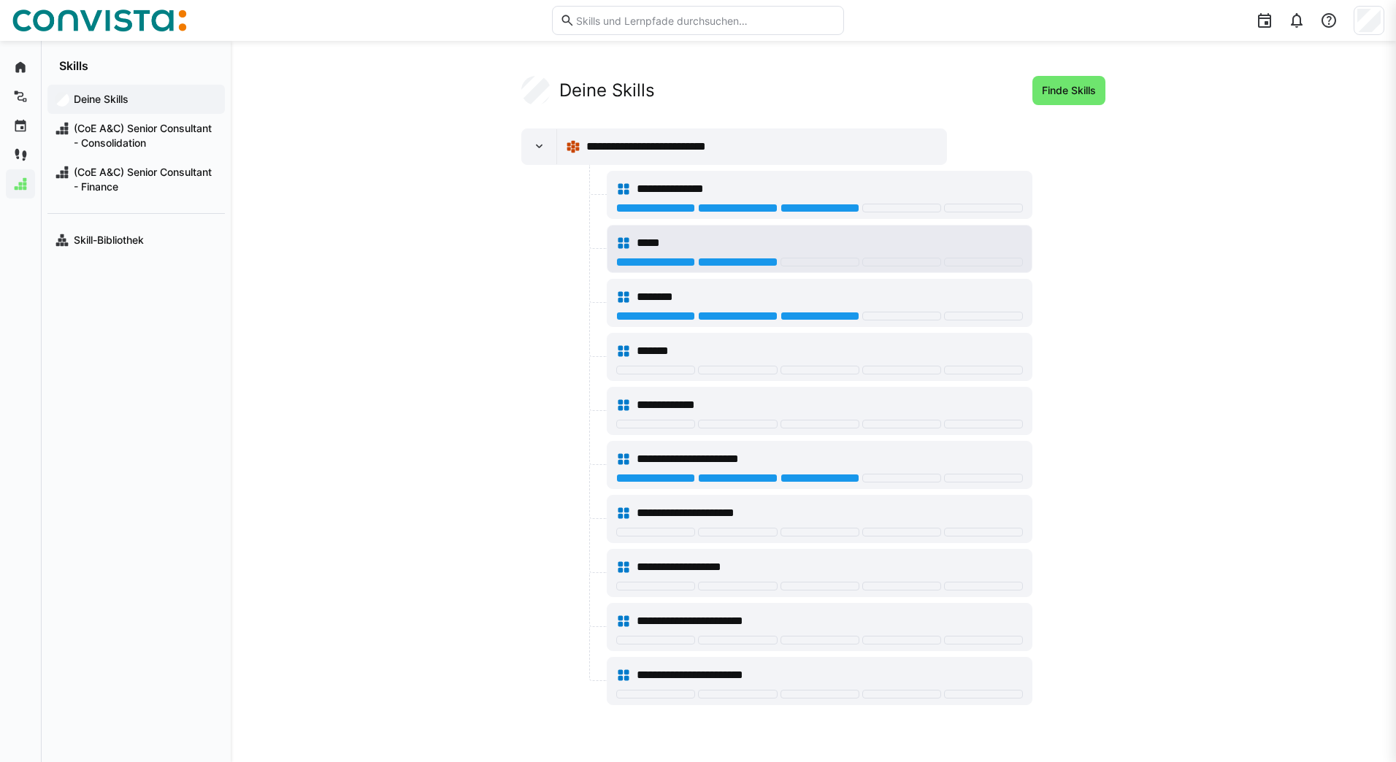
click at [737, 239] on div "*****" at bounding box center [829, 243] width 386 height 18
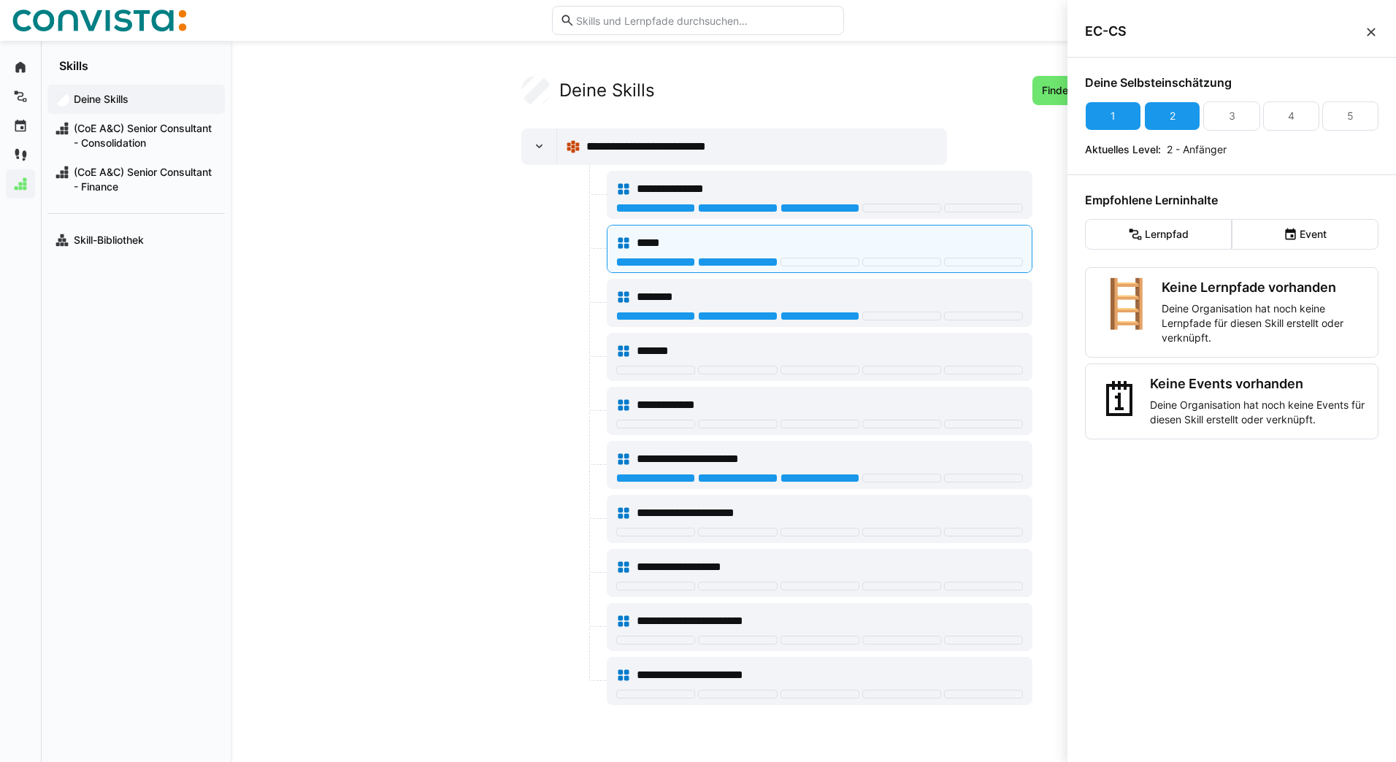
click at [1370, 34] on eds-icon at bounding box center [1370, 32] width 15 height 15
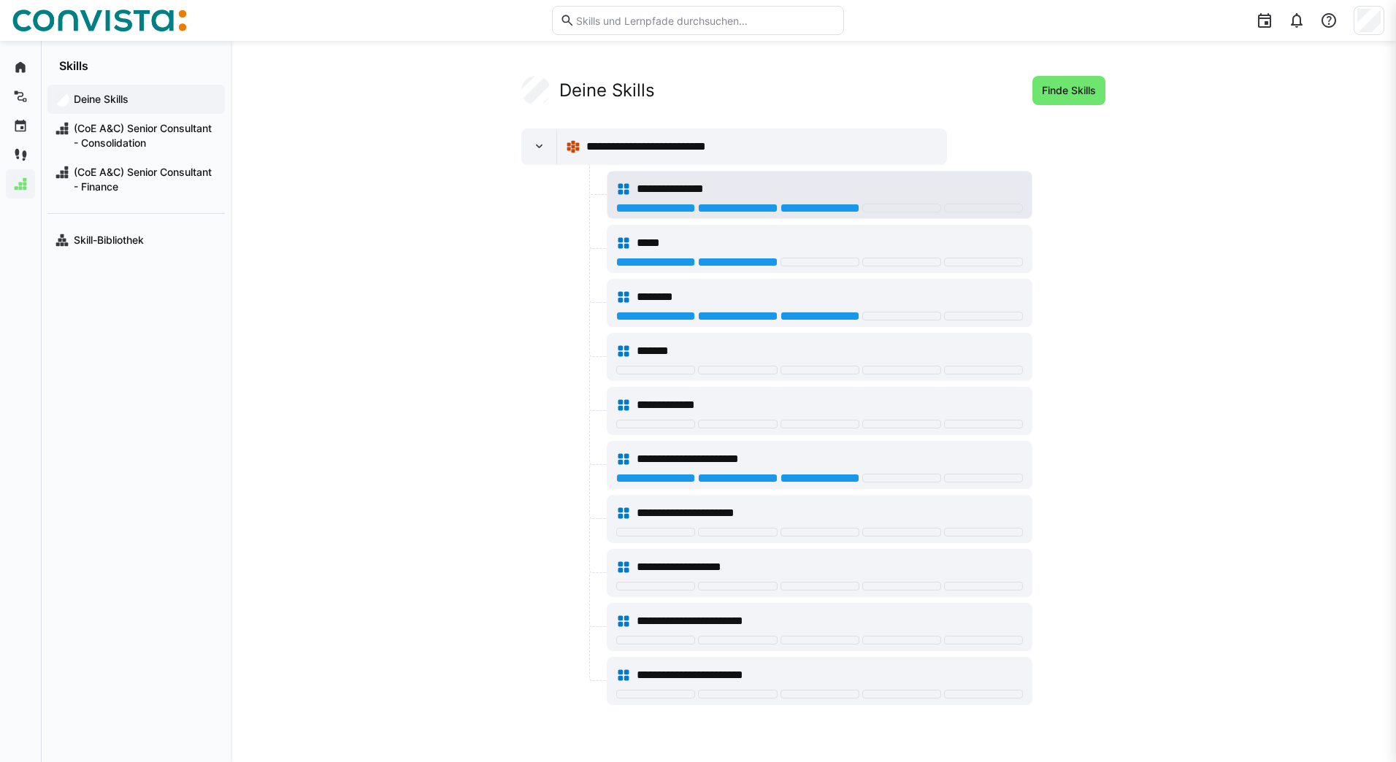
click at [933, 182] on div "**********" at bounding box center [829, 189] width 386 height 18
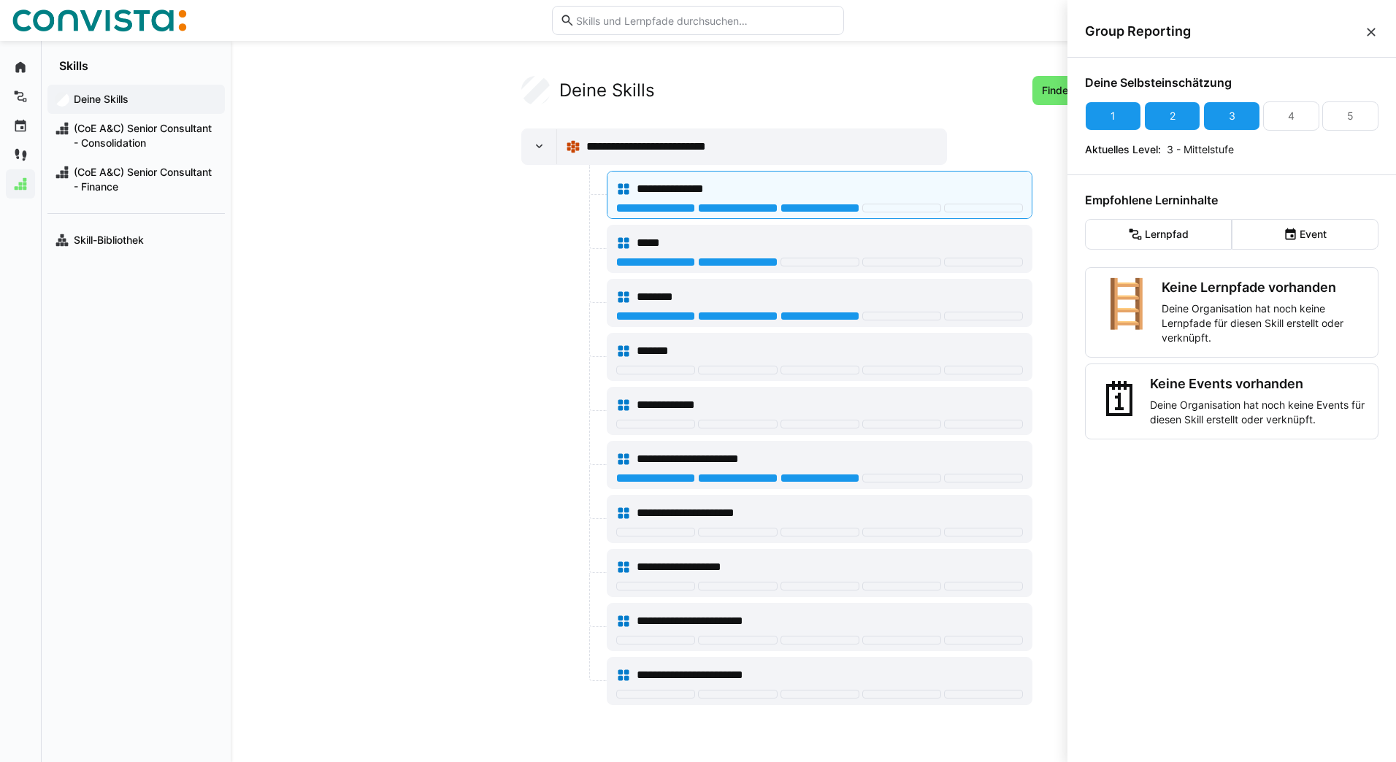
click at [1372, 34] on eds-icon at bounding box center [1370, 32] width 15 height 15
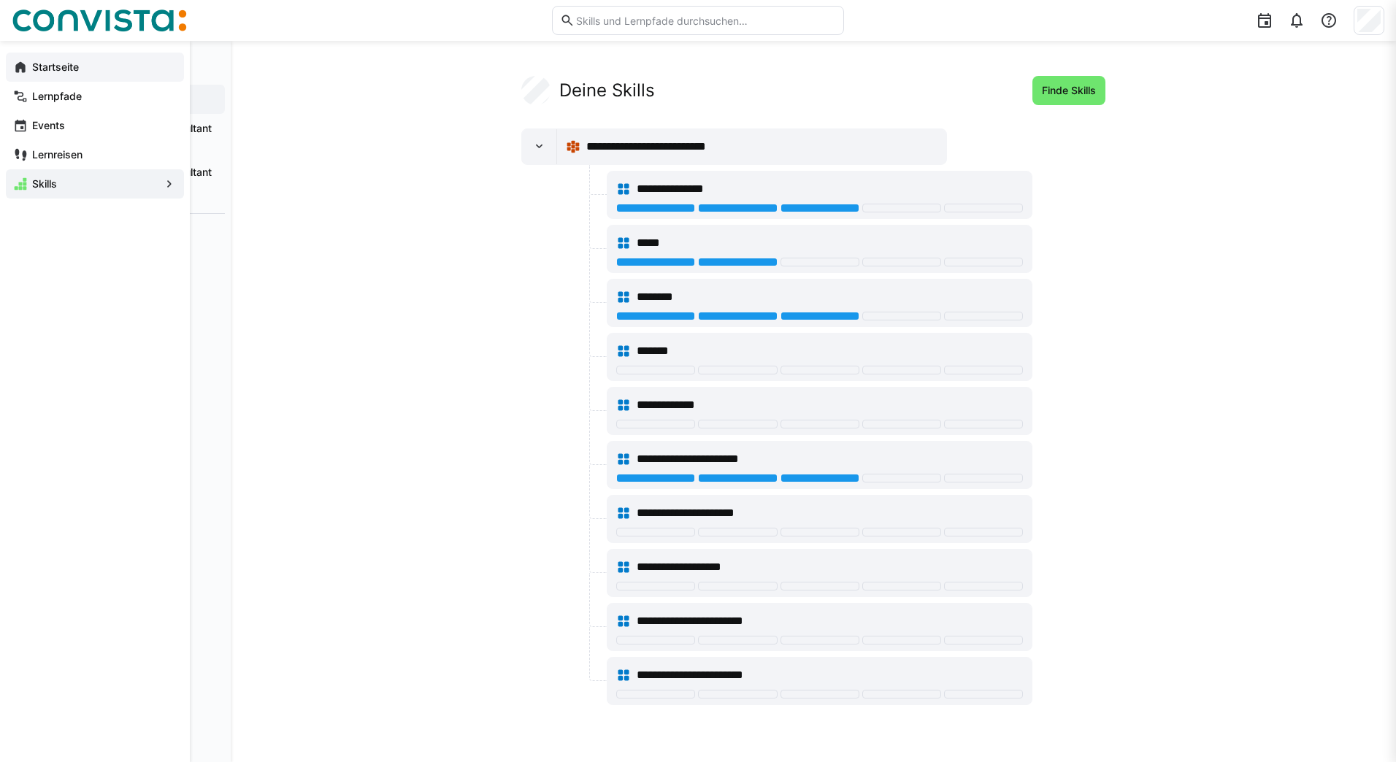
click at [25, 66] on eds-icon at bounding box center [20, 67] width 15 height 15
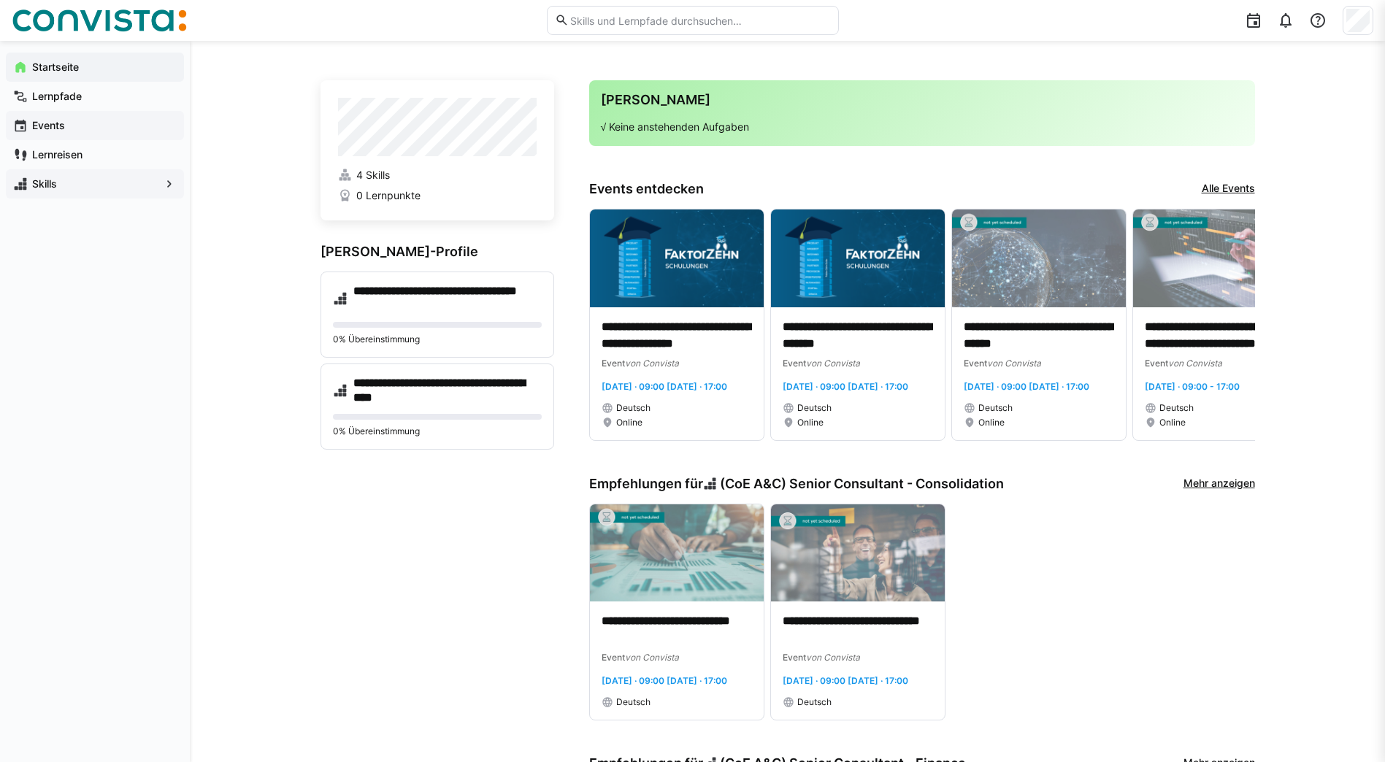
click at [0, 0] on app-navigation-label "Events" at bounding box center [0, 0] width 0 height 0
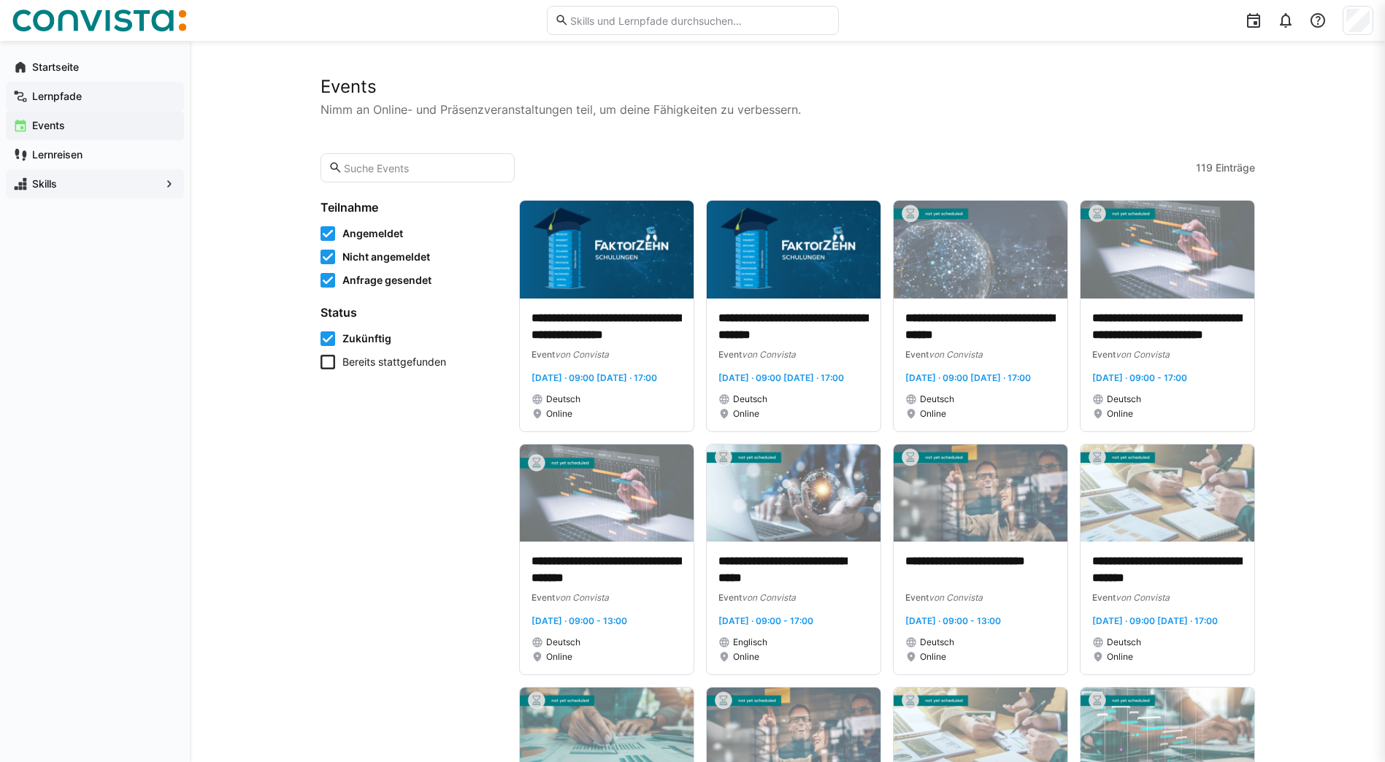
click at [66, 103] on span "Lernpfade" at bounding box center [103, 96] width 147 height 15
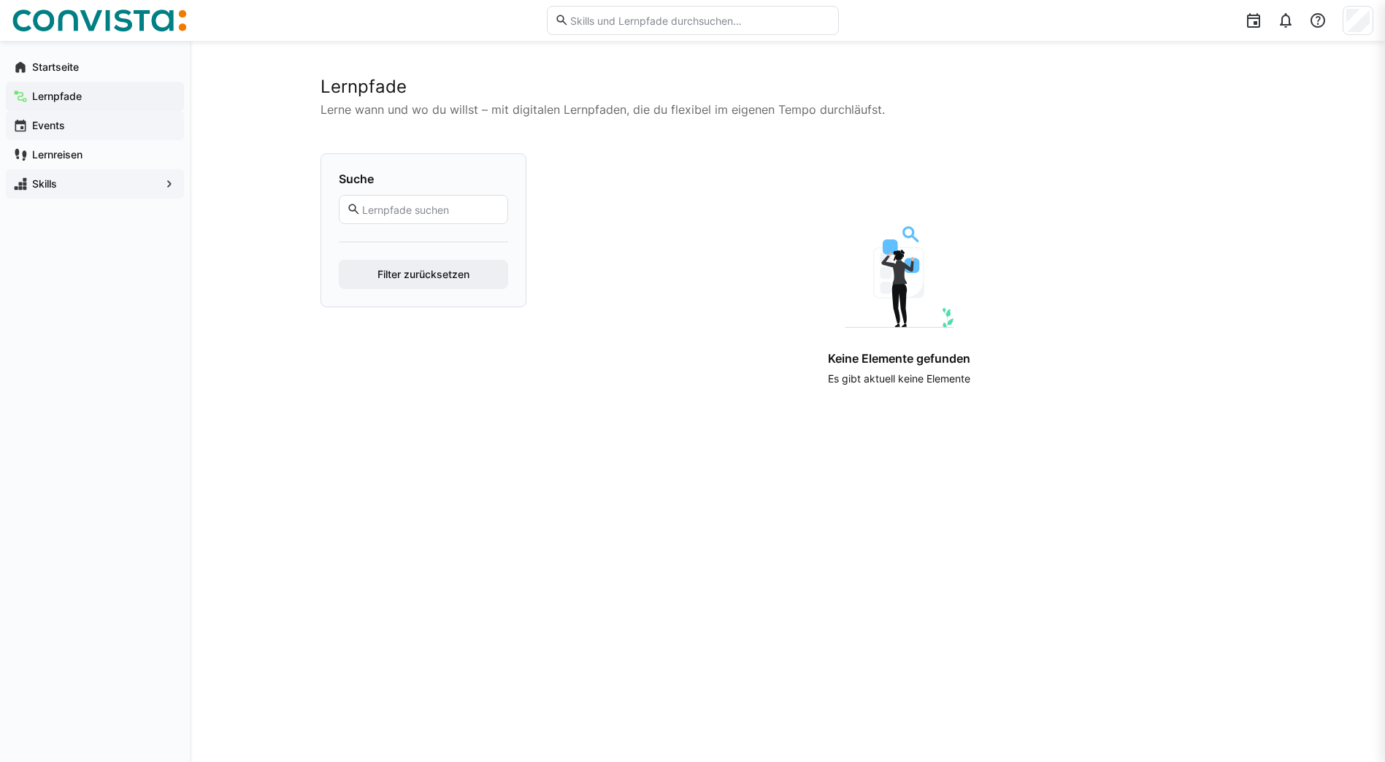
click at [0, 0] on app-navigation-label "Events" at bounding box center [0, 0] width 0 height 0
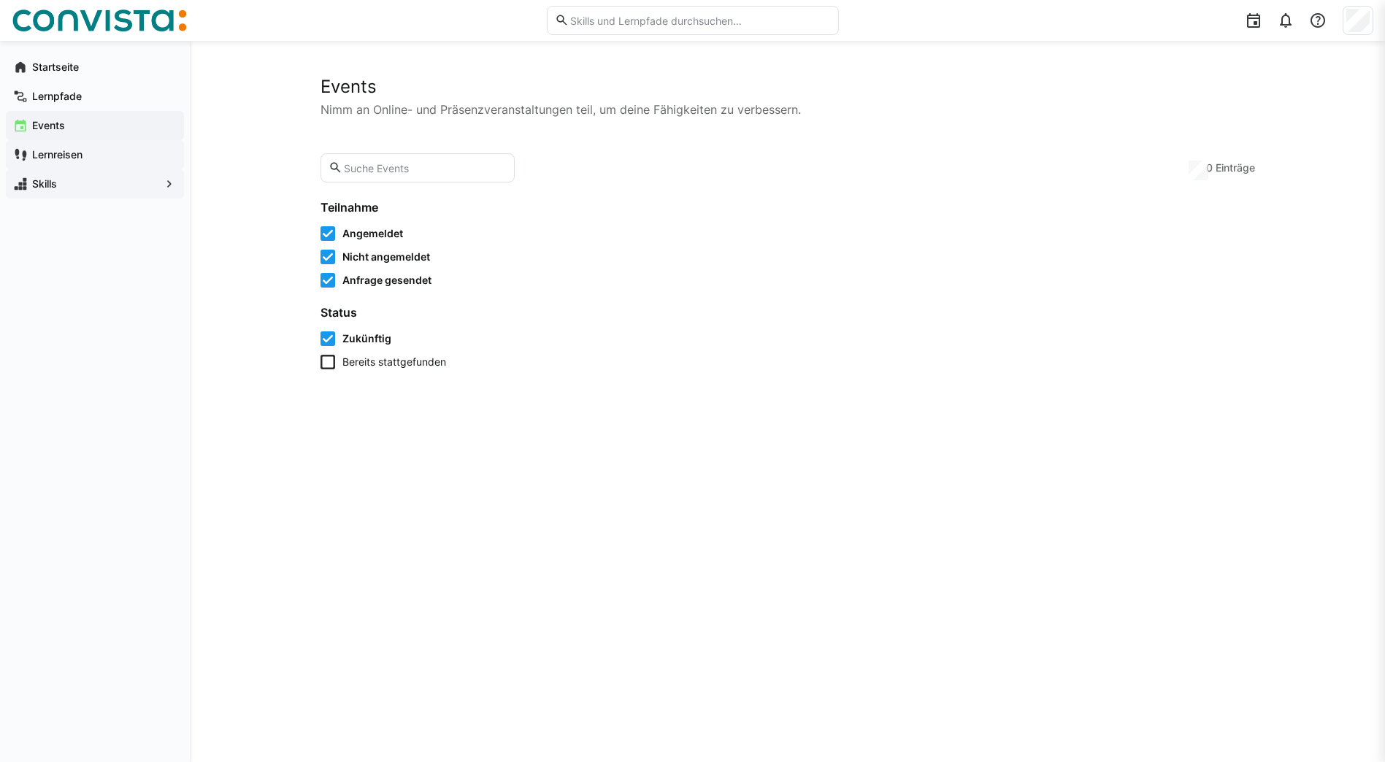
click at [0, 0] on app-navigation-label "Lernreisen" at bounding box center [0, 0] width 0 height 0
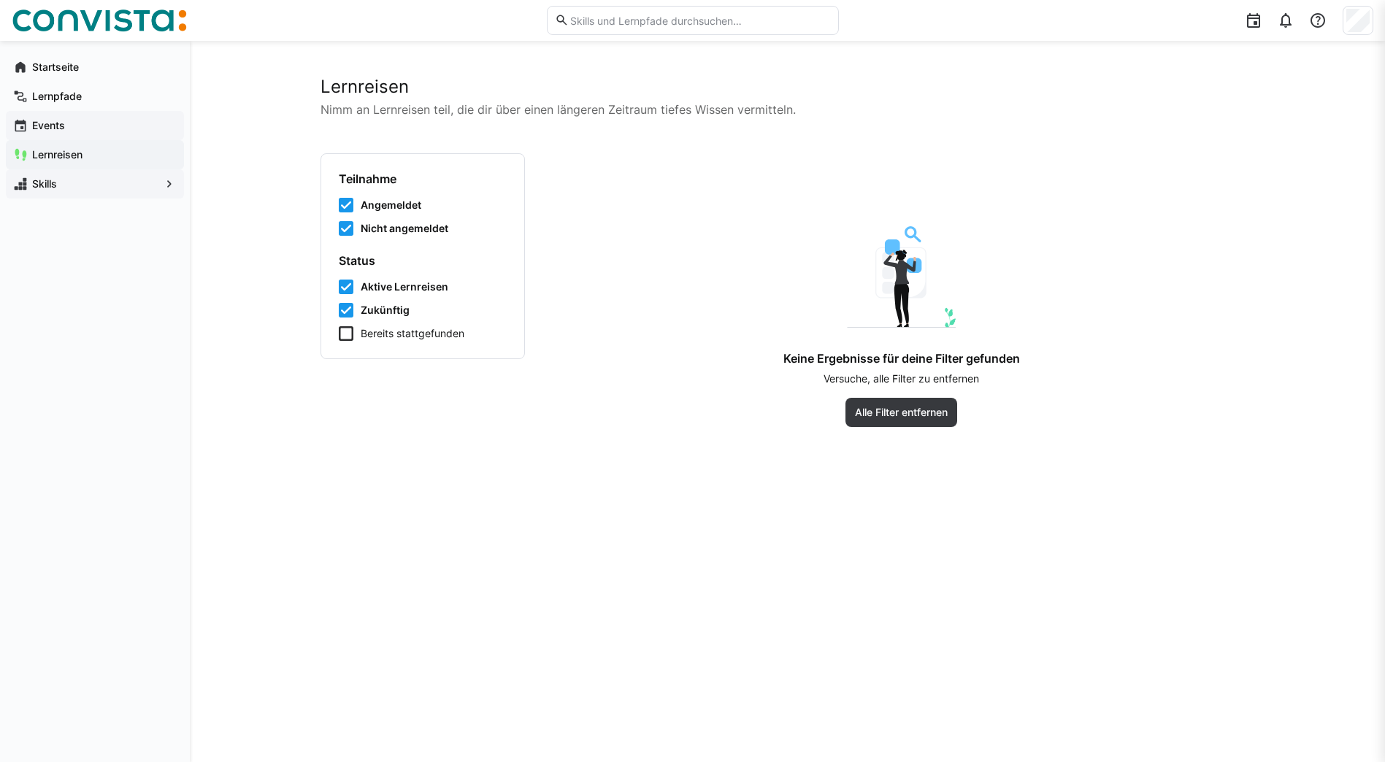
click at [109, 126] on span "Events" at bounding box center [103, 125] width 147 height 15
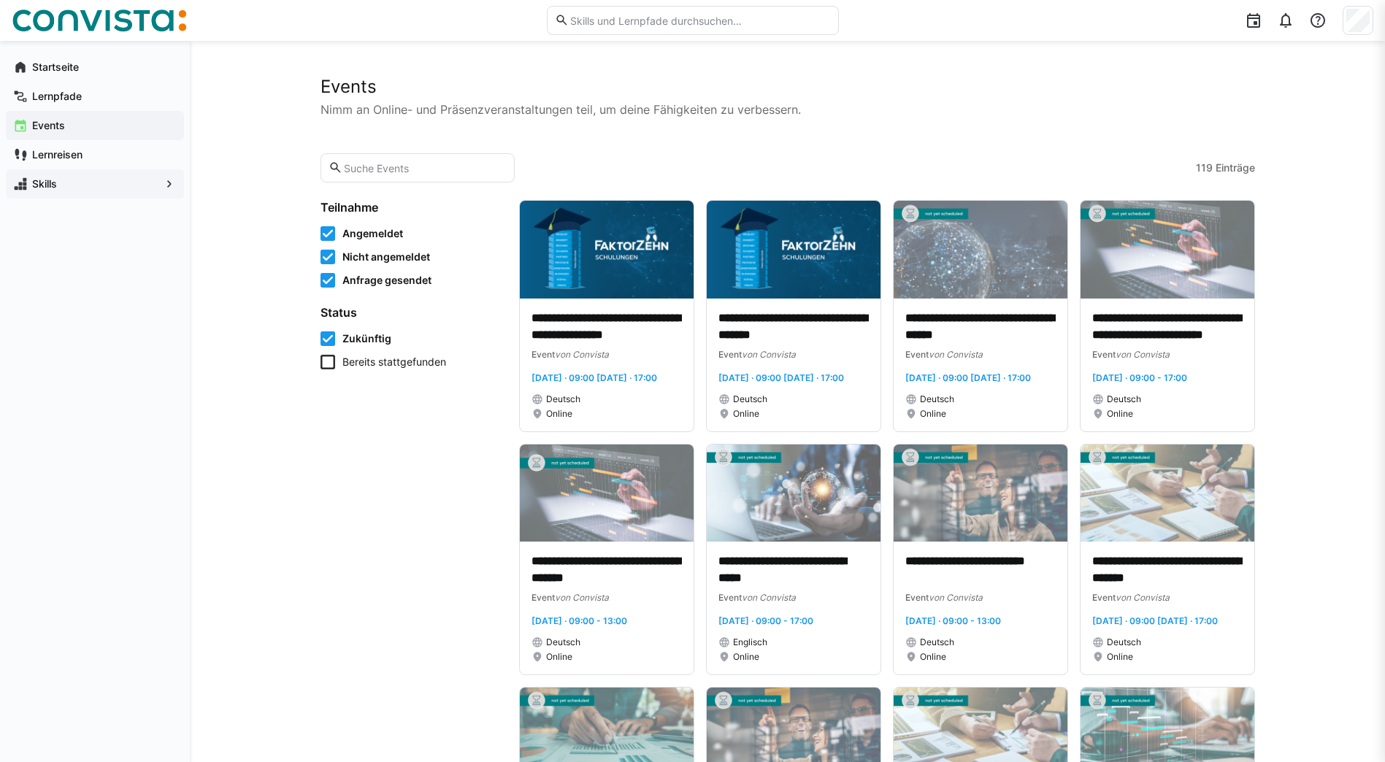
click at [448, 166] on input "text" at bounding box center [424, 167] width 164 height 13
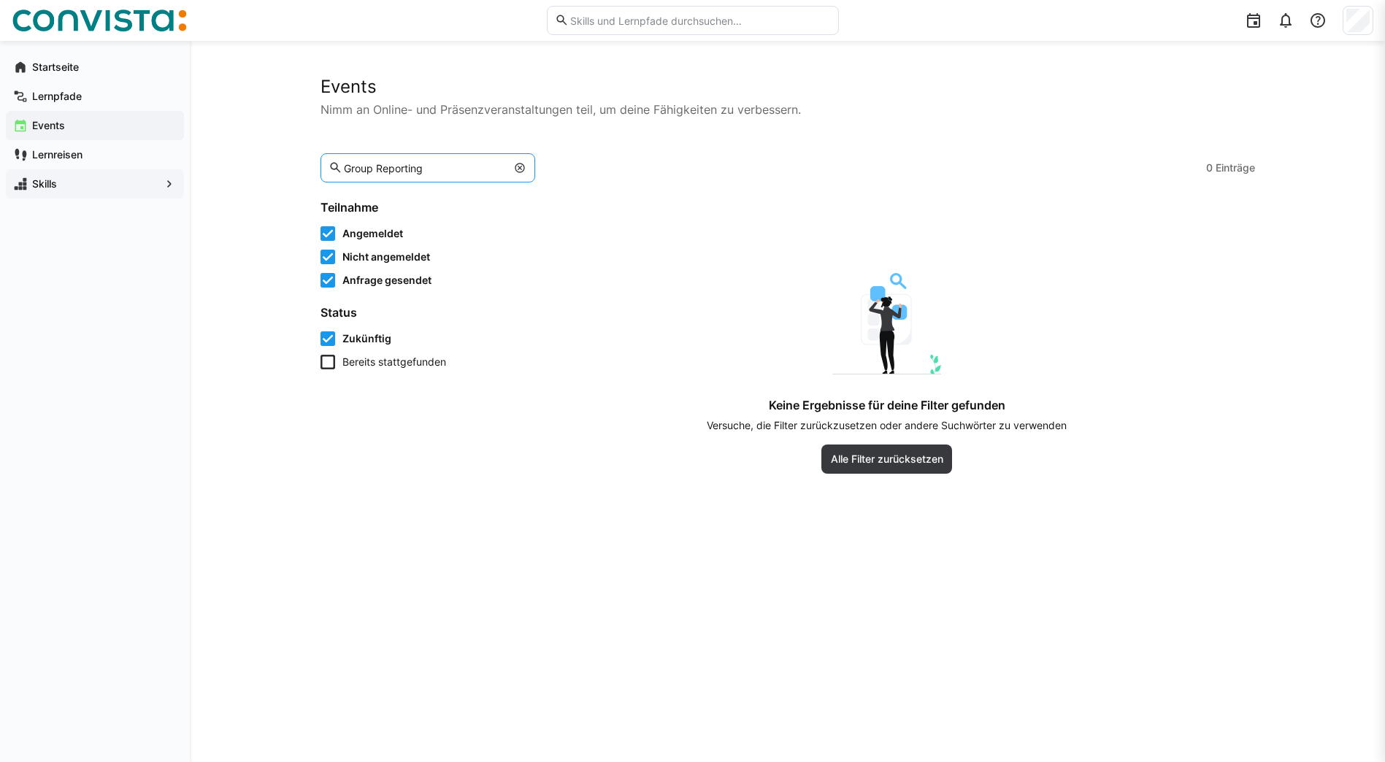
type input "Group"
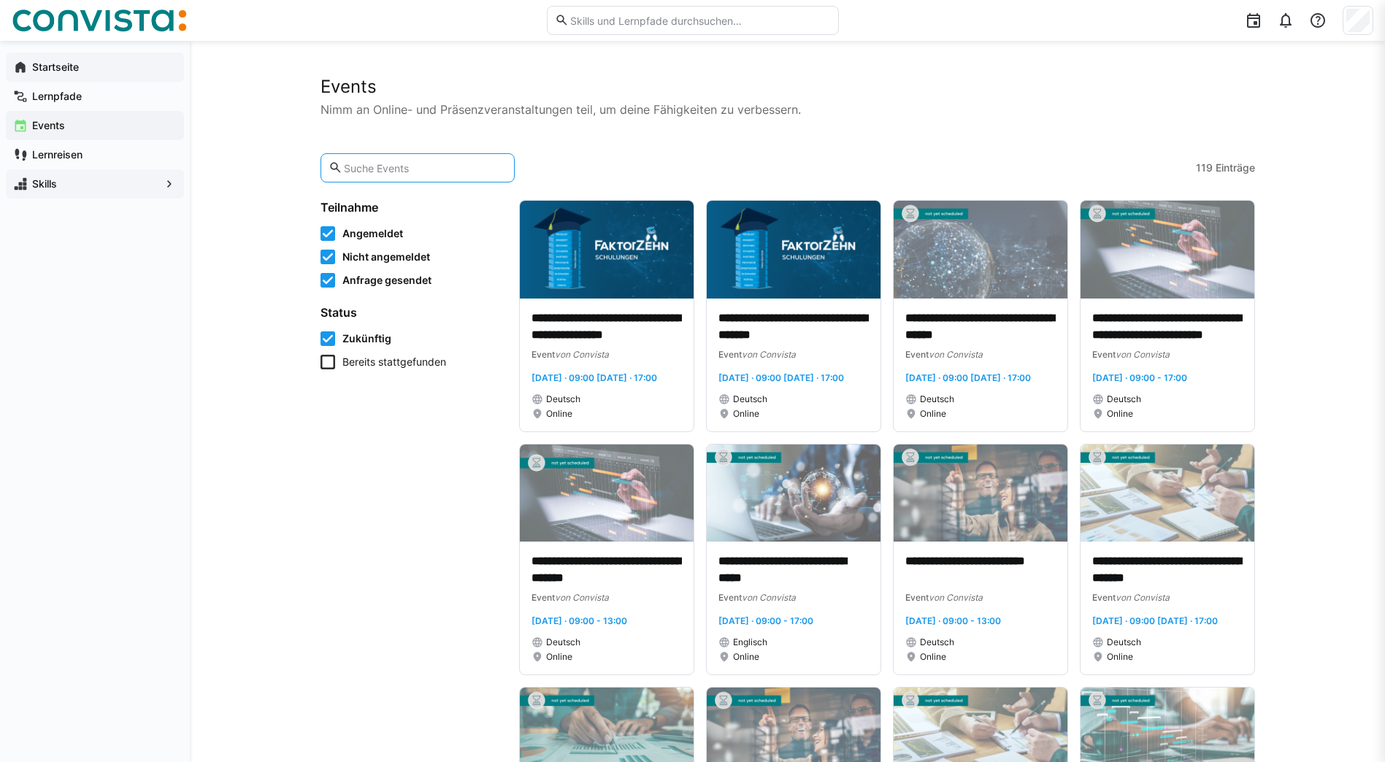
click at [65, 59] on div "Startseite" at bounding box center [95, 67] width 178 height 29
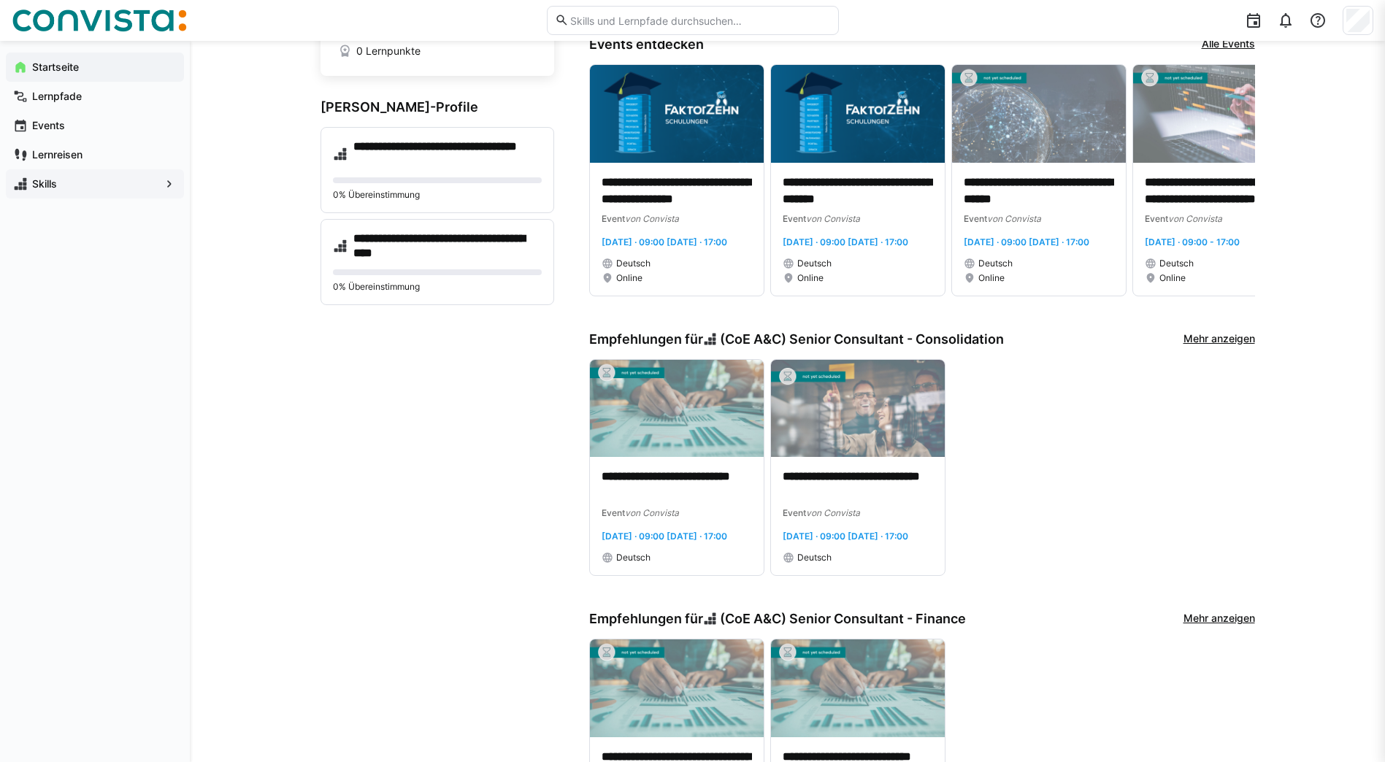
scroll to position [146, 0]
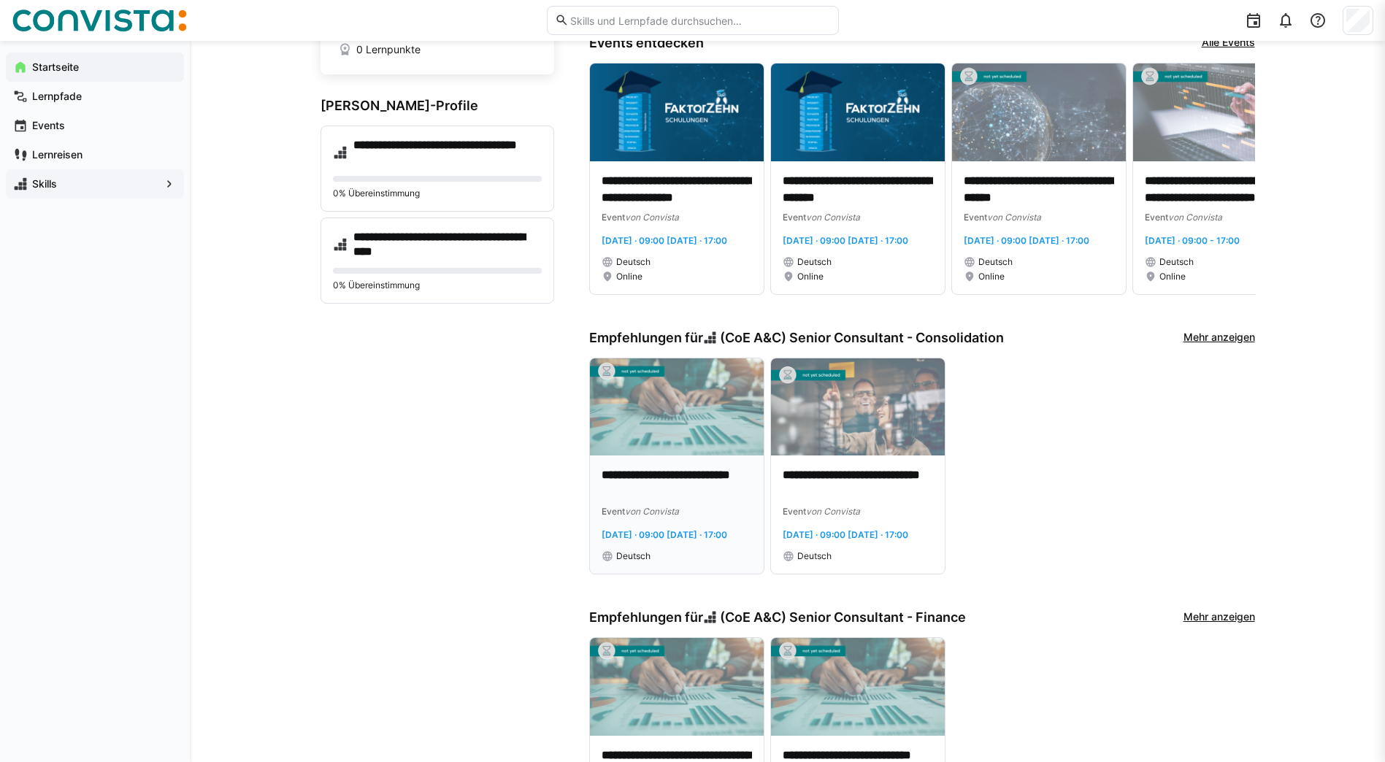
click at [645, 497] on p "**********" at bounding box center [676, 484] width 150 height 34
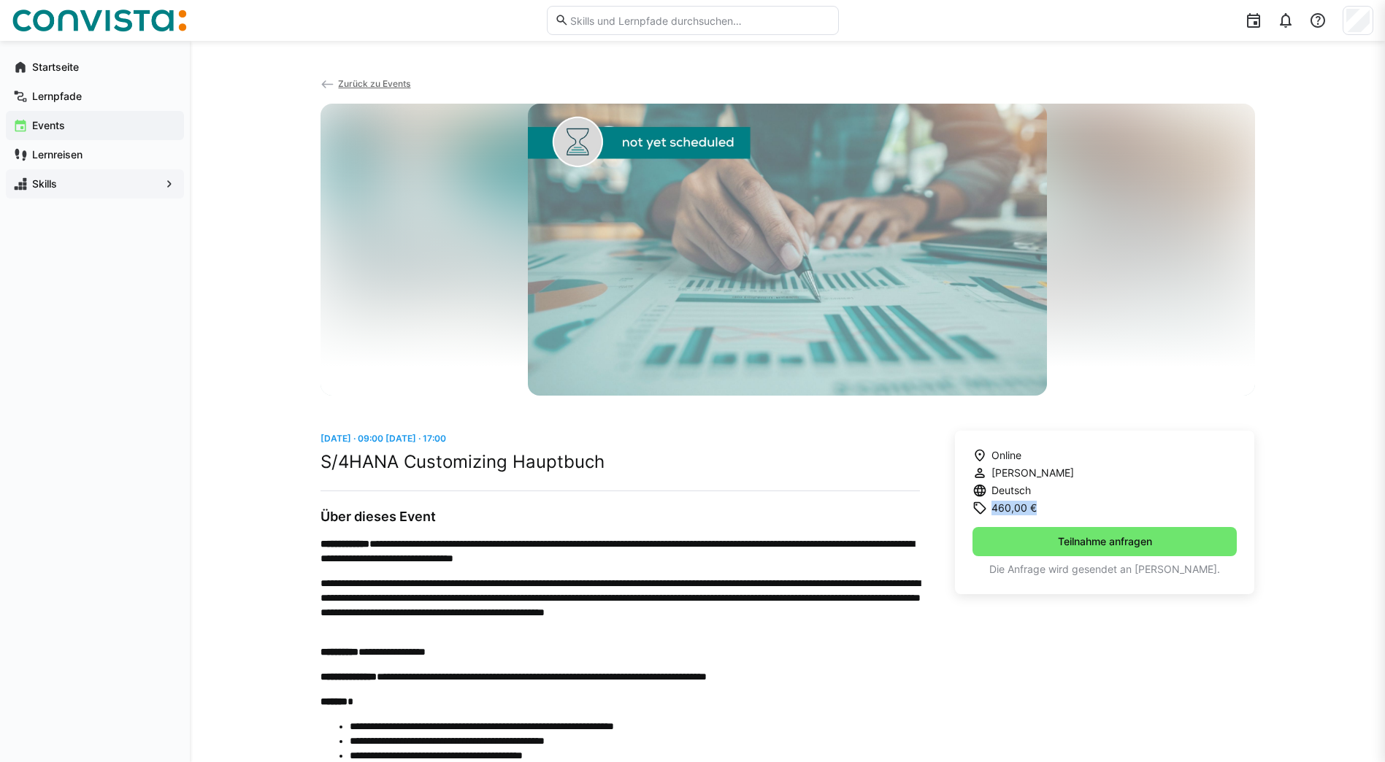
drag, startPoint x: 992, startPoint y: 507, endPoint x: 1074, endPoint y: 508, distance: 82.5
click at [1074, 508] on div "Online Manuel Matern Deutsch 460,00 € Teilnahme anfragen Die Anfrage wird gesen…" at bounding box center [1105, 512] width 300 height 163
drag, startPoint x: 1074, startPoint y: 508, endPoint x: 713, endPoint y: 489, distance: 361.8
click at [713, 489] on div "**********" at bounding box center [619, 708] width 599 height 555
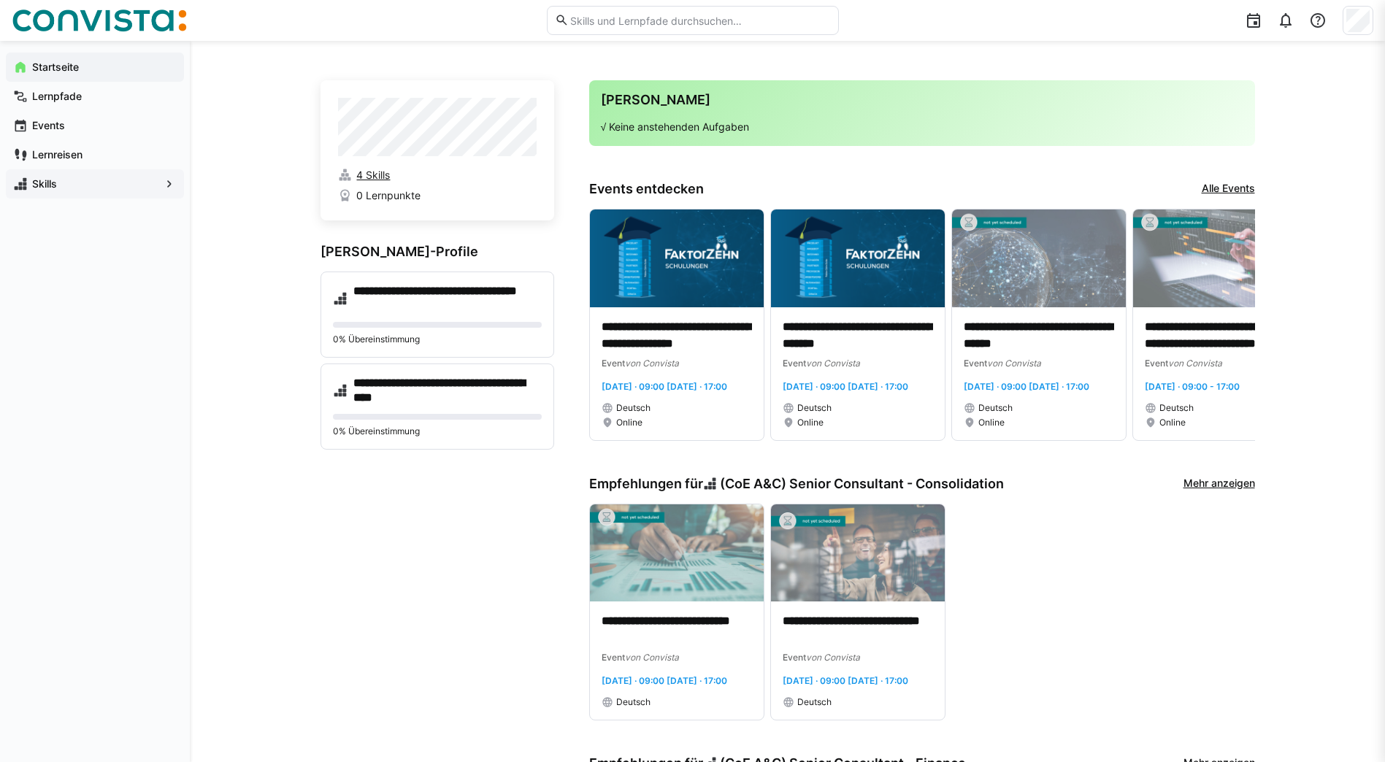
click at [377, 174] on span "4 Skills" at bounding box center [373, 175] width 34 height 15
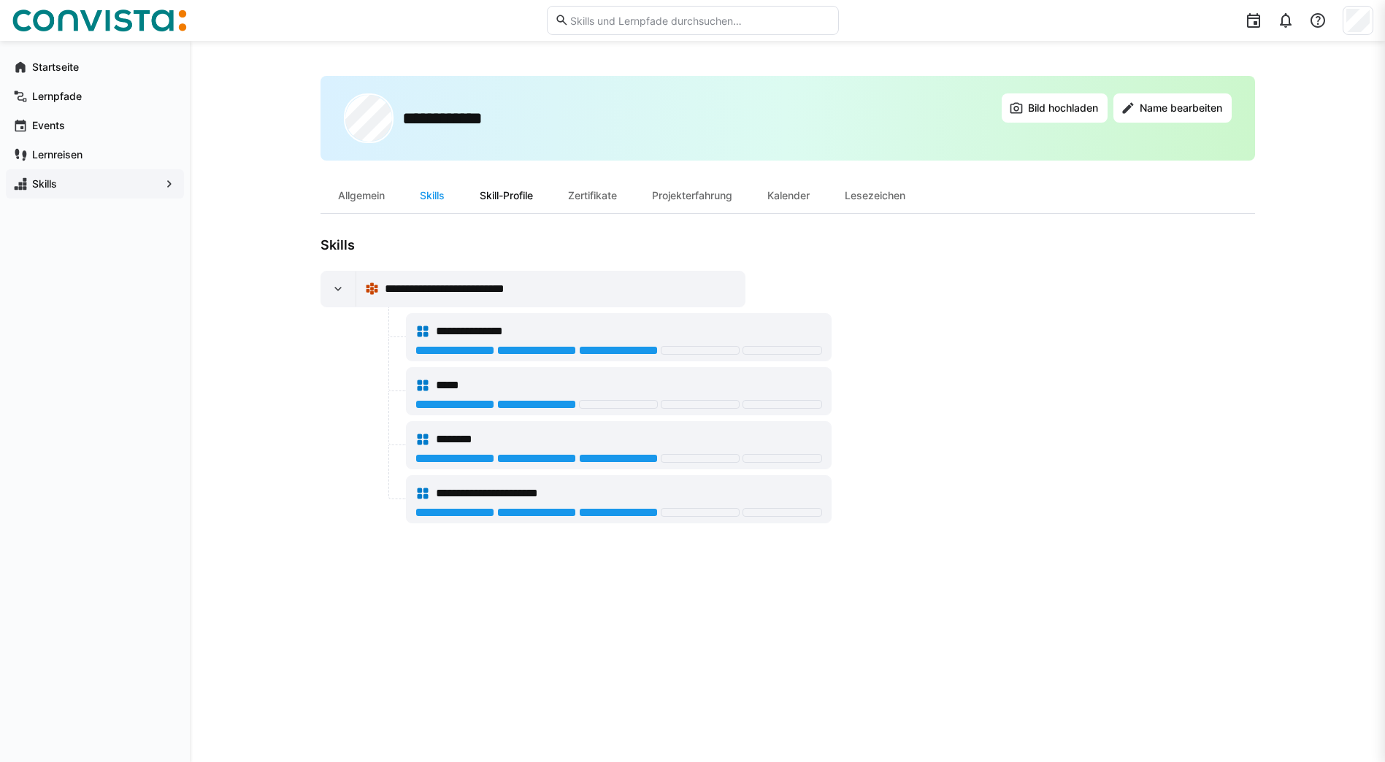
click at [515, 199] on div "Skill-Profile" at bounding box center [506, 195] width 88 height 35
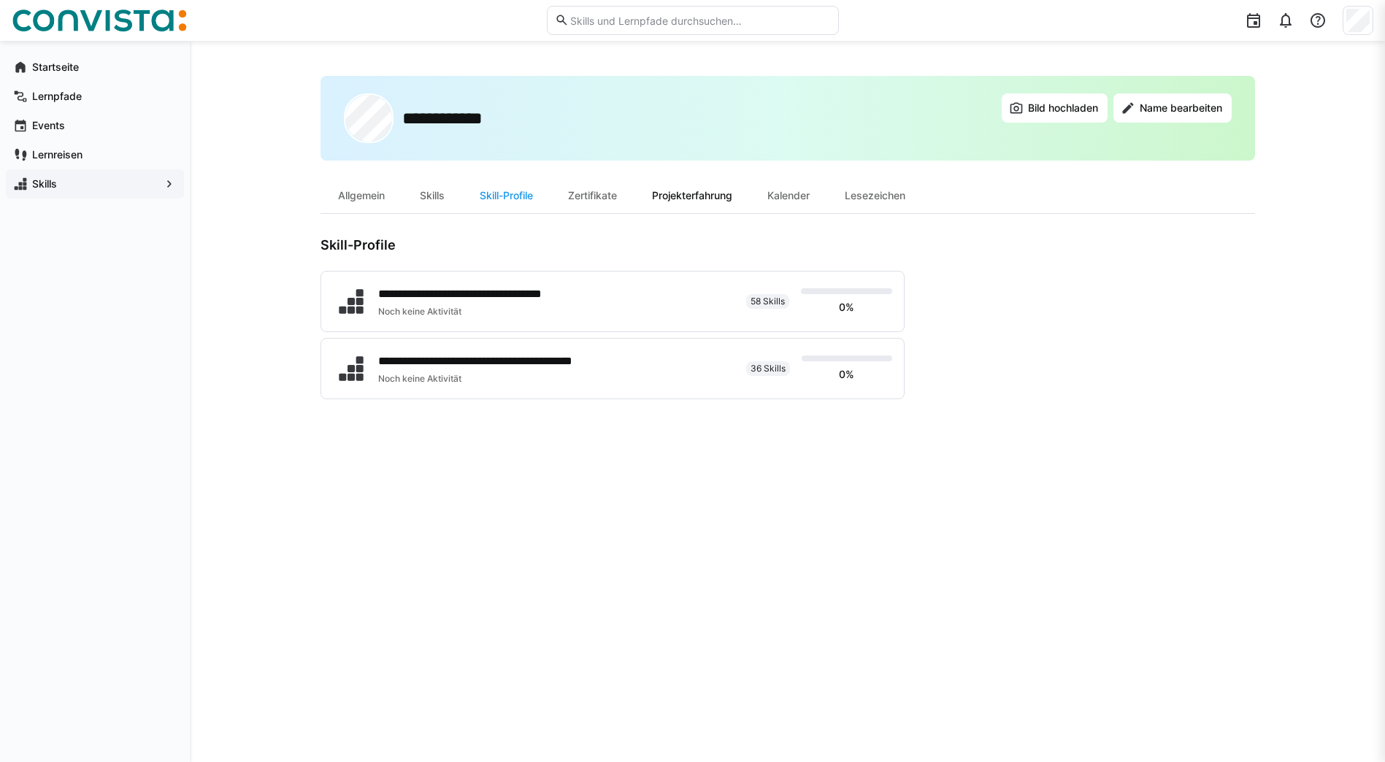
click at [657, 196] on div "Projekterfahrung" at bounding box center [691, 195] width 115 height 35
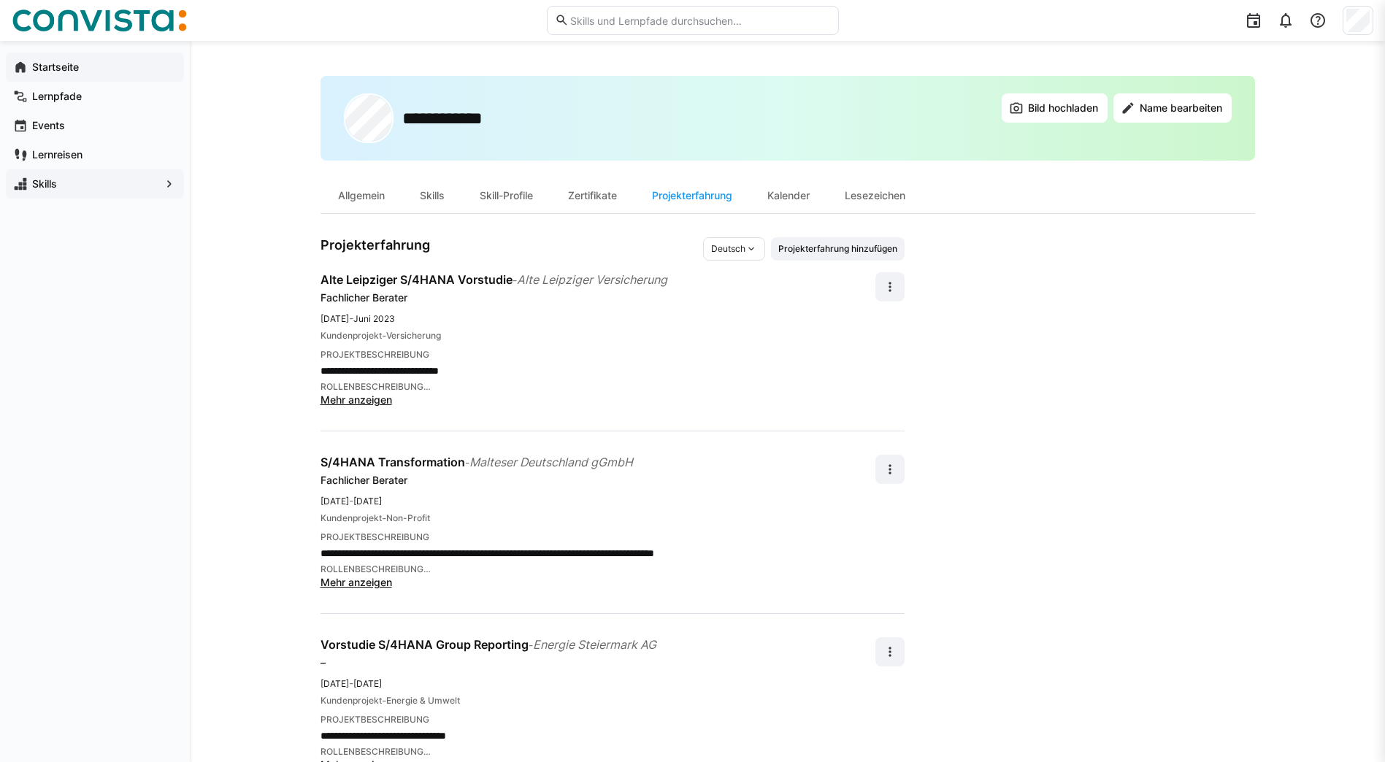
click at [0, 0] on app-navigation-label "Startseite" at bounding box center [0, 0] width 0 height 0
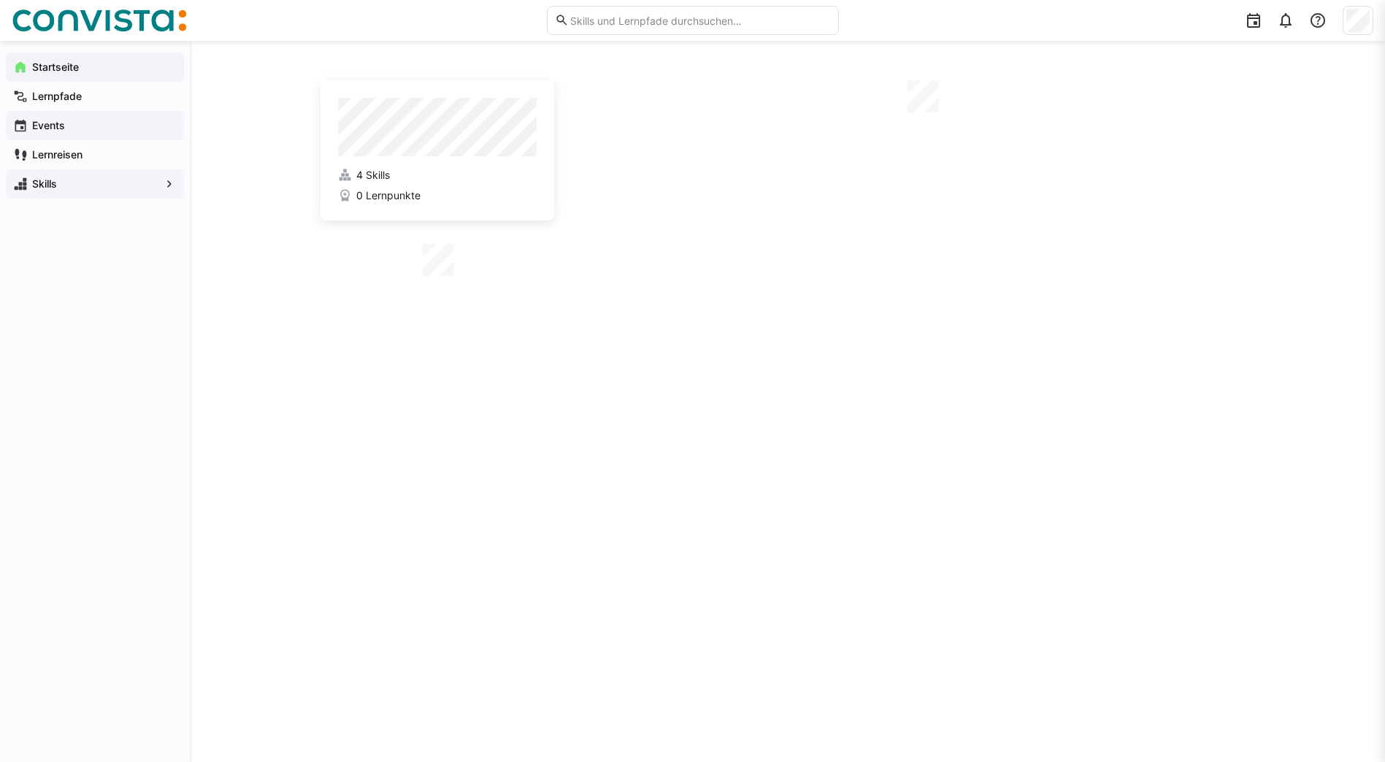
click at [0, 0] on app-navigation-label "Events" at bounding box center [0, 0] width 0 height 0
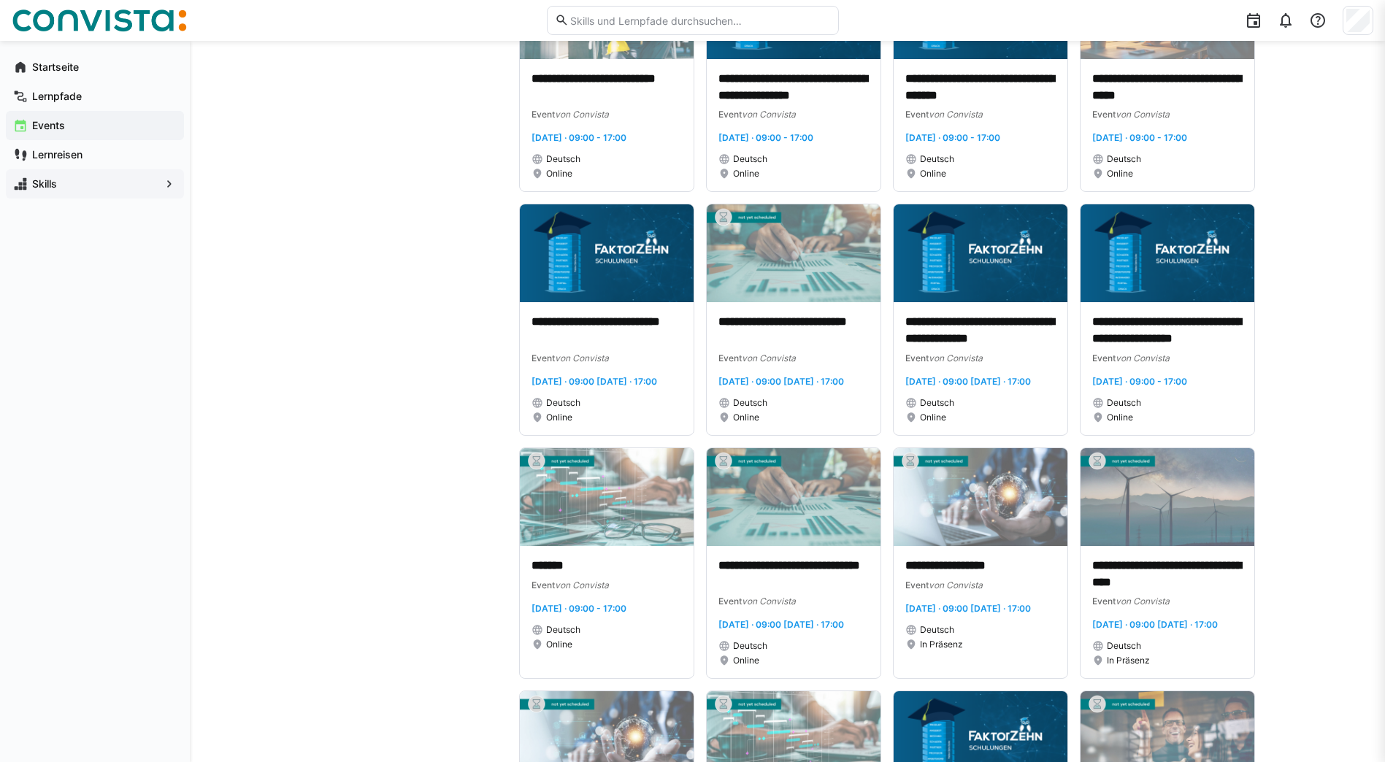
scroll to position [1460, 0]
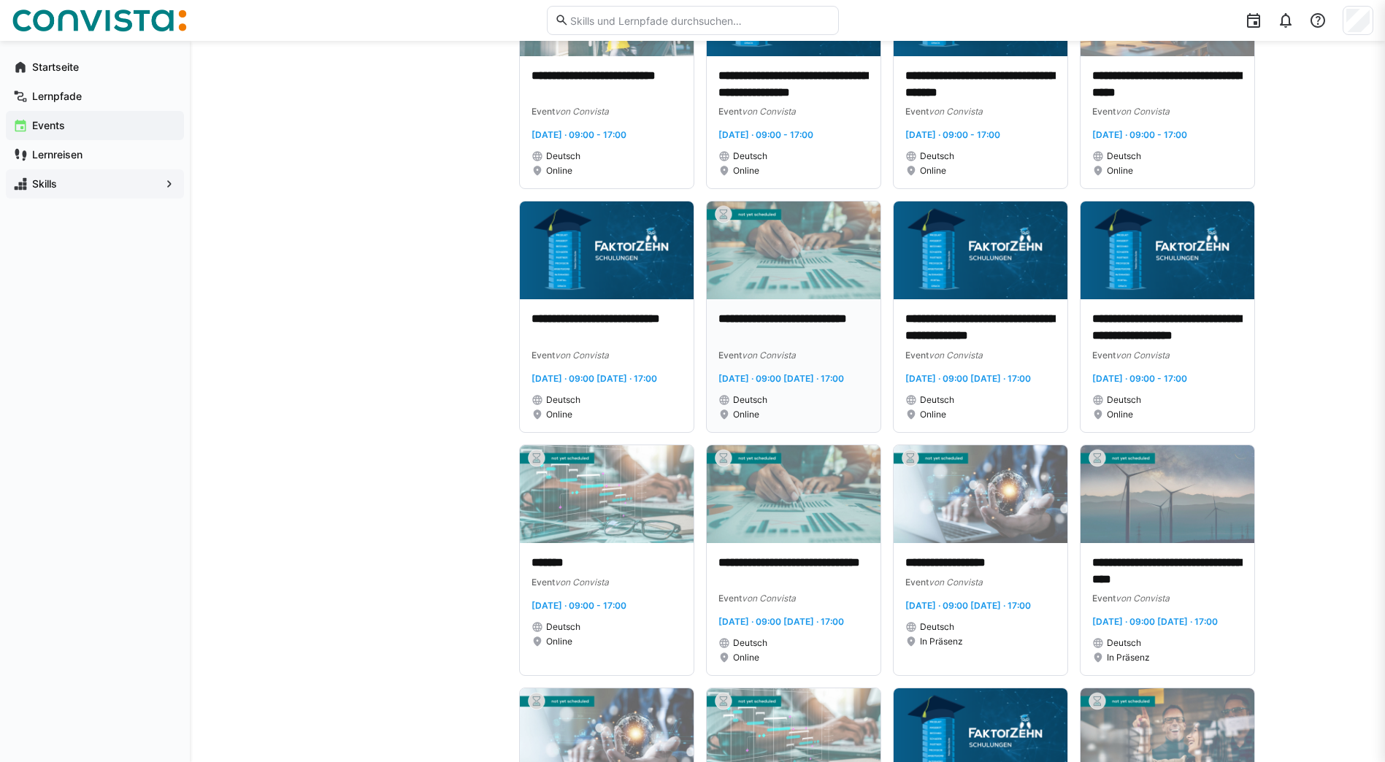
click at [790, 420] on div "**********" at bounding box center [793, 365] width 150 height 109
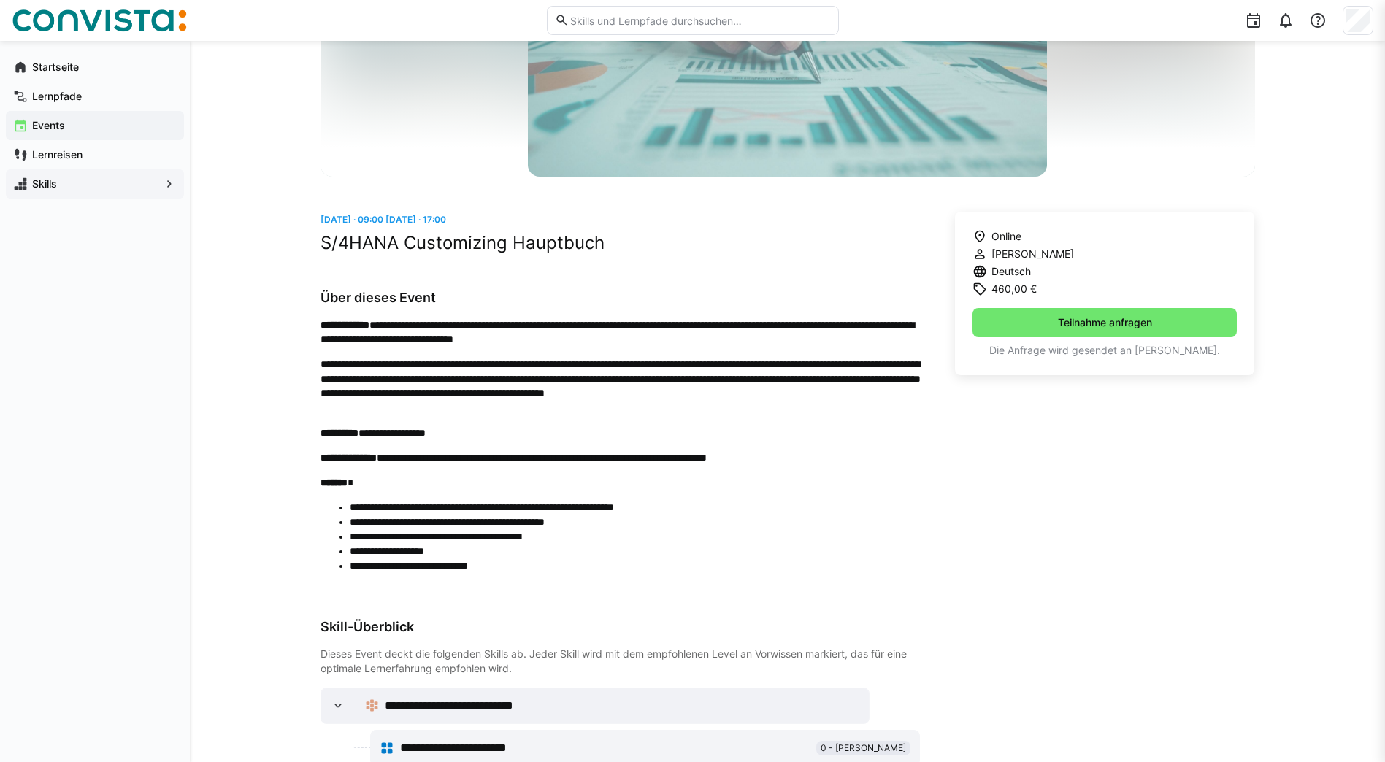
scroll to position [258, 0]
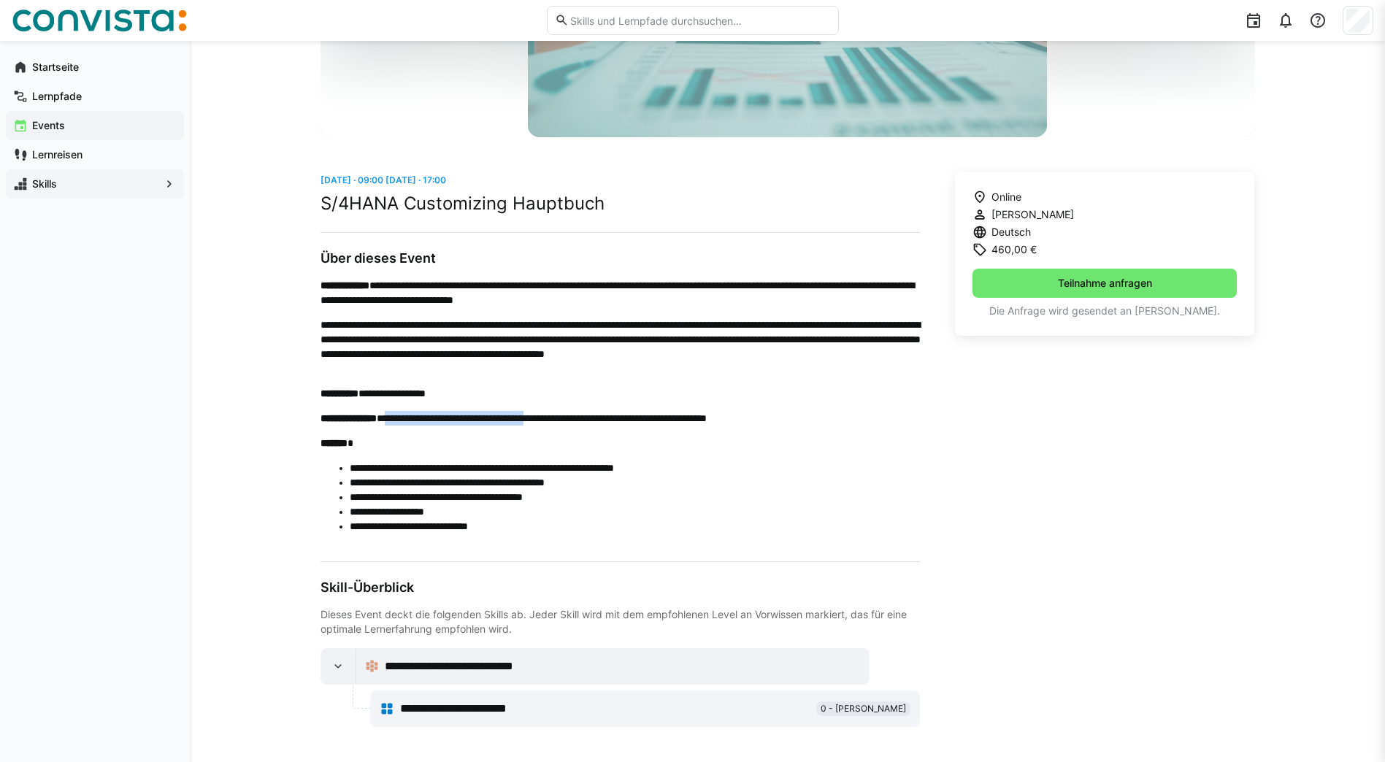
drag, startPoint x: 413, startPoint y: 420, endPoint x: 617, endPoint y: 418, distance: 204.4
click at [617, 418] on p "**********" at bounding box center [619, 418] width 599 height 15
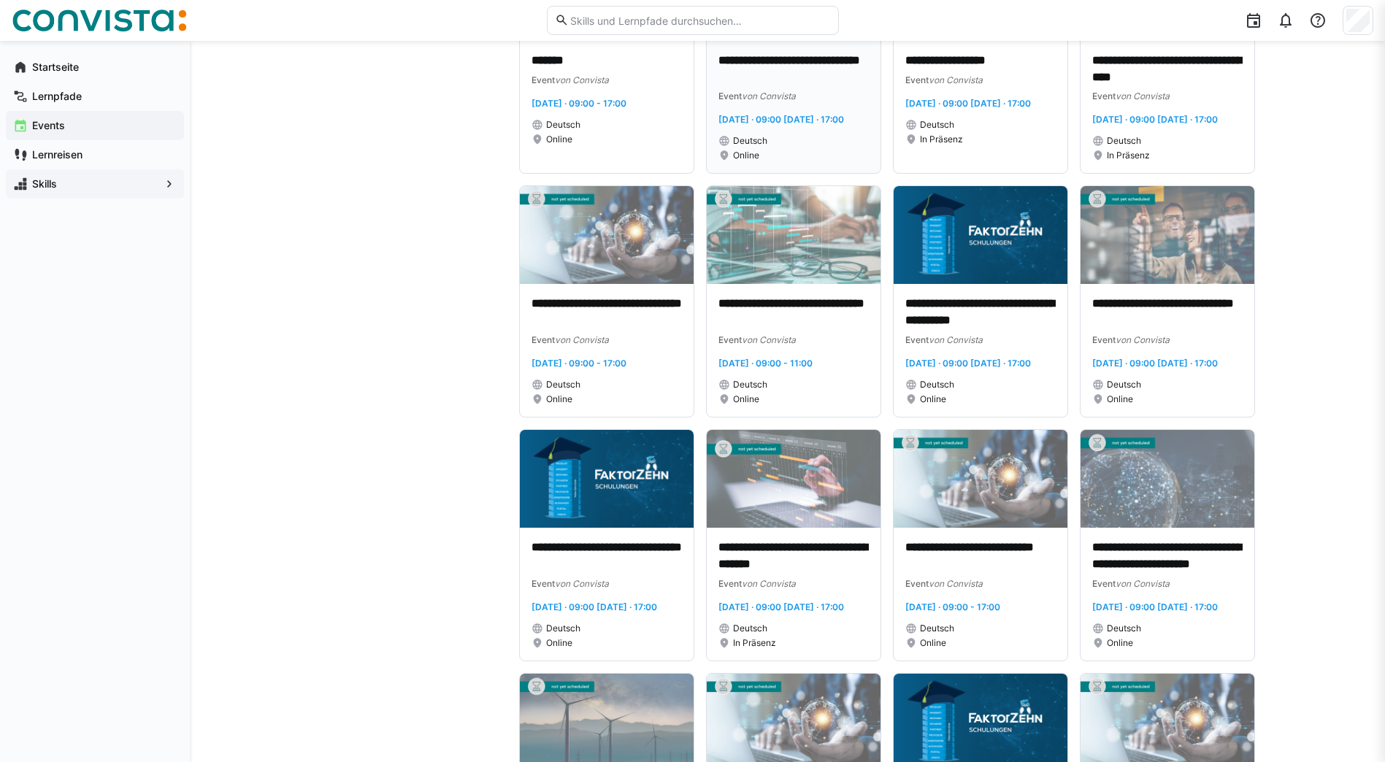
scroll to position [1971, 0]
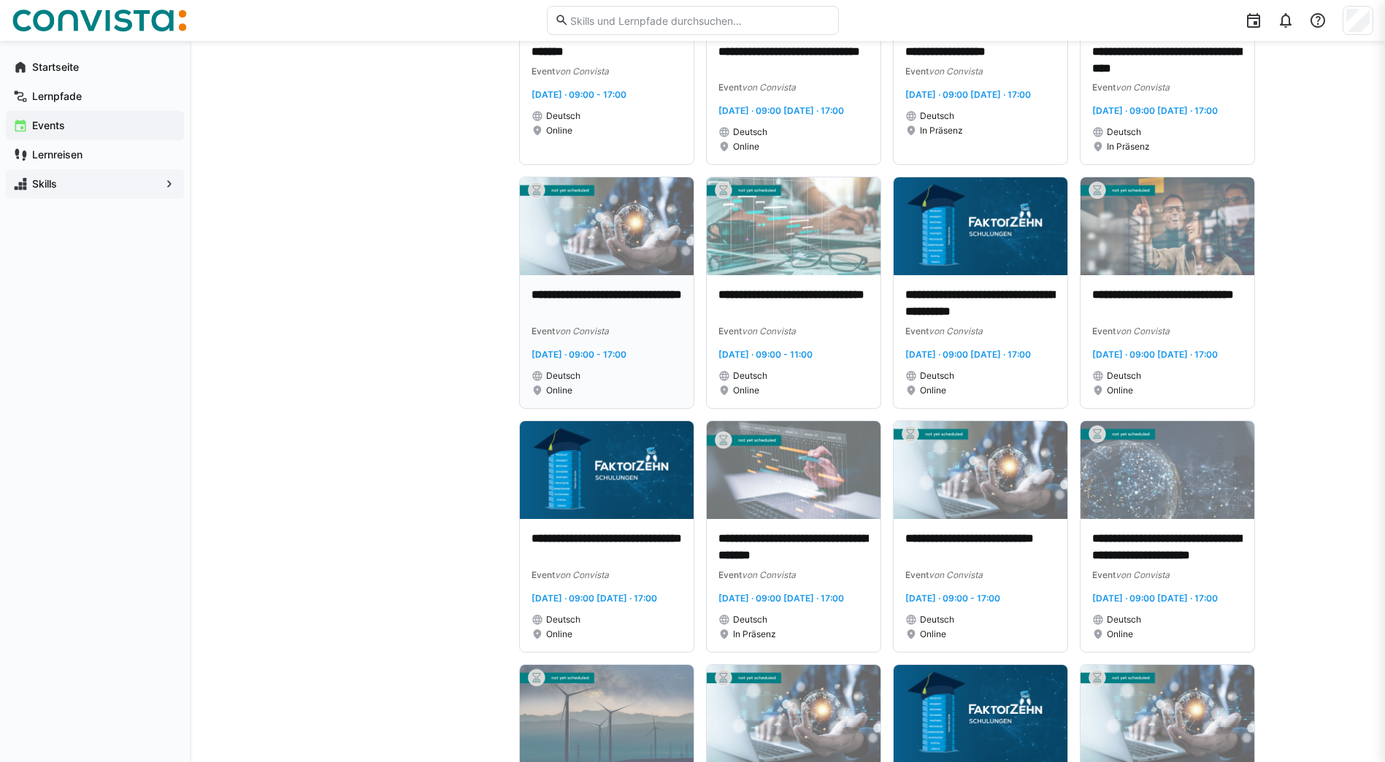
click at [624, 382] on div "Deutsch" at bounding box center [606, 376] width 150 height 12
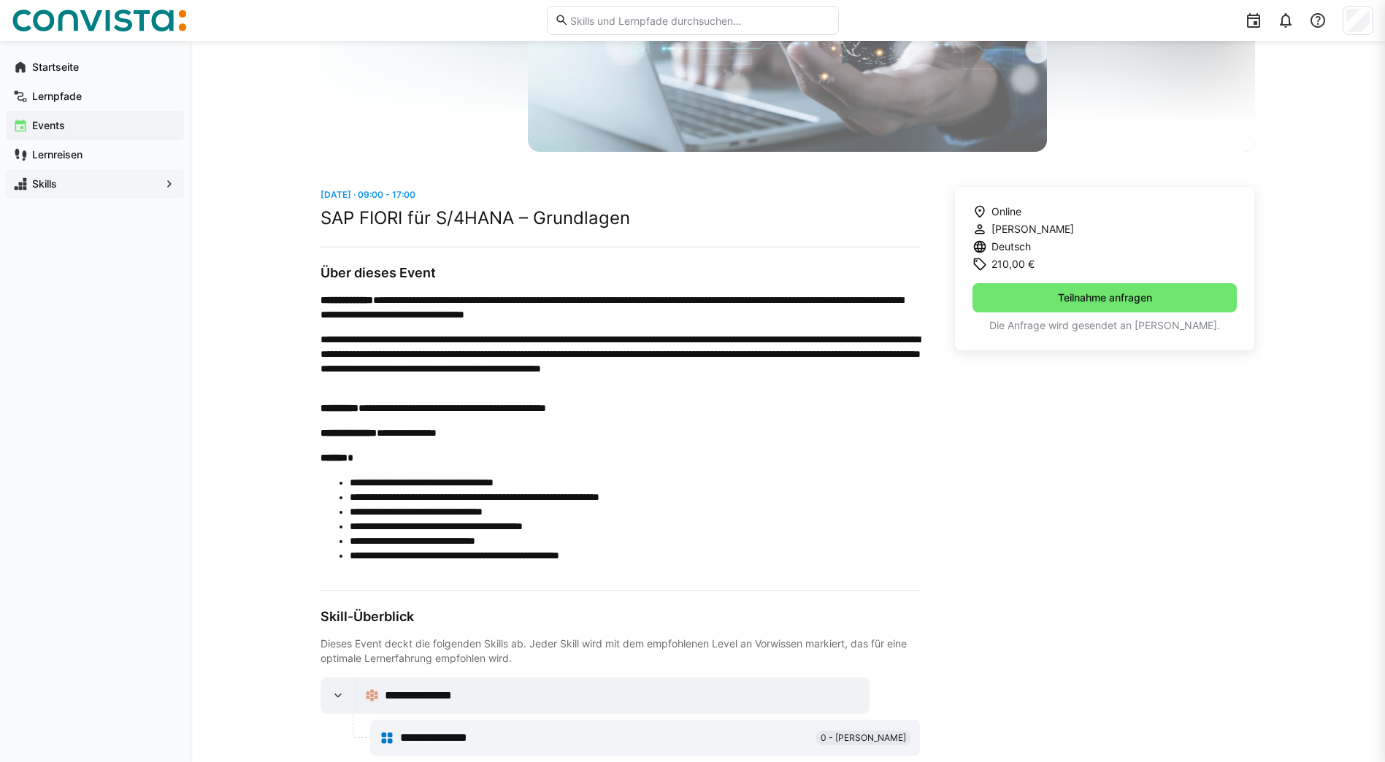
scroll to position [358, 0]
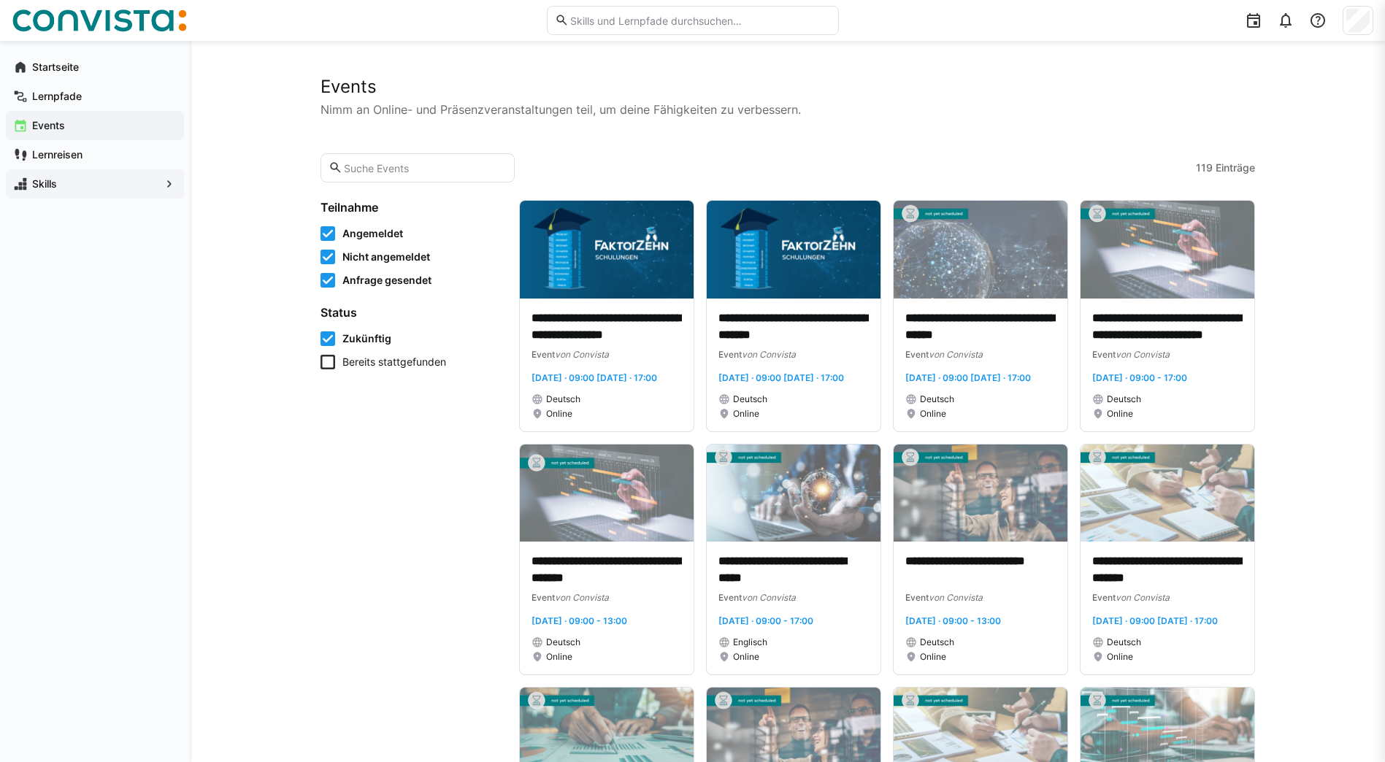
click at [344, 176] on eds-input at bounding box center [417, 167] width 195 height 29
click at [361, 169] on input "text" at bounding box center [424, 167] width 164 height 13
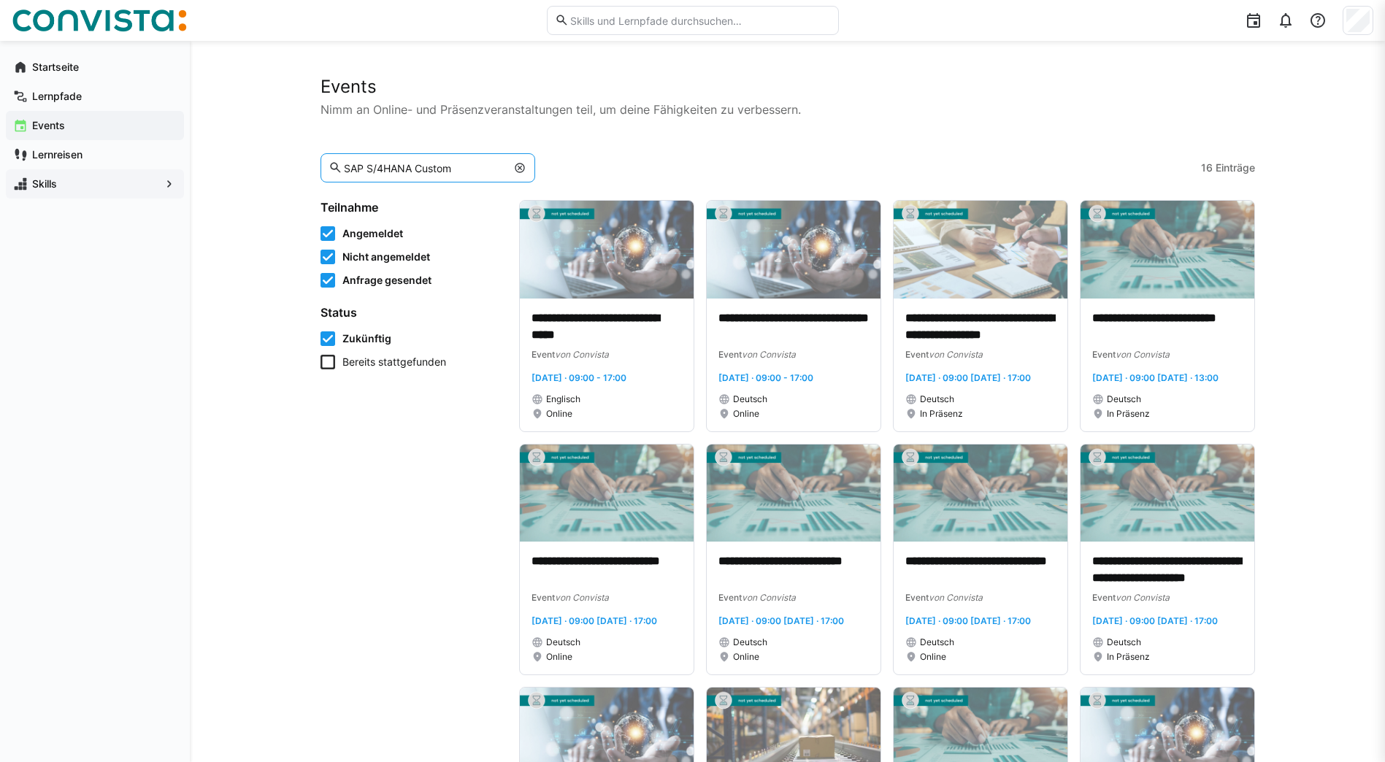
type input "SAP S/4HANA Custom"
click at [0, 0] on app-navigation-label "Events" at bounding box center [0, 0] width 0 height 0
click at [0, 0] on app-navigation-label "Startseite" at bounding box center [0, 0] width 0 height 0
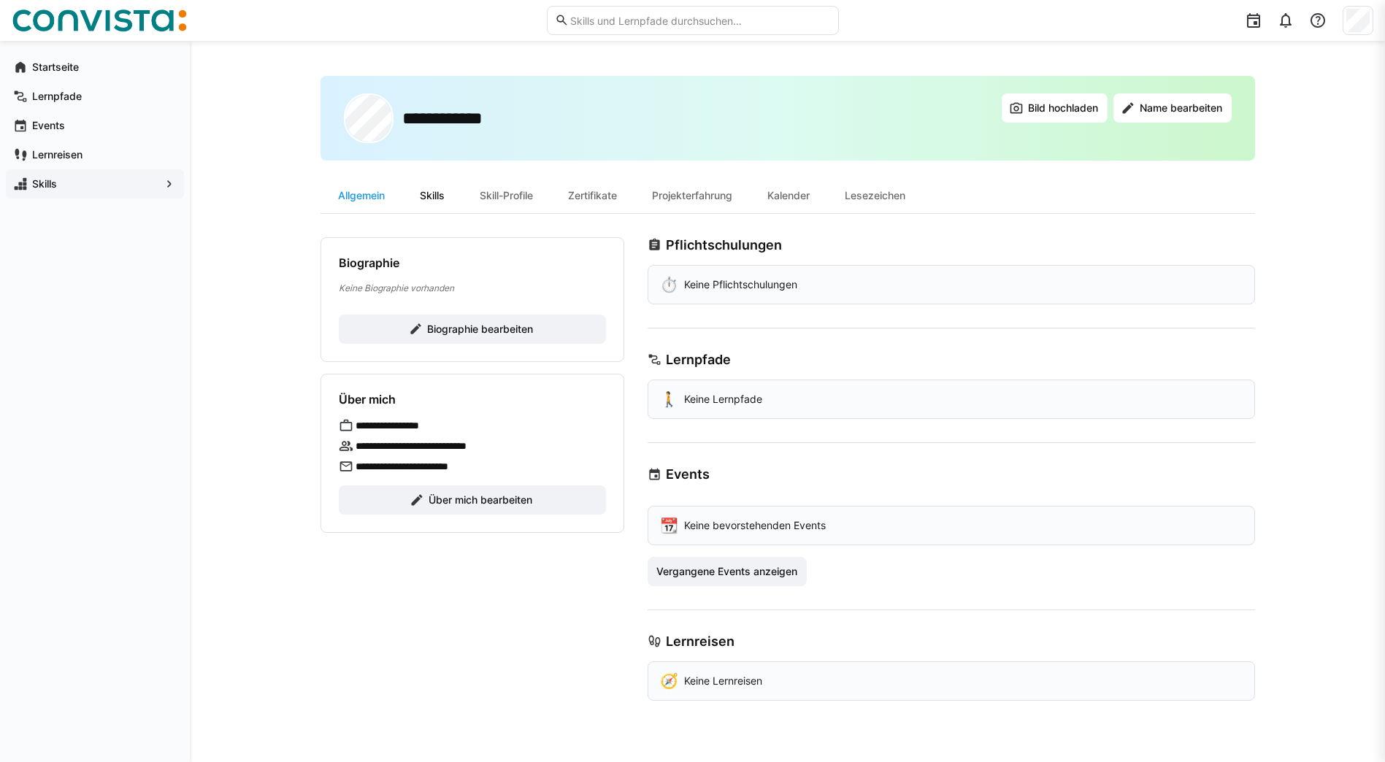
click at [449, 201] on div "Skills" at bounding box center [432, 195] width 60 height 35
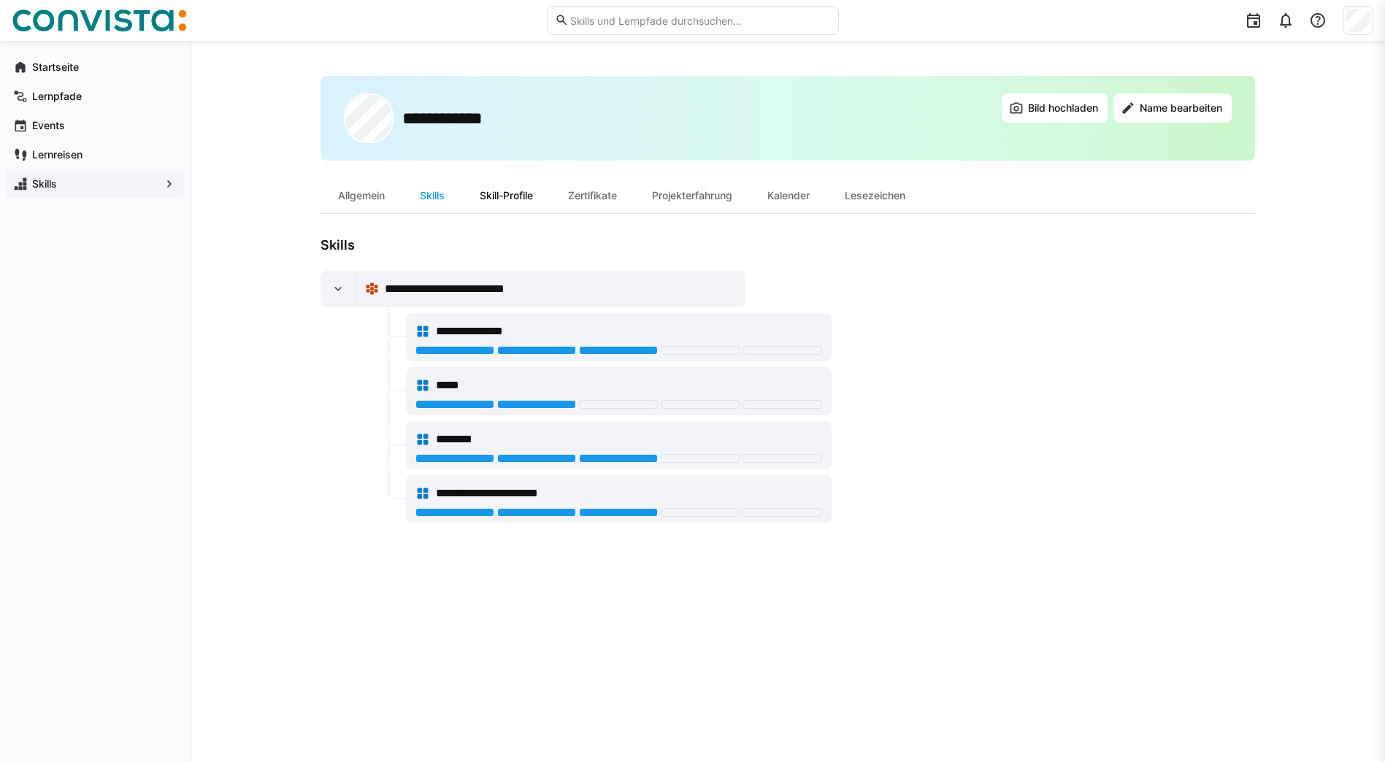
click at [518, 195] on div "Skill-Profile" at bounding box center [506, 195] width 88 height 35
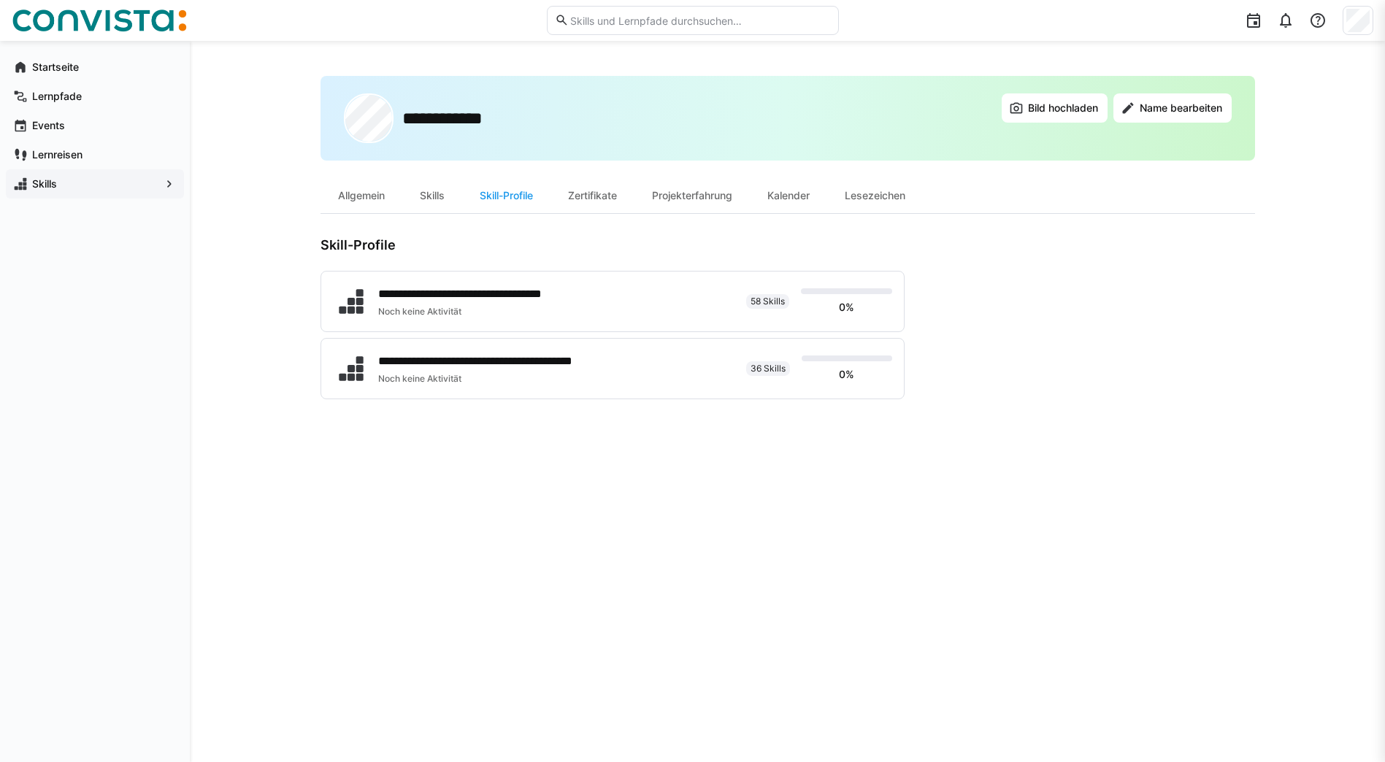
click at [603, 201] on div "Zertifikate" at bounding box center [592, 195] width 84 height 35
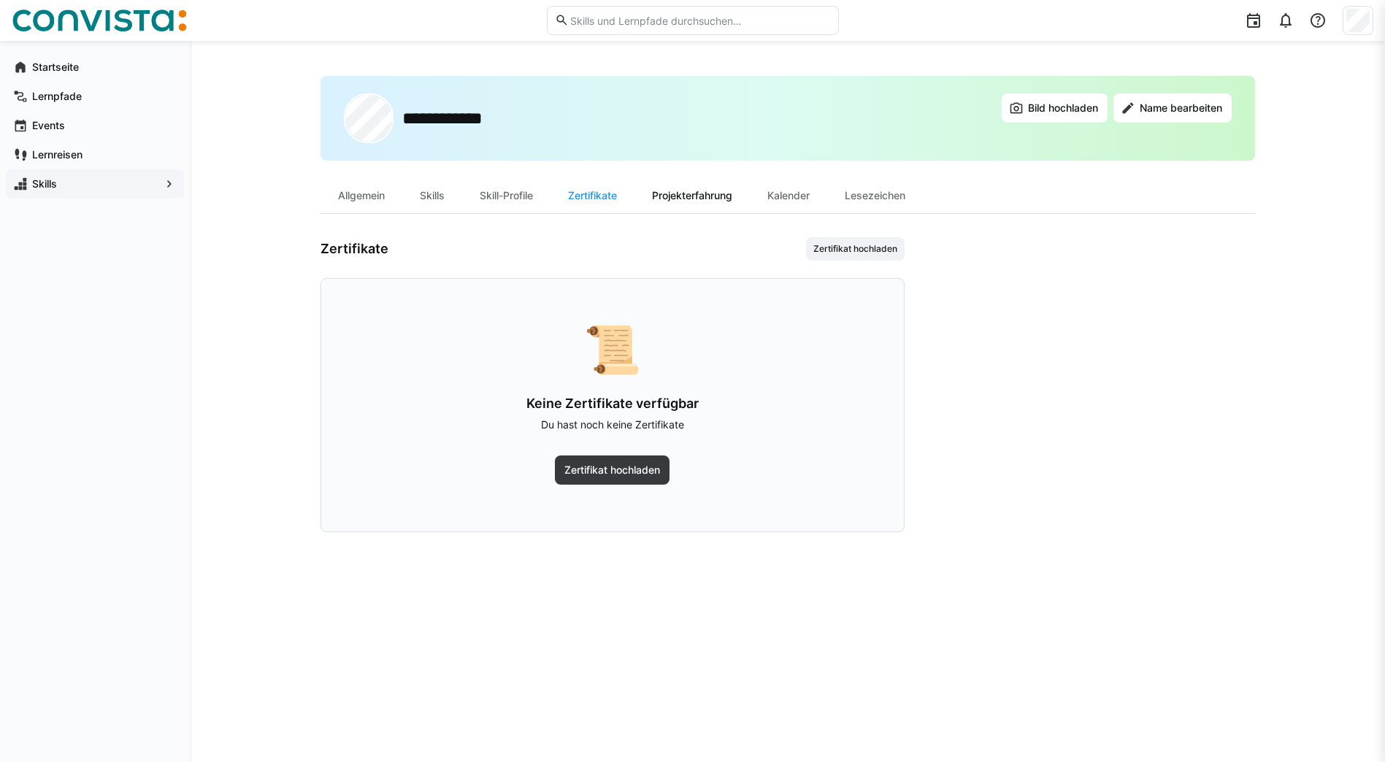
click at [677, 198] on div "Projekterfahrung" at bounding box center [691, 195] width 115 height 35
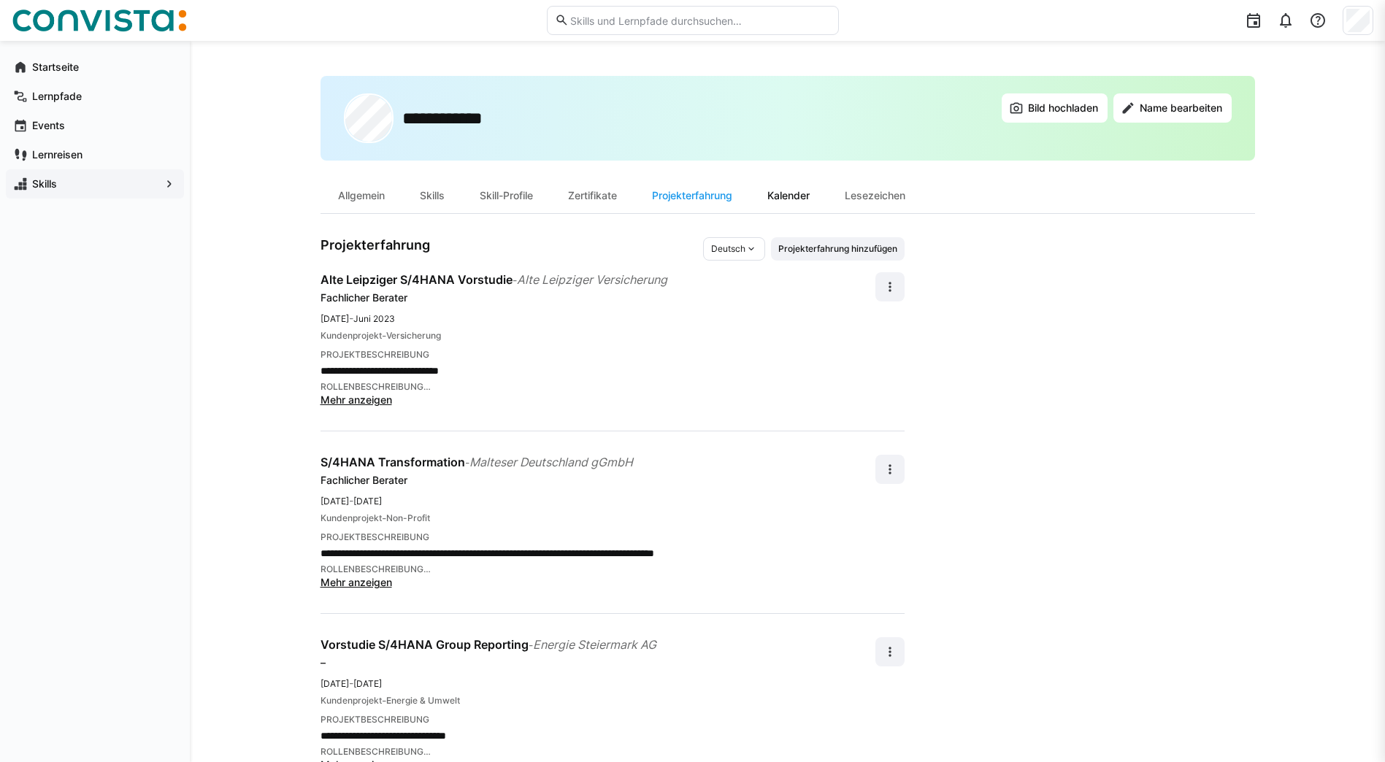
click at [798, 196] on div "Kalender" at bounding box center [788, 195] width 77 height 35
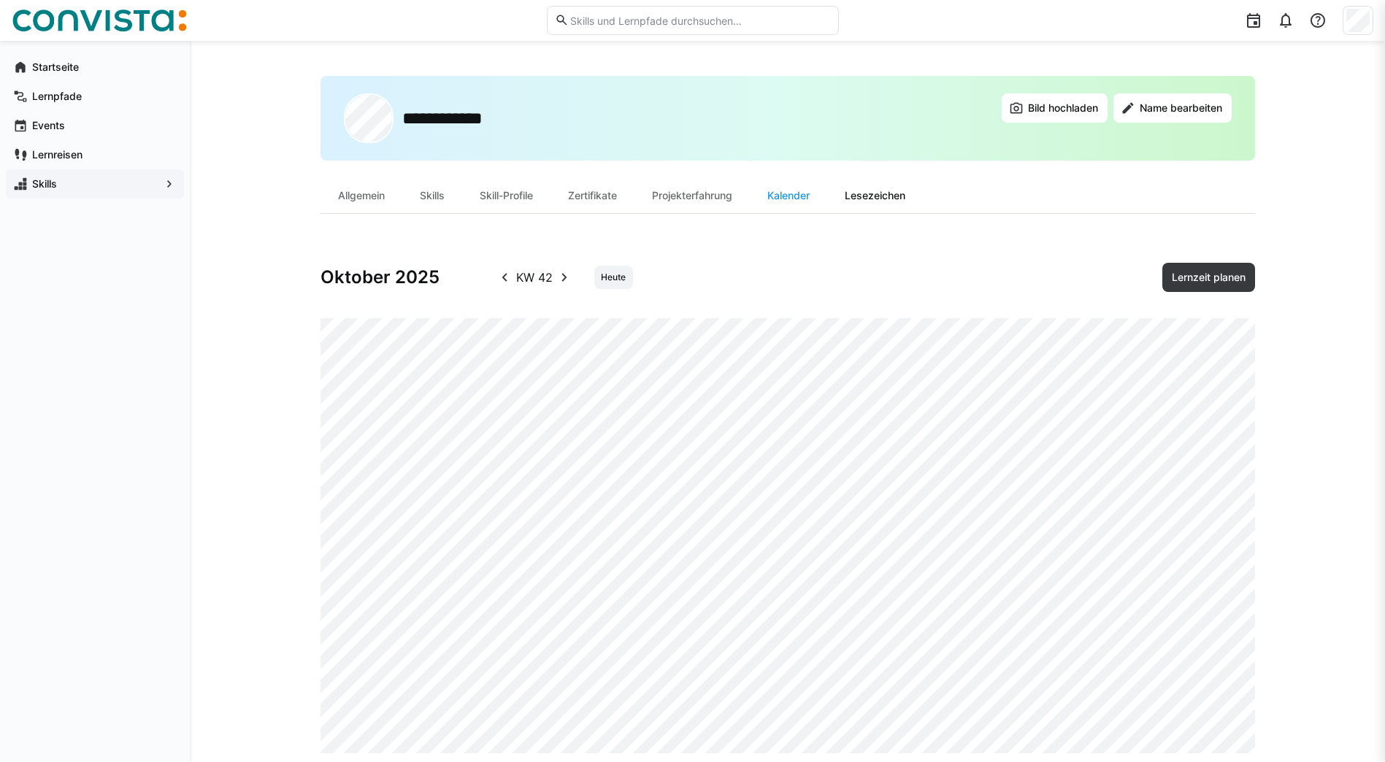
click at [888, 196] on div "Lesezeichen" at bounding box center [875, 195] width 96 height 35
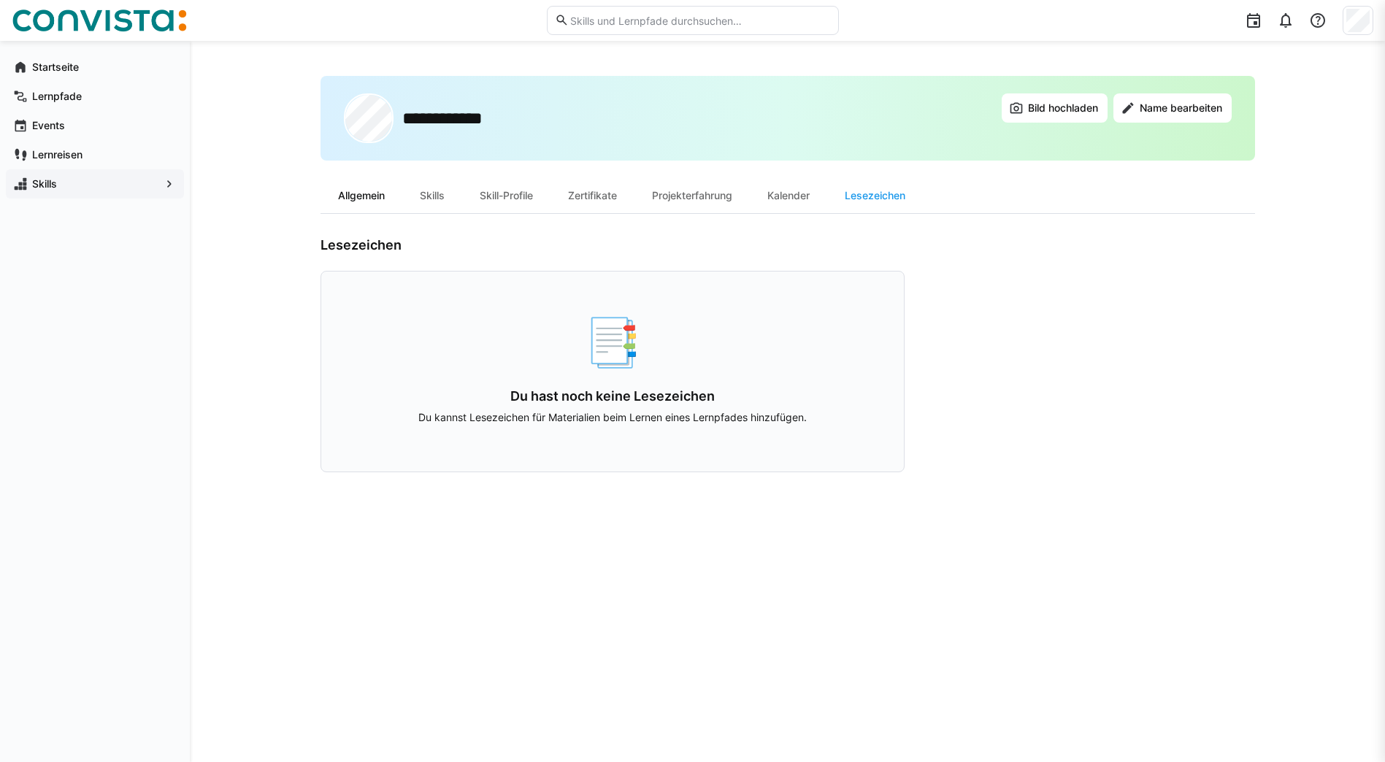
click at [393, 193] on div "Allgemein" at bounding box center [361, 195] width 82 height 35
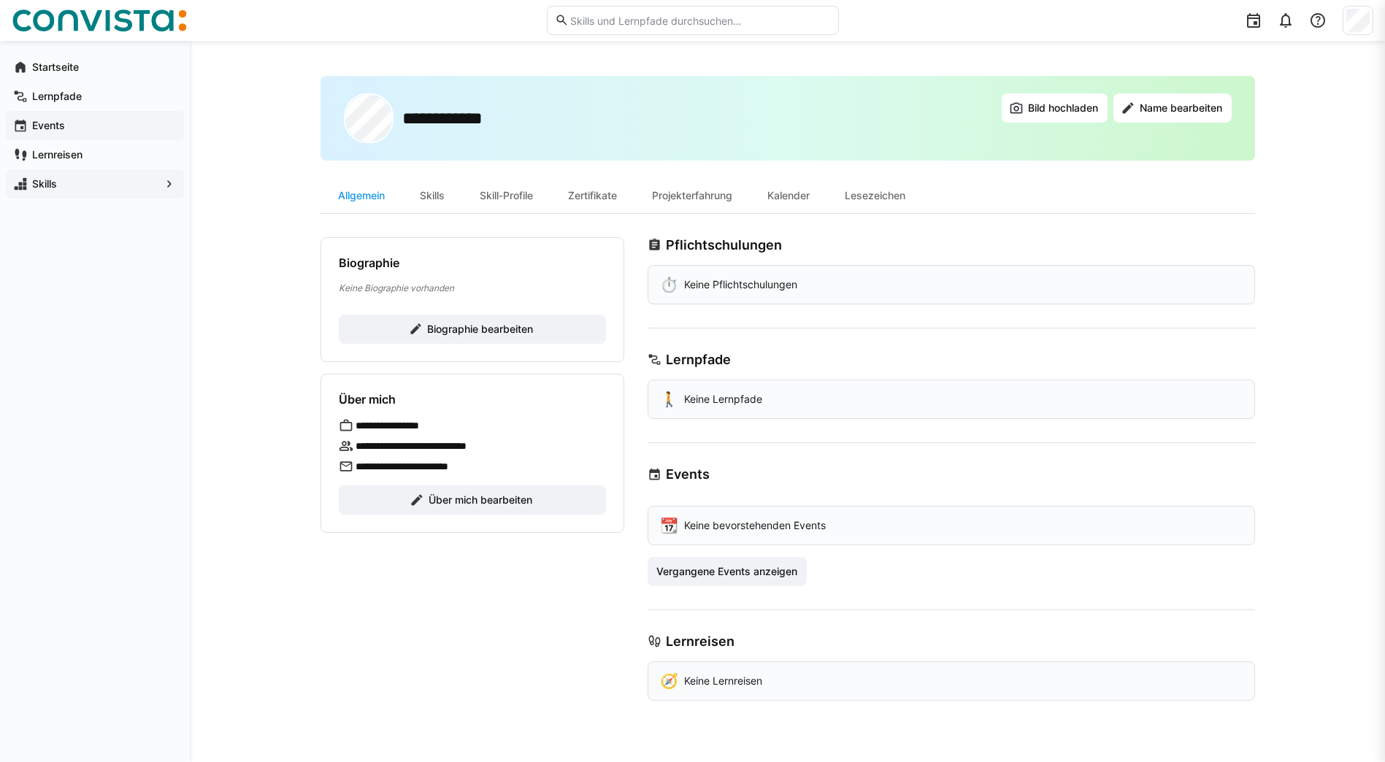
click at [0, 0] on app-navigation-label "Events" at bounding box center [0, 0] width 0 height 0
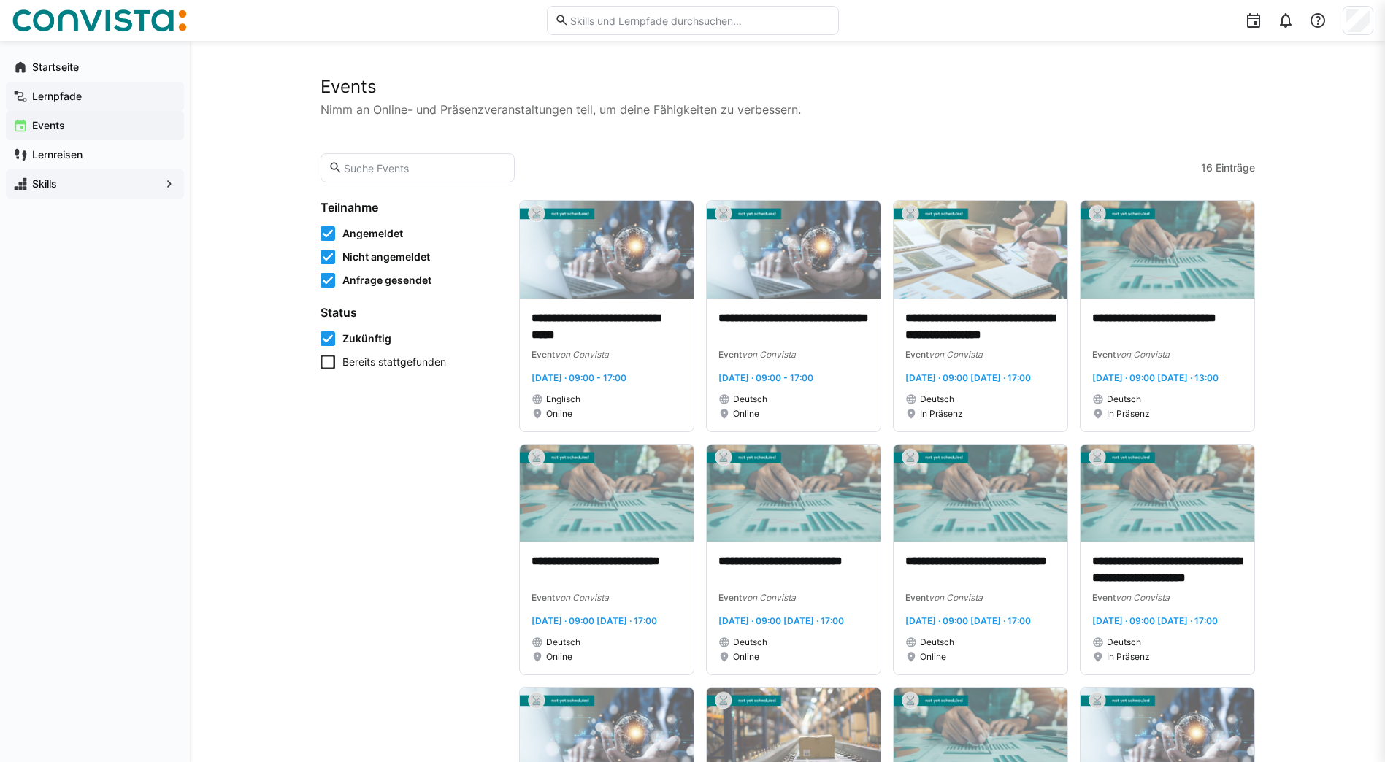
click at [0, 0] on app-navigation-label "Lernpfade" at bounding box center [0, 0] width 0 height 0
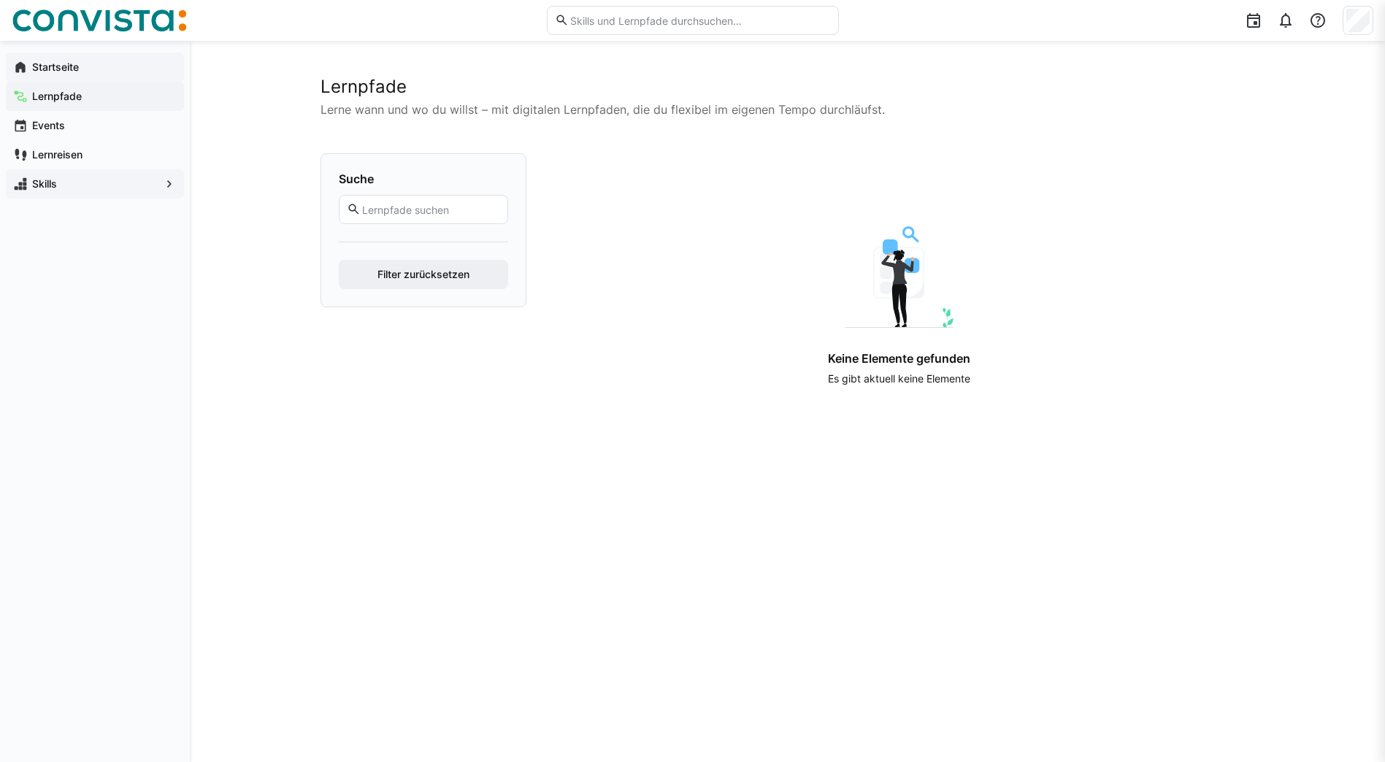
click at [83, 63] on span "Startseite" at bounding box center [103, 67] width 147 height 15
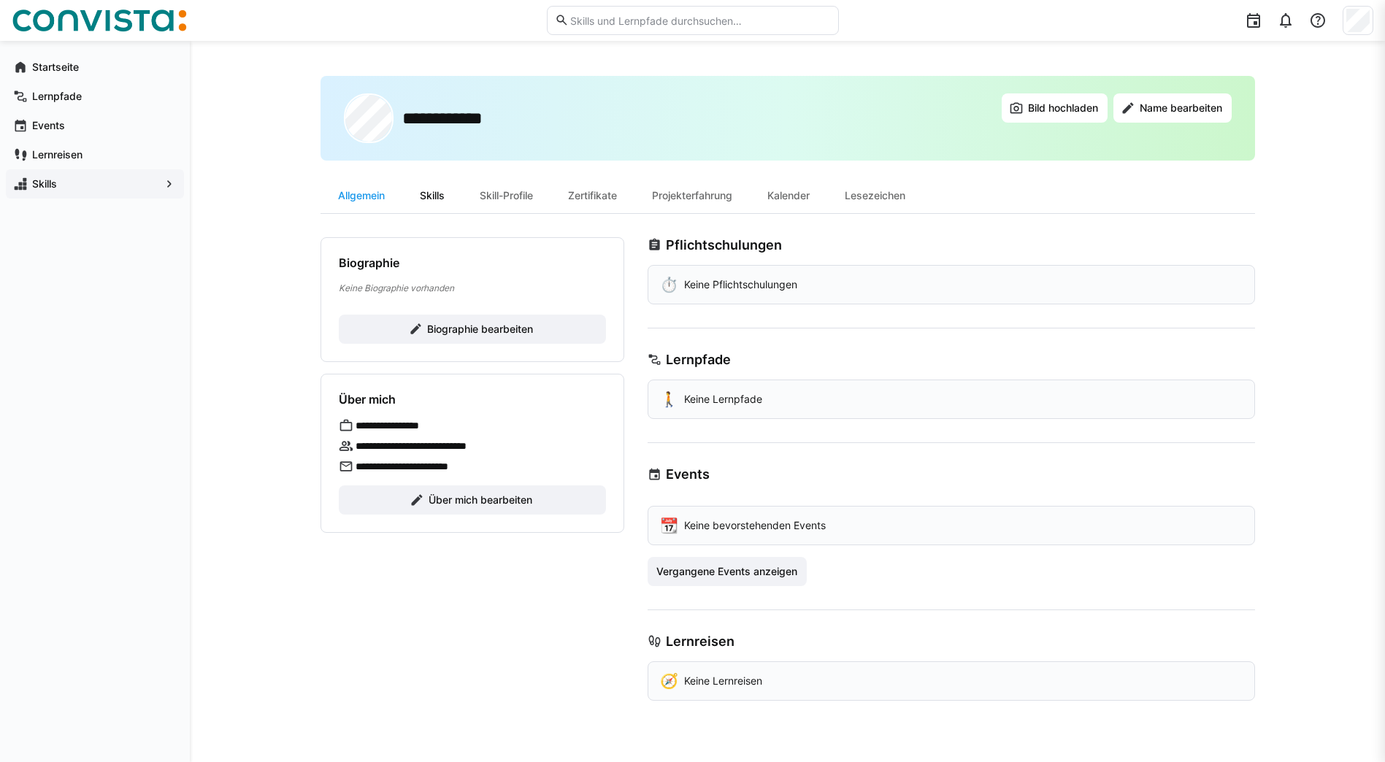
click at [425, 201] on div "Skills" at bounding box center [432, 195] width 60 height 35
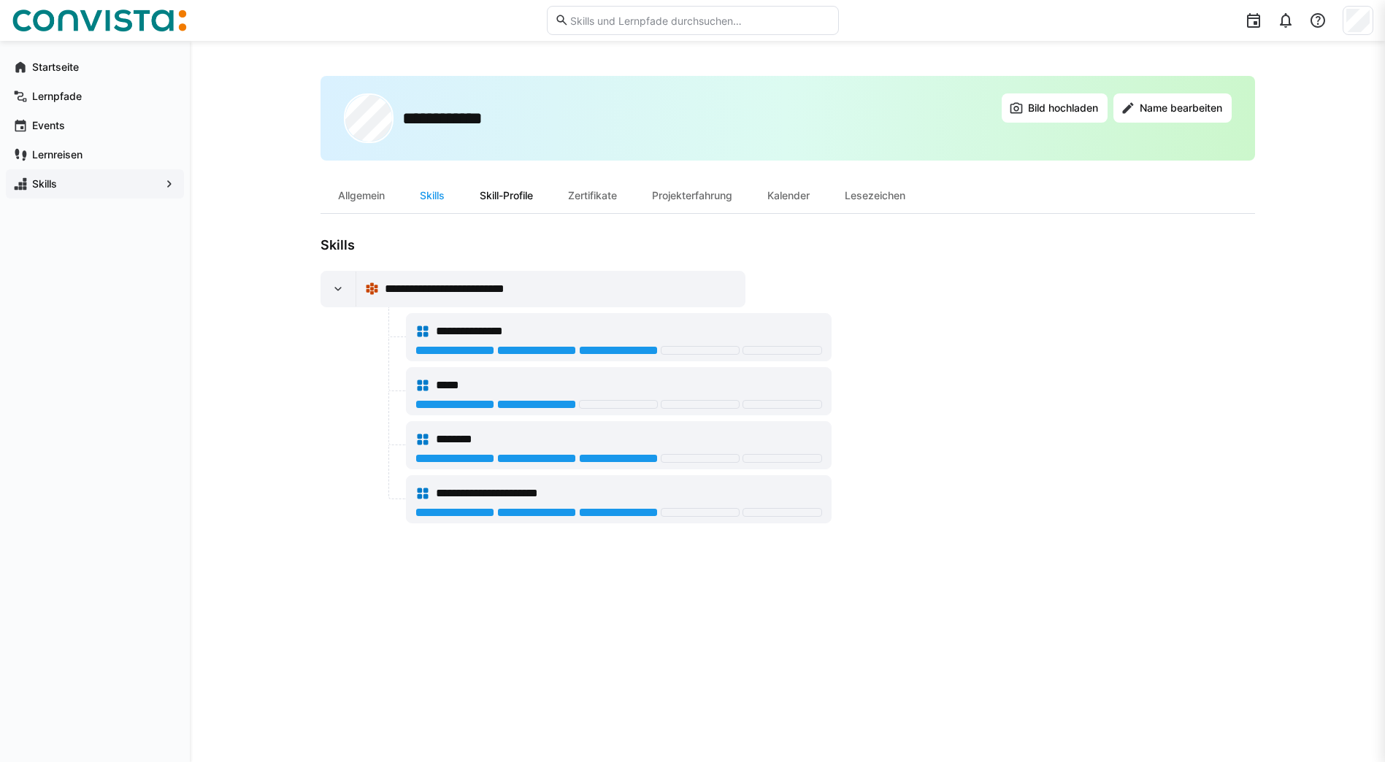
click at [496, 195] on div "Skill-Profile" at bounding box center [506, 195] width 88 height 35
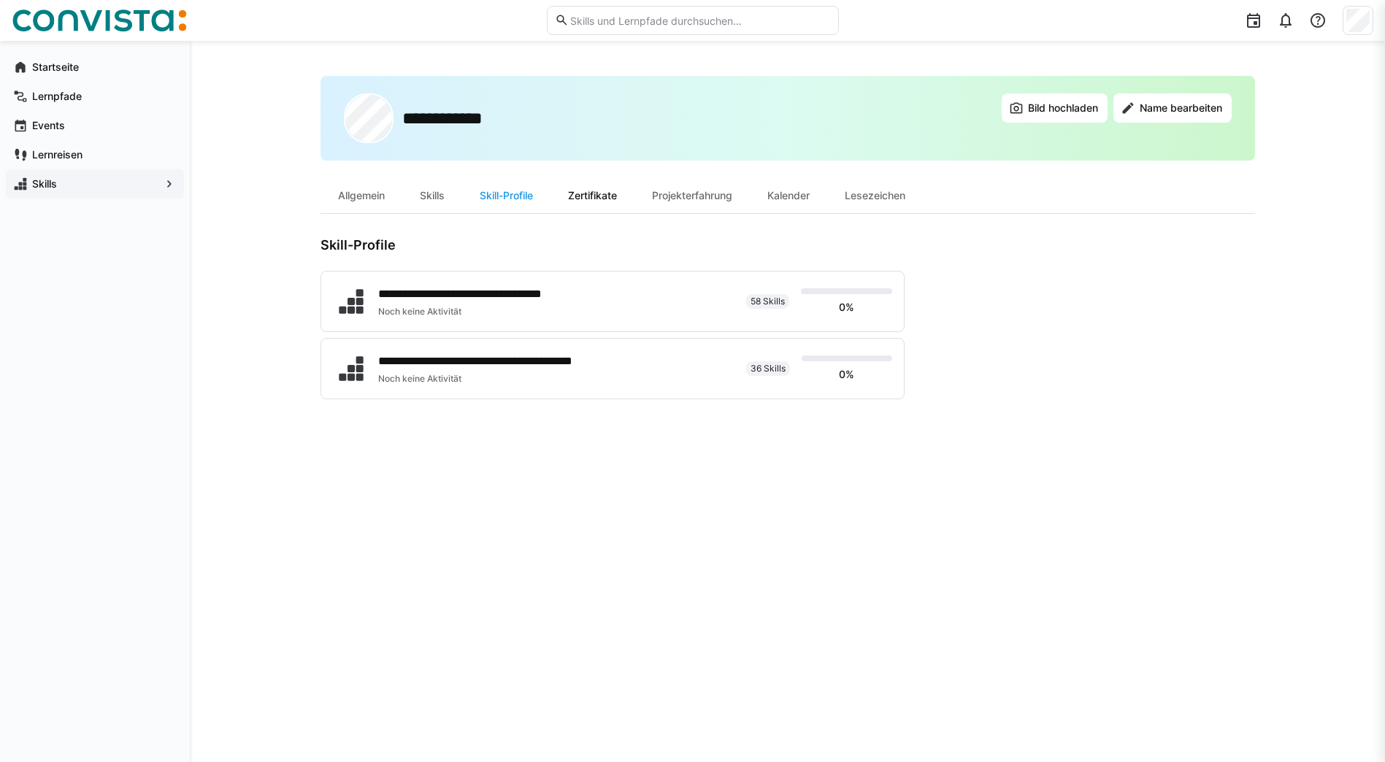
click at [605, 193] on div "Zertifikate" at bounding box center [592, 195] width 84 height 35
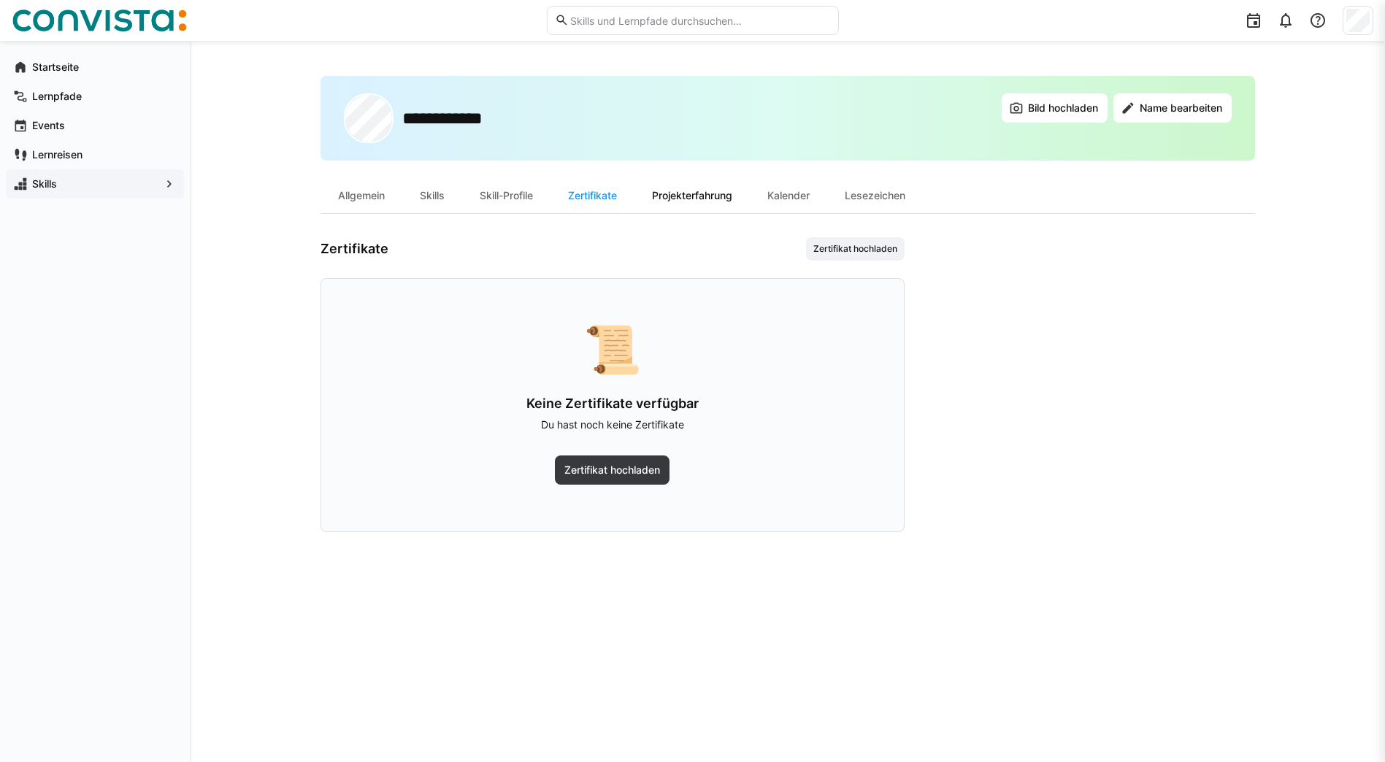
click at [702, 191] on div "Projekterfahrung" at bounding box center [691, 195] width 115 height 35
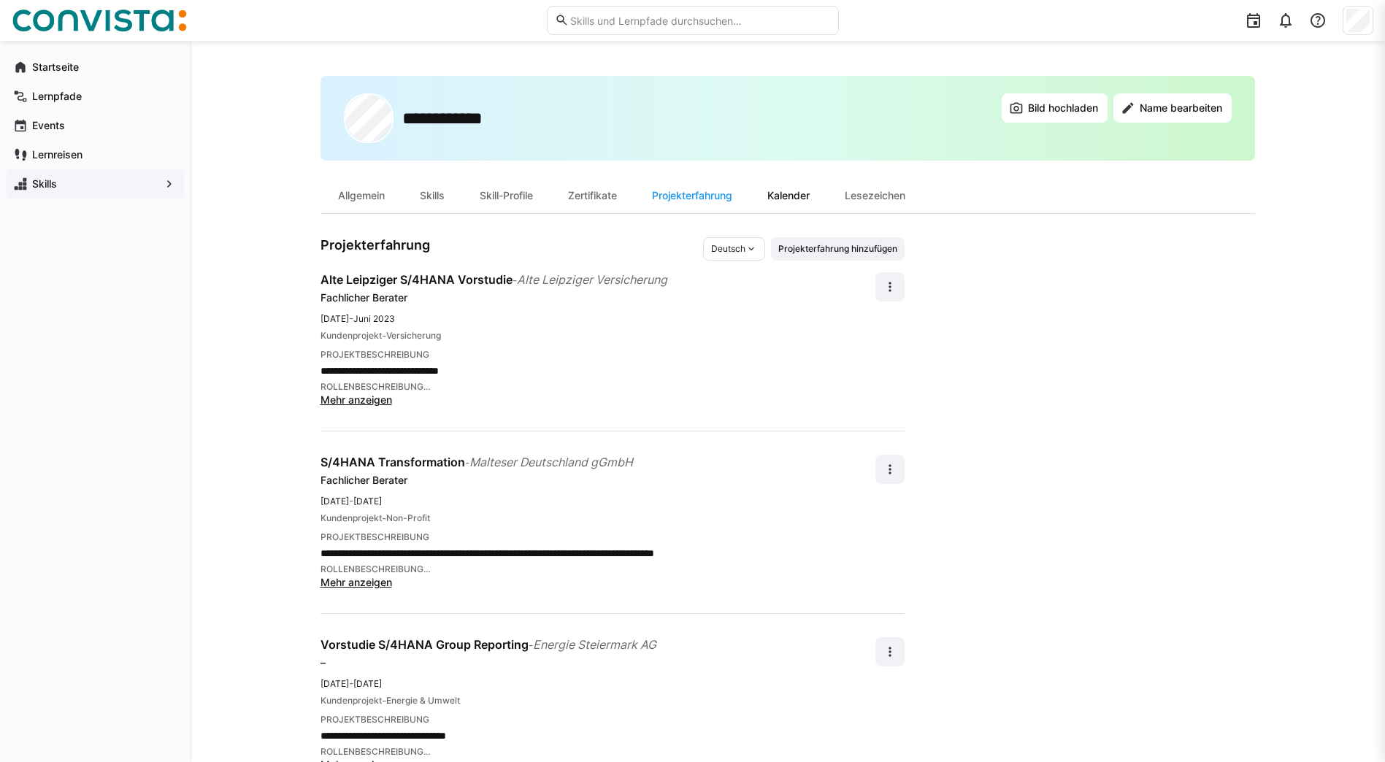
click at [779, 191] on div "Kalender" at bounding box center [788, 195] width 77 height 35
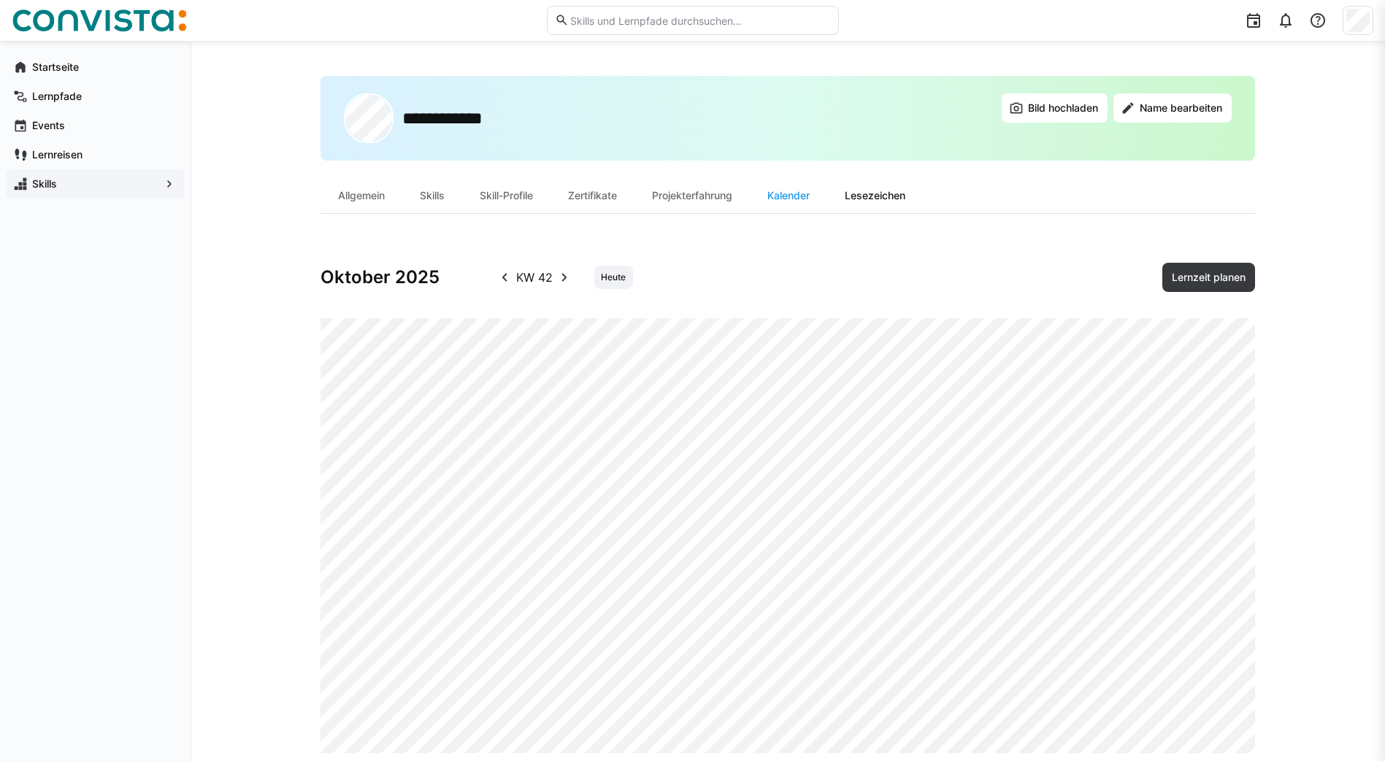
click at [912, 196] on div "Lesezeichen" at bounding box center [875, 195] width 96 height 35
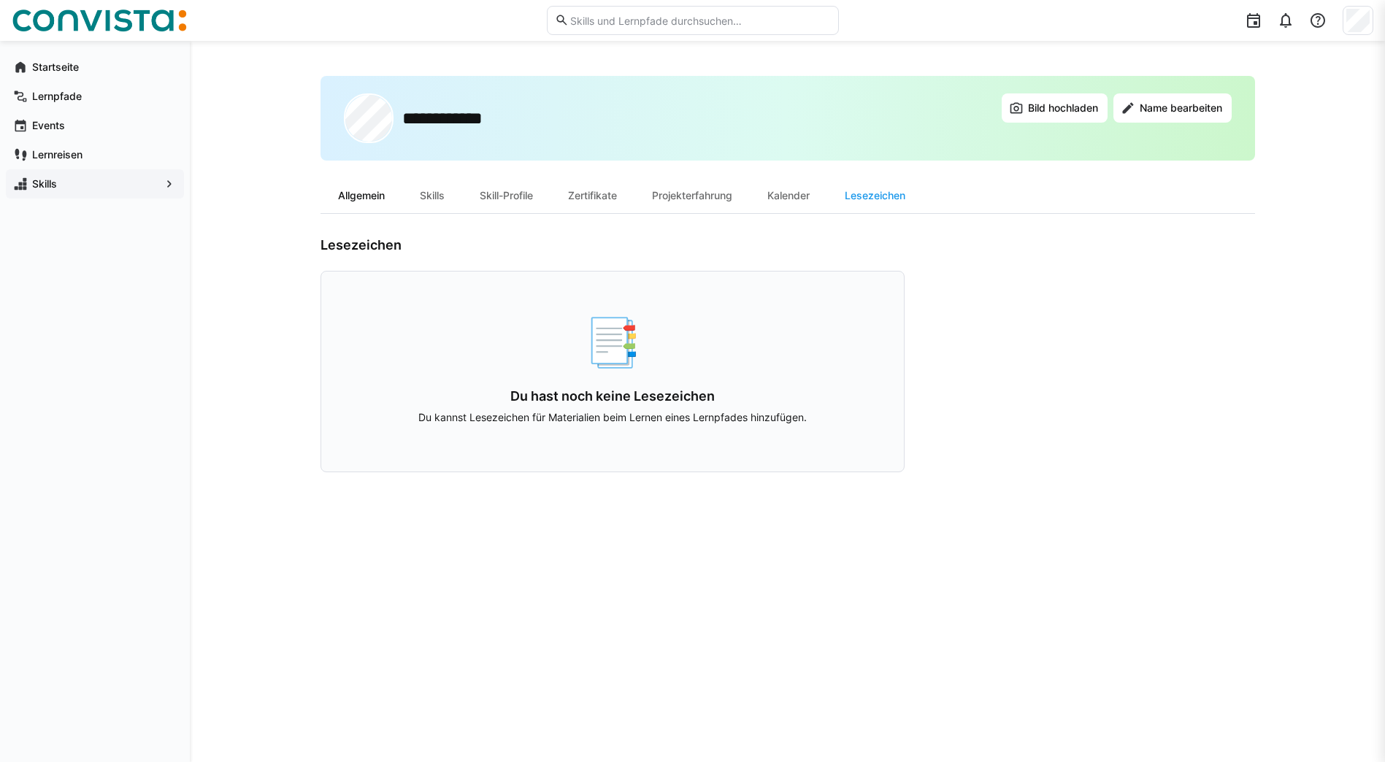
click at [370, 198] on div "Allgemein" at bounding box center [361, 195] width 82 height 35
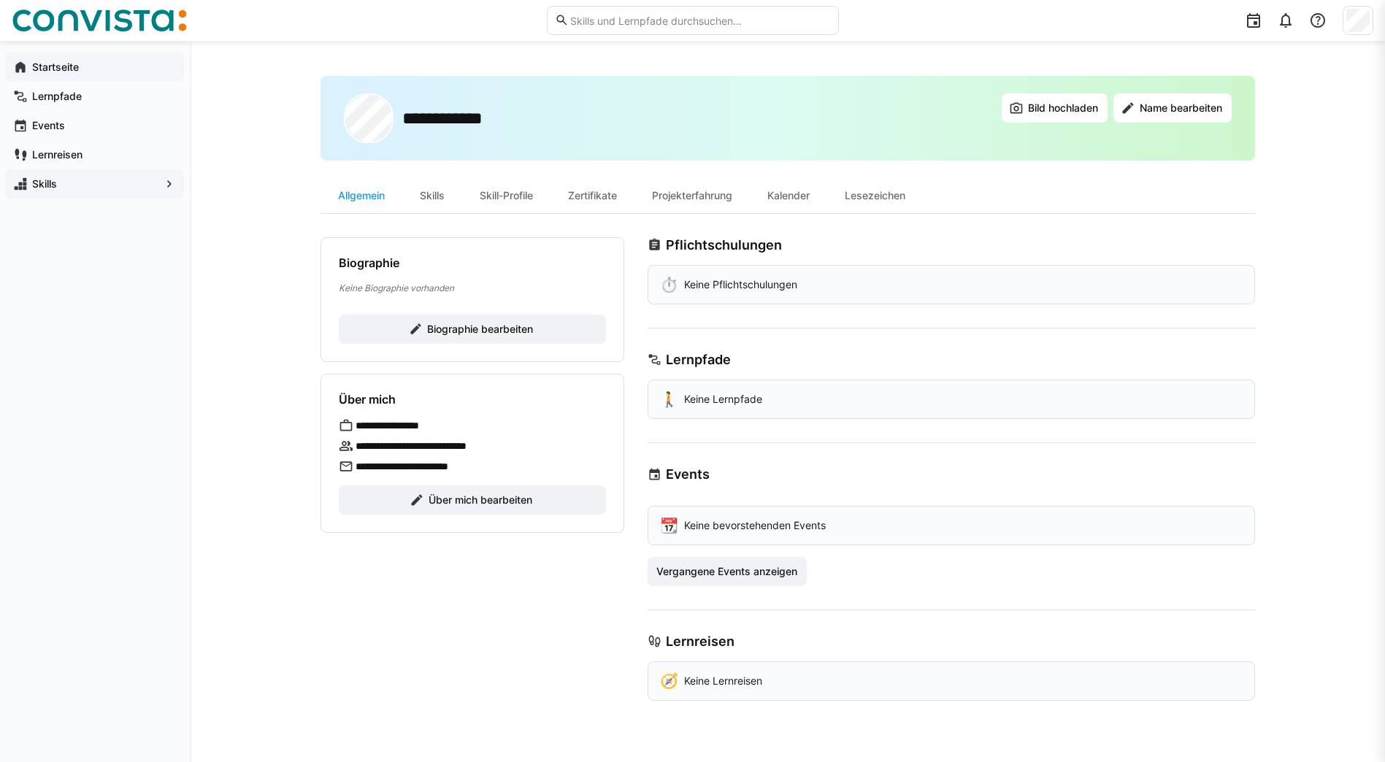
click at [75, 59] on div "Startseite" at bounding box center [95, 67] width 178 height 29
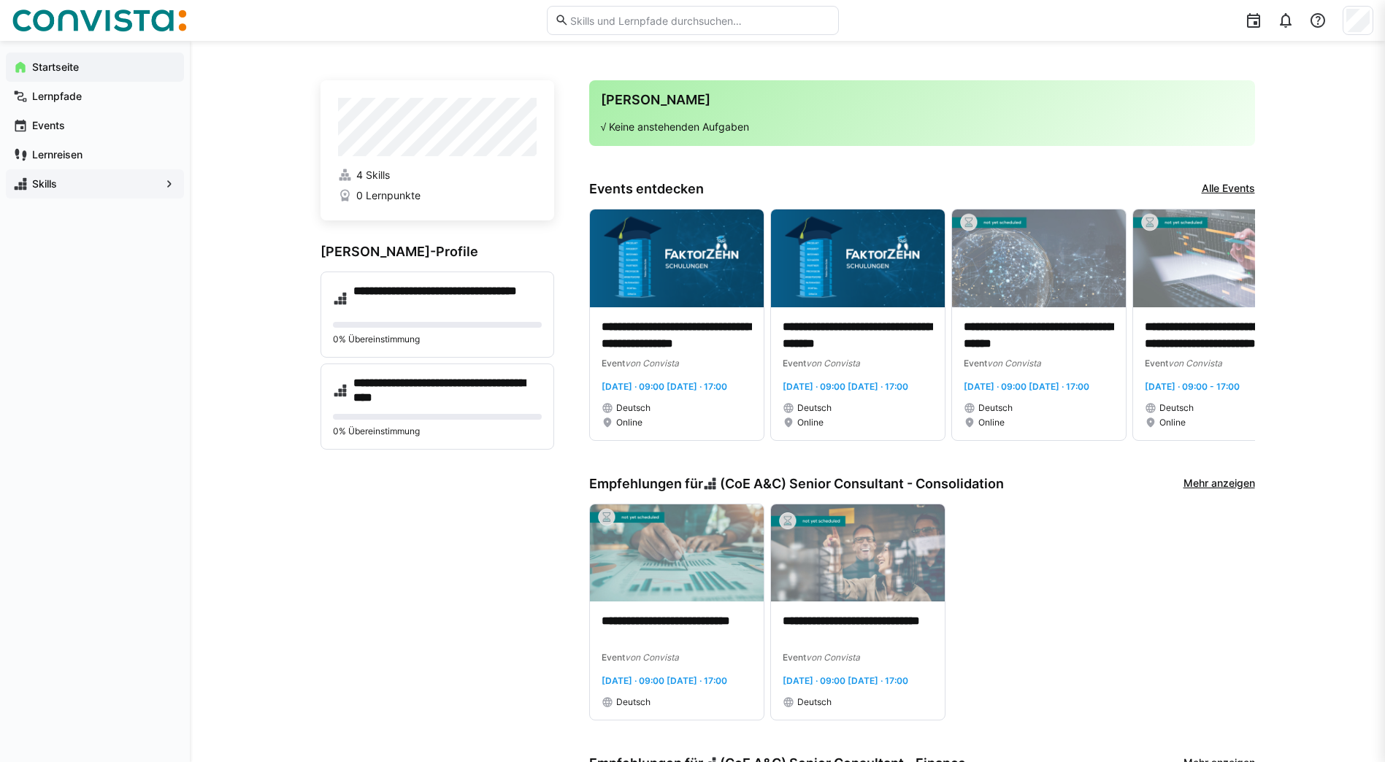
click at [0, 0] on app-navigation-label "Skills" at bounding box center [0, 0] width 0 height 0
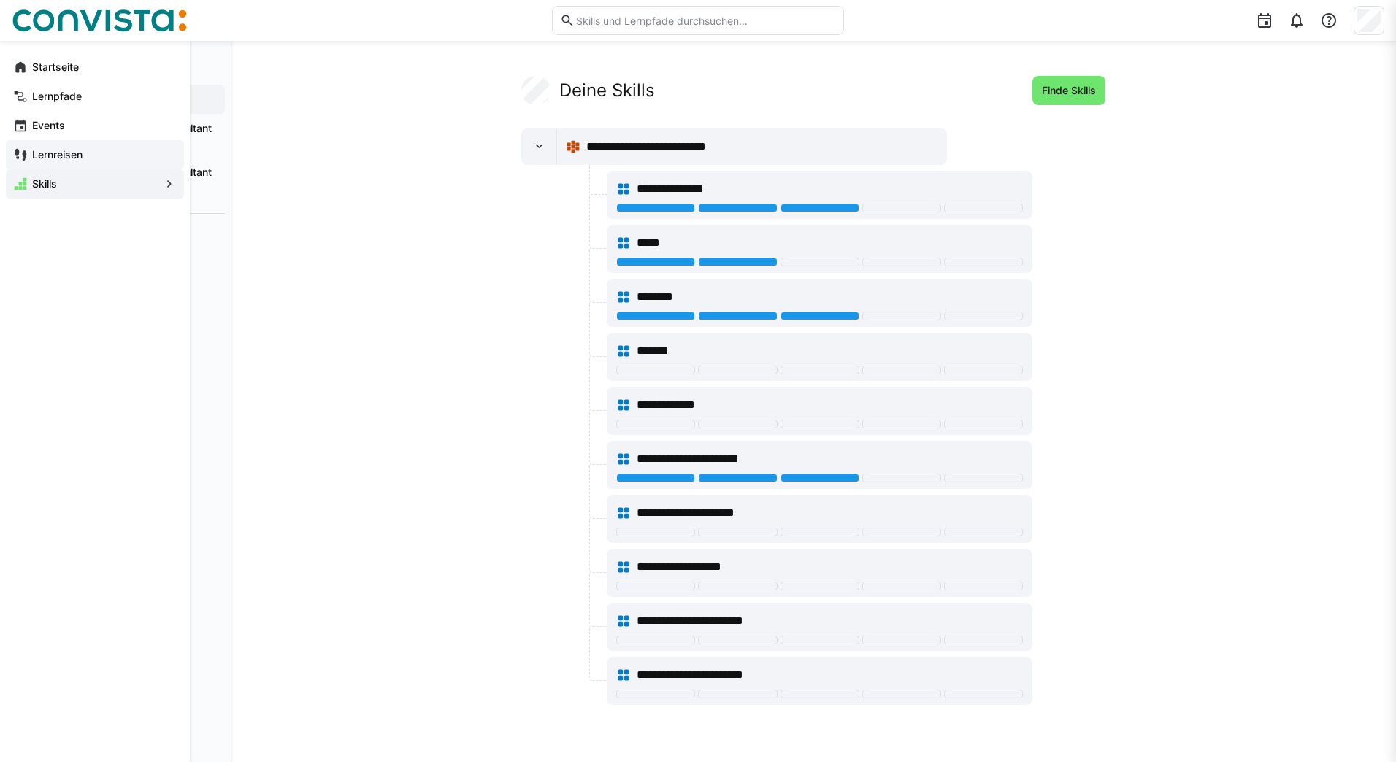
click at [18, 155] on eds-icon at bounding box center [20, 154] width 15 height 15
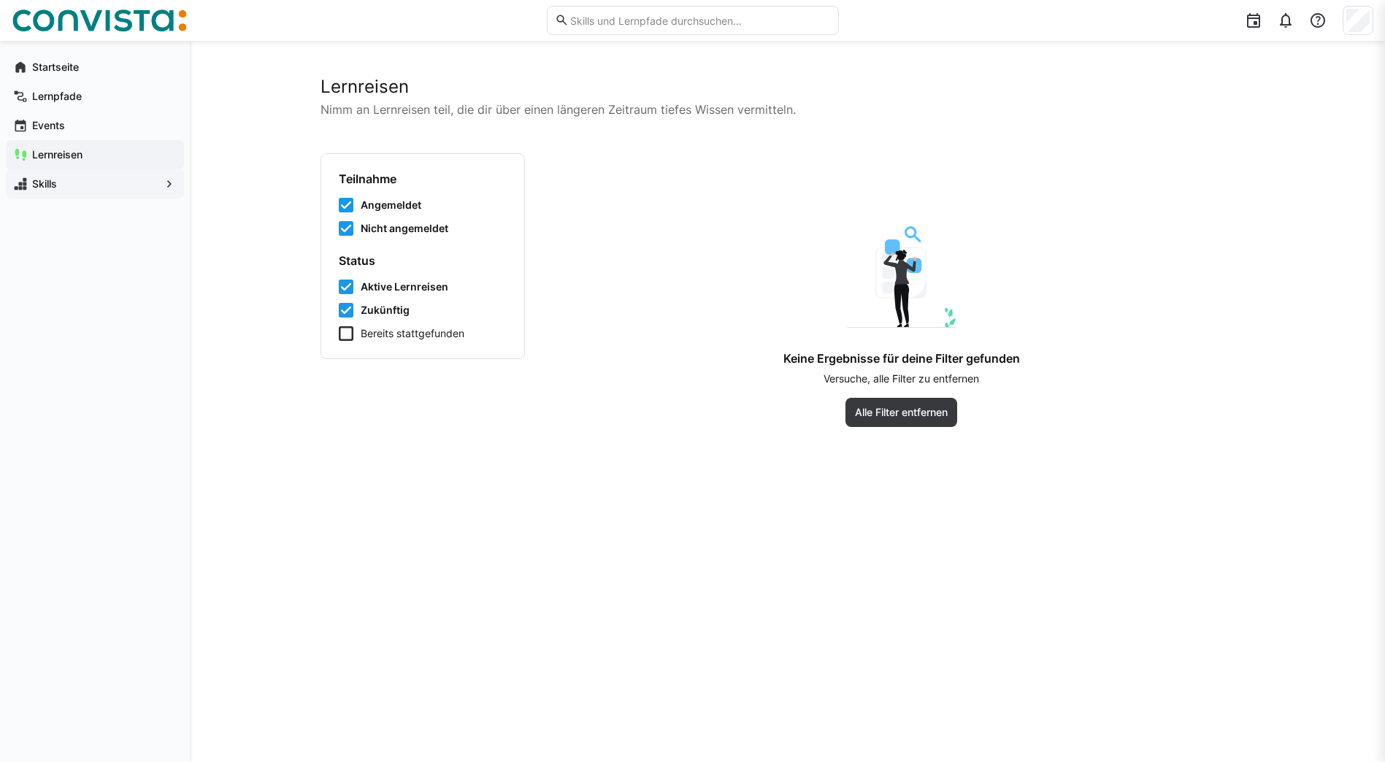
click at [352, 329] on icon at bounding box center [346, 333] width 15 height 15
click at [342, 333] on icon at bounding box center [346, 333] width 15 height 15
click at [99, 133] on div "Events" at bounding box center [95, 125] width 178 height 29
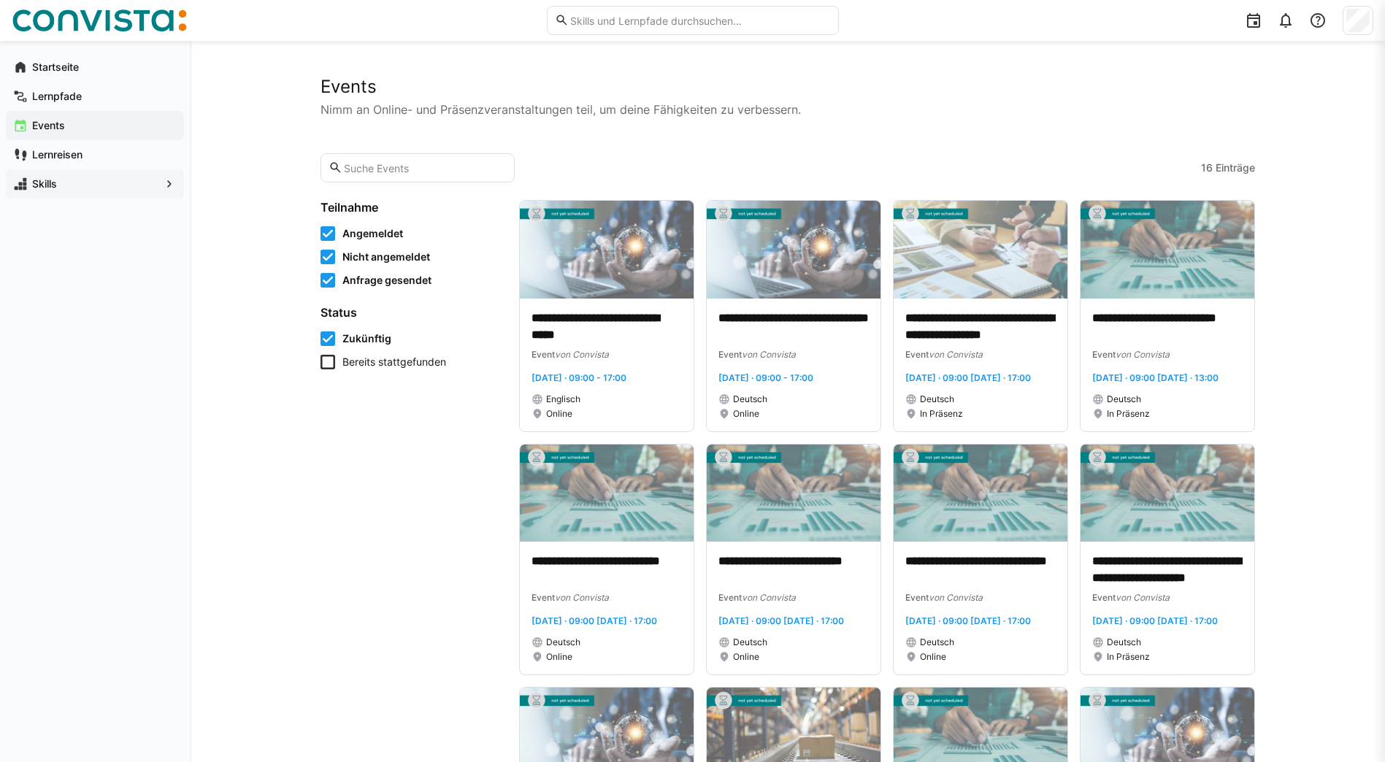
click at [327, 361] on icon at bounding box center [327, 362] width 15 height 15
click at [0, 0] on app-navigation-label "Lernpfade" at bounding box center [0, 0] width 0 height 0
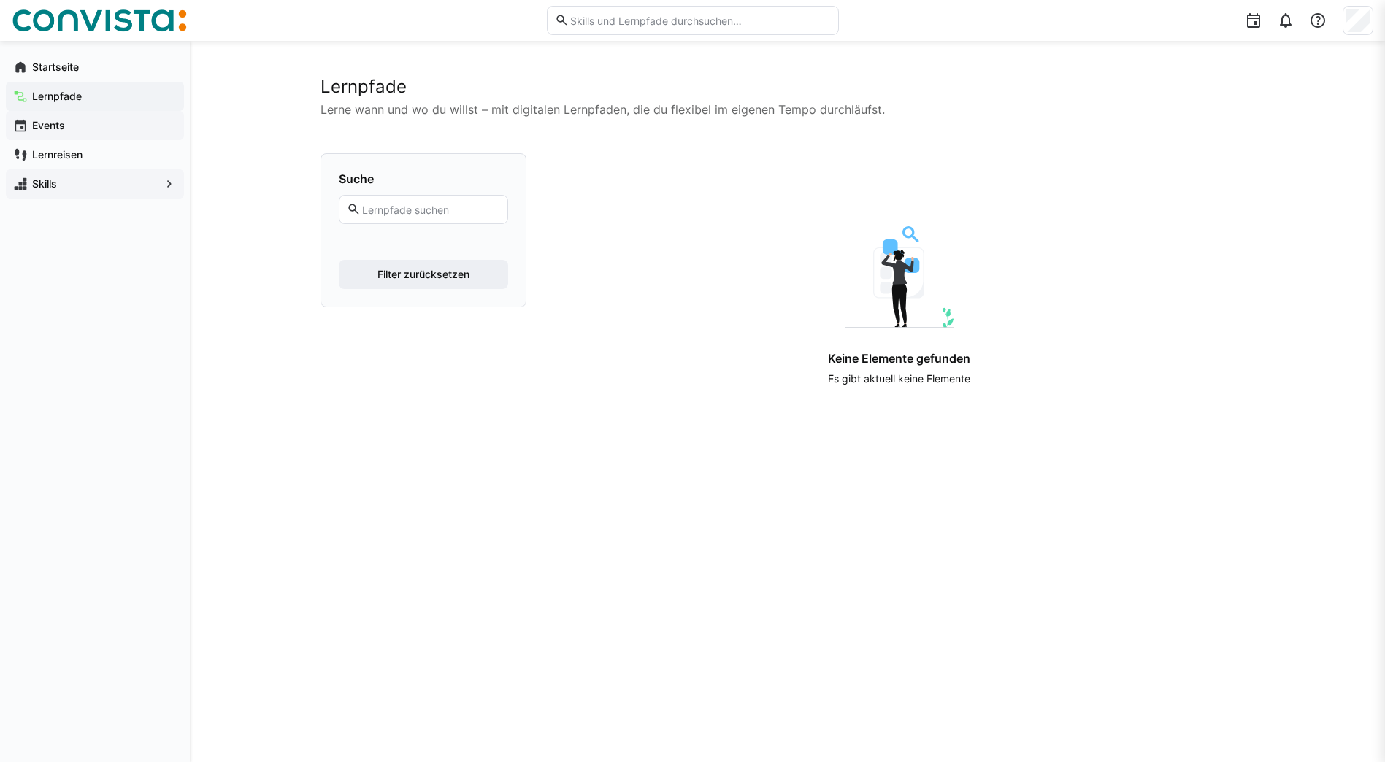
click at [79, 115] on div "Events" at bounding box center [95, 125] width 178 height 29
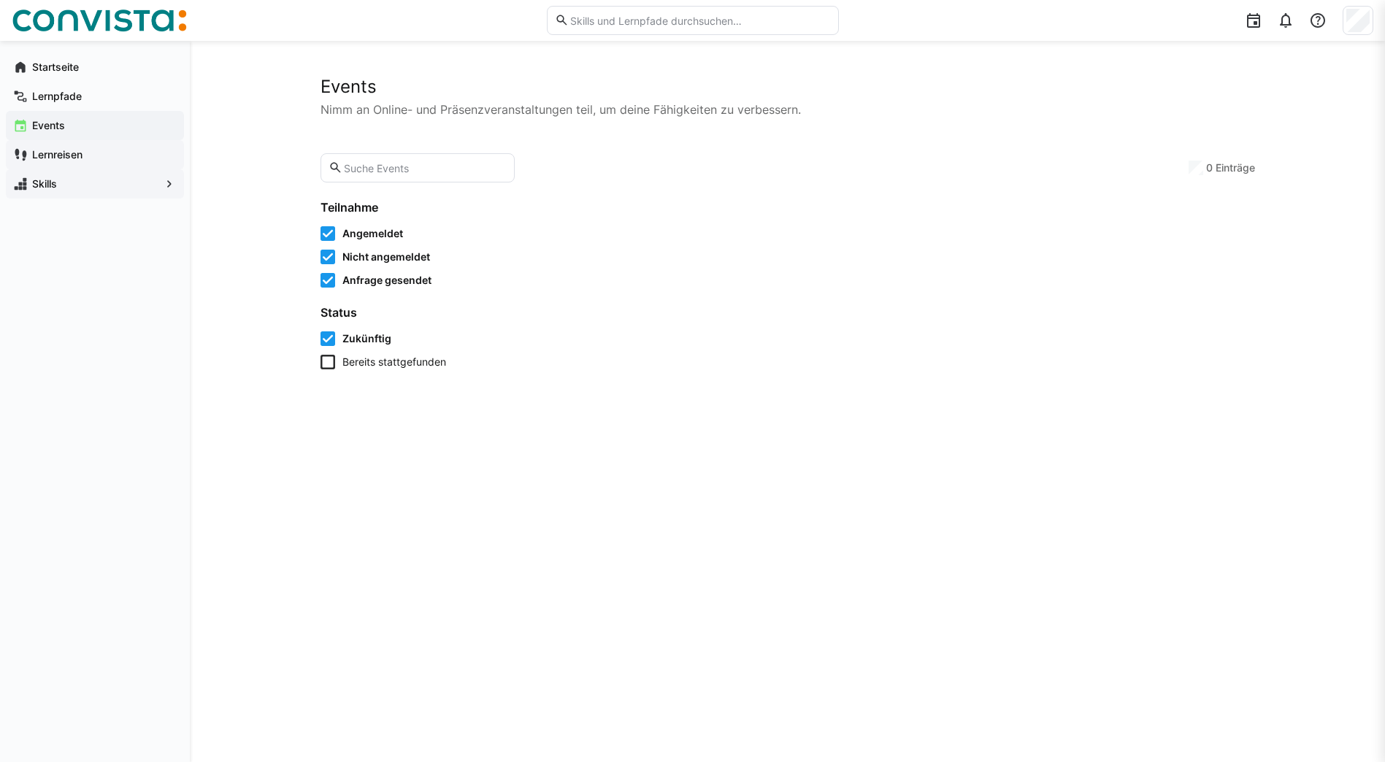
click at [0, 0] on app-navigation-label "Lernreisen" at bounding box center [0, 0] width 0 height 0
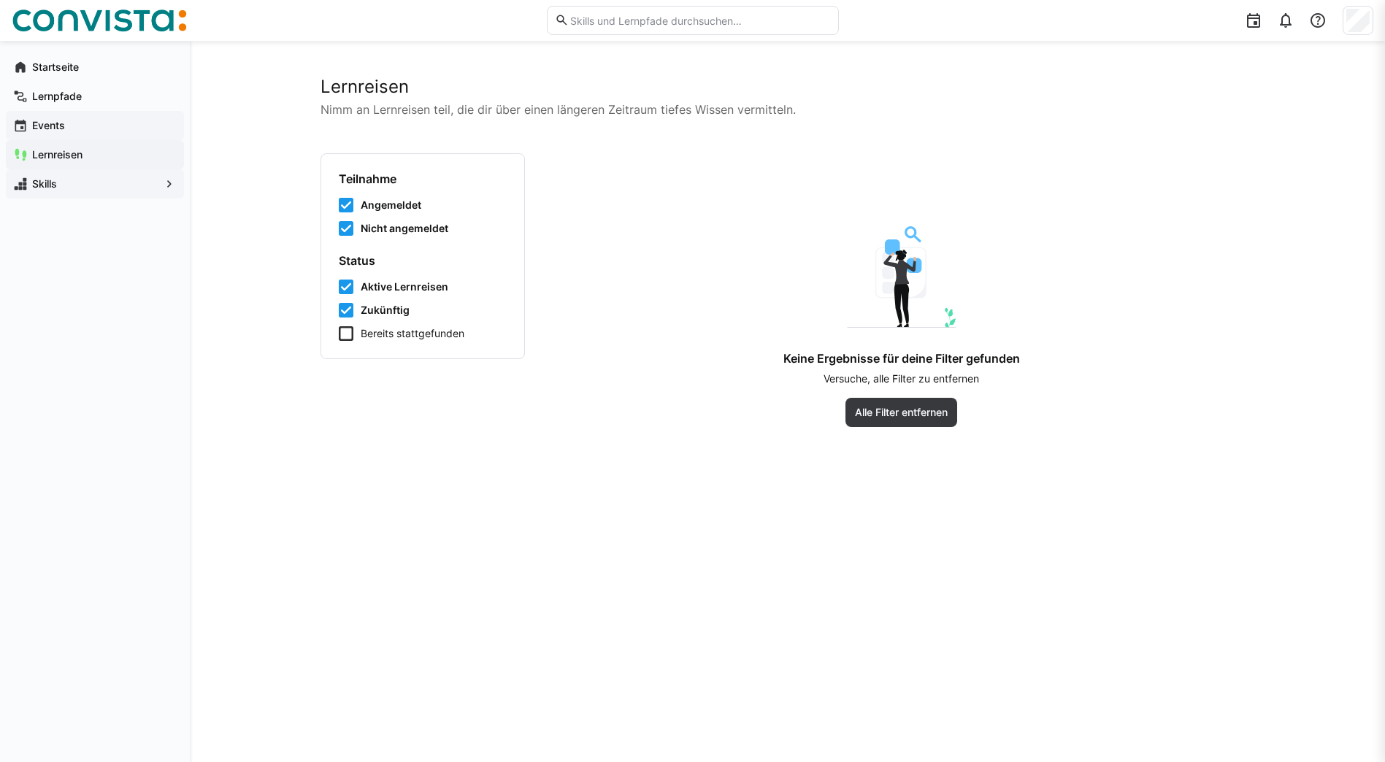
click at [78, 127] on span "Events" at bounding box center [103, 125] width 147 height 15
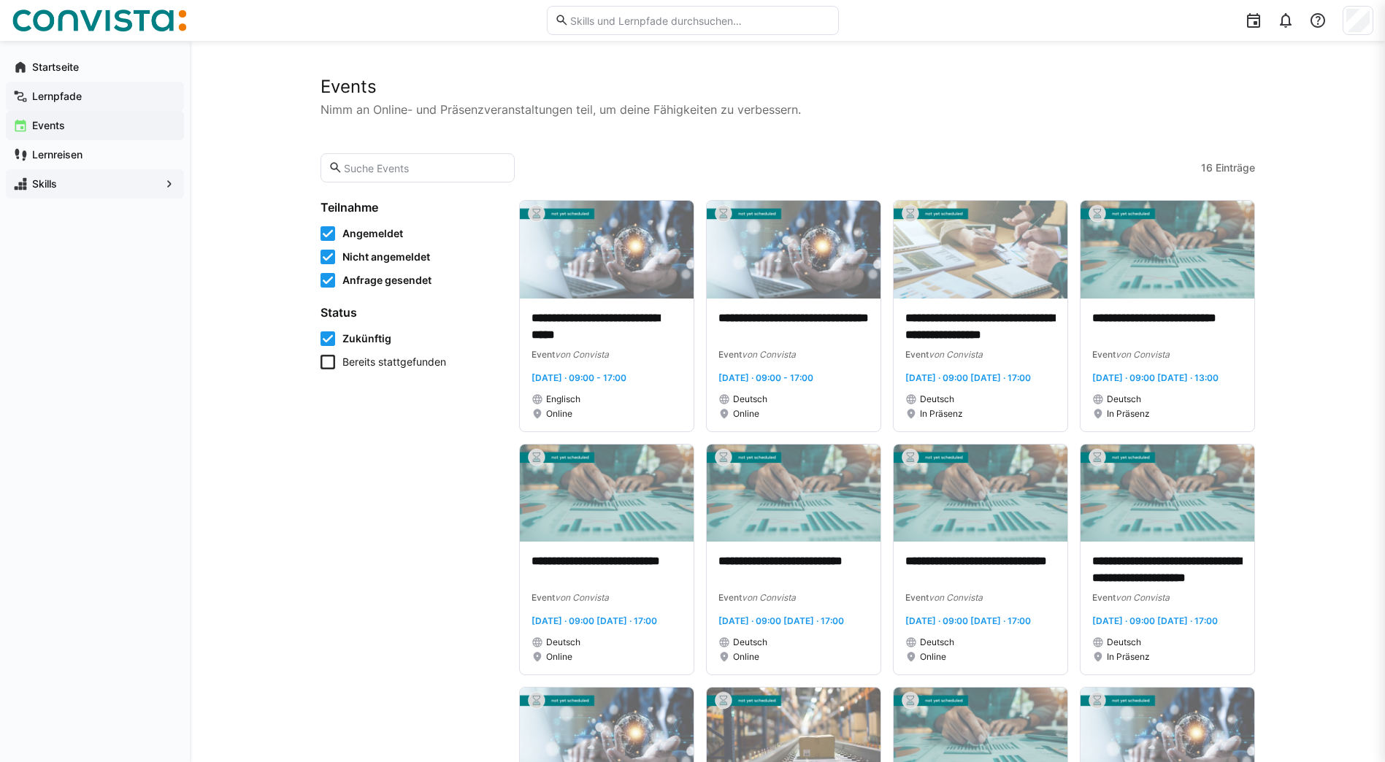
click at [0, 0] on app-navigation-label "Lernpfade" at bounding box center [0, 0] width 0 height 0
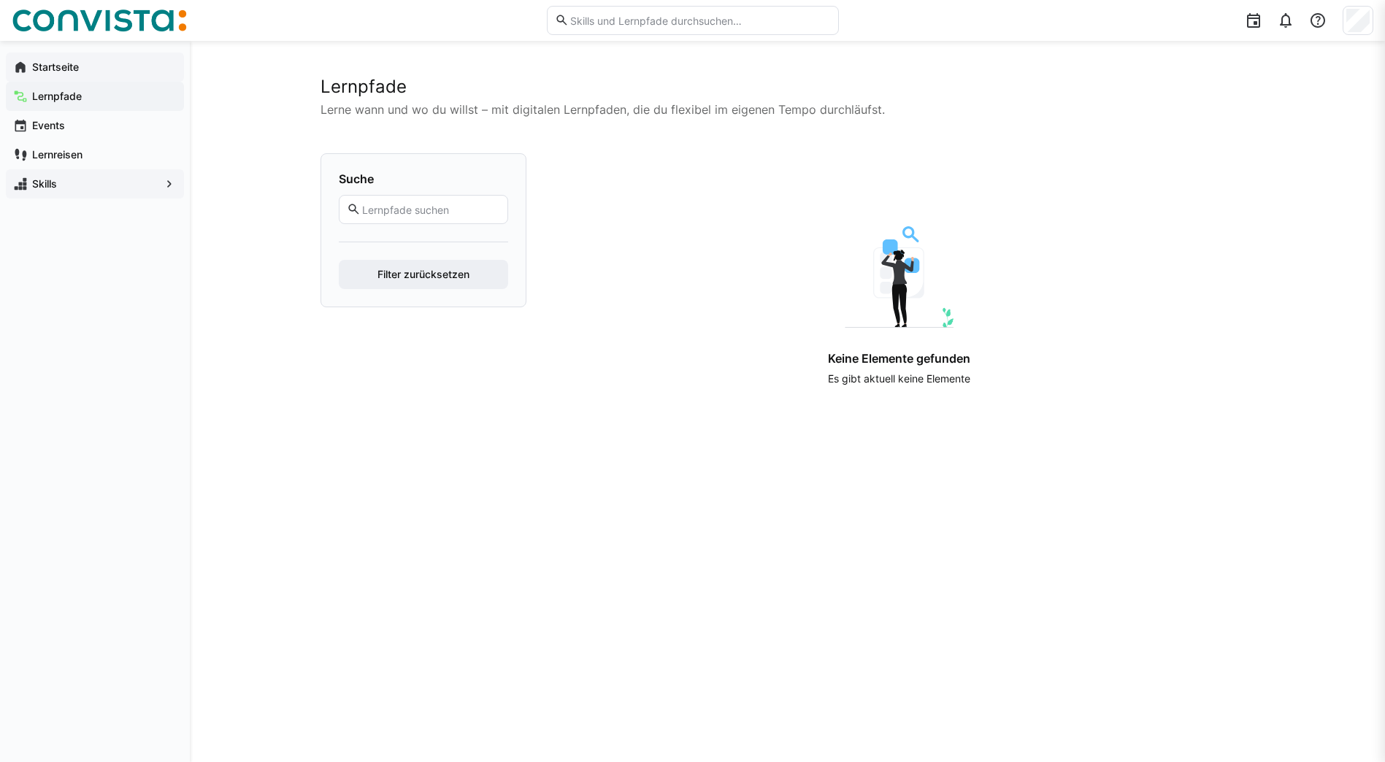
click at [75, 79] on div "Startseite" at bounding box center [95, 67] width 178 height 29
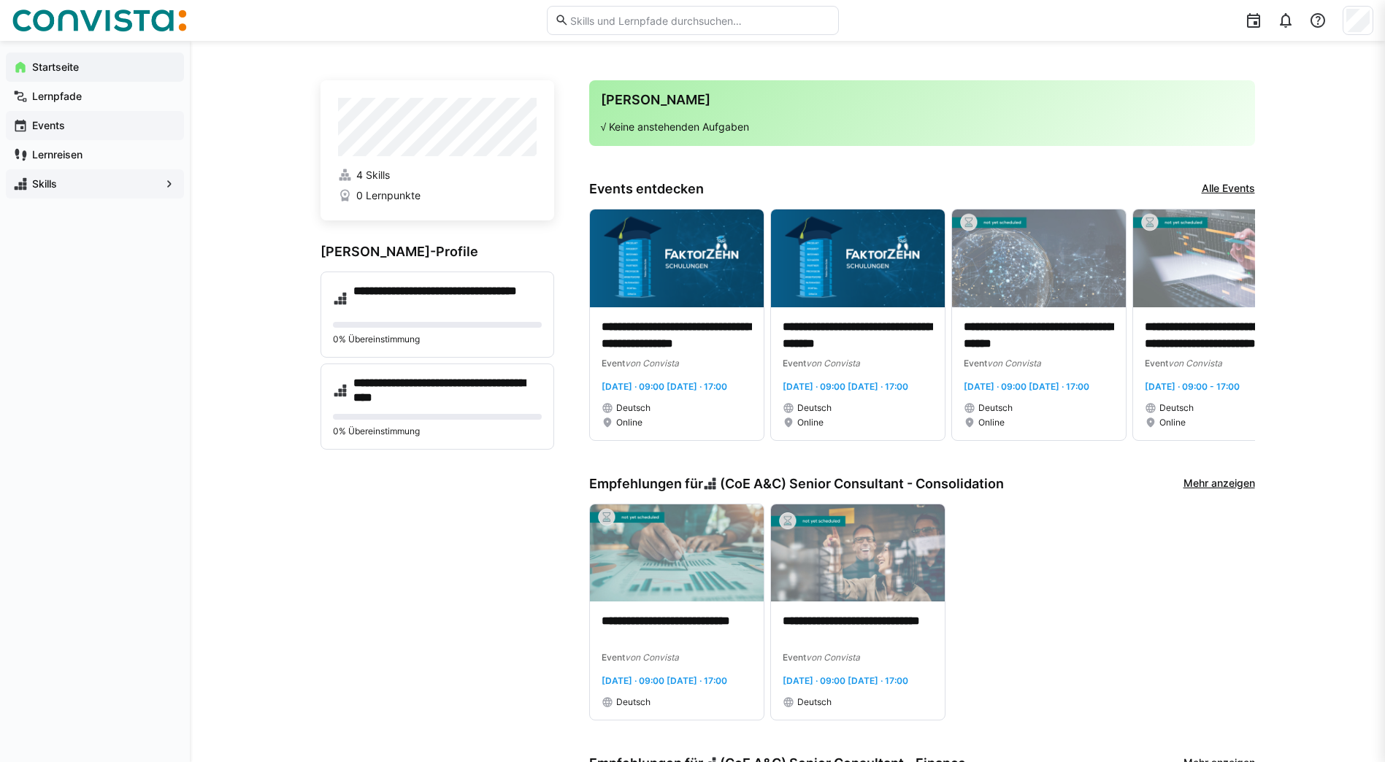
click at [69, 120] on span "Events" at bounding box center [103, 125] width 147 height 15
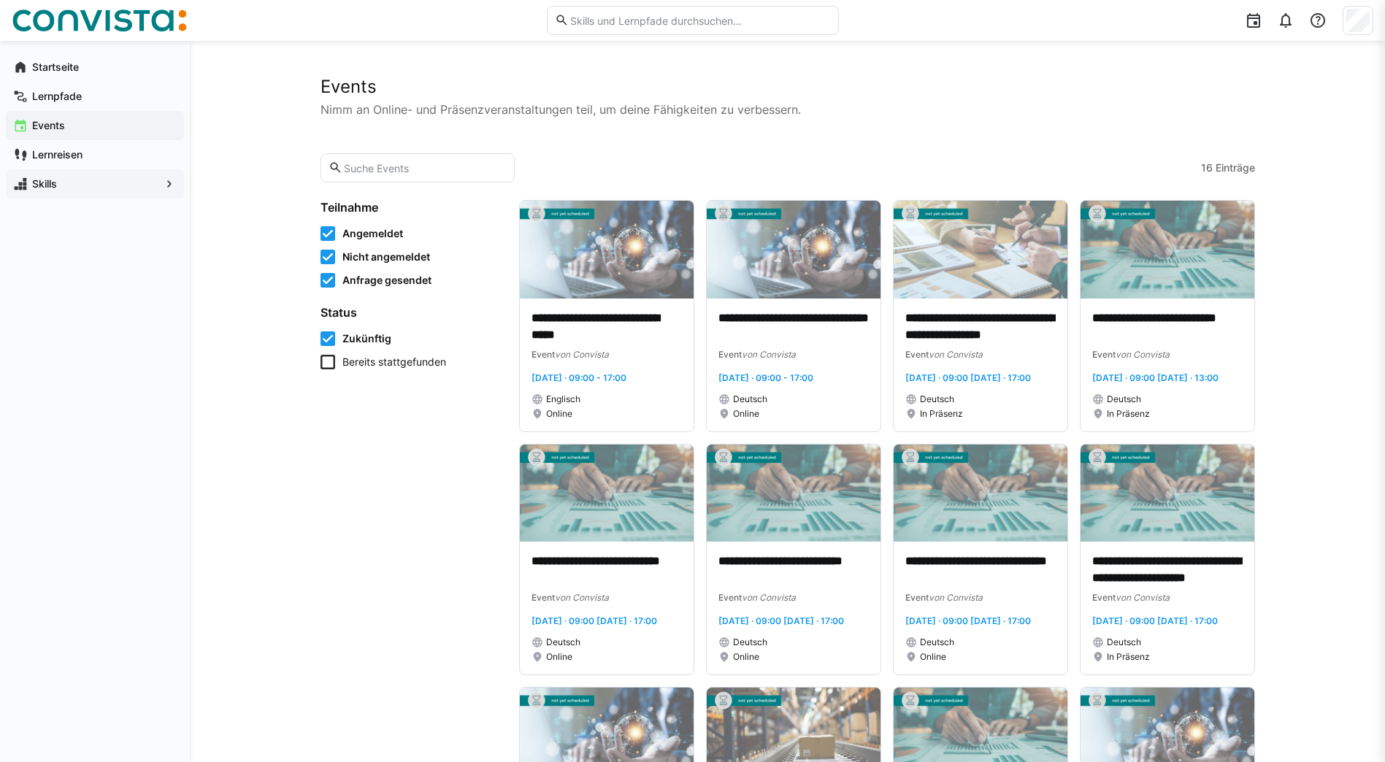
click at [327, 369] on icon at bounding box center [327, 362] width 15 height 15
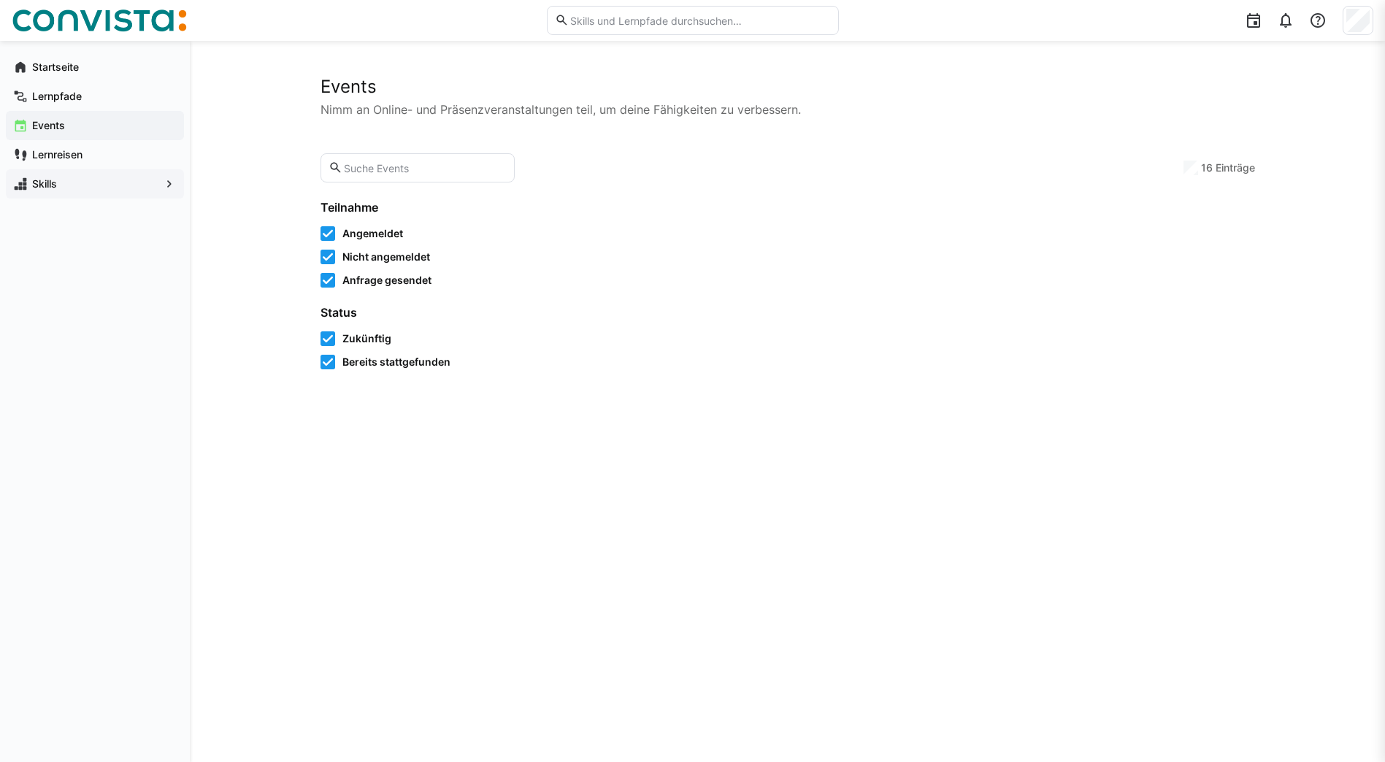
click at [328, 337] on icon at bounding box center [327, 338] width 15 height 15
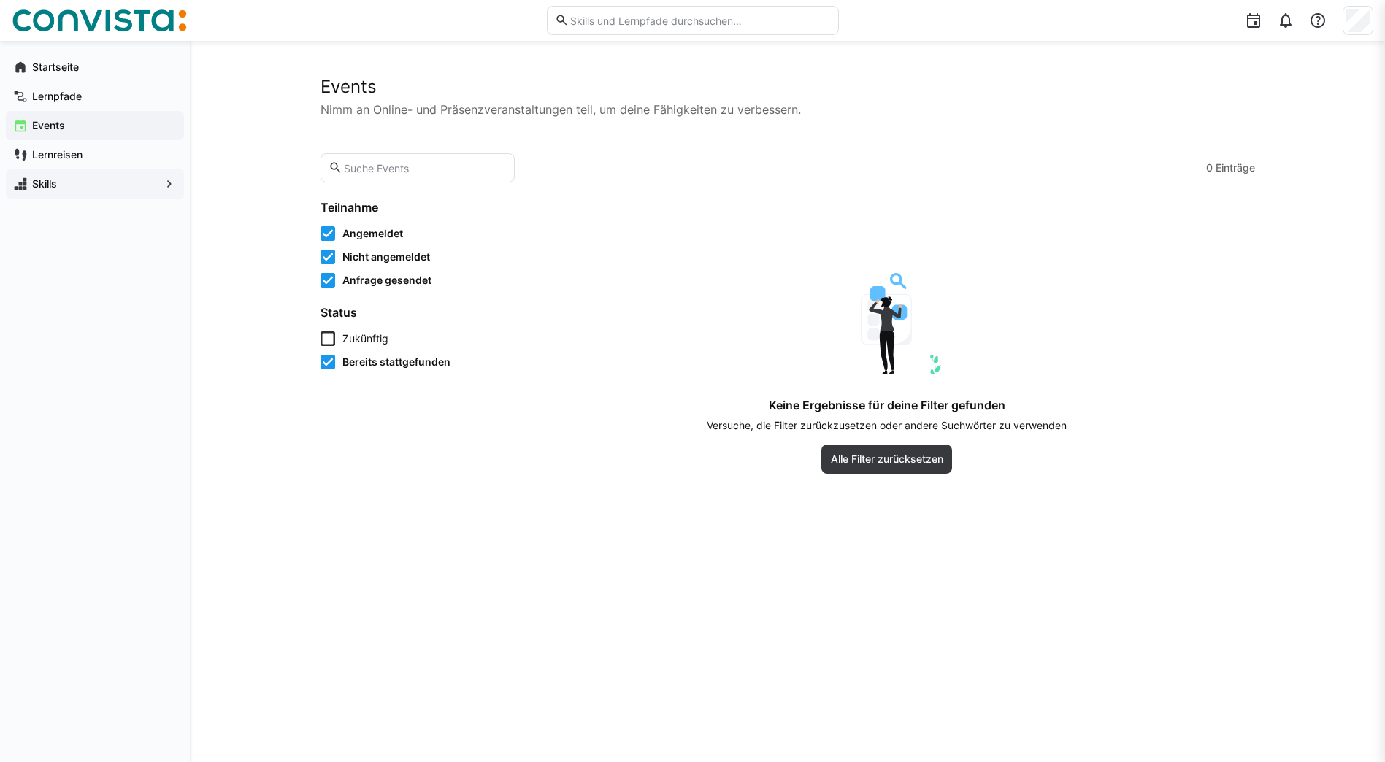
click at [333, 294] on form "Teilnahme Angemeldet Nicht angemeldet Anfrage gesendet Status Zukünftig Bereits…" at bounding box center [410, 284] width 181 height 169
click at [333, 287] on icon at bounding box center [327, 280] width 15 height 15
click at [326, 261] on icon at bounding box center [327, 257] width 15 height 15
click at [330, 235] on icon at bounding box center [327, 233] width 15 height 15
click at [874, 453] on span "Alle Filter zurücksetzen" at bounding box center [886, 459] width 117 height 15
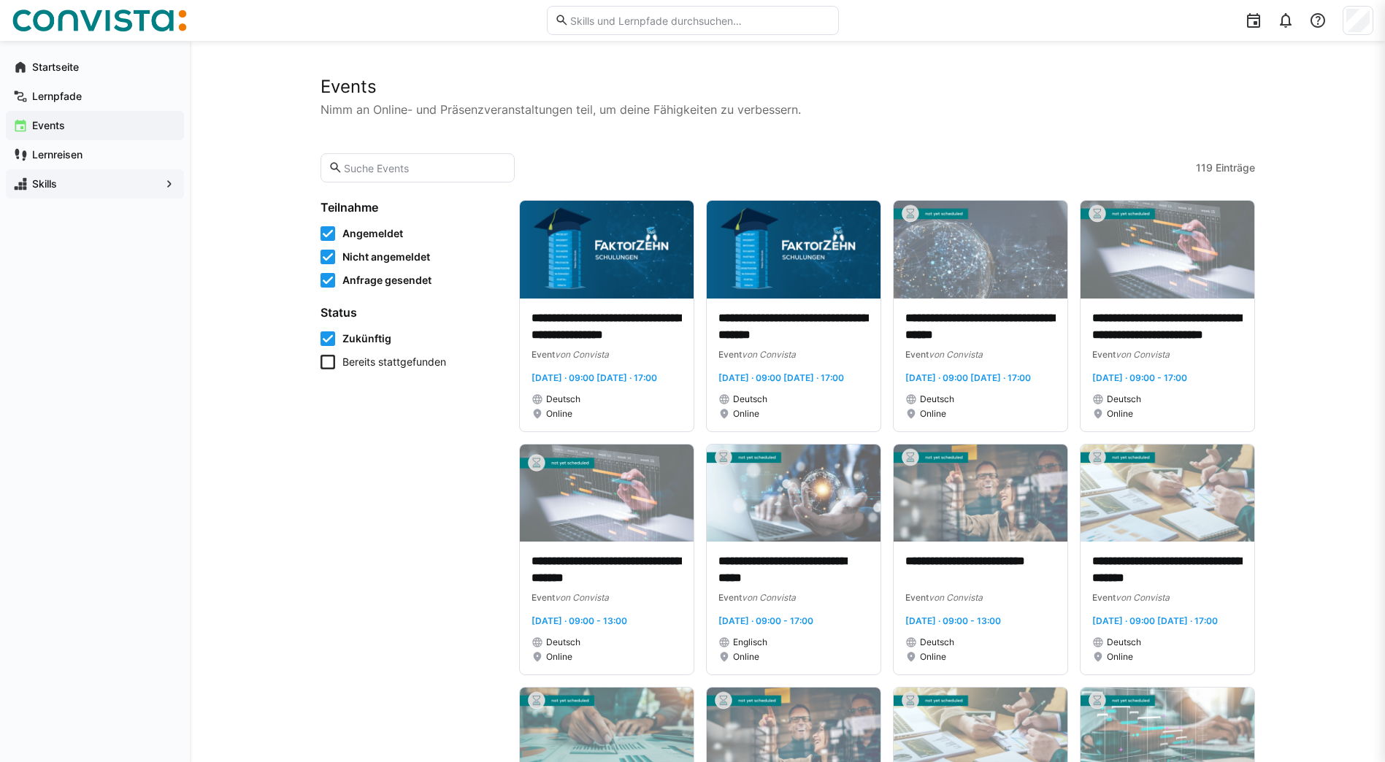
click at [1218, 168] on span "Einträge" at bounding box center [1234, 168] width 39 height 15
click at [326, 340] on icon at bounding box center [327, 338] width 15 height 15
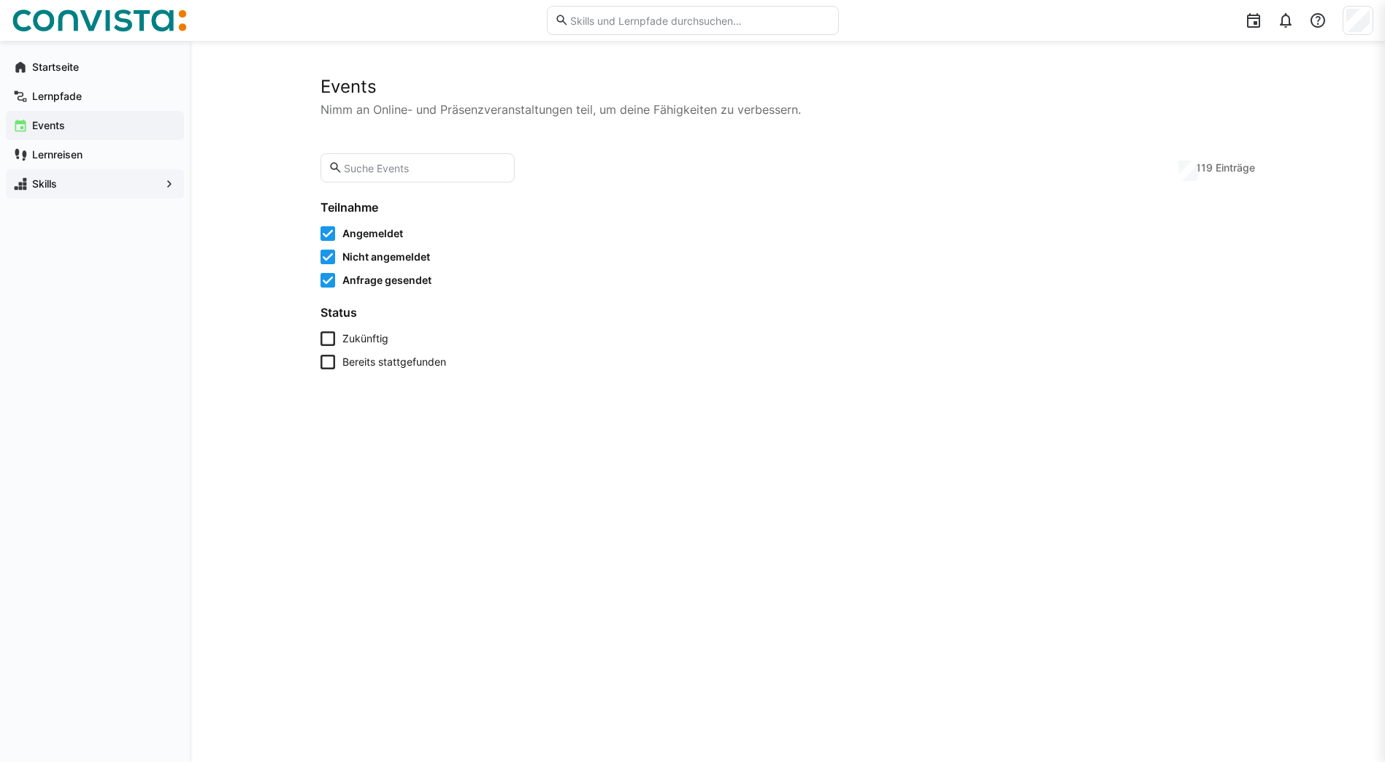
click at [332, 366] on icon at bounding box center [327, 362] width 15 height 15
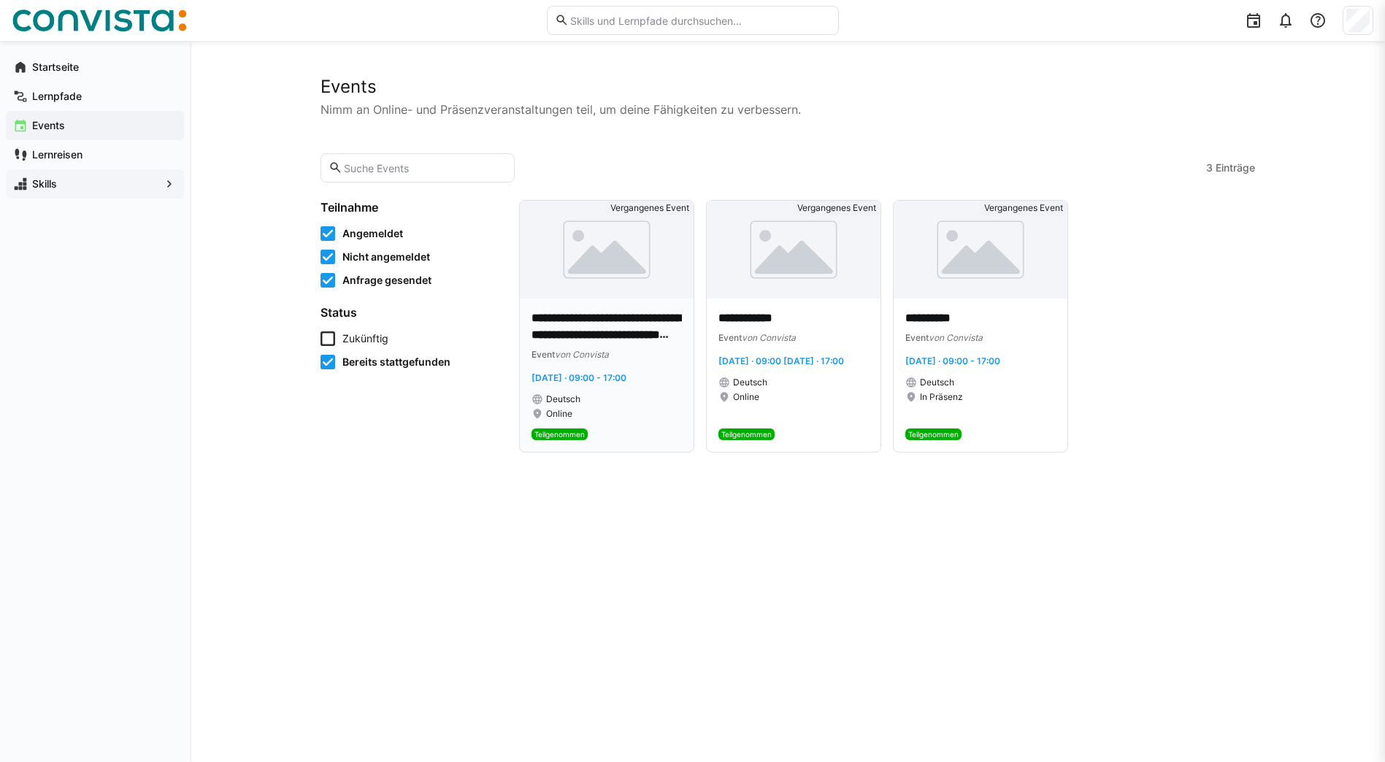
click at [610, 330] on p "**********" at bounding box center [606, 327] width 150 height 34
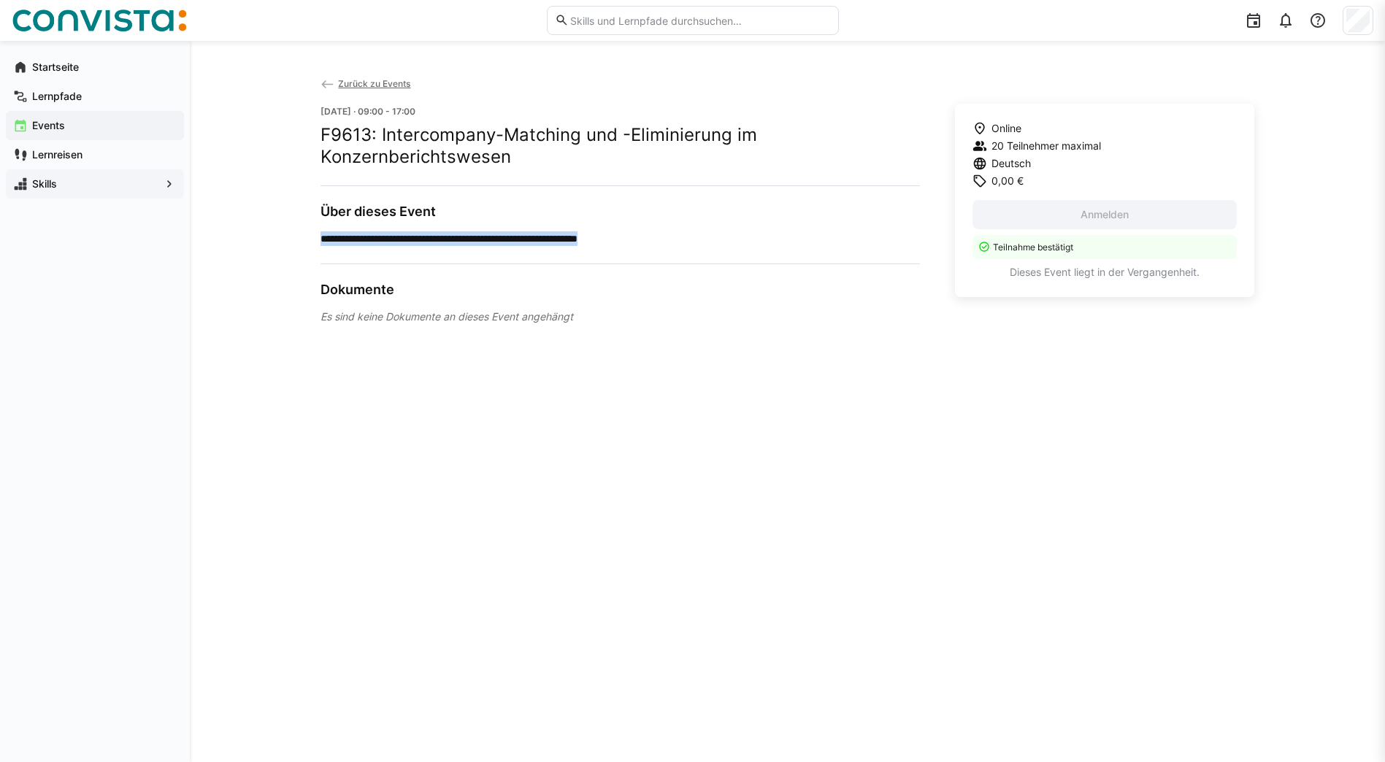
drag, startPoint x: 321, startPoint y: 241, endPoint x: 727, endPoint y: 245, distance: 405.8
click at [727, 245] on p "**********" at bounding box center [619, 238] width 599 height 15
click at [664, 328] on div "**********" at bounding box center [787, 401] width 934 height 651
click at [350, 80] on span "Zurück zu Events" at bounding box center [374, 83] width 72 height 11
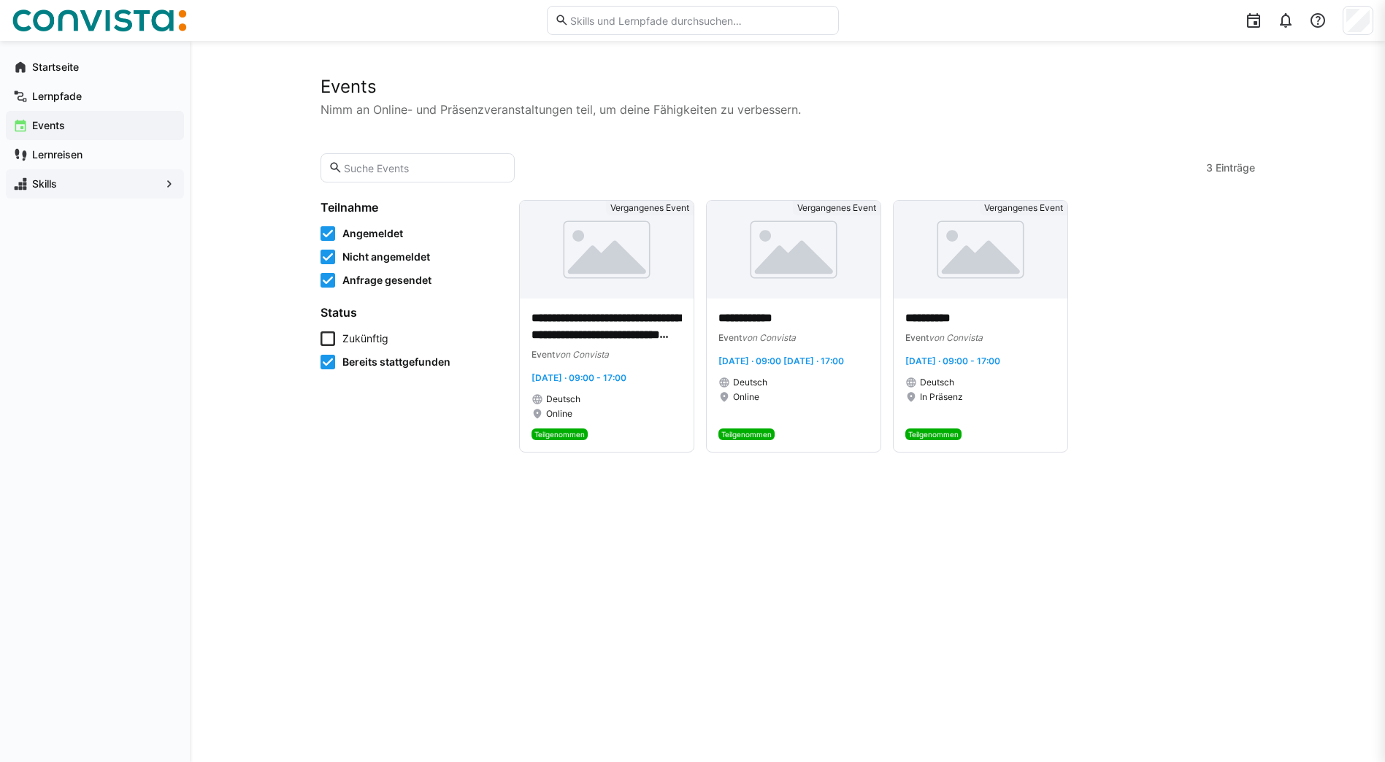
click at [335, 361] on eds-checkbox "Bereits stattgefunden" at bounding box center [410, 362] width 181 height 15
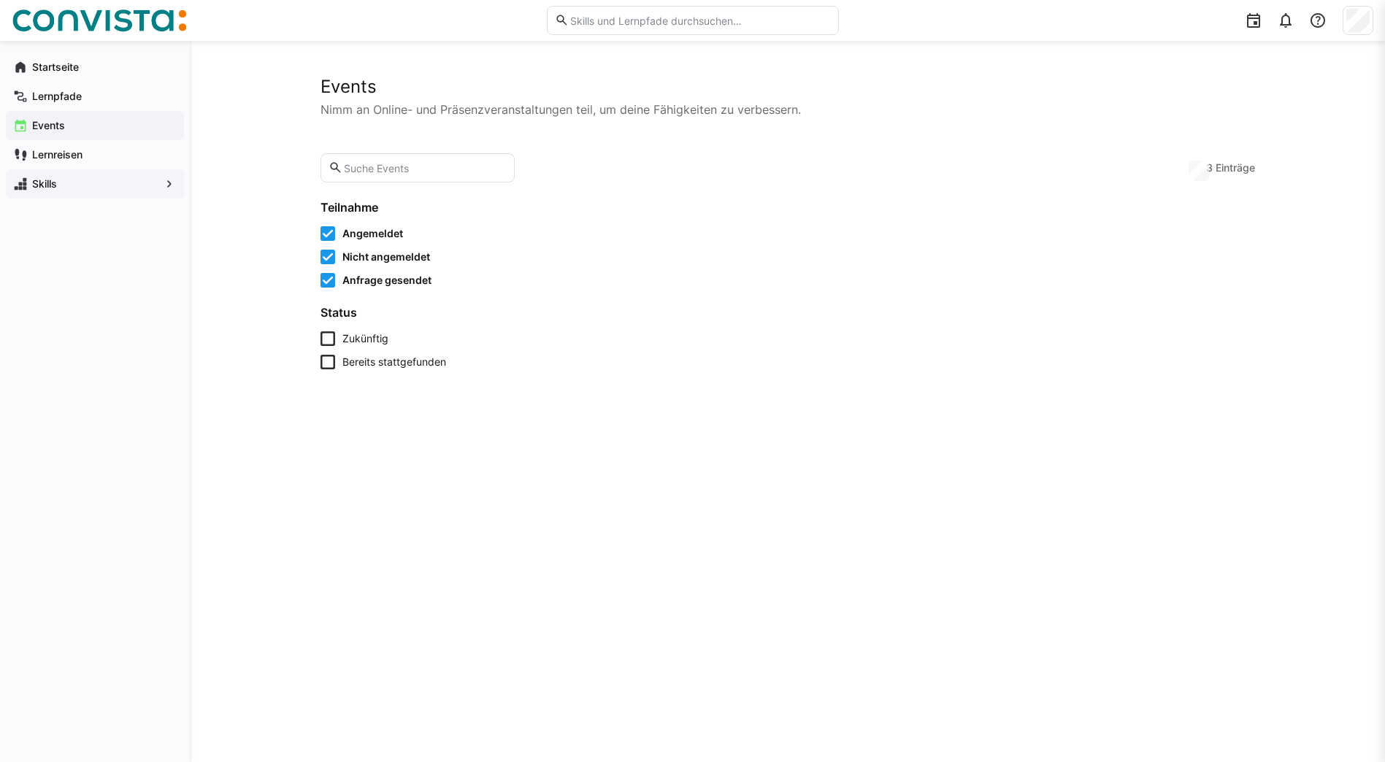
click at [331, 336] on icon at bounding box center [327, 338] width 15 height 15
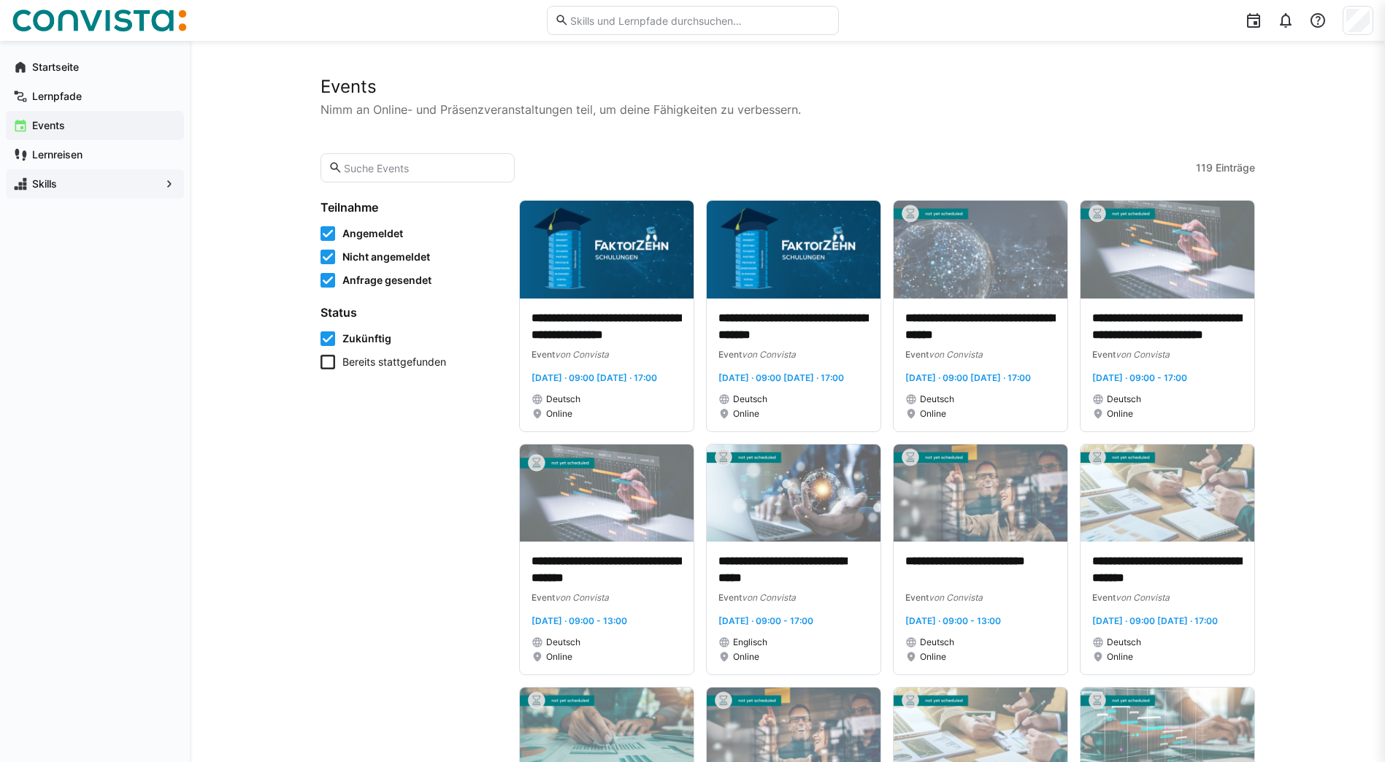
click at [328, 260] on icon at bounding box center [327, 257] width 15 height 15
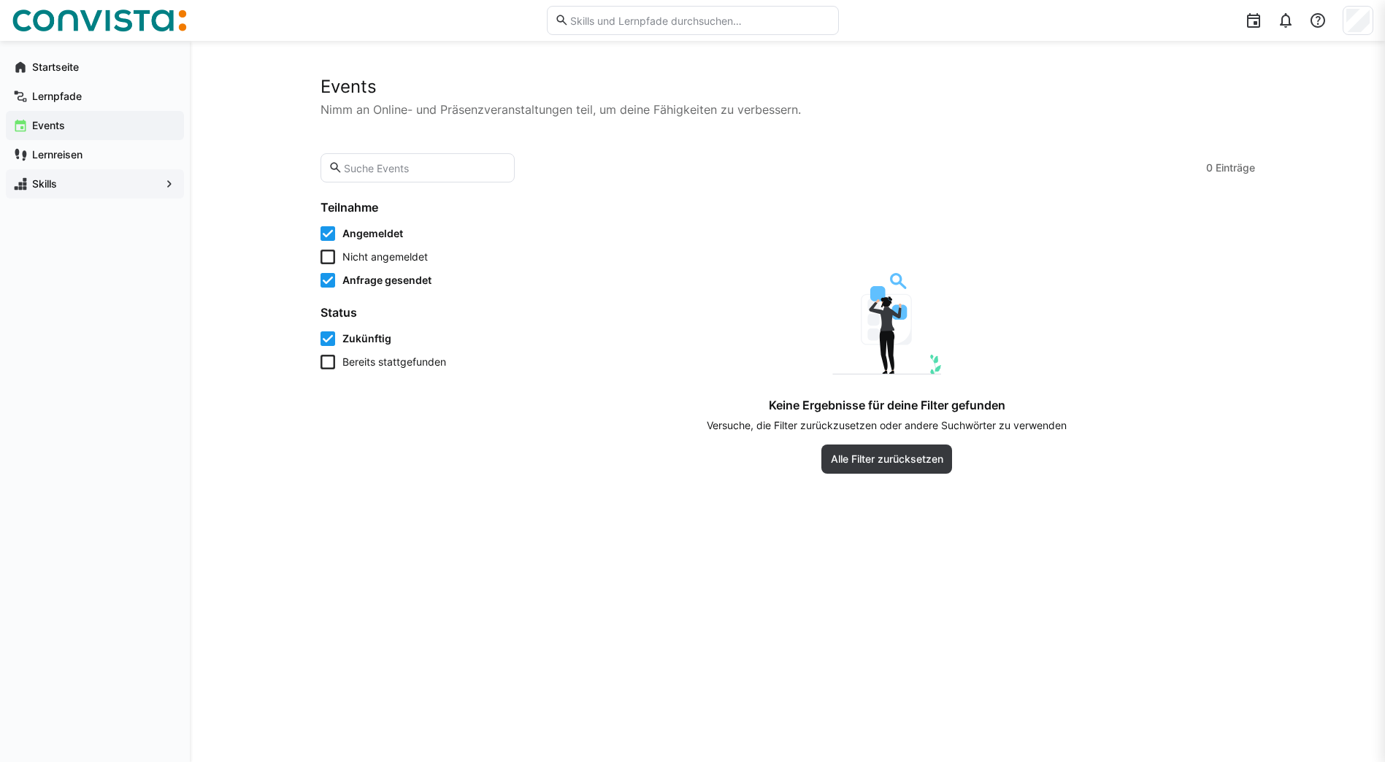
click at [334, 253] on icon at bounding box center [327, 257] width 15 height 15
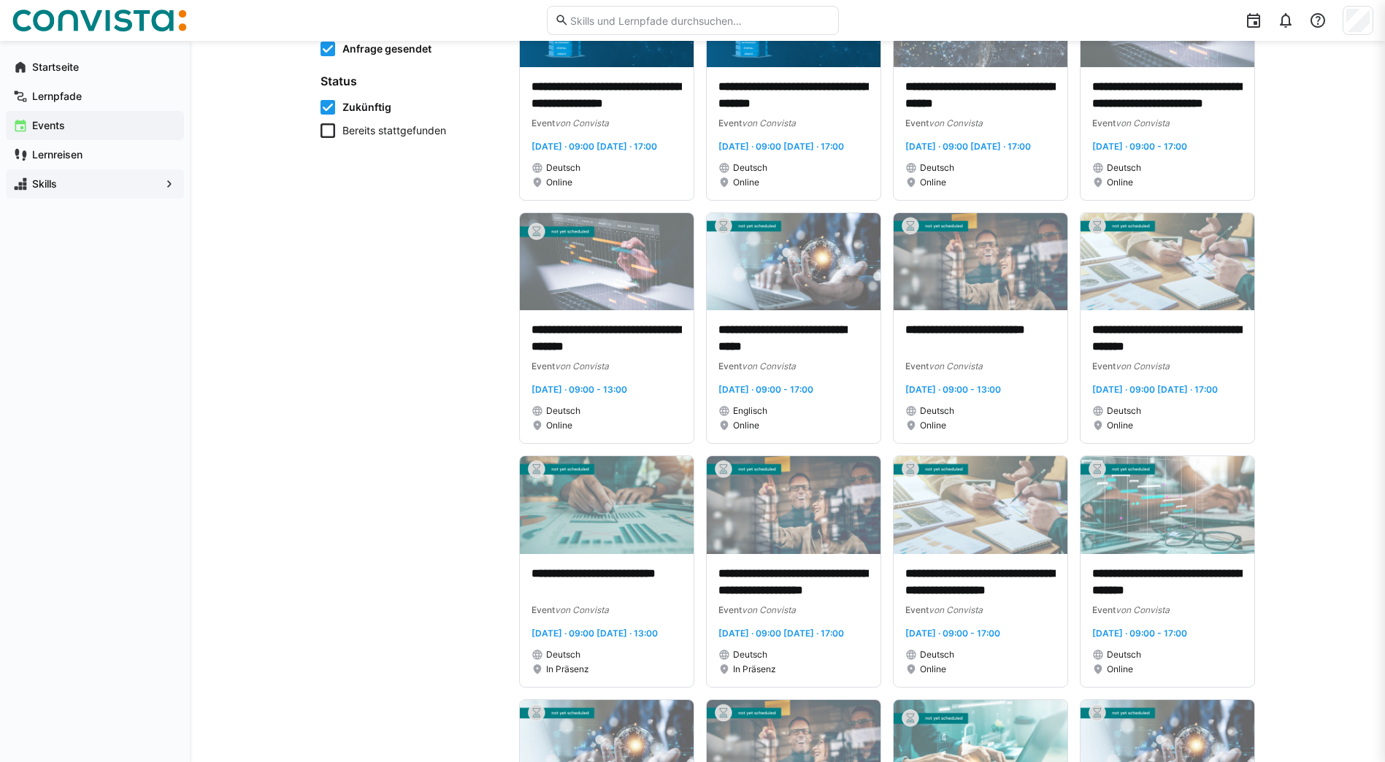
scroll to position [365, 0]
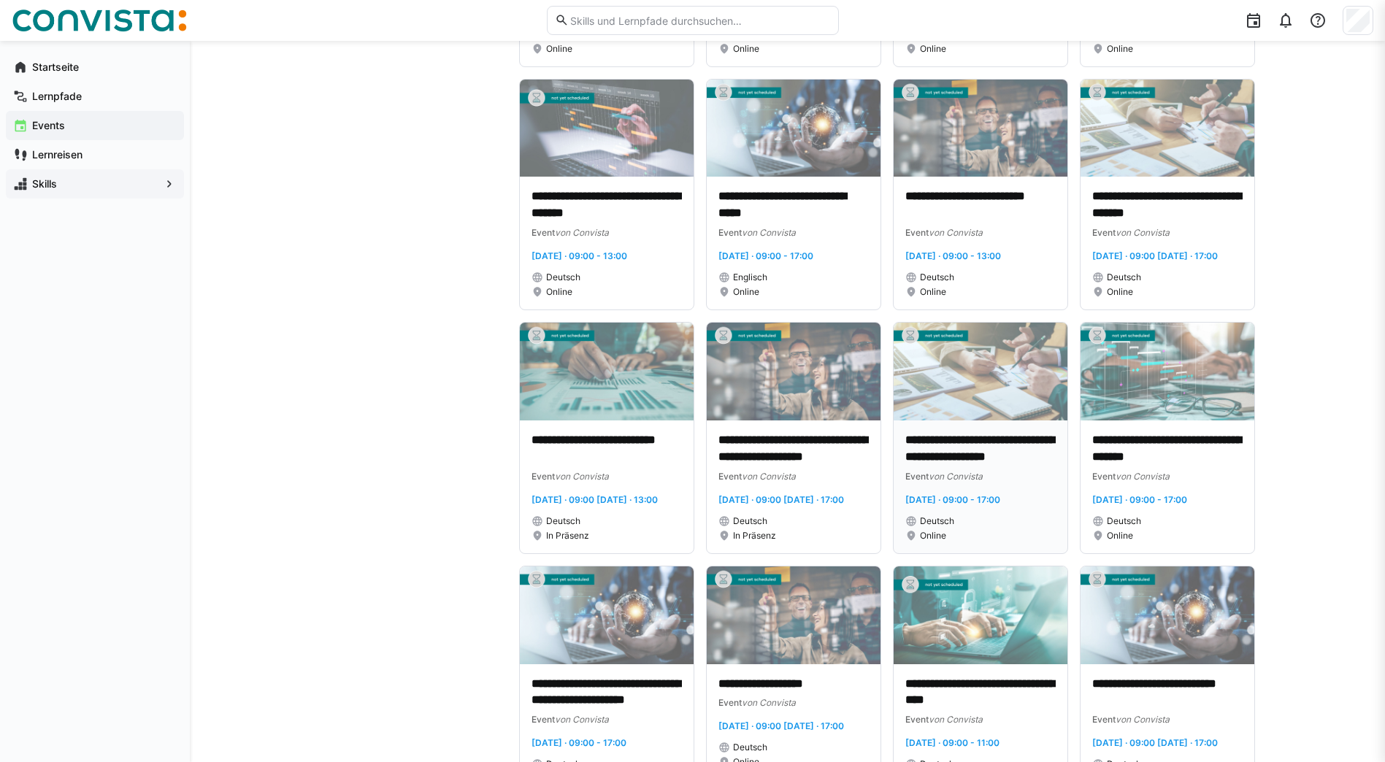
click at [955, 466] on p "**********" at bounding box center [980, 449] width 150 height 34
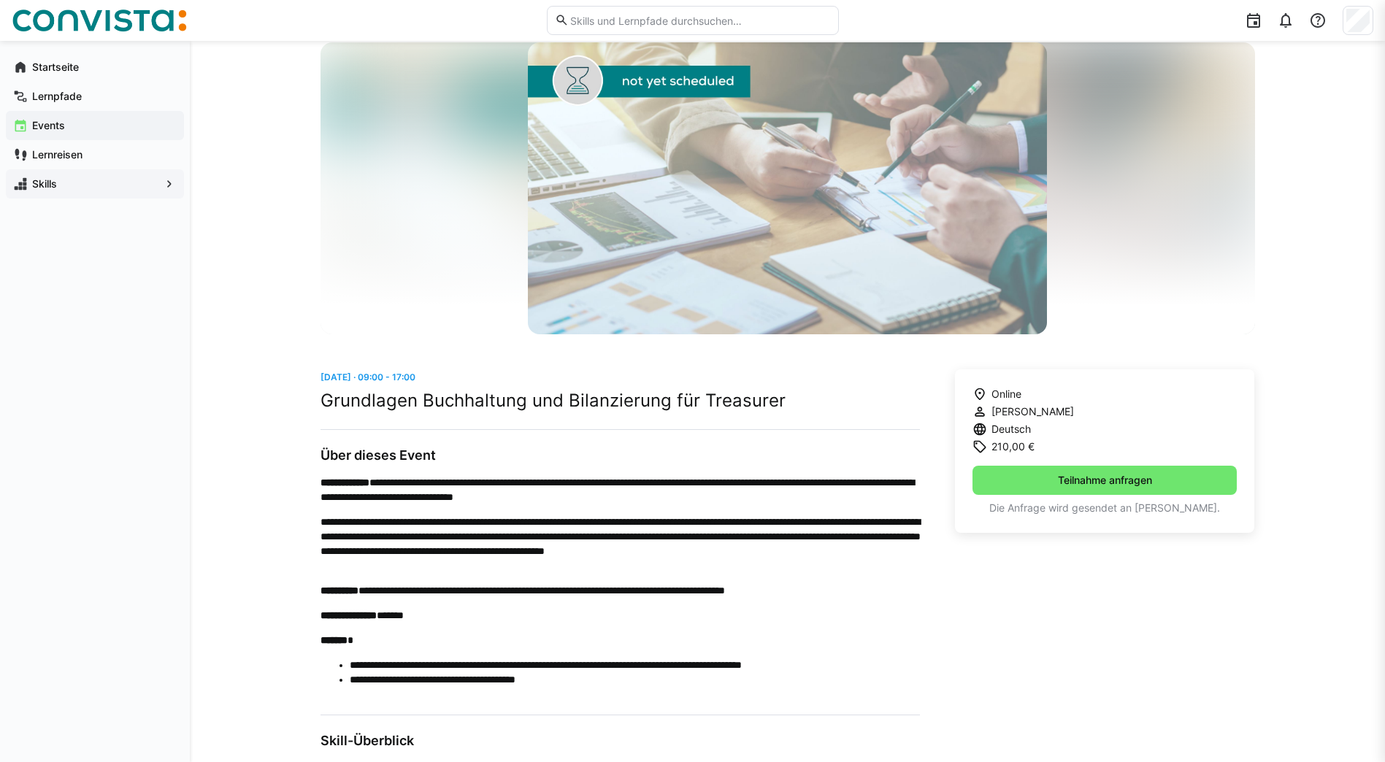
scroll to position [50, 0]
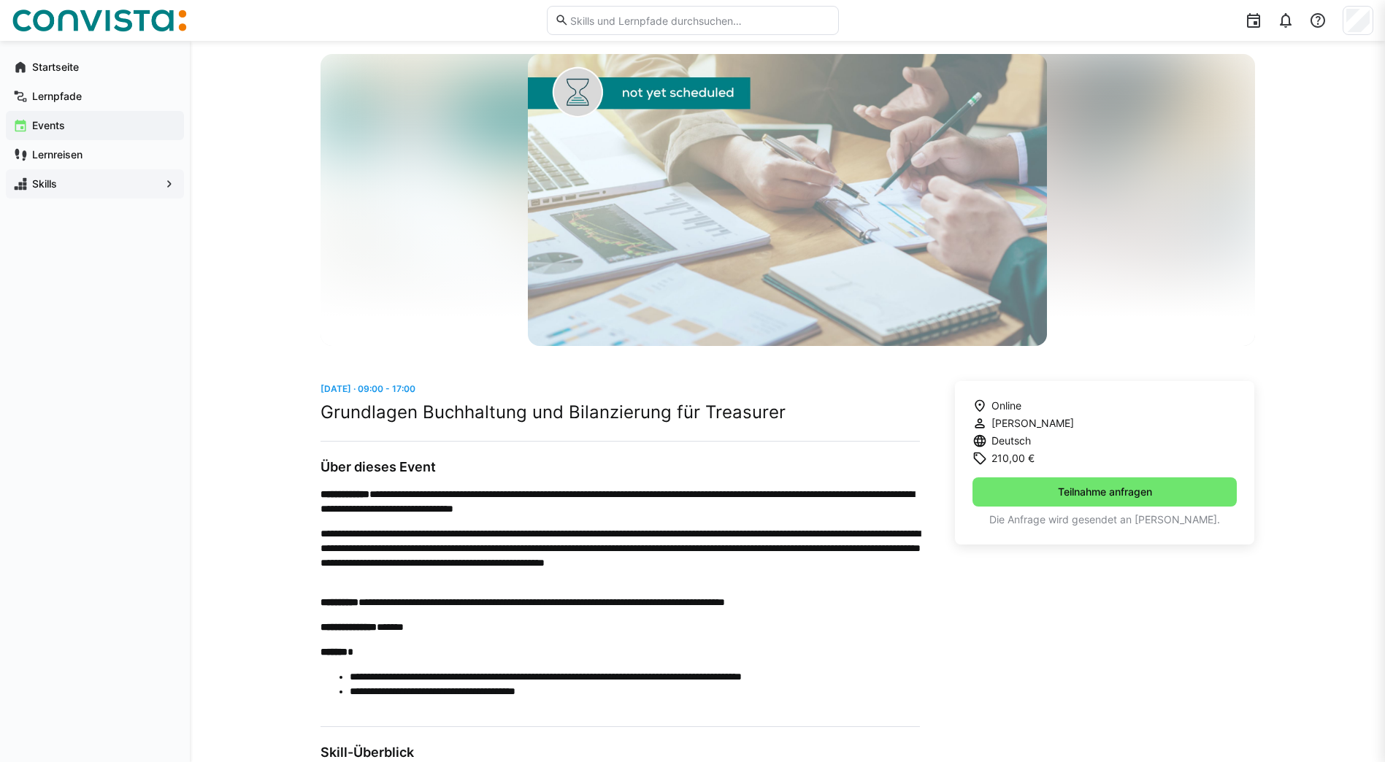
drag, startPoint x: 1084, startPoint y: 424, endPoint x: 991, endPoint y: 420, distance: 92.8
click at [991, 420] on div "Online Stephan Meyerhoff Deutsch 210,00 € Teilnahme anfragen Die Anfrage wird g…" at bounding box center [1105, 462] width 300 height 163
copy span "Stephan Meyerhoff"
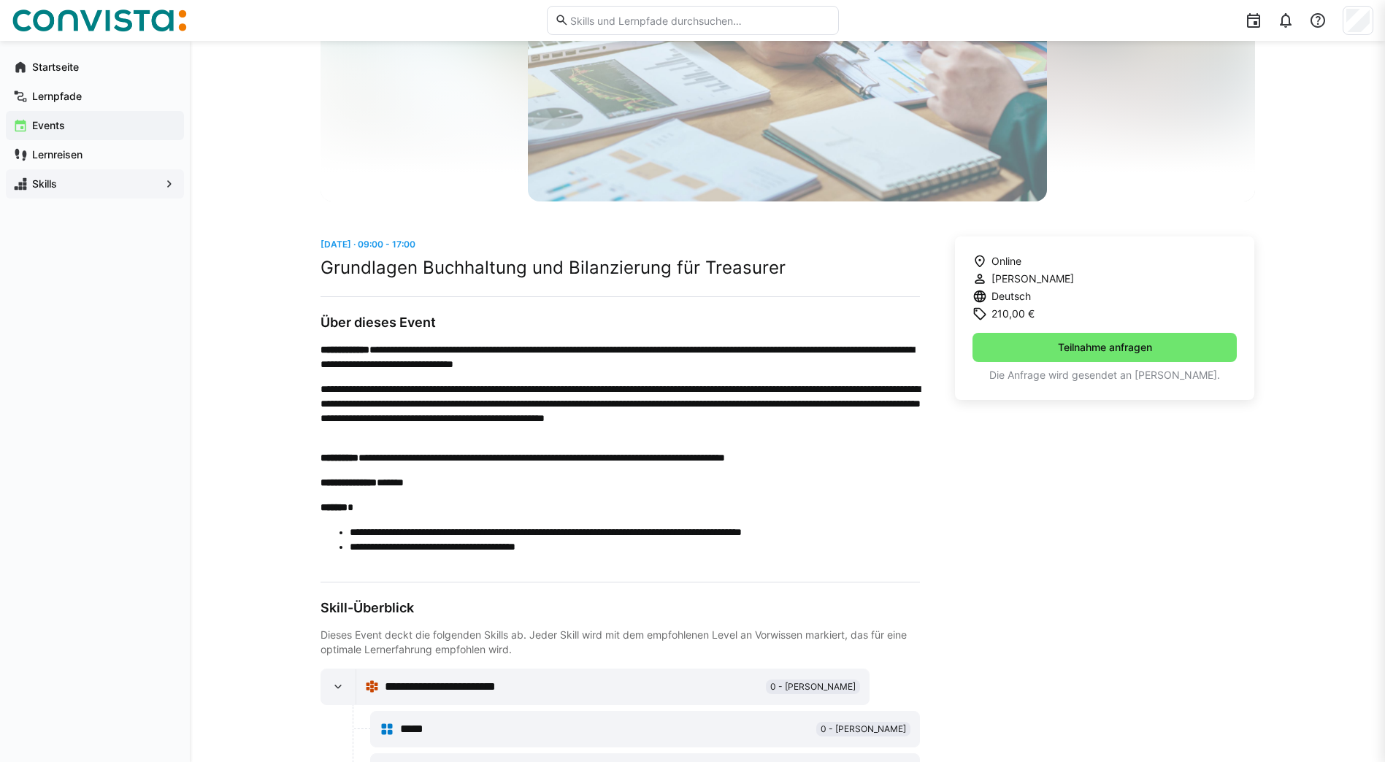
scroll to position [196, 0]
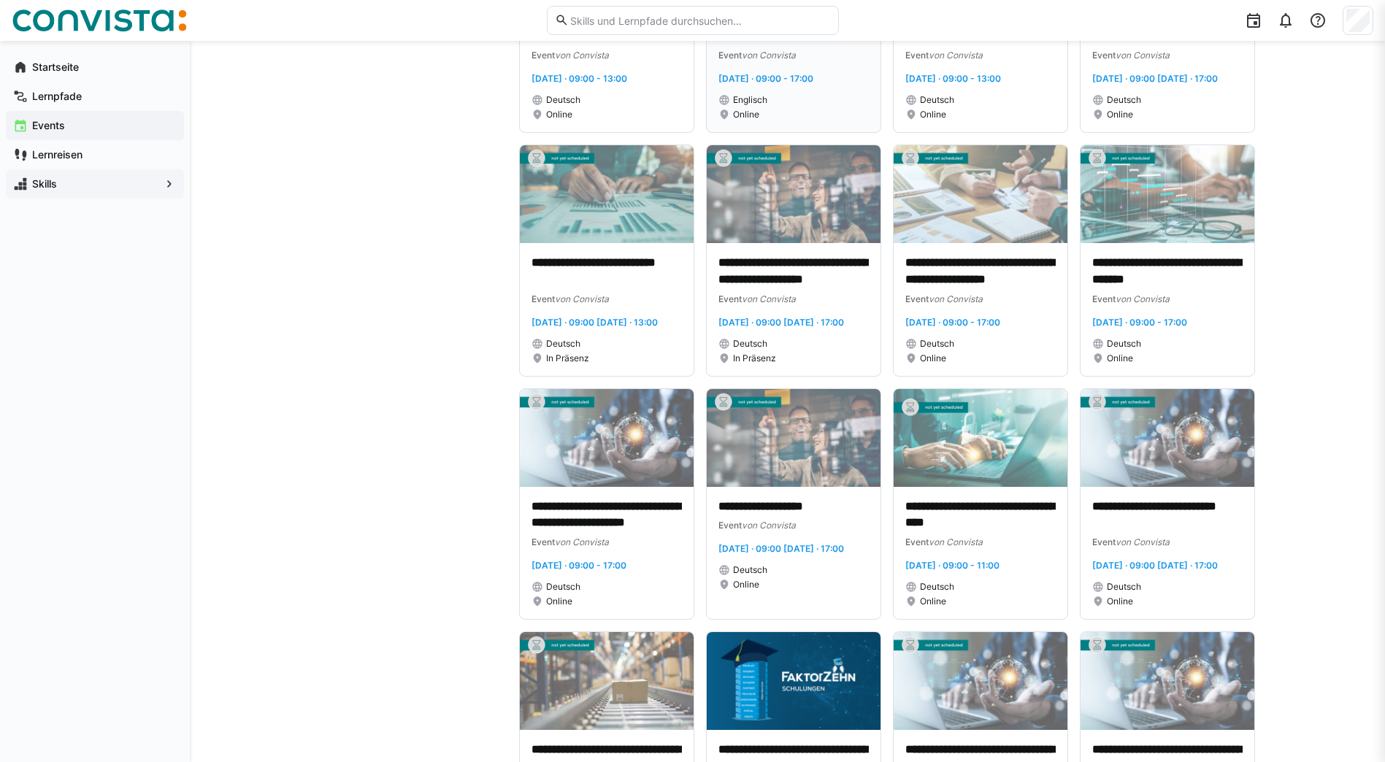
scroll to position [584, 0]
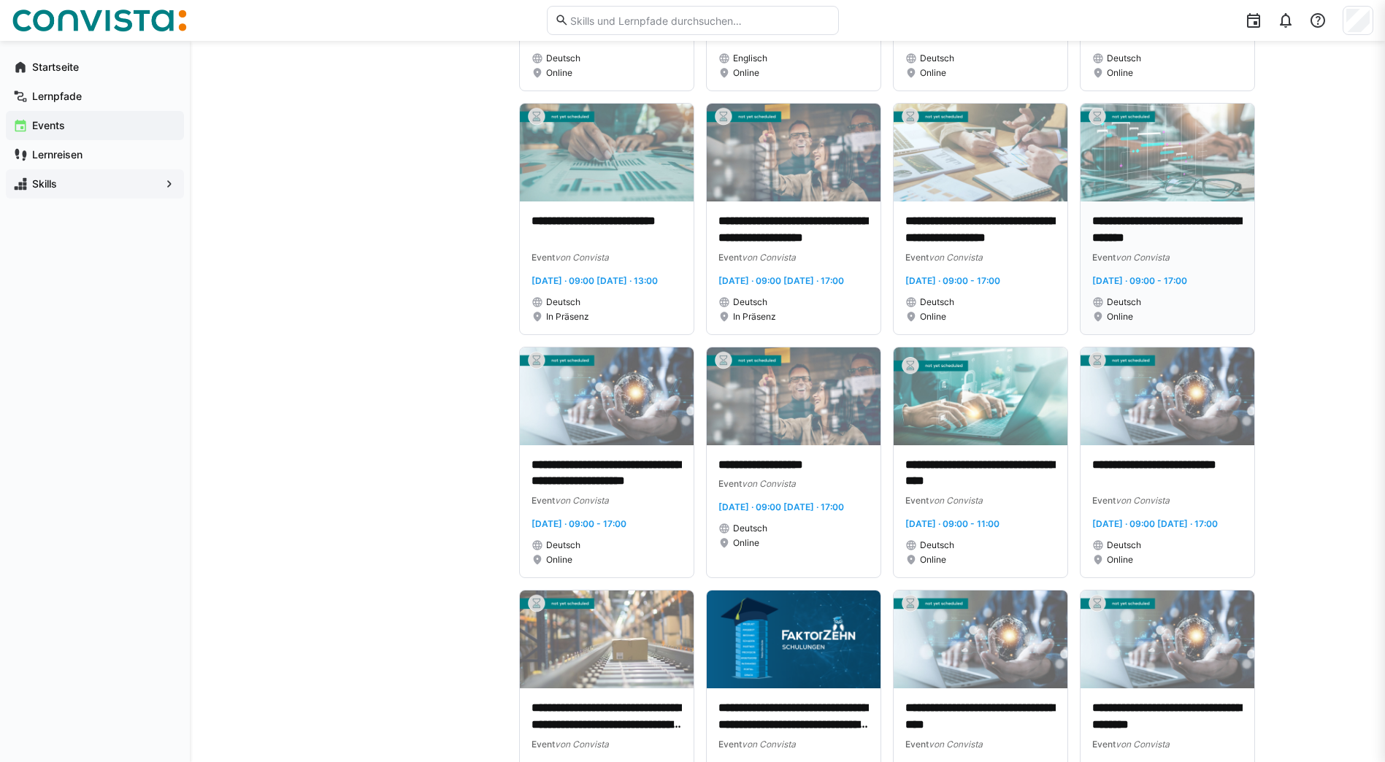
click at [1138, 247] on p "**********" at bounding box center [1167, 230] width 150 height 34
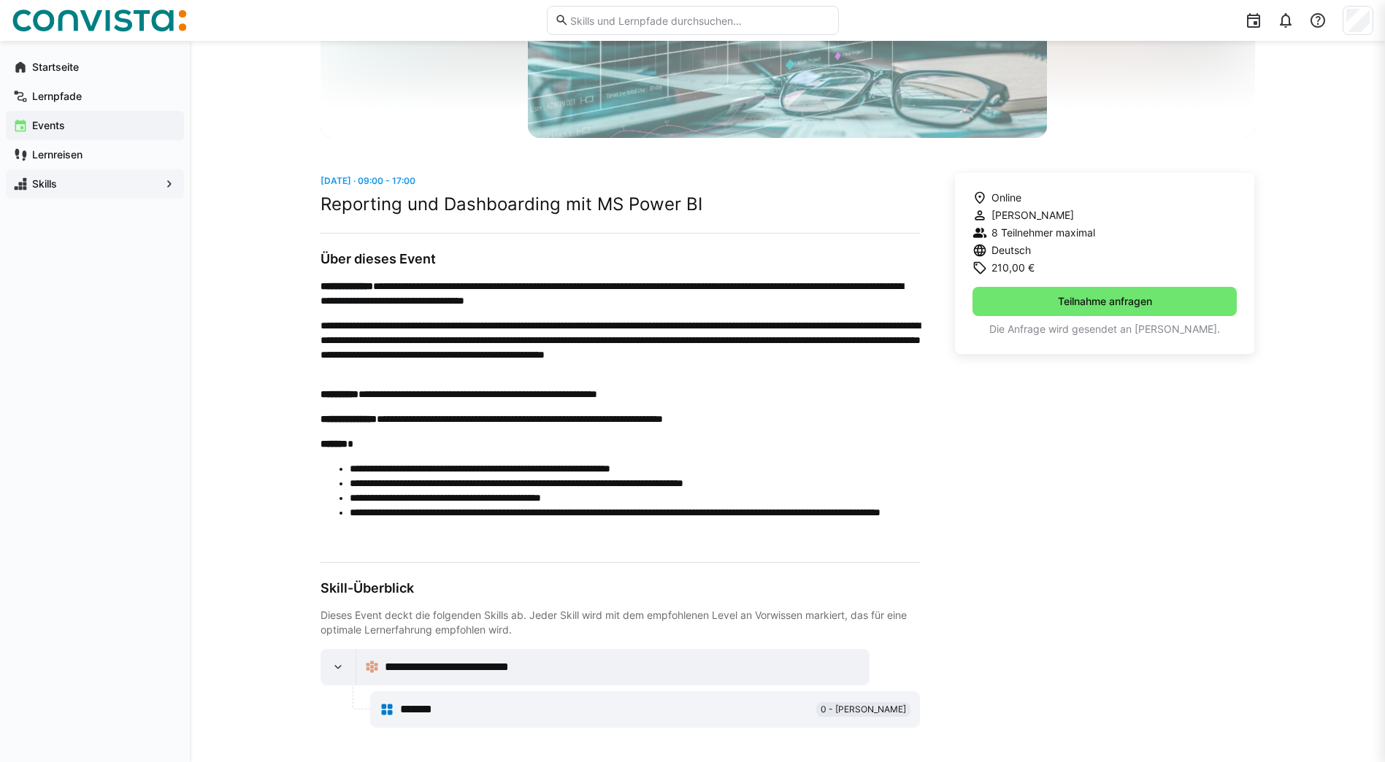
scroll to position [258, 0]
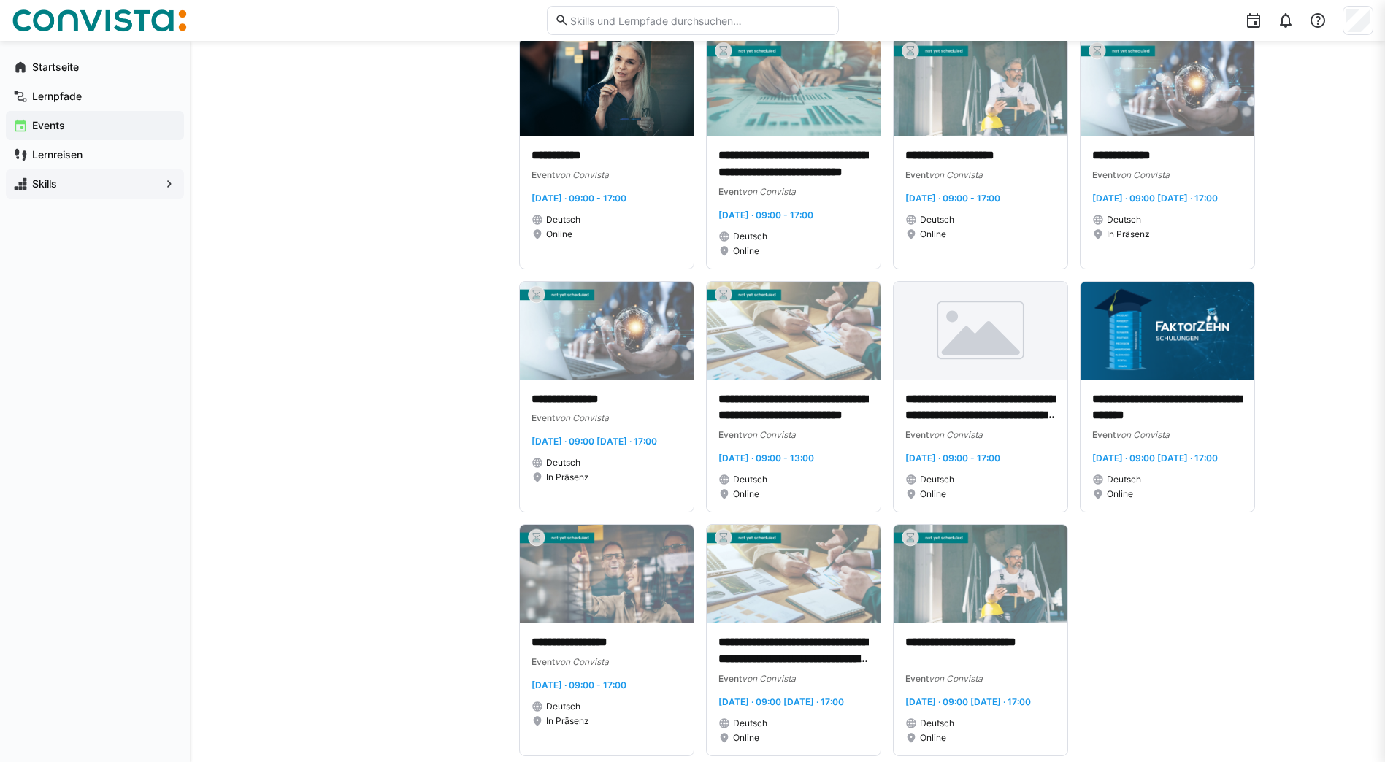
scroll to position [6697, 0]
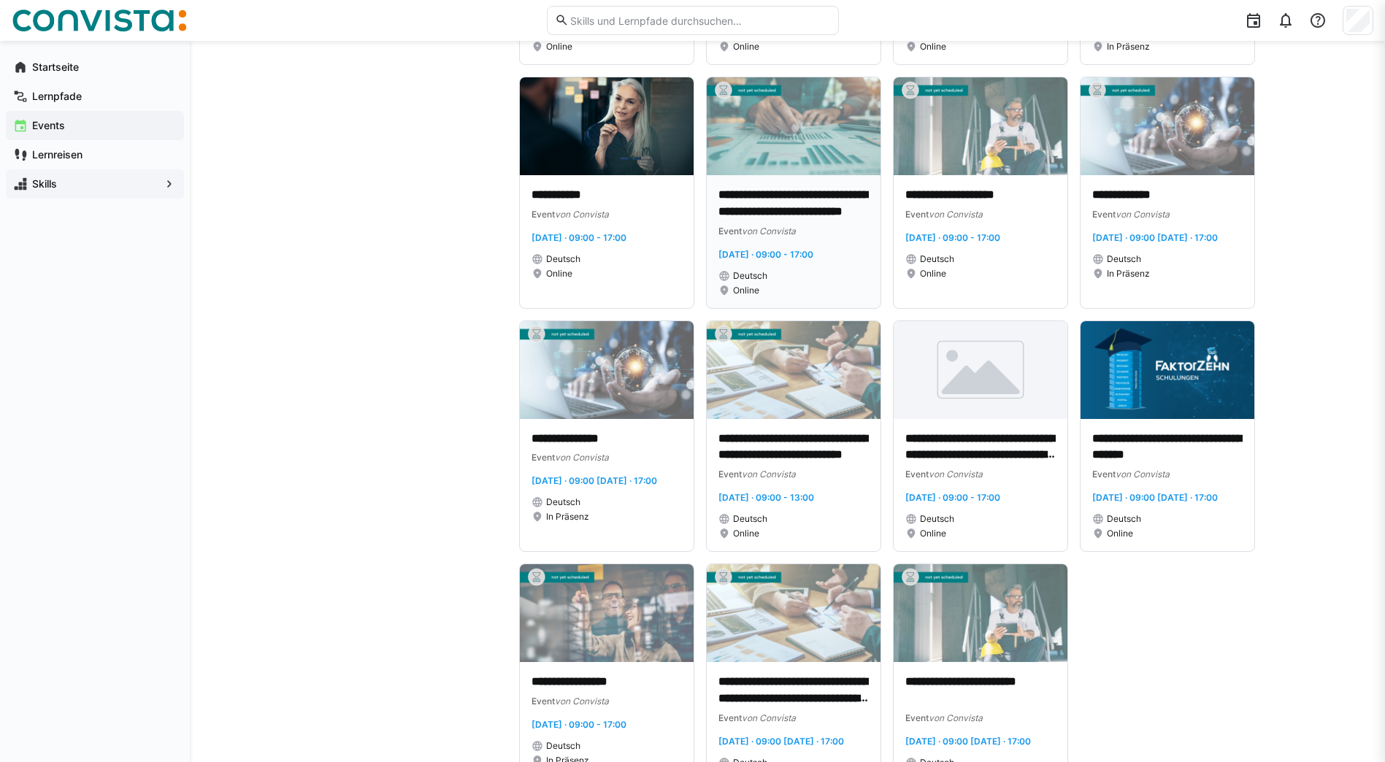
click at [740, 220] on p "**********" at bounding box center [793, 204] width 150 height 34
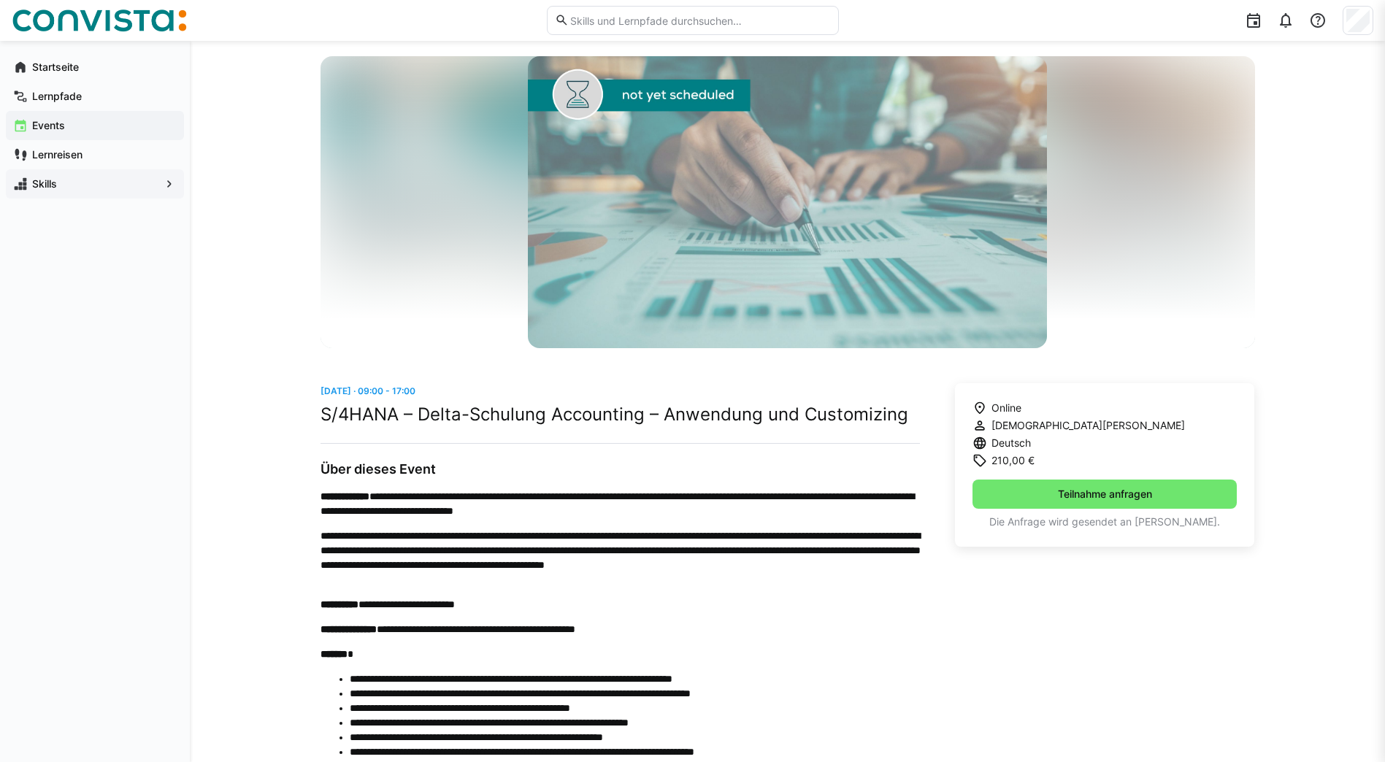
scroll to position [73, 0]
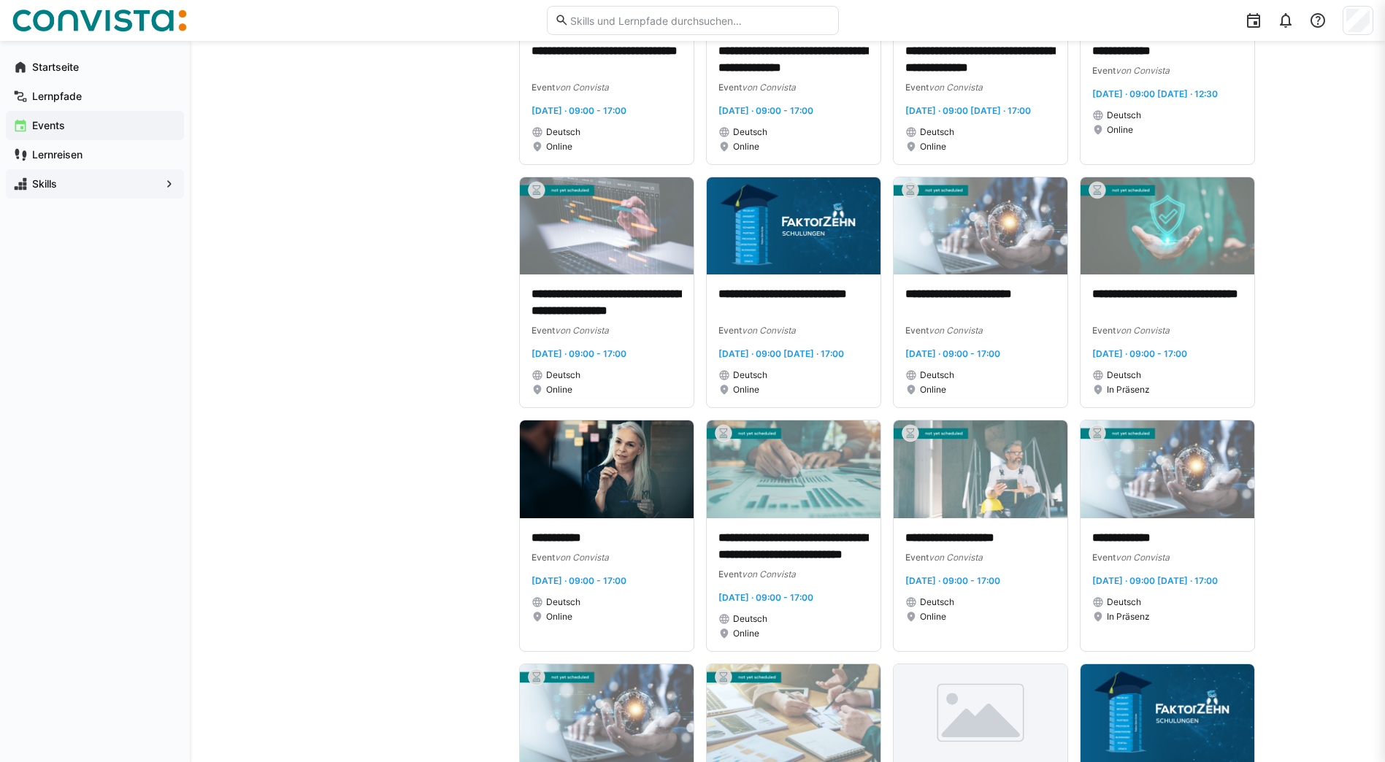
scroll to position [6179, 0]
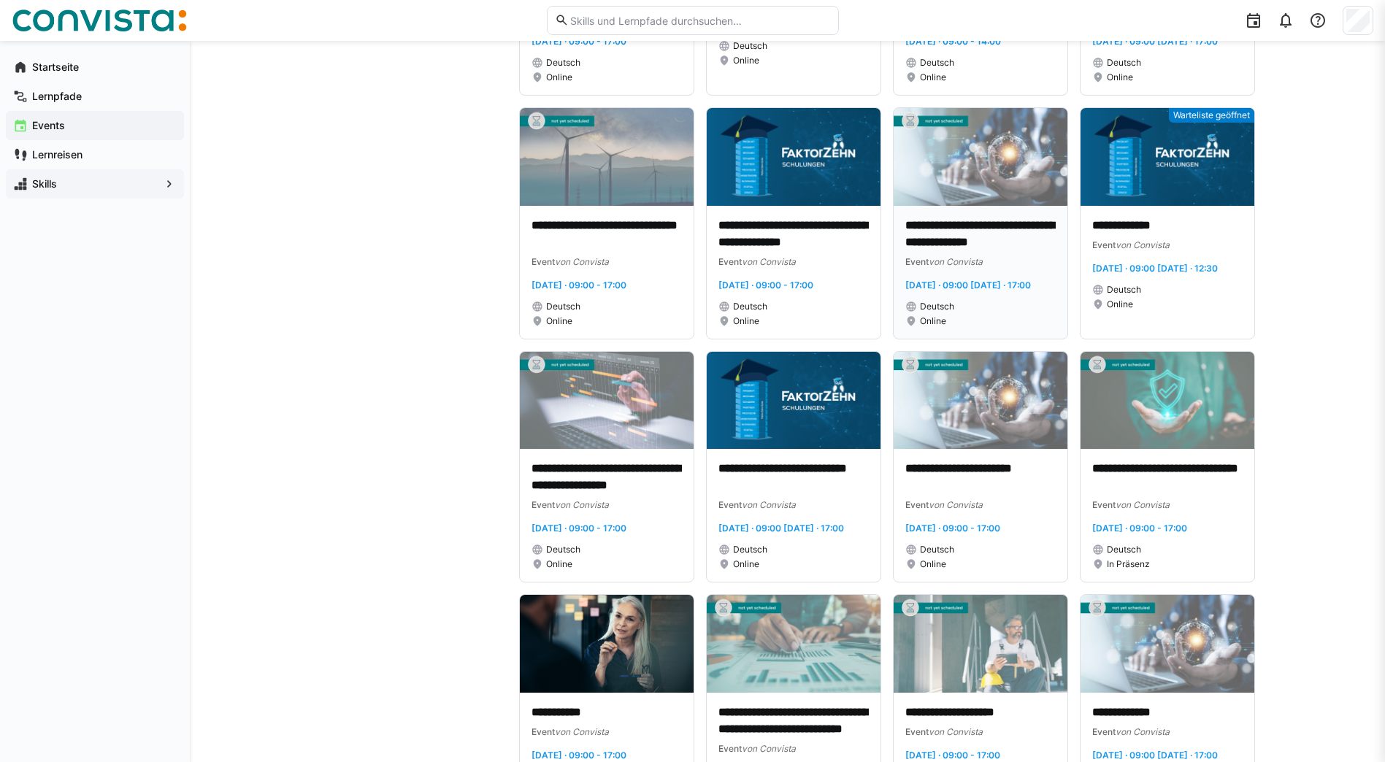
click at [944, 251] on p "**********" at bounding box center [980, 235] width 150 height 34
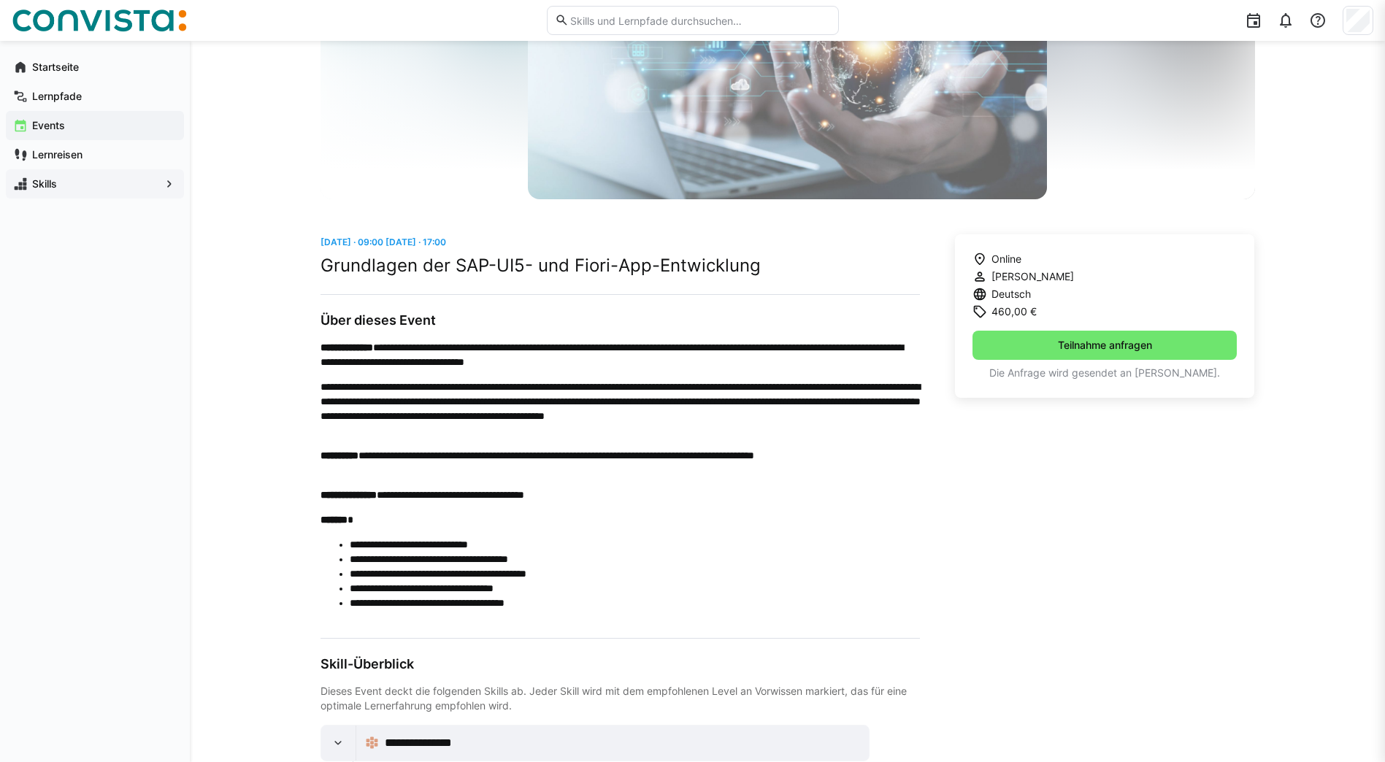
scroll to position [219, 0]
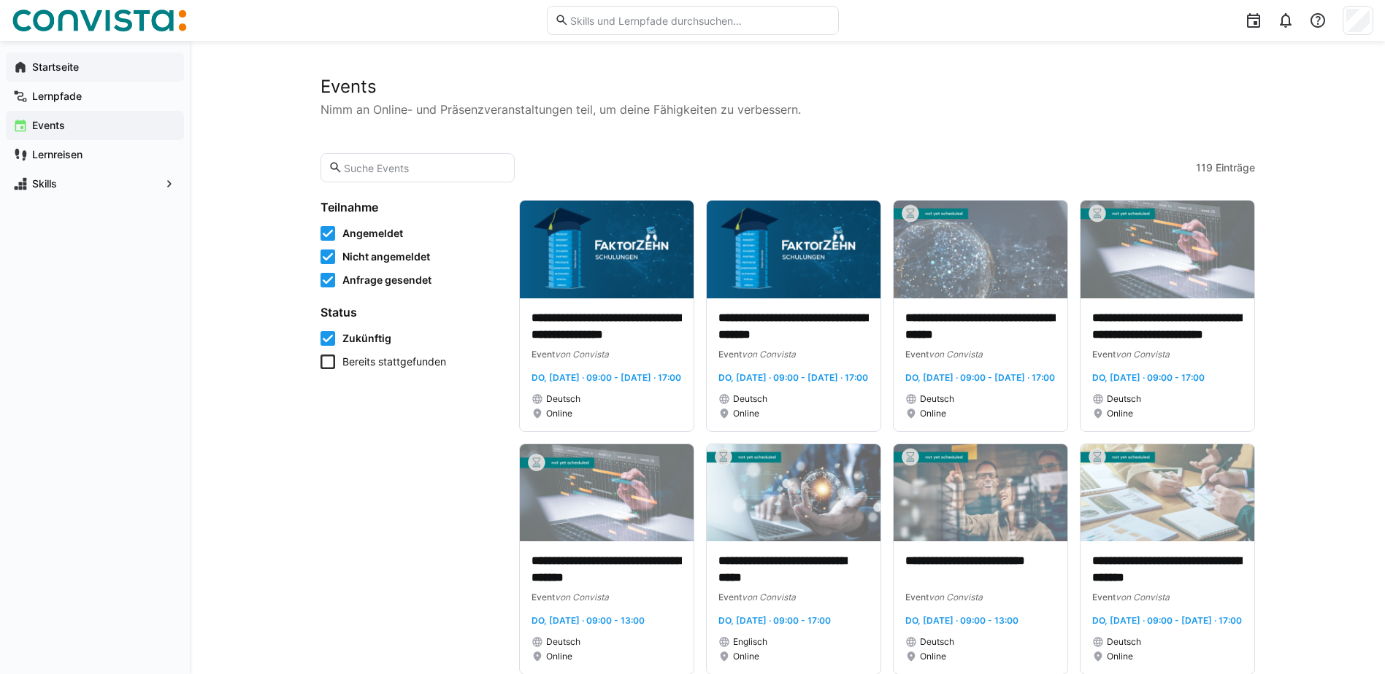
click at [0, 0] on app-navigation-label "Startseite" at bounding box center [0, 0] width 0 height 0
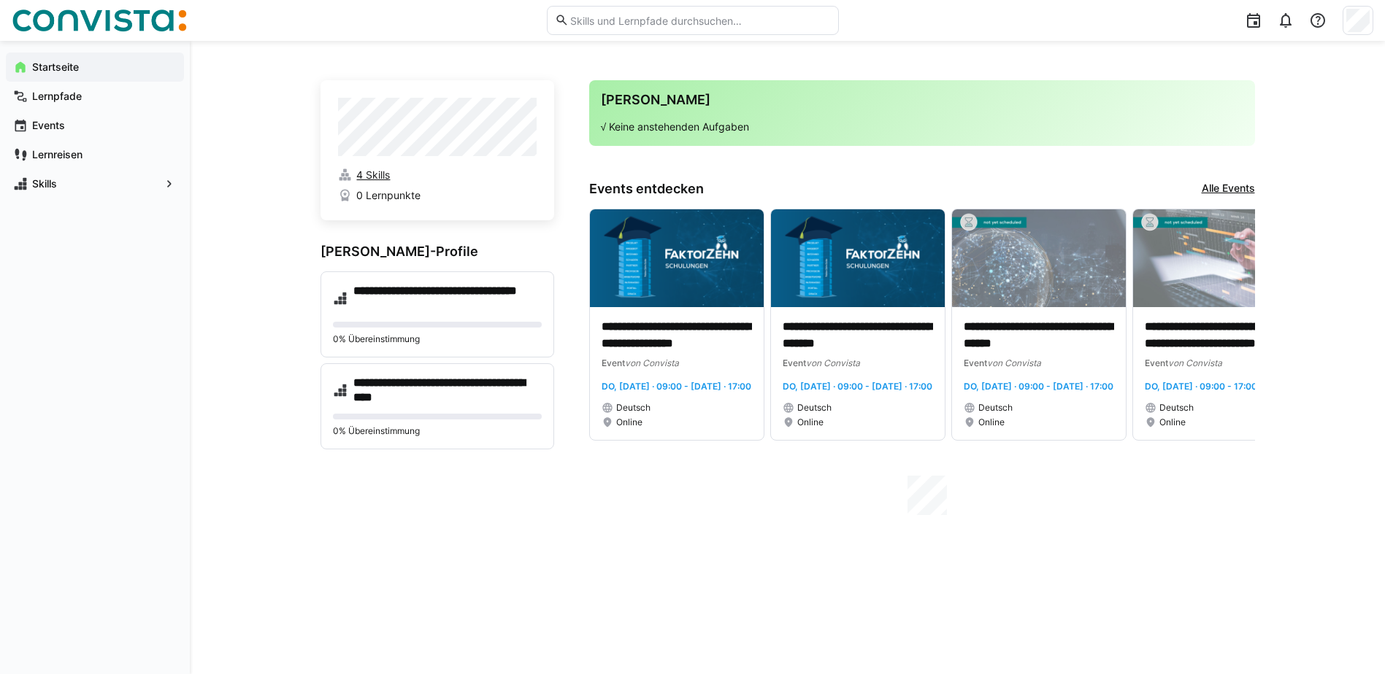
click at [372, 177] on span "4 Skills" at bounding box center [373, 175] width 34 height 15
click at [444, 291] on h4 "**********" at bounding box center [447, 298] width 188 height 29
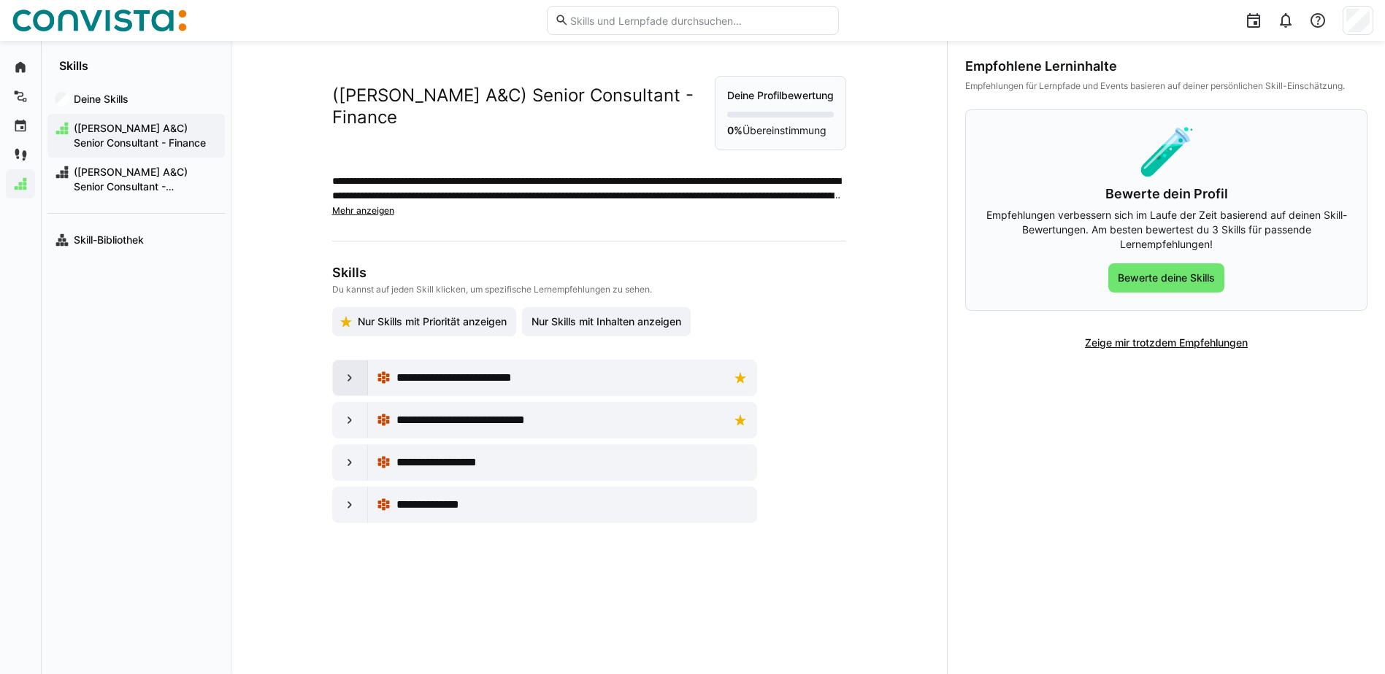
click at [349, 377] on eds-icon at bounding box center [349, 378] width 15 height 15
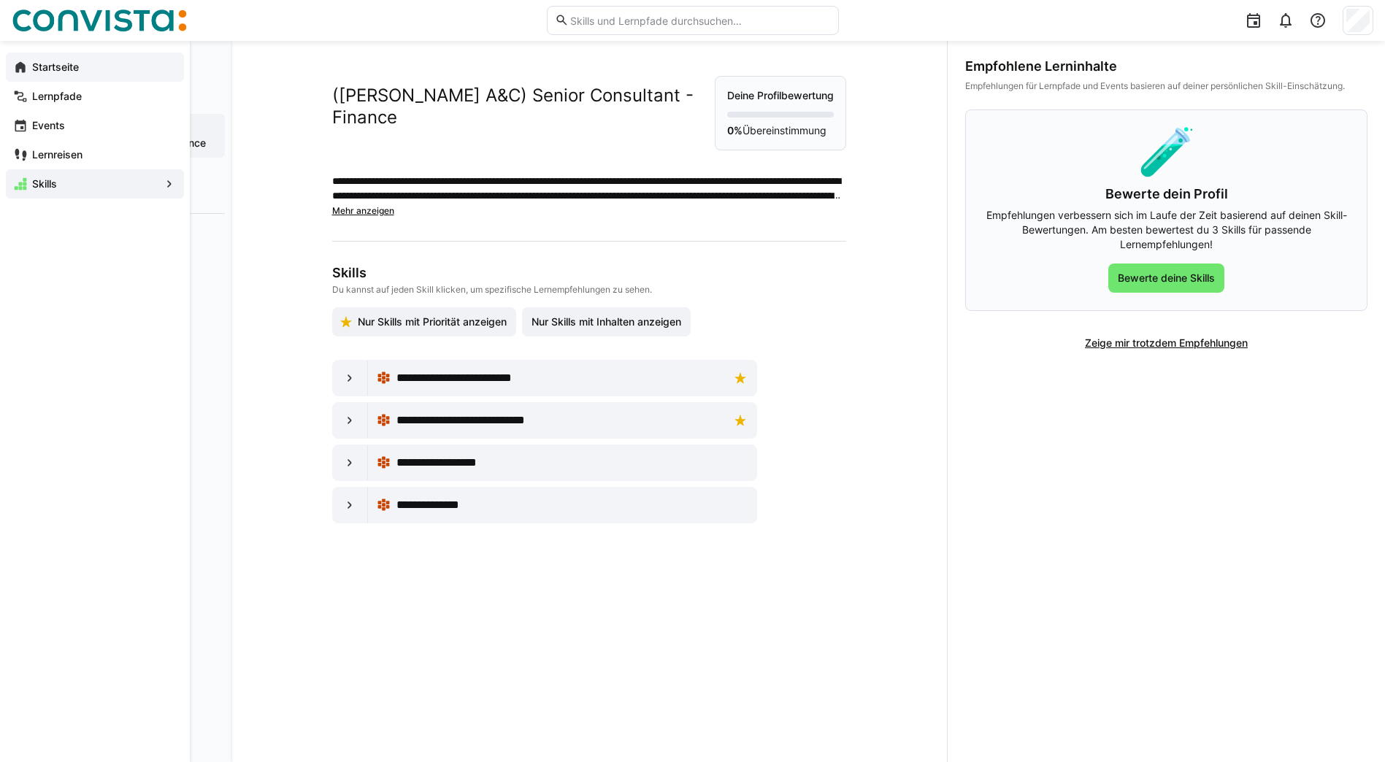
click at [27, 72] on eds-icon at bounding box center [20, 67] width 15 height 15
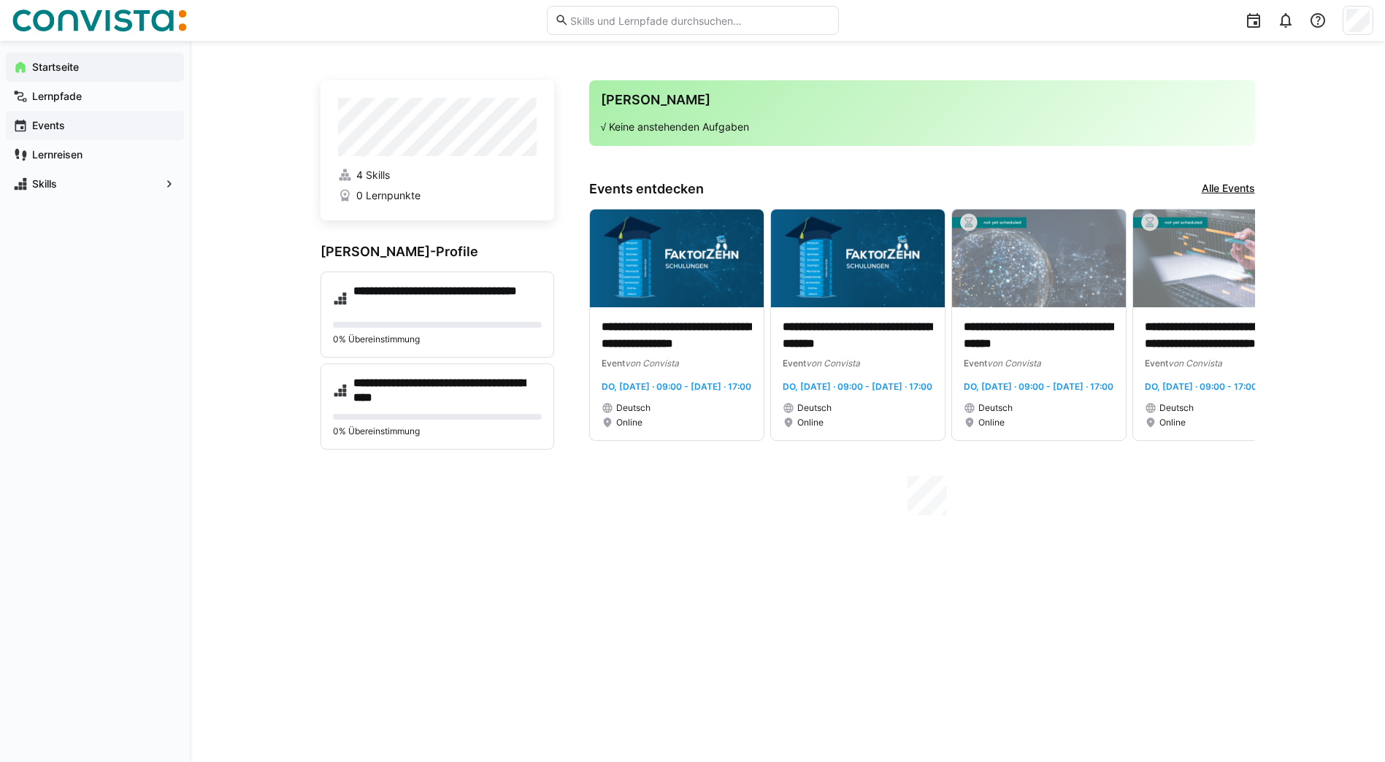
click at [0, 0] on app-navigation-label "Events" at bounding box center [0, 0] width 0 height 0
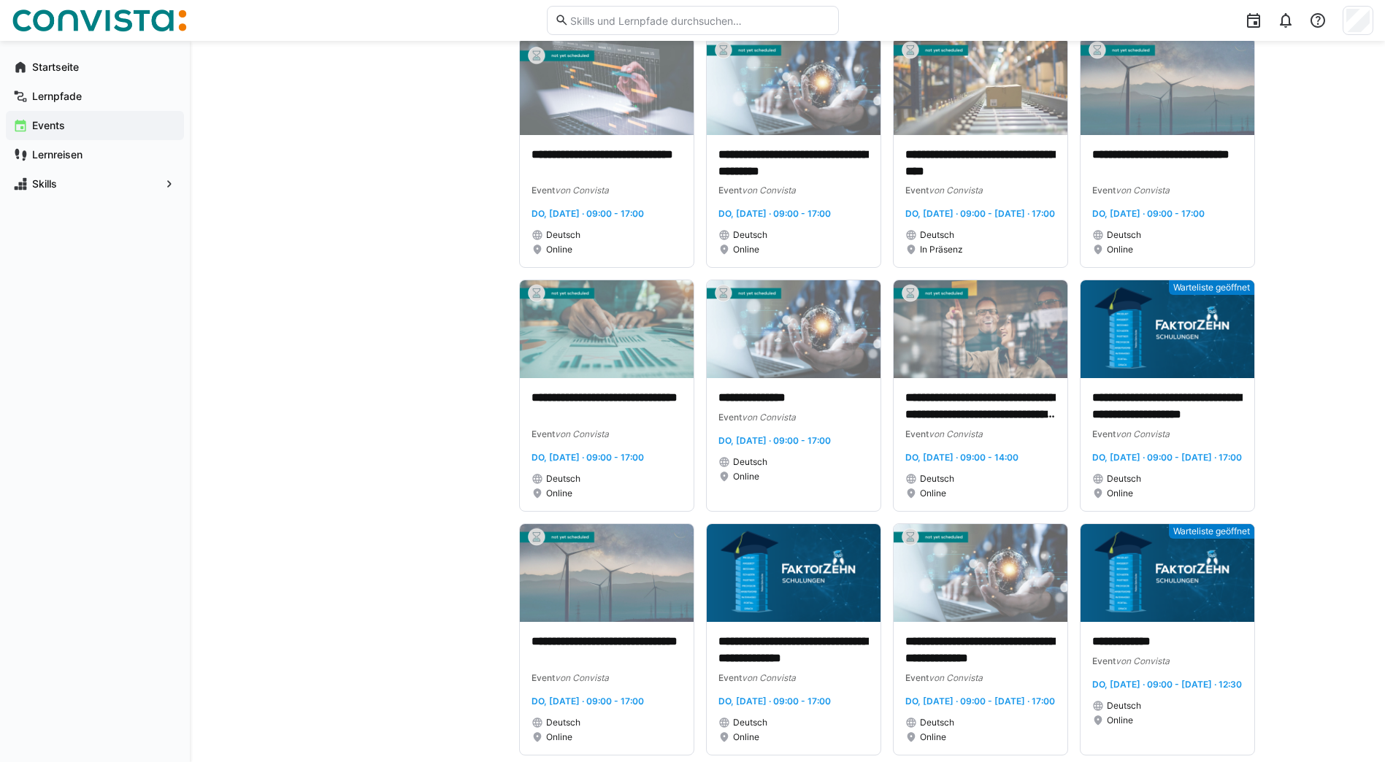
scroll to position [5744, 0]
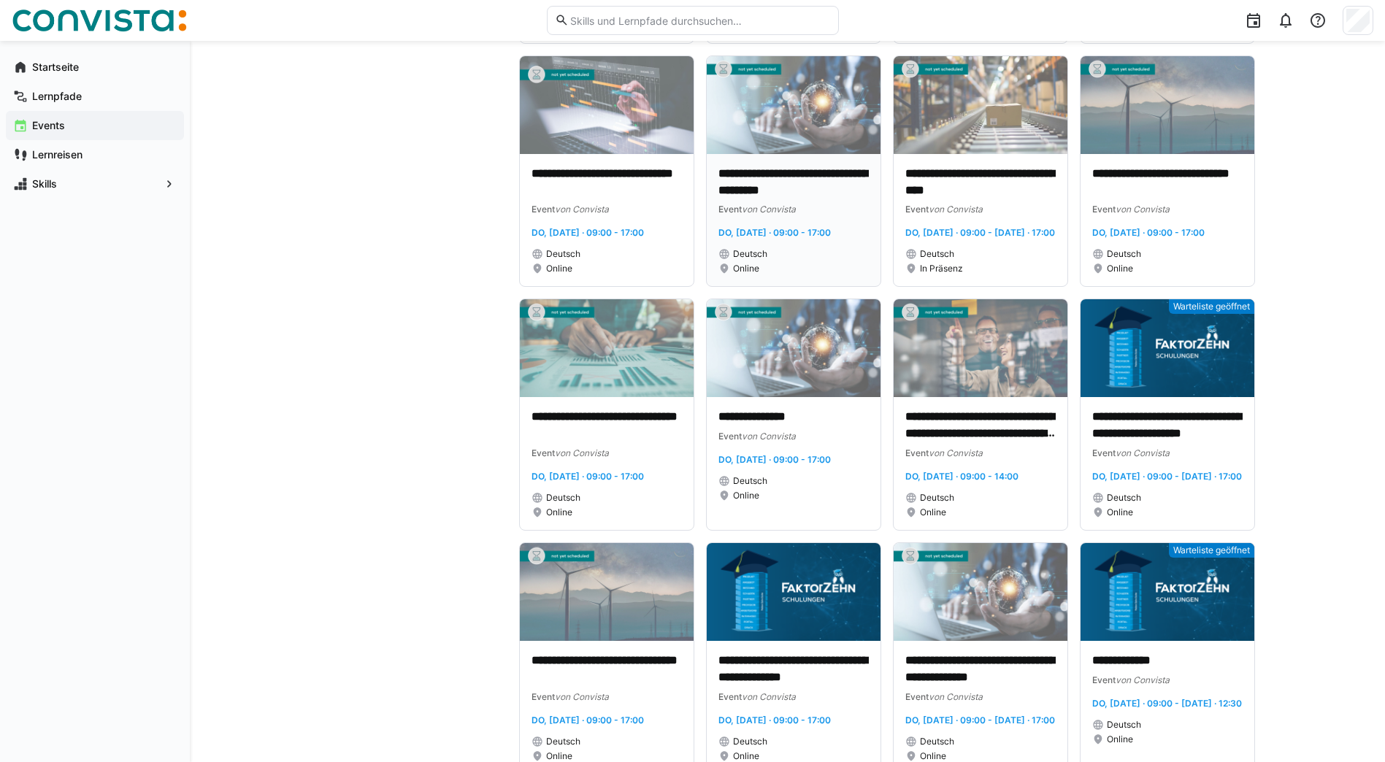
click at [808, 199] on p "**********" at bounding box center [793, 183] width 150 height 34
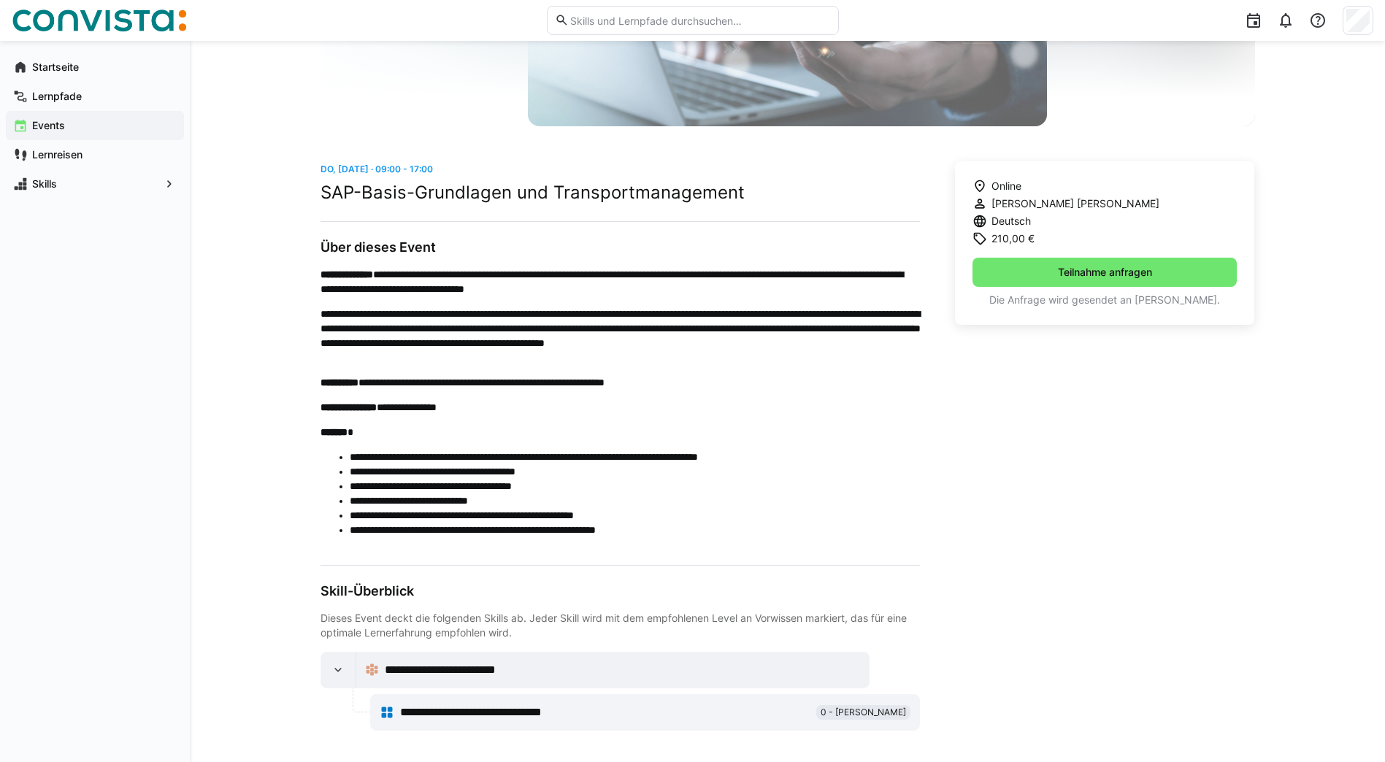
scroll to position [273, 0]
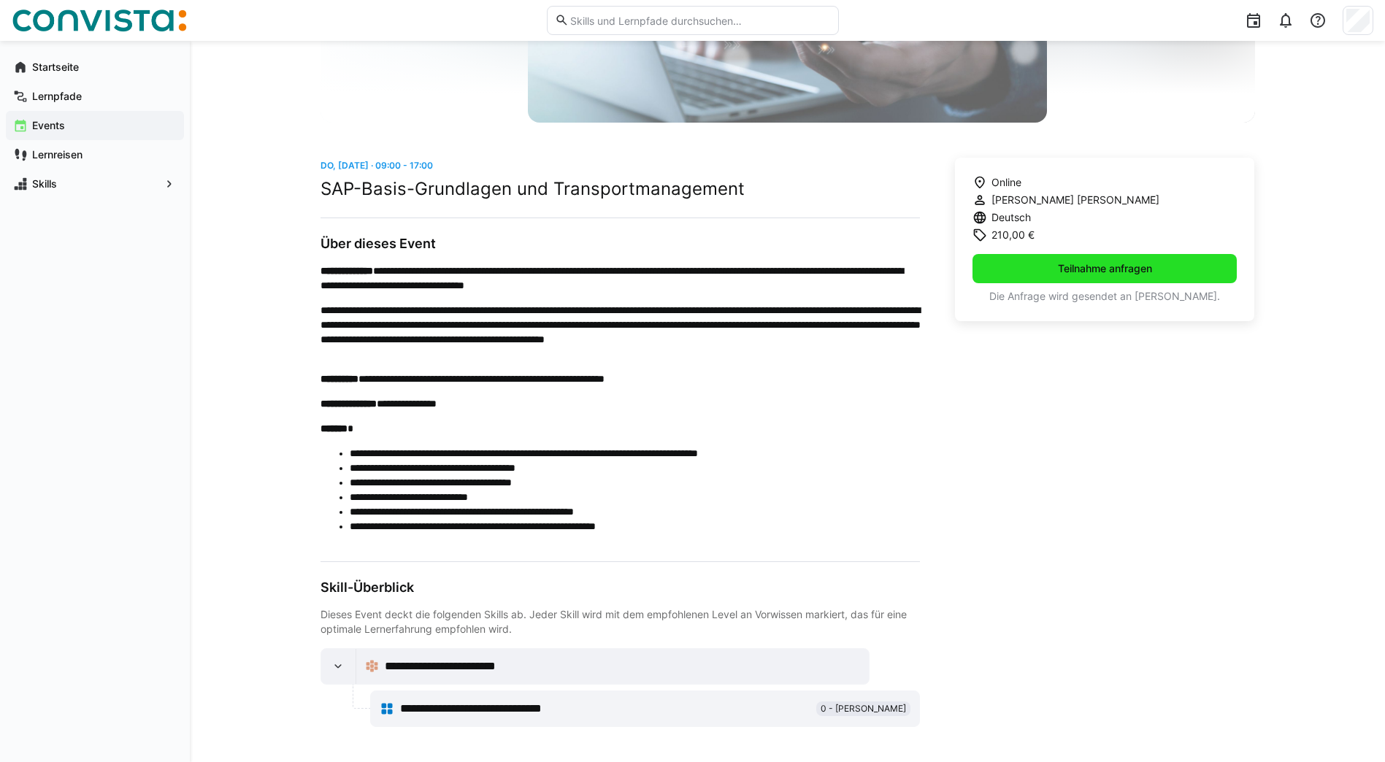
click at [1119, 261] on span "Teilnahme anfragen" at bounding box center [1104, 268] width 99 height 15
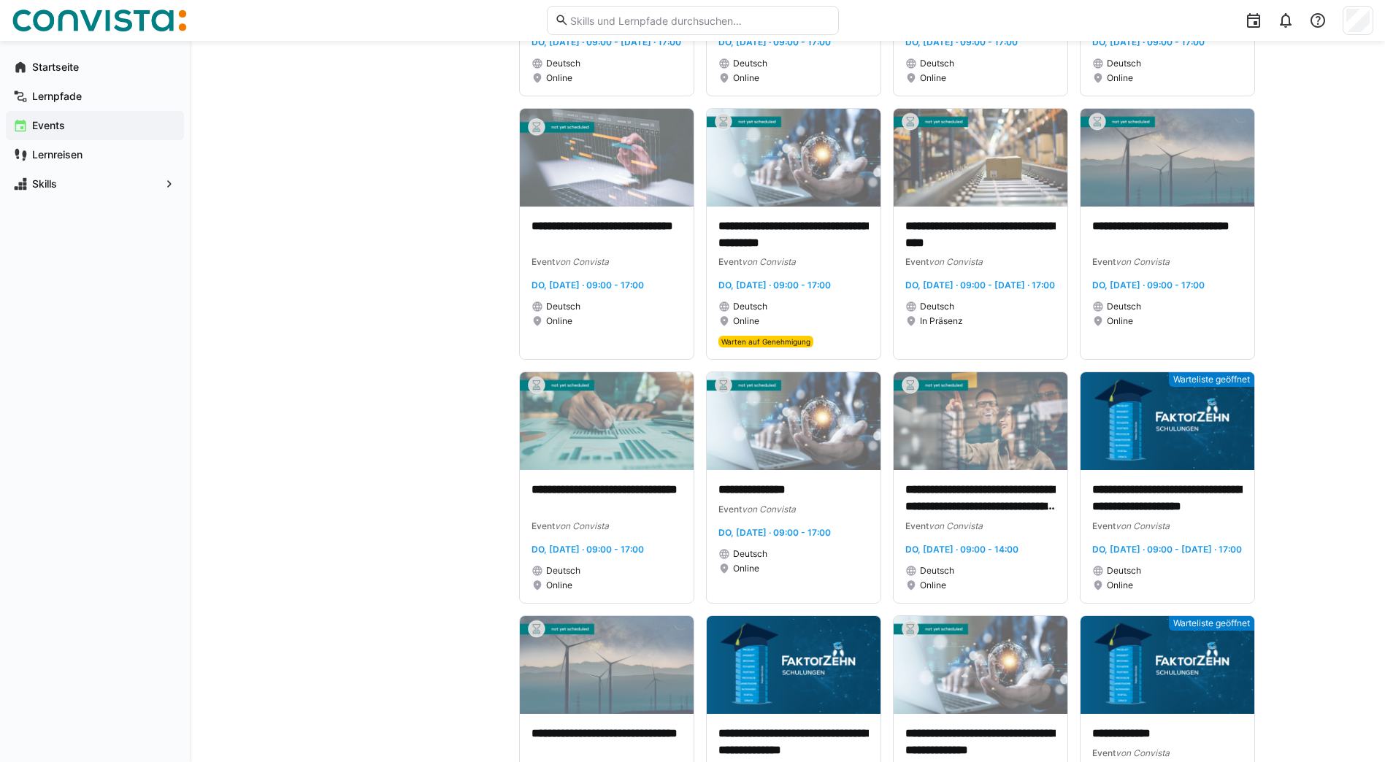
scroll to position [5608, 0]
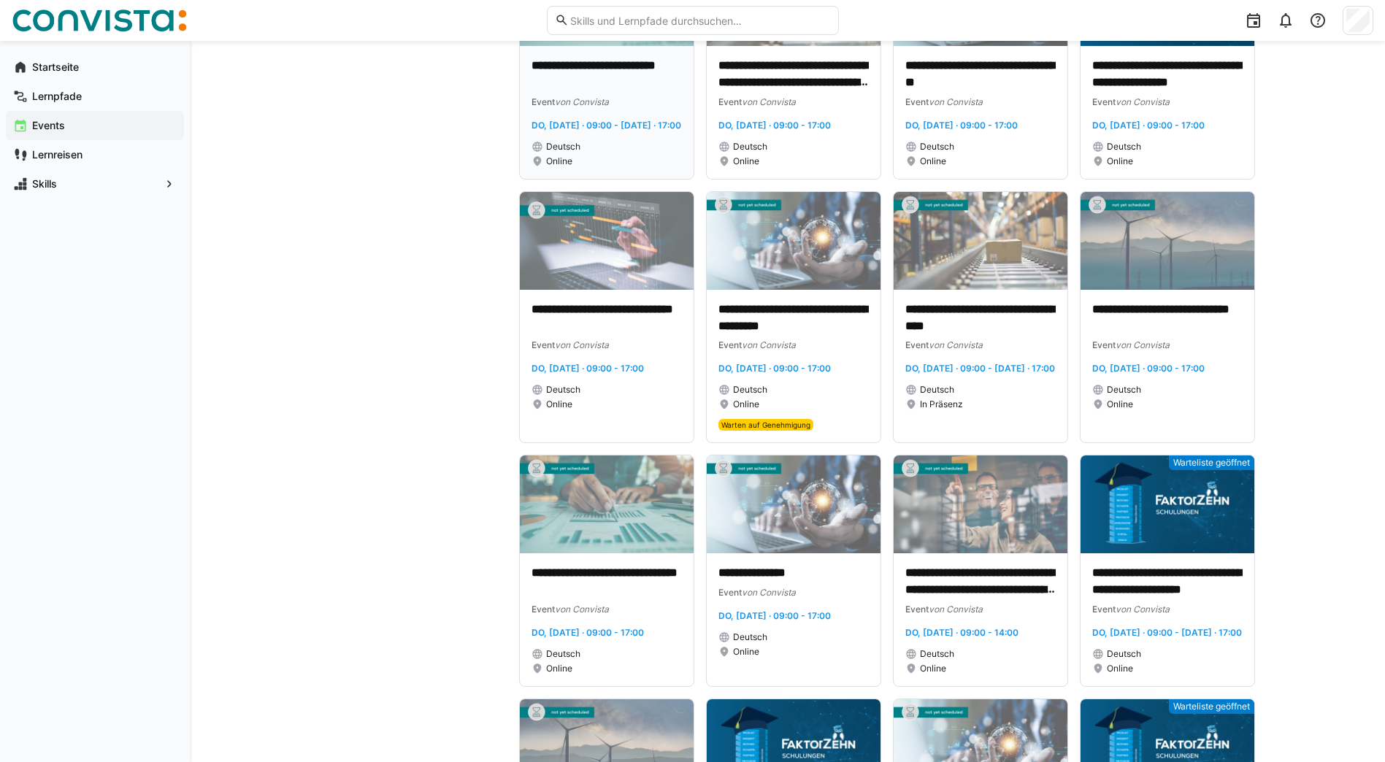
click at [574, 91] on p "**********" at bounding box center [606, 75] width 150 height 34
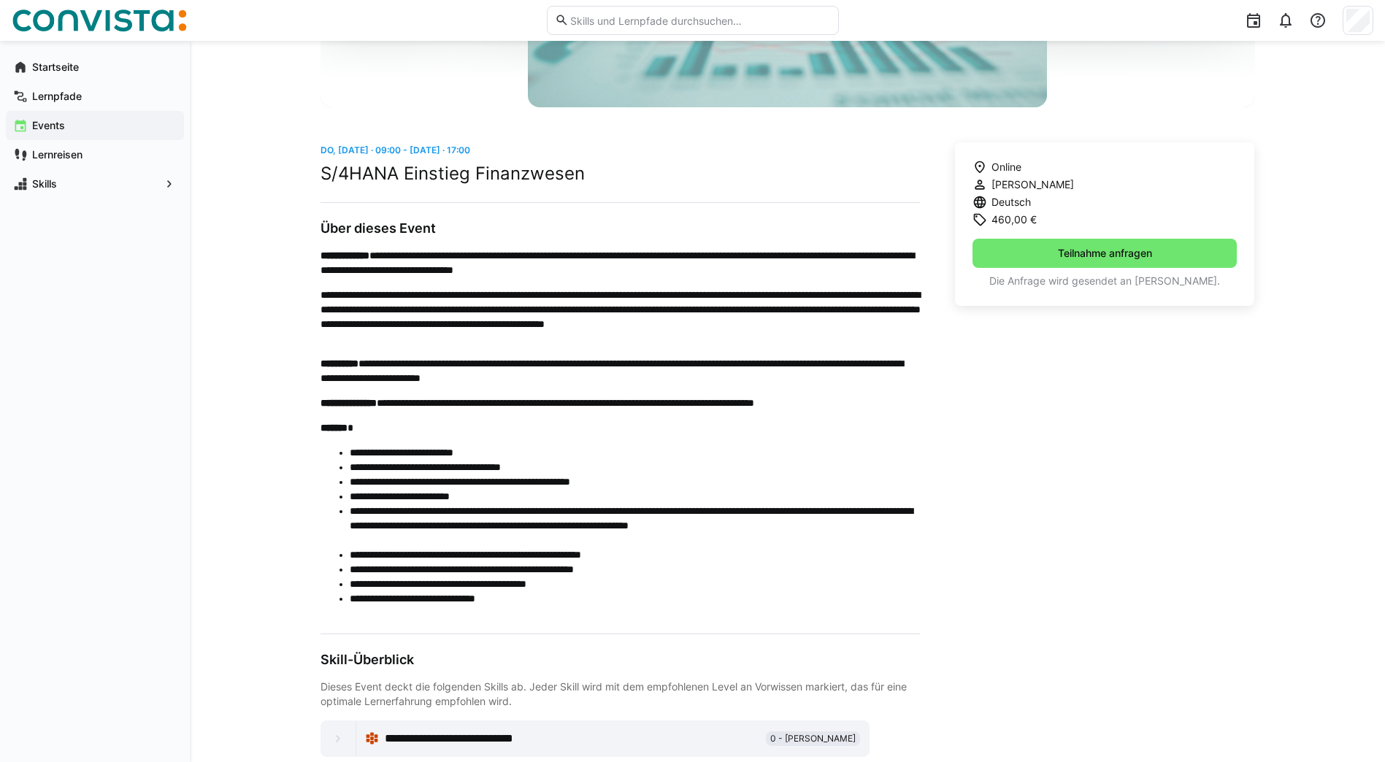
scroll to position [292, 0]
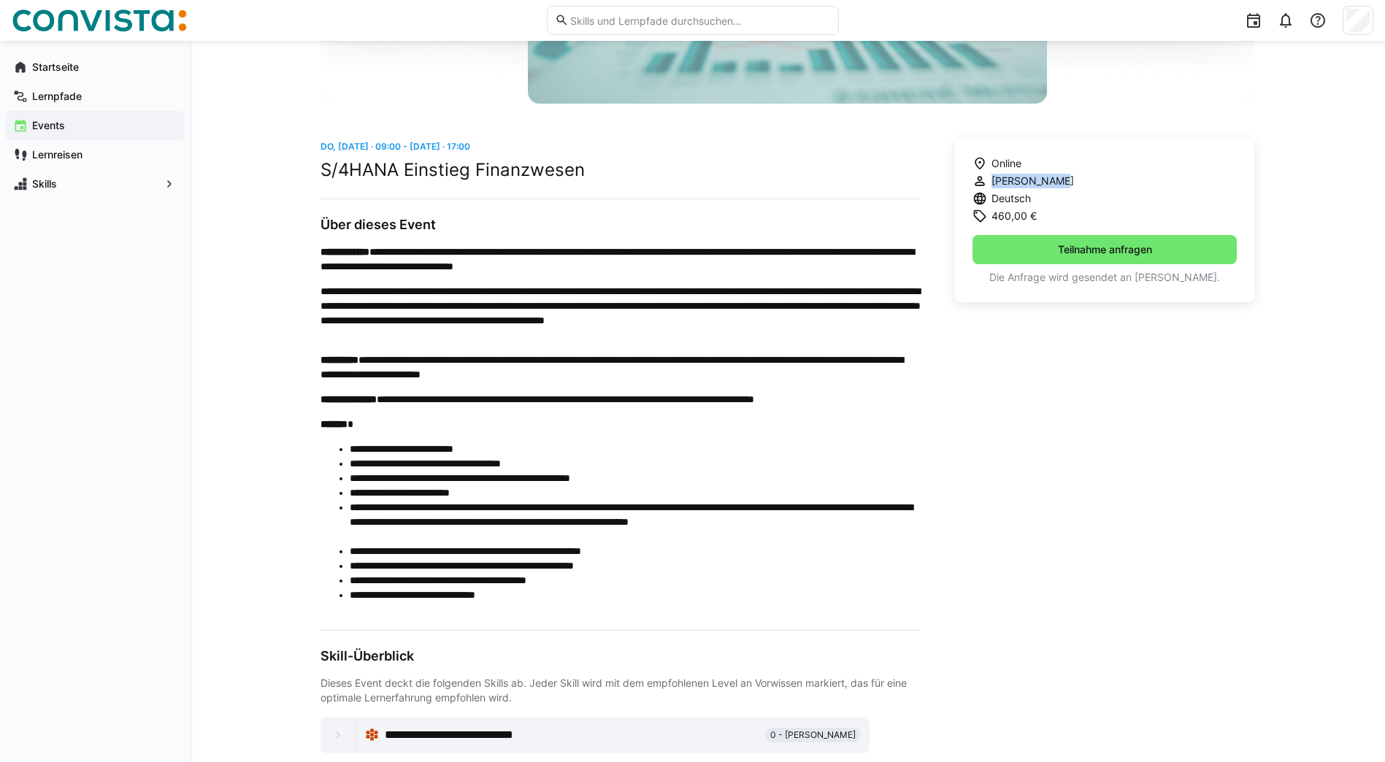
drag, startPoint x: 1055, startPoint y: 178, endPoint x: 988, endPoint y: 182, distance: 67.3
click at [988, 182] on div "[PERSON_NAME]" at bounding box center [1022, 181] width 101 height 15
copy span "[PERSON_NAME]"
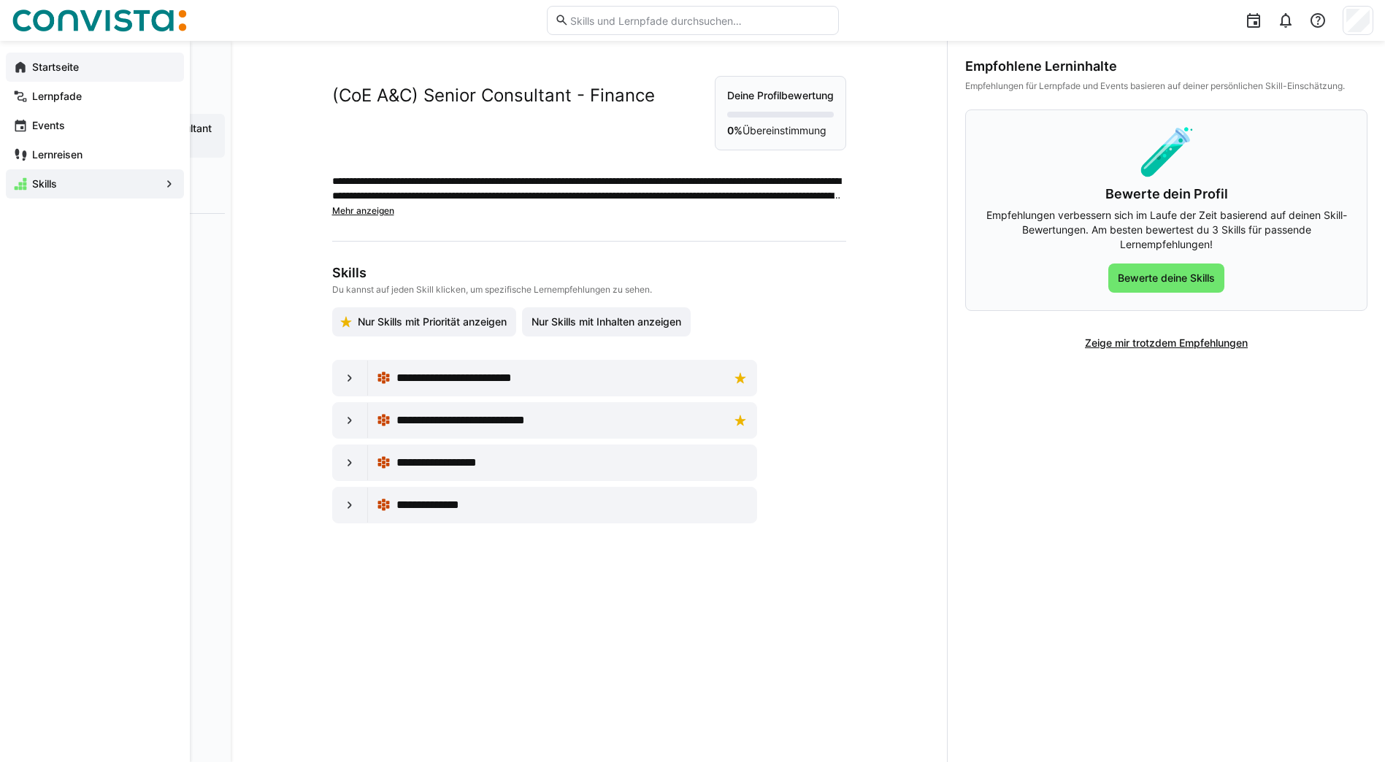
click at [12, 67] on div "Startseite" at bounding box center [95, 67] width 178 height 29
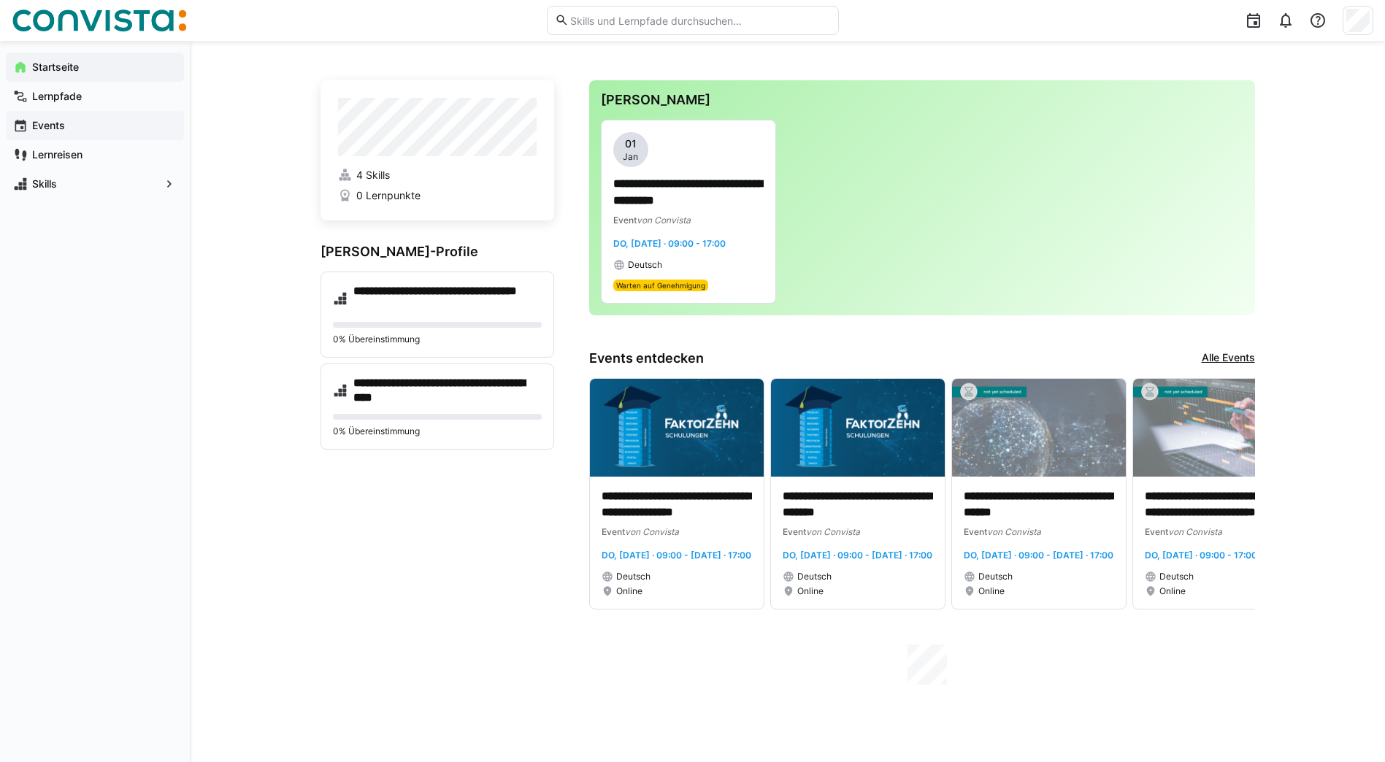
click at [55, 136] on div "Events" at bounding box center [95, 125] width 178 height 29
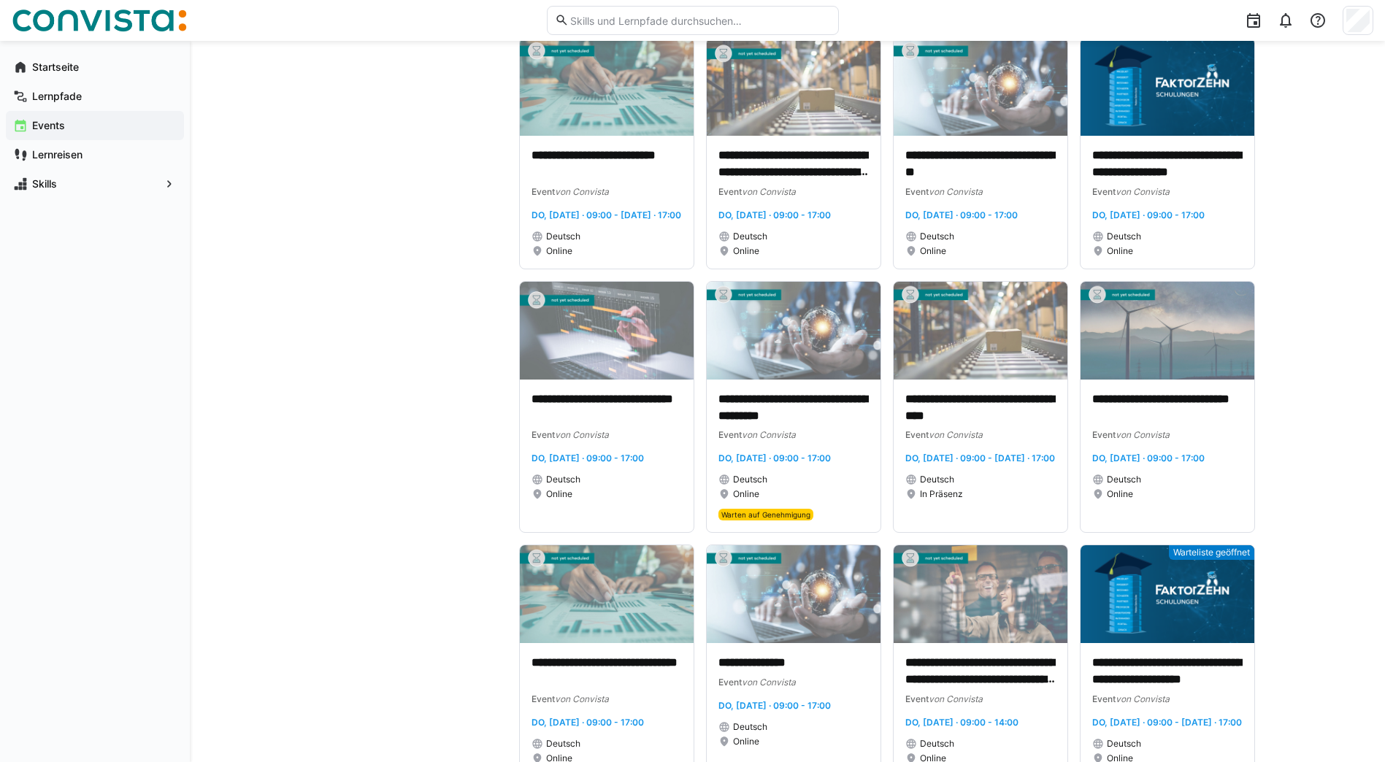
scroll to position [5547, 0]
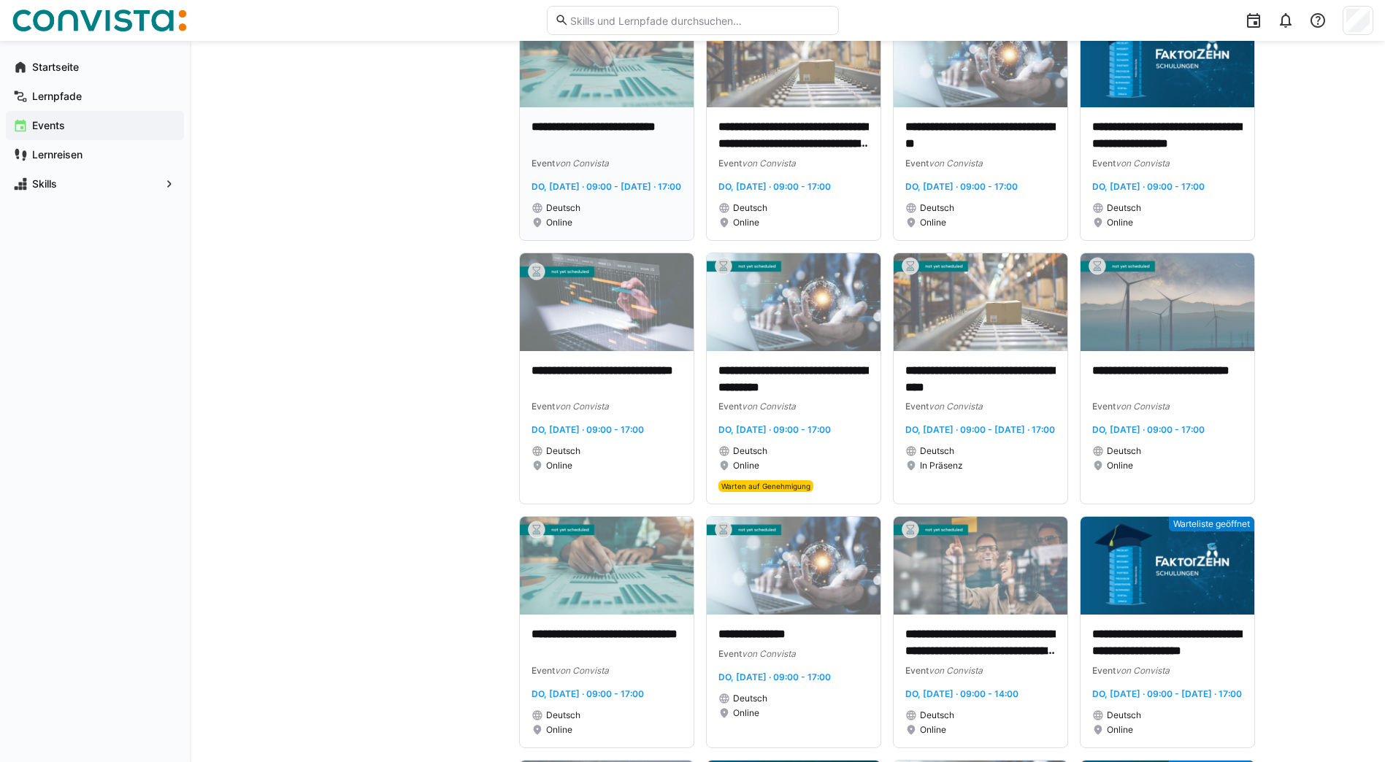
click at [628, 153] on p "**********" at bounding box center [606, 136] width 150 height 34
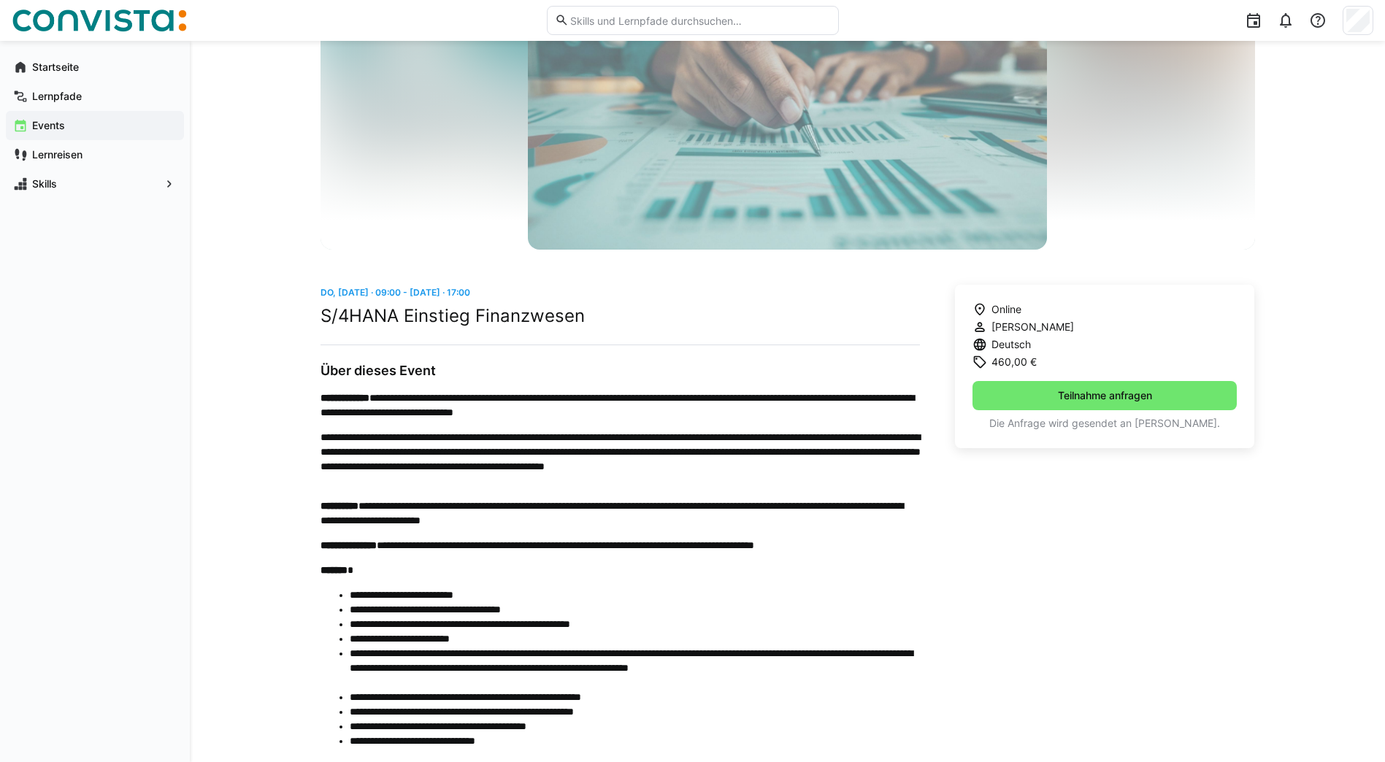
scroll to position [219, 0]
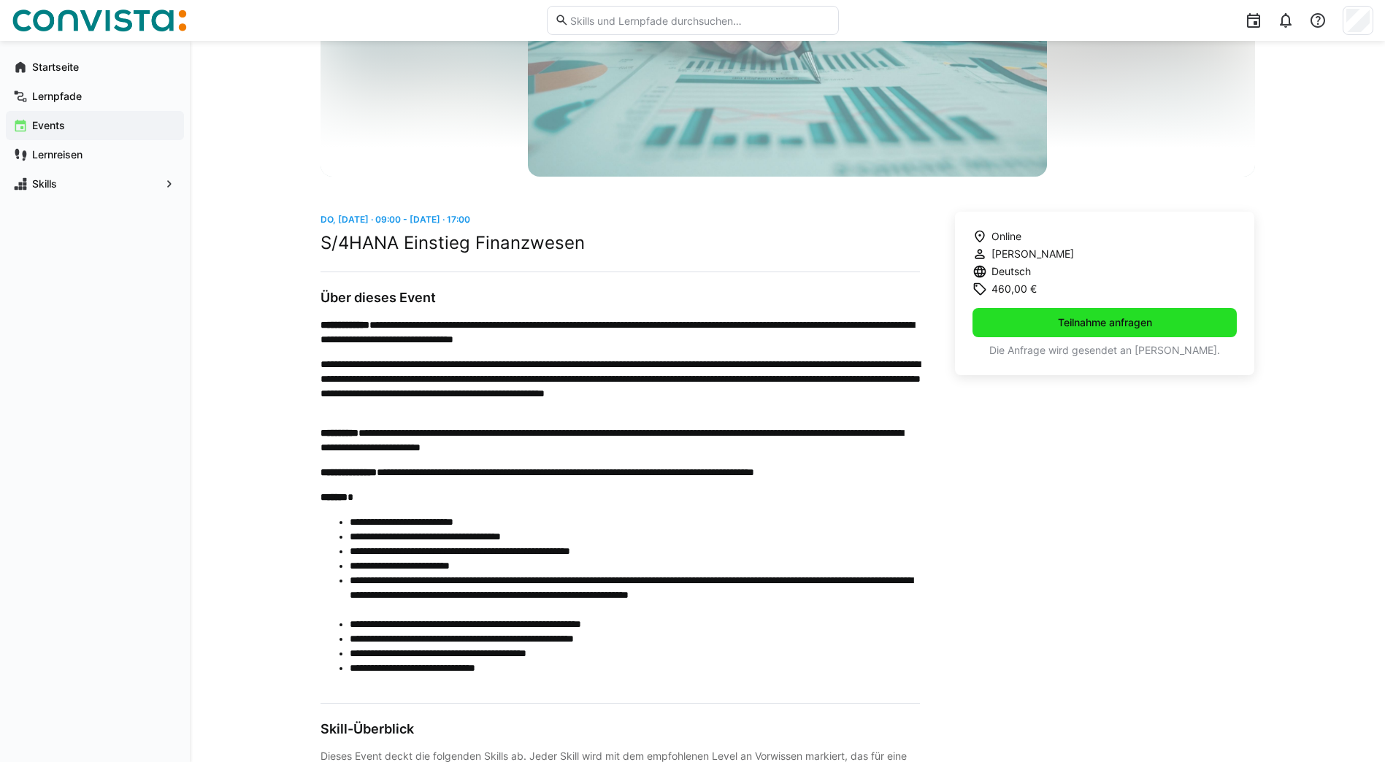
click at [1060, 326] on span "Teilnahme anfragen" at bounding box center [1104, 322] width 99 height 15
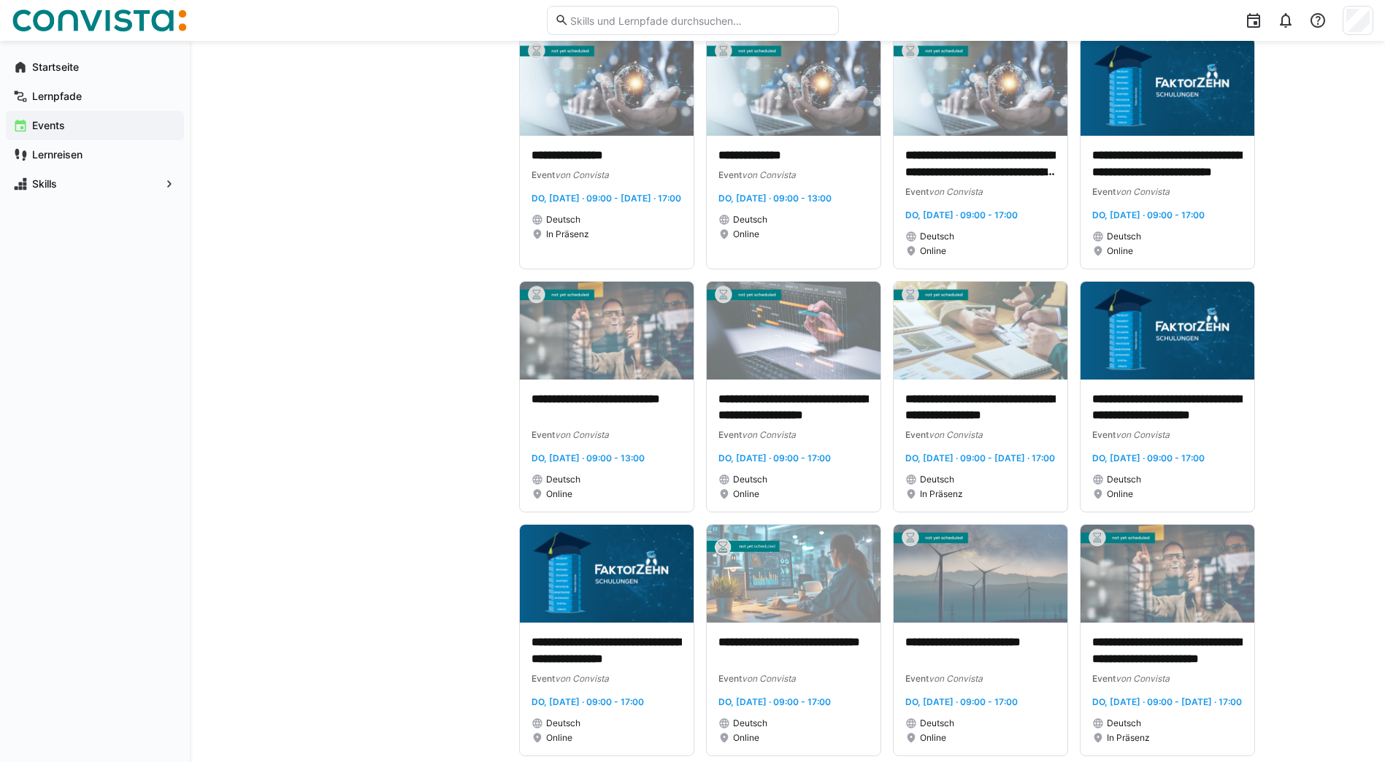
scroll to position [4544, 0]
click at [998, 182] on p "**********" at bounding box center [980, 165] width 150 height 34
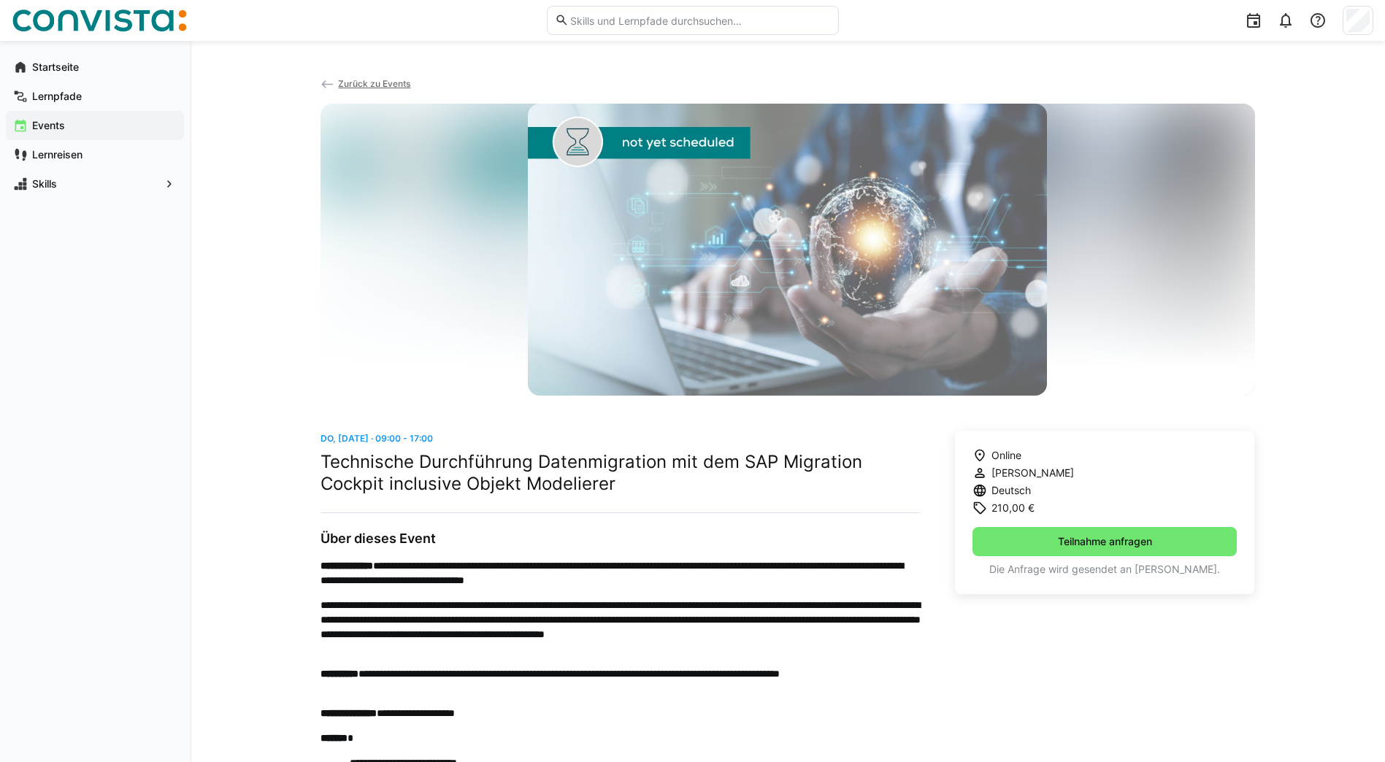
scroll to position [323, 0]
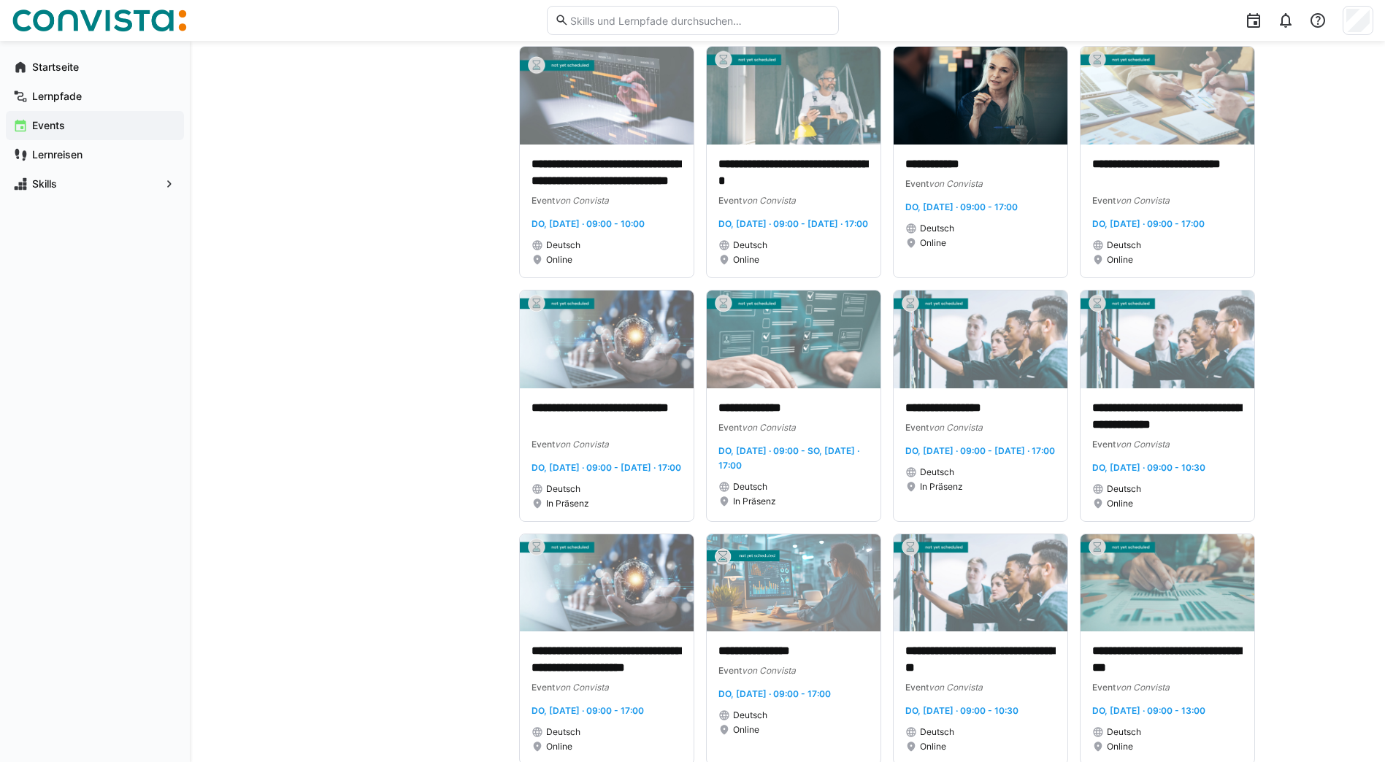
scroll to position [3722, 0]
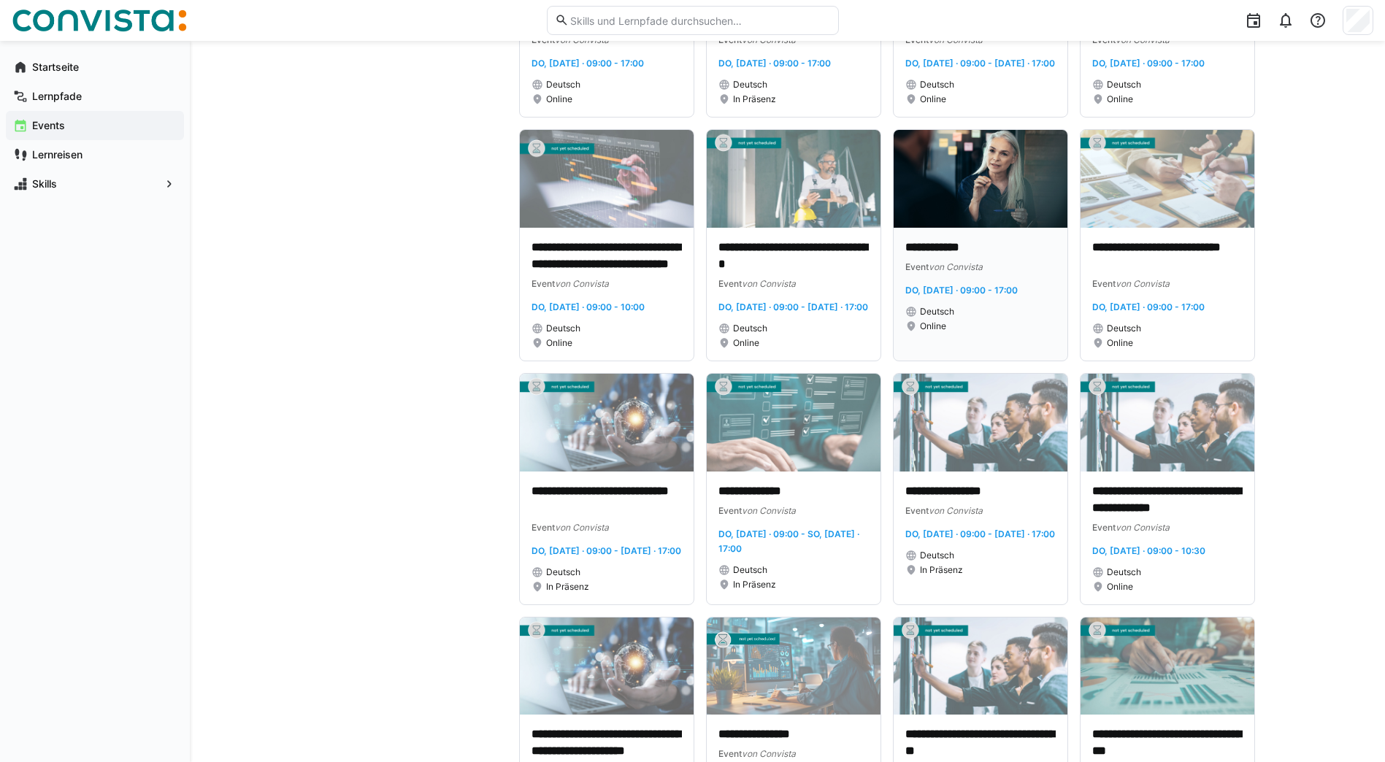
click at [962, 361] on div "**********" at bounding box center [980, 294] width 174 height 133
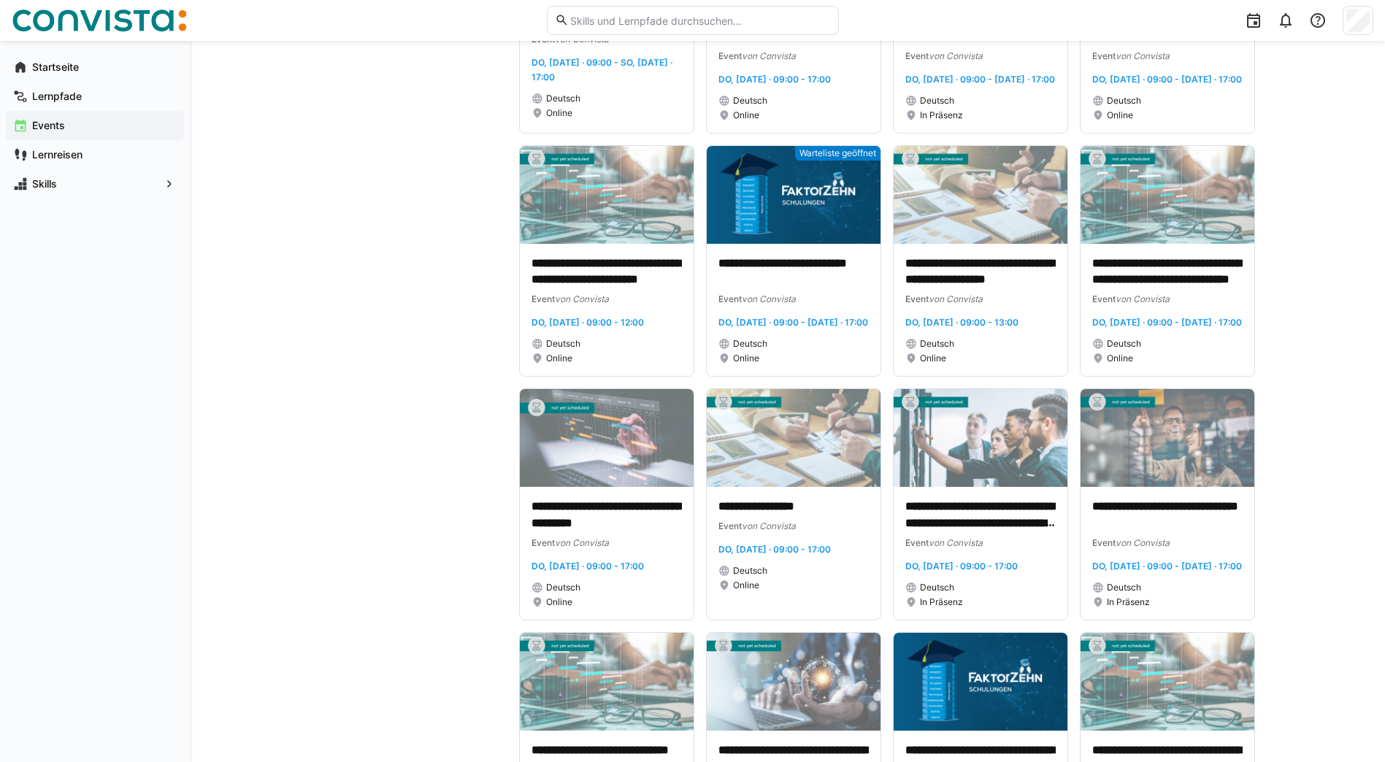
scroll to position [2846, 0]
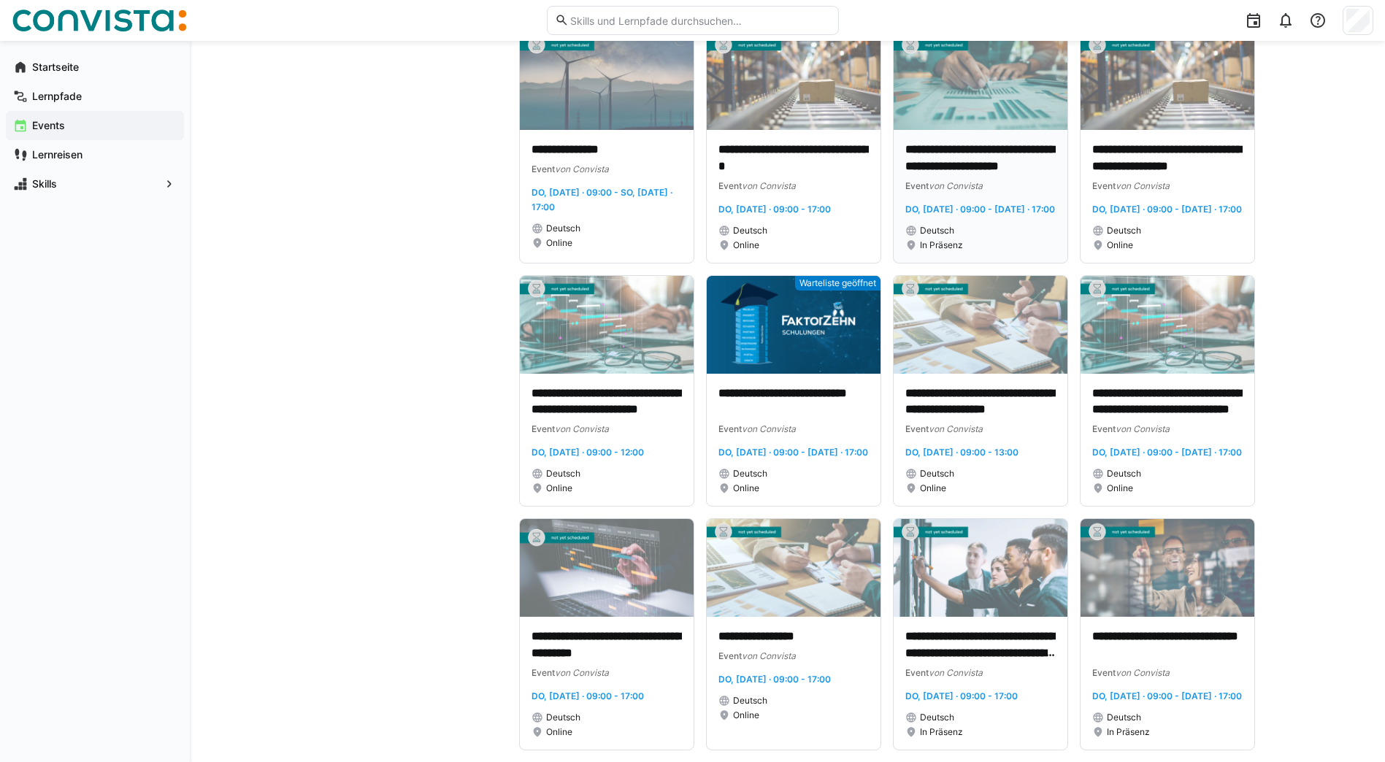
click at [991, 263] on div "**********" at bounding box center [980, 196] width 174 height 133
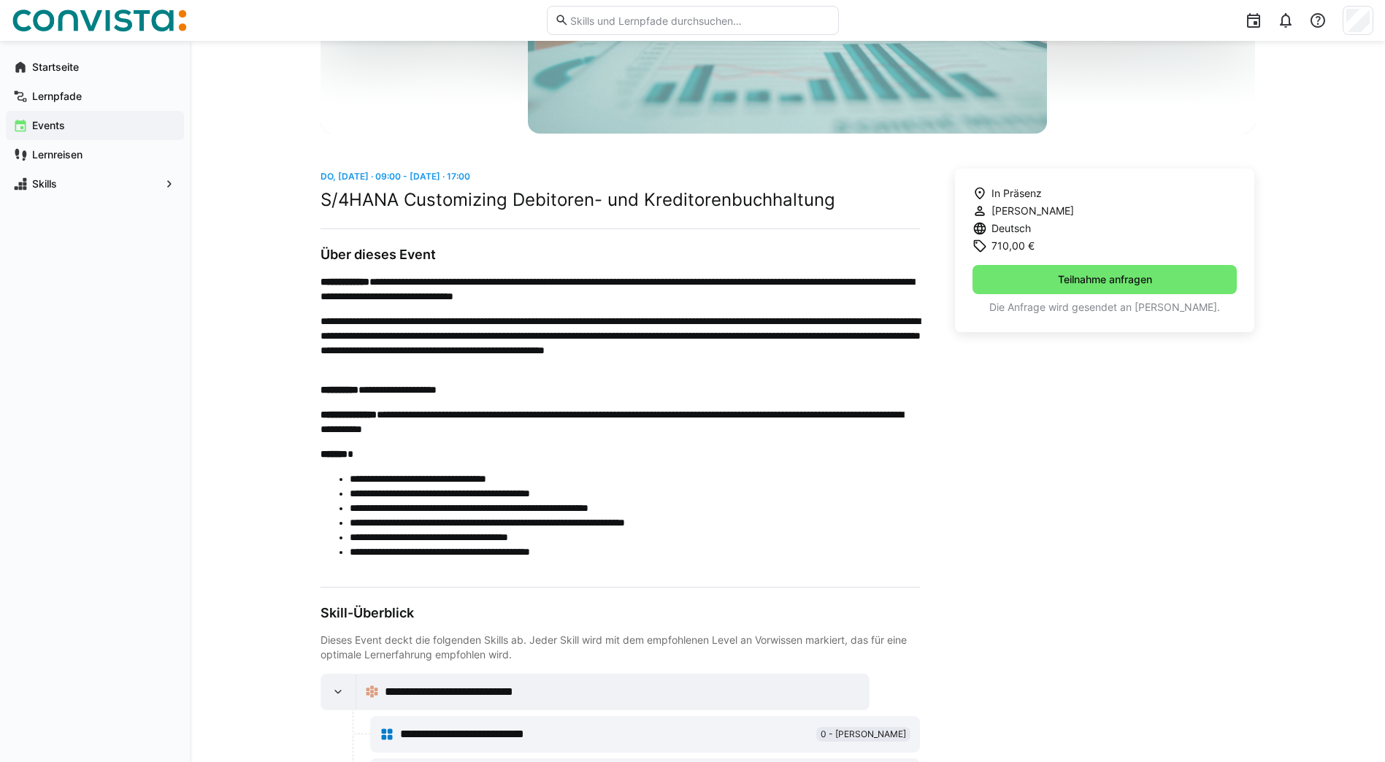
scroll to position [292, 0]
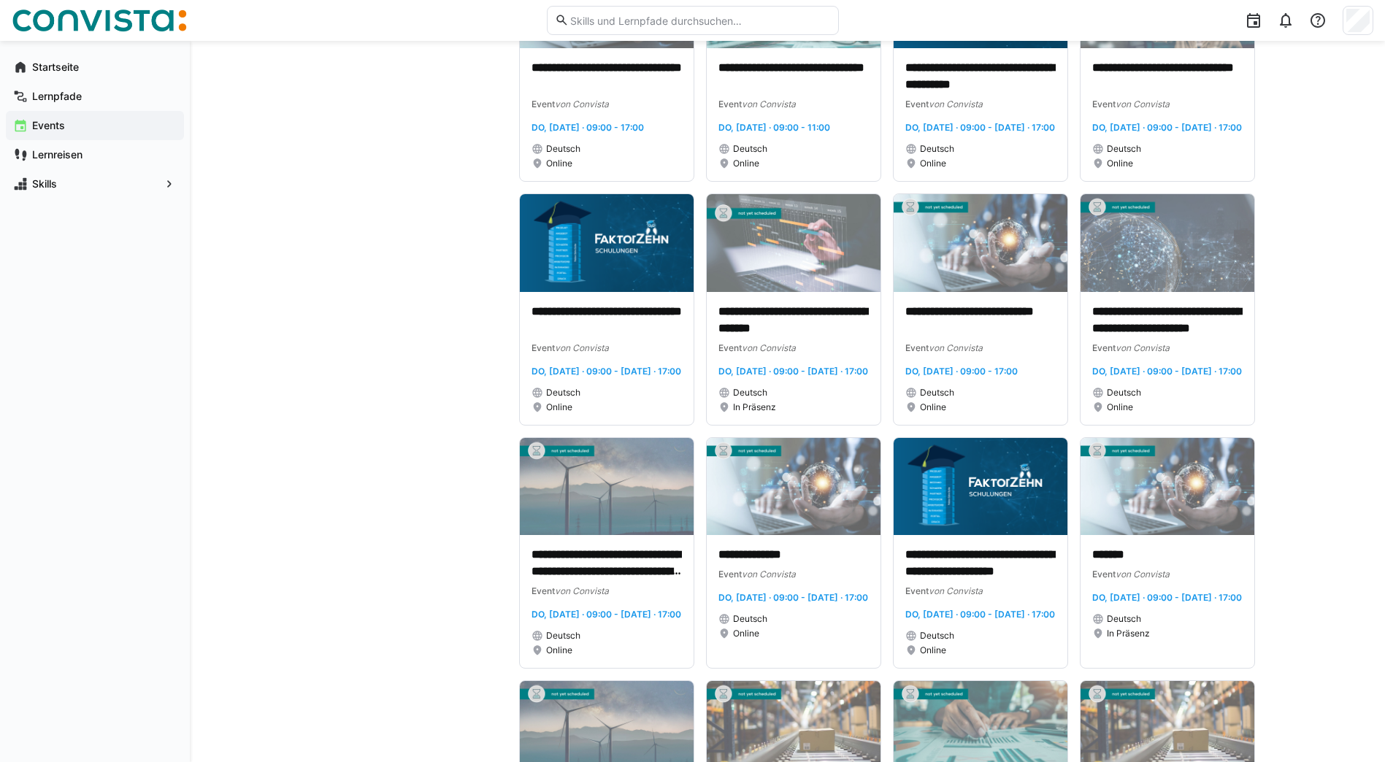
scroll to position [2044, 0]
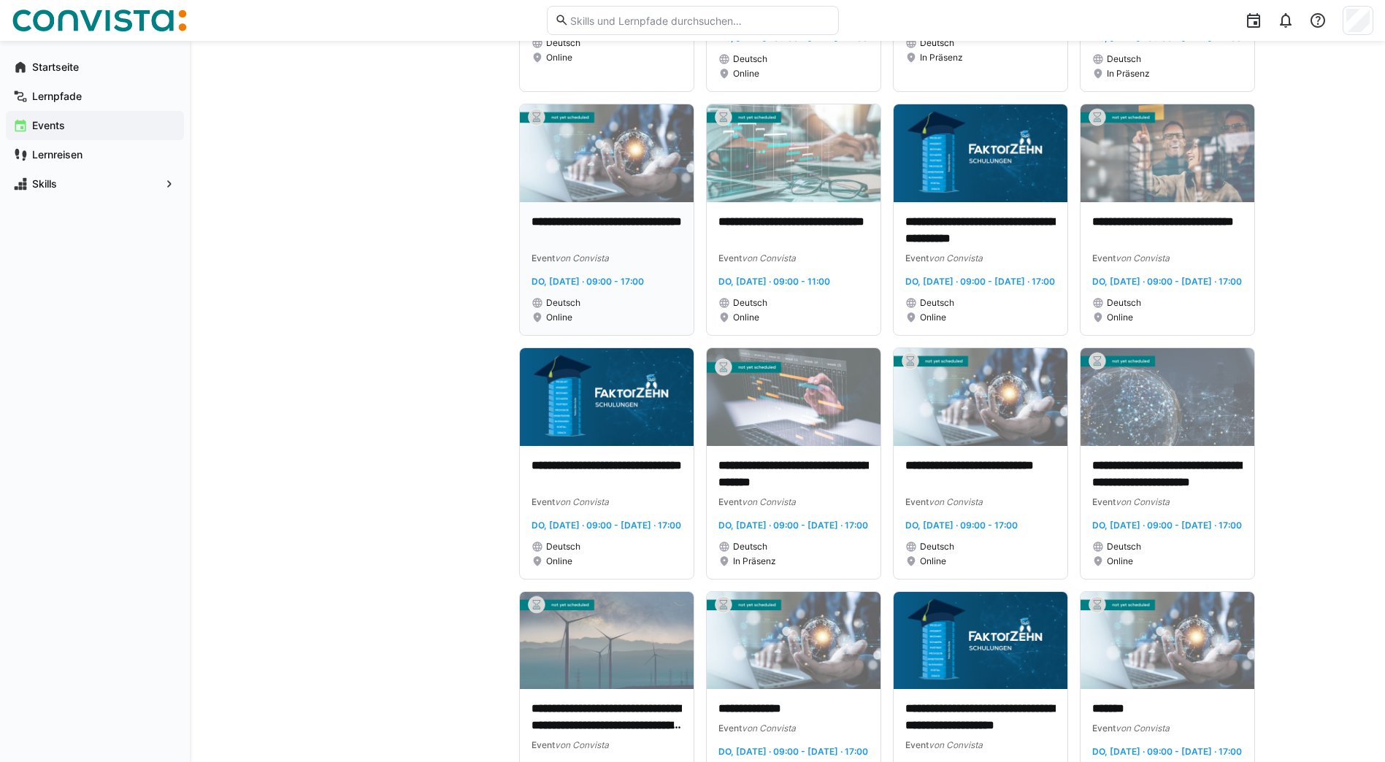
click at [566, 247] on p "**********" at bounding box center [606, 231] width 150 height 34
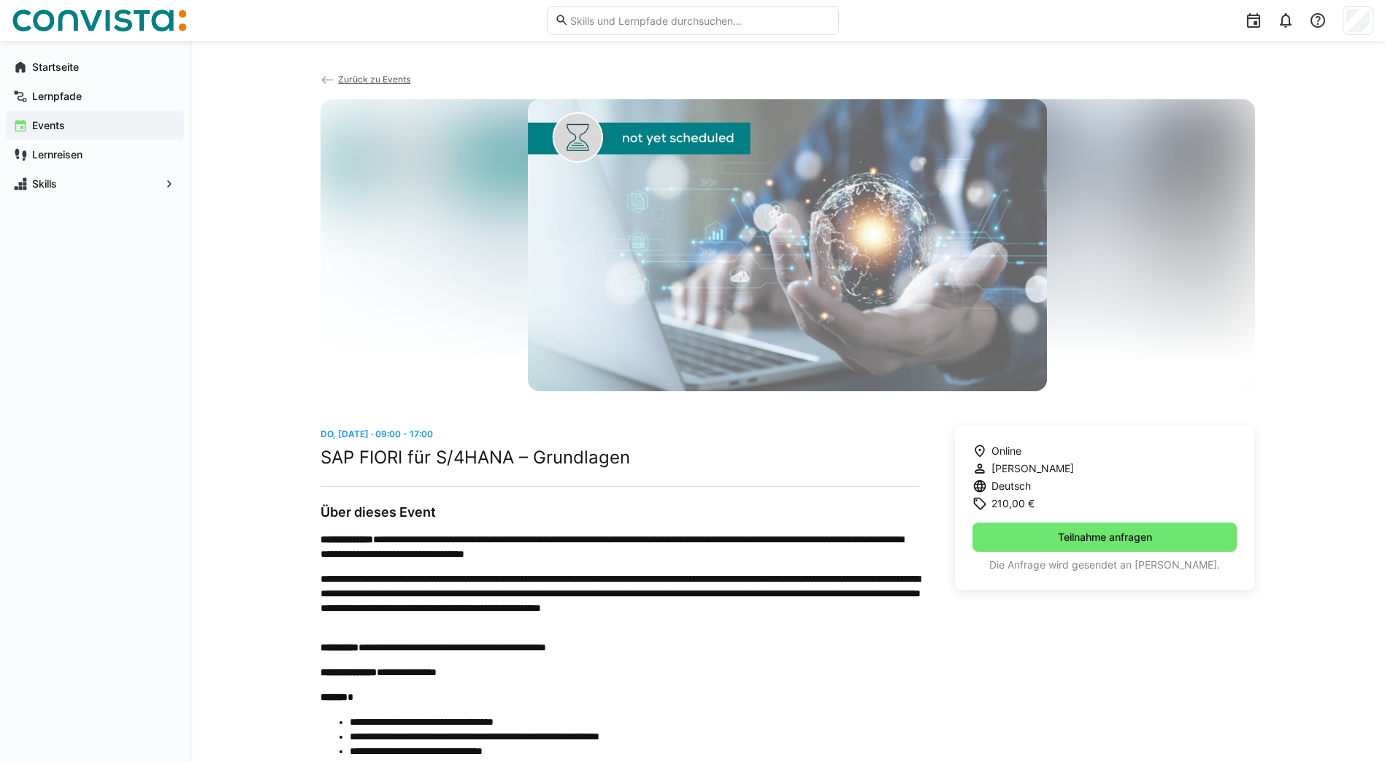
scroll to position [146, 0]
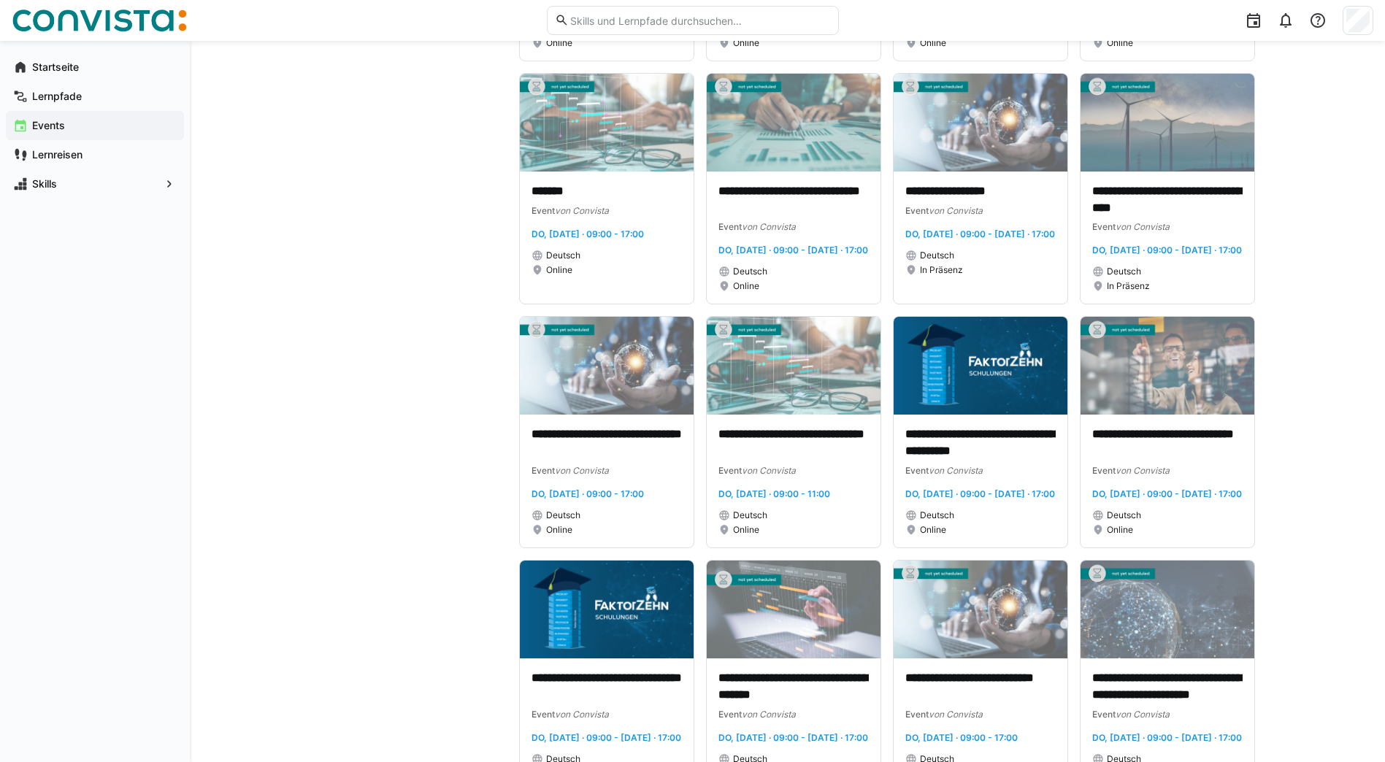
scroll to position [1752, 0]
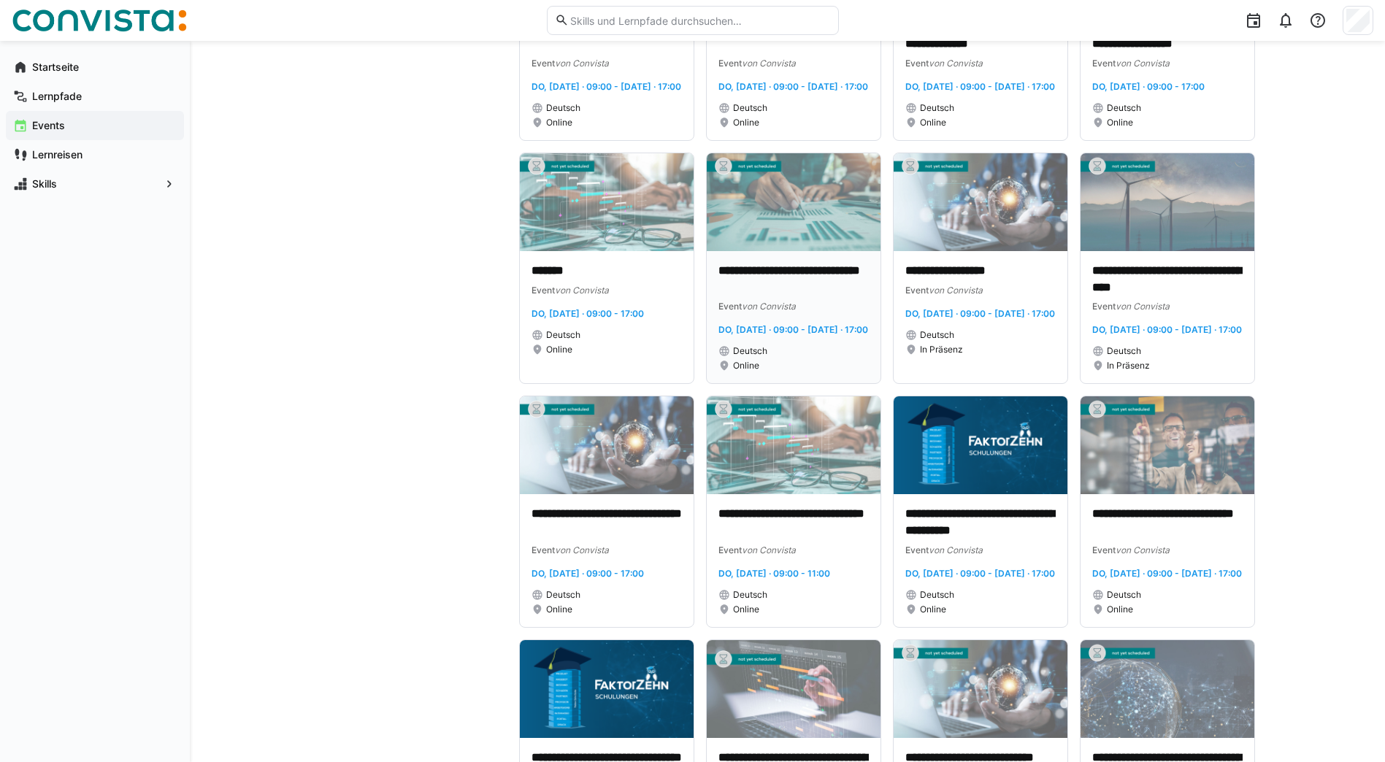
click at [755, 296] on p "**********" at bounding box center [793, 280] width 150 height 34
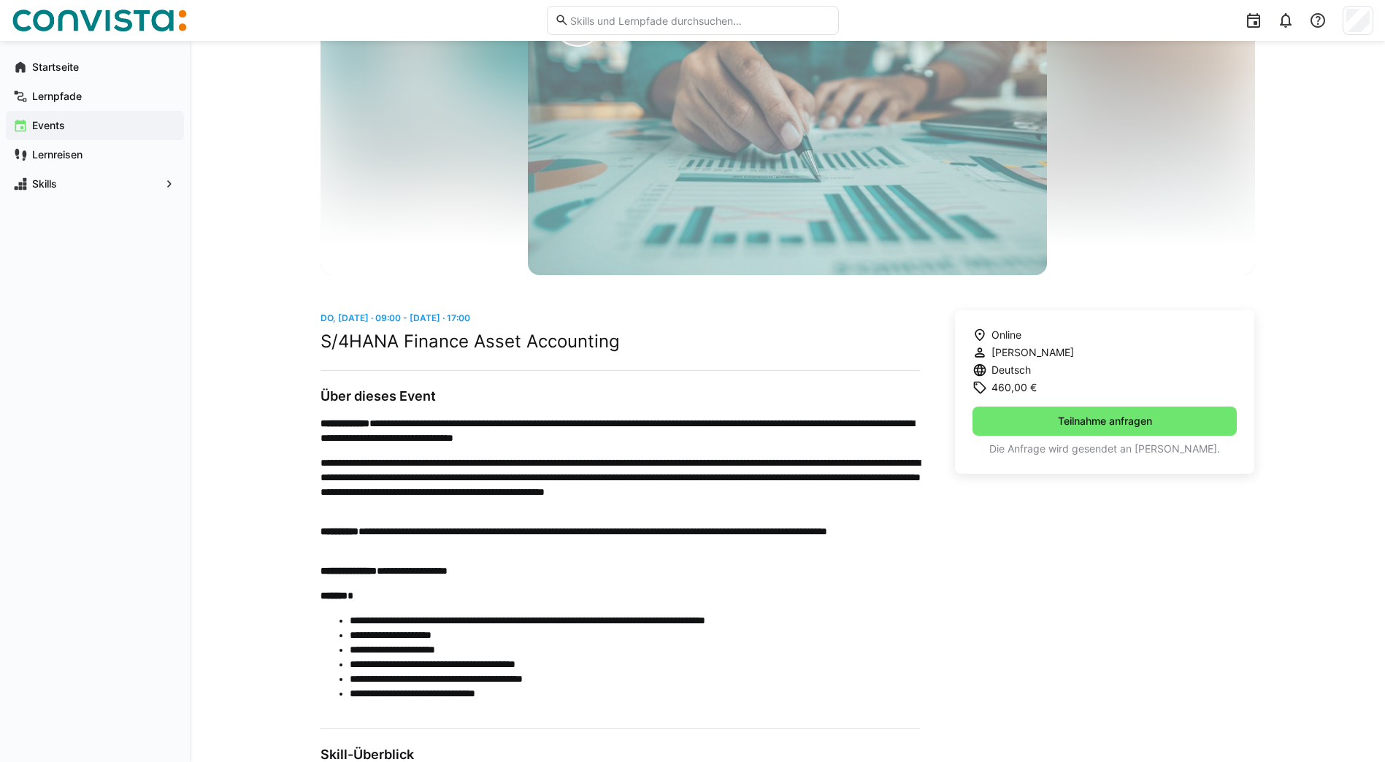
scroll to position [146, 0]
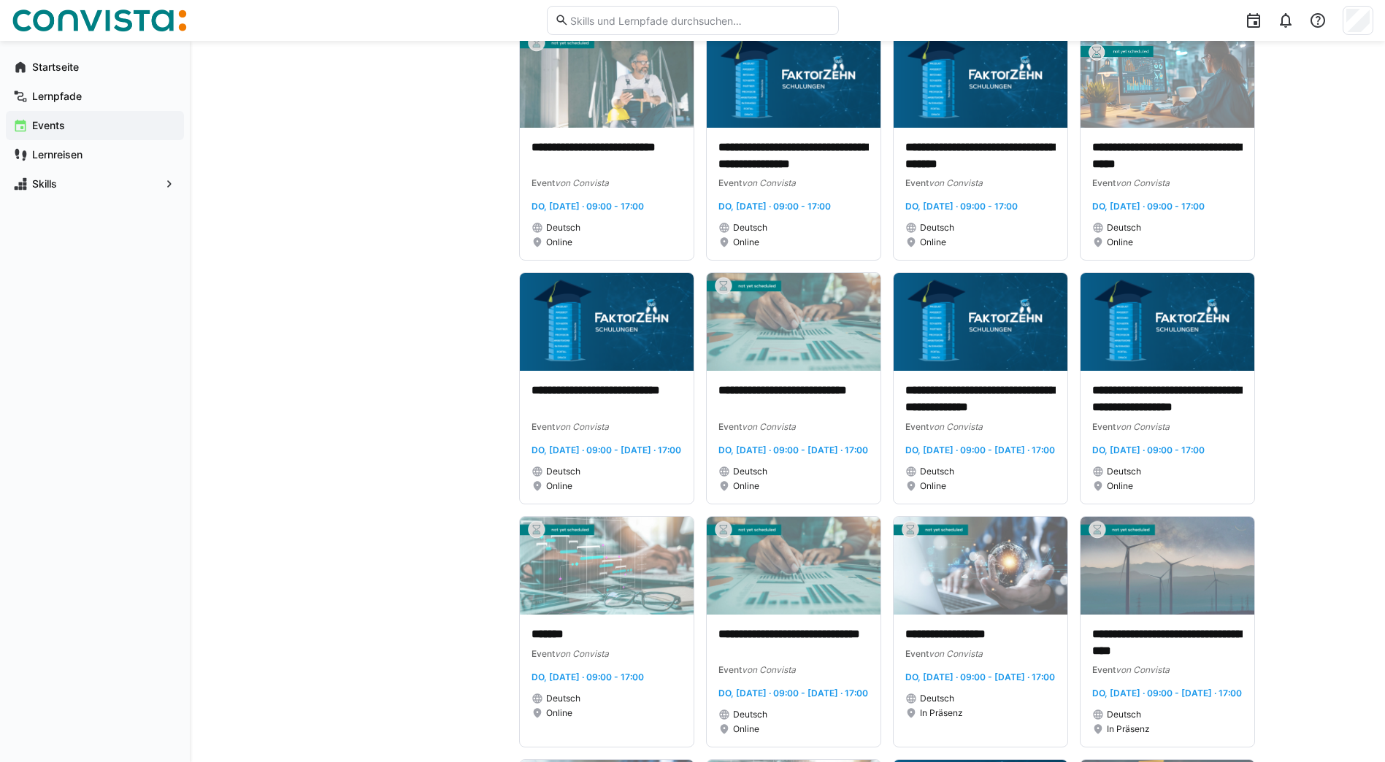
scroll to position [1387, 0]
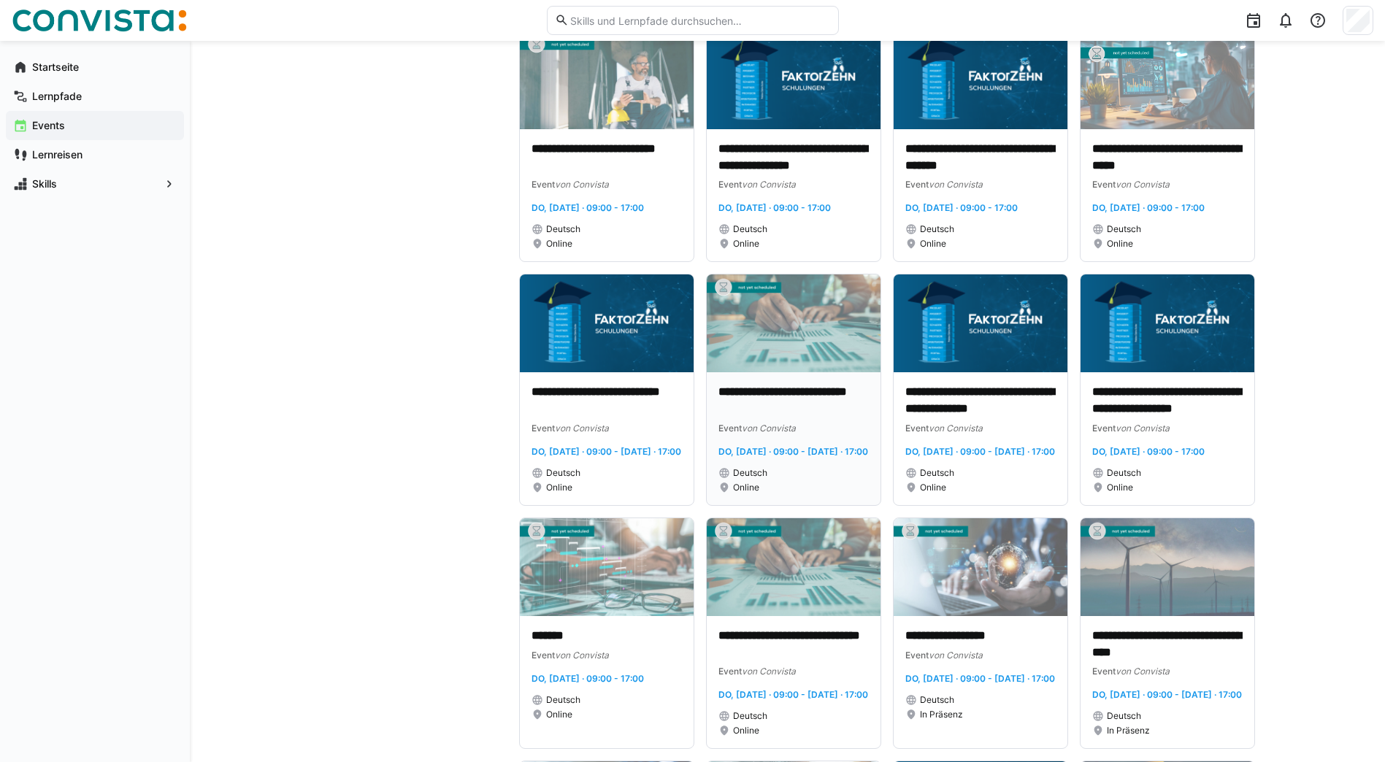
click at [807, 417] on p "**********" at bounding box center [793, 401] width 150 height 34
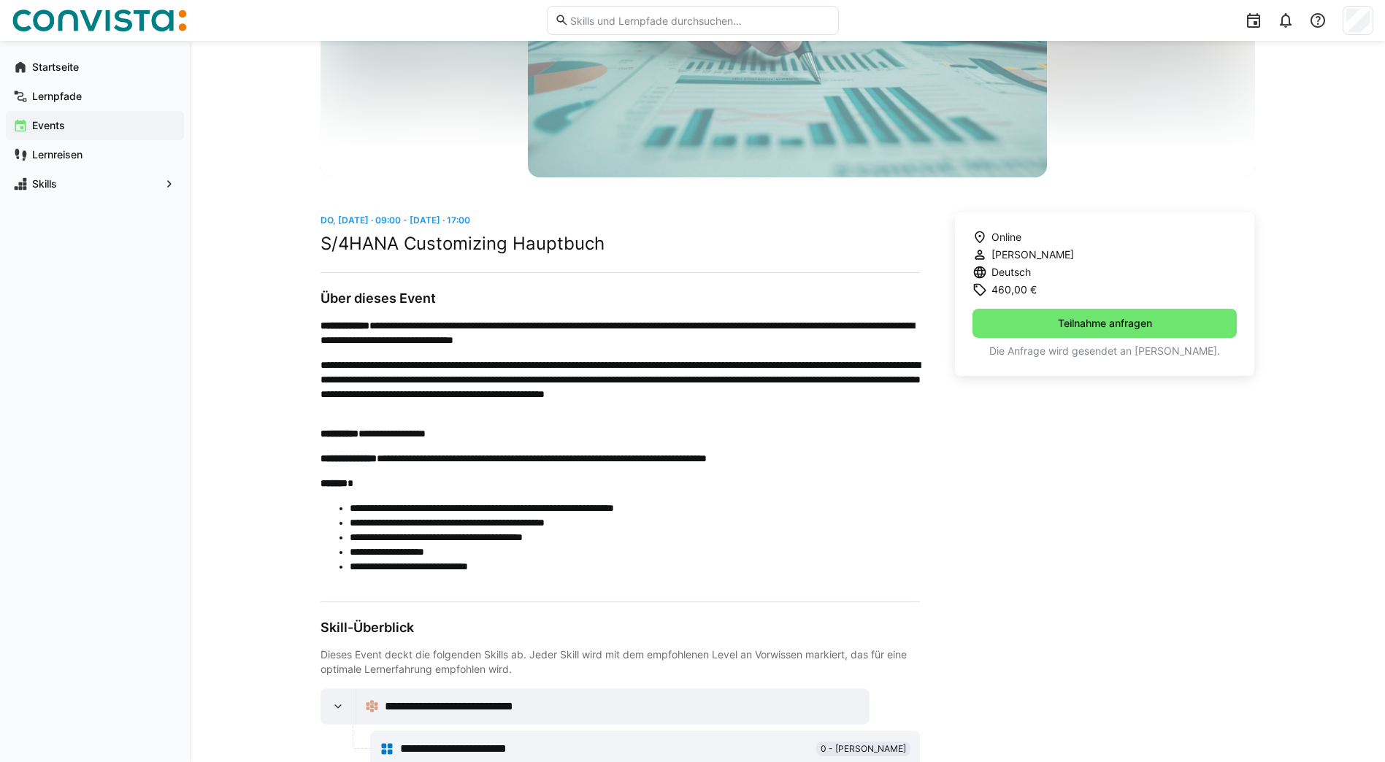
scroll to position [258, 0]
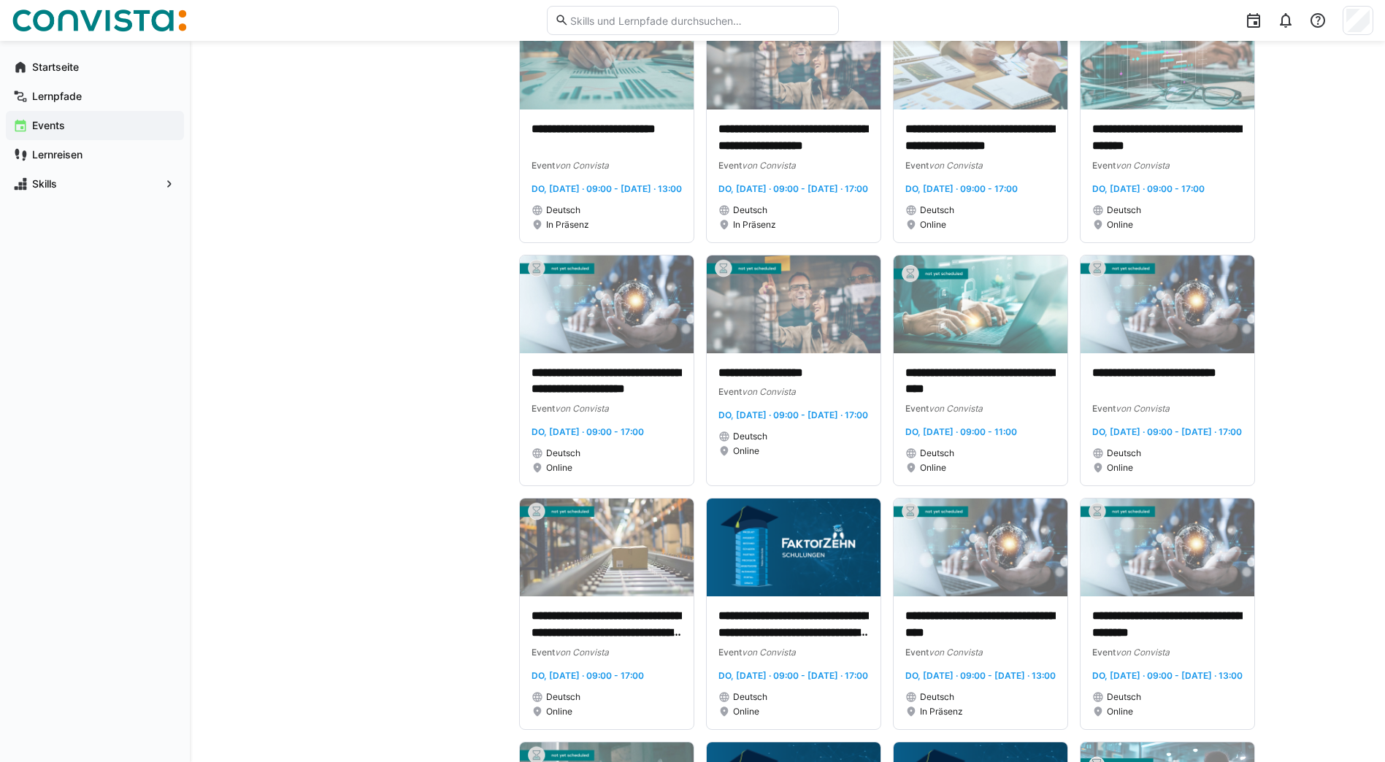
scroll to position [657, 0]
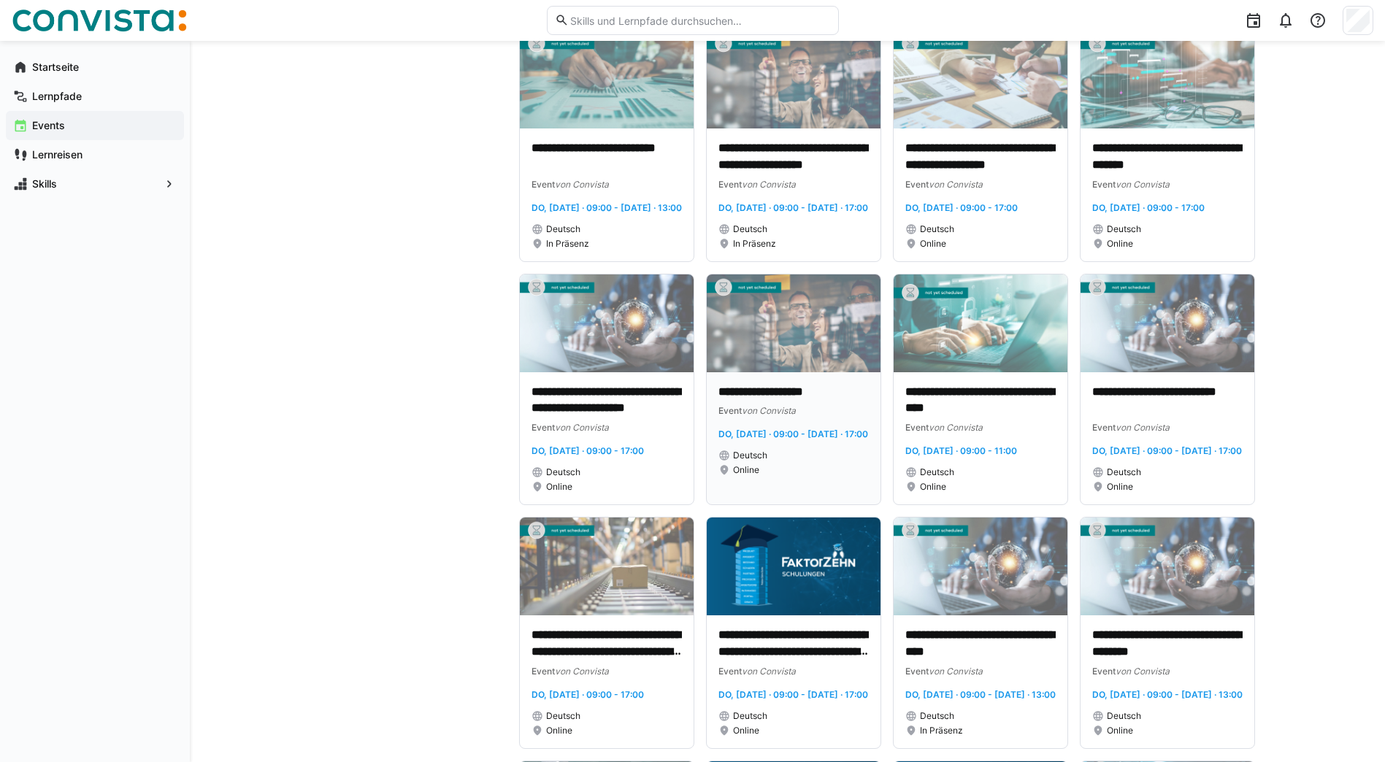
click at [802, 401] on p "**********" at bounding box center [793, 392] width 150 height 17
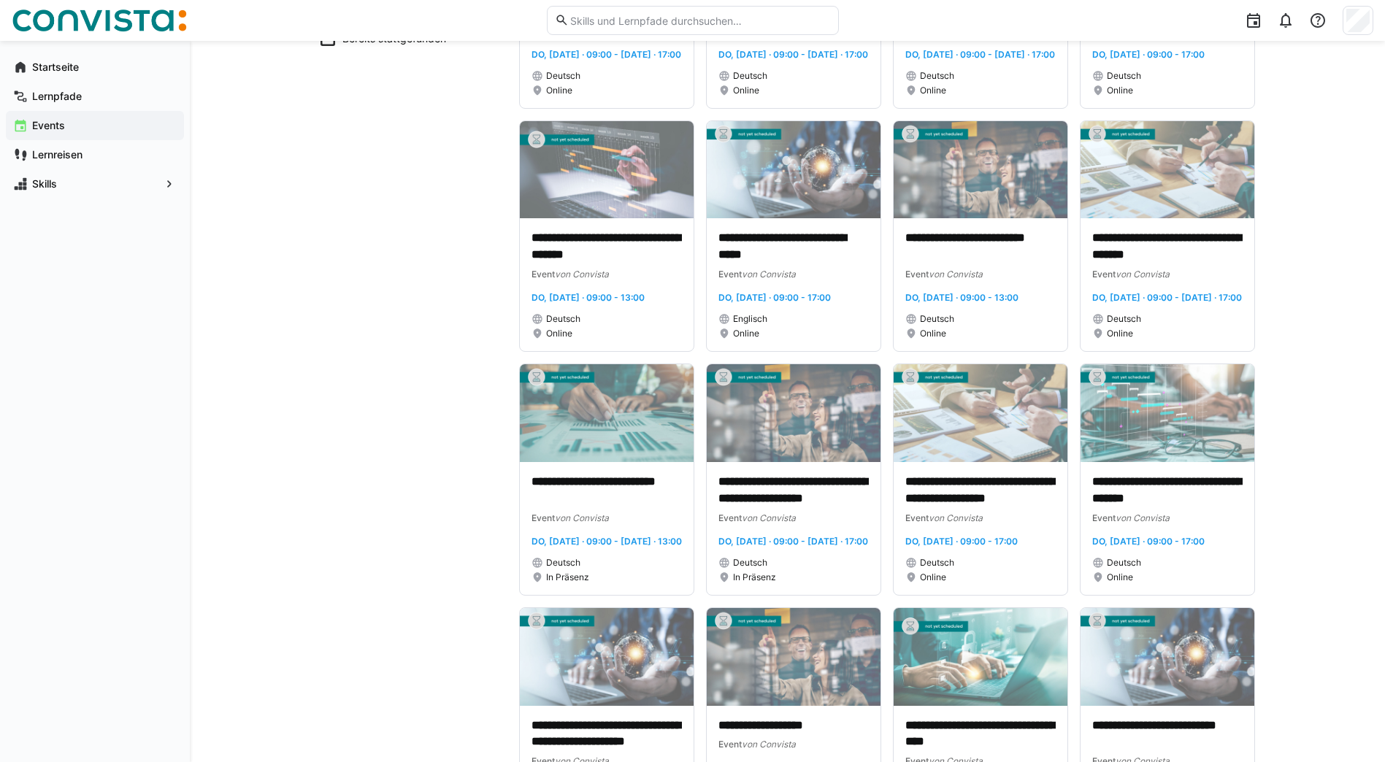
scroll to position [365, 0]
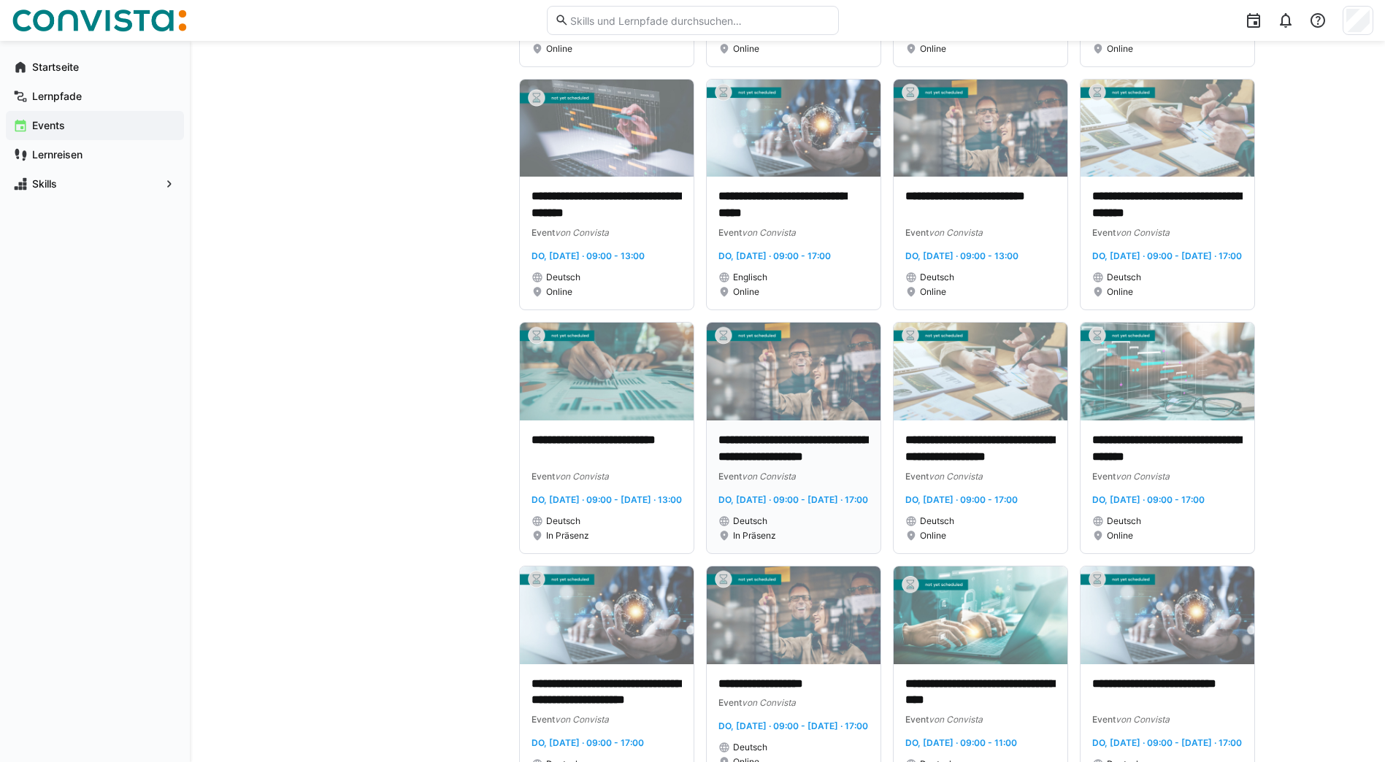
click at [821, 466] on p "**********" at bounding box center [793, 449] width 150 height 34
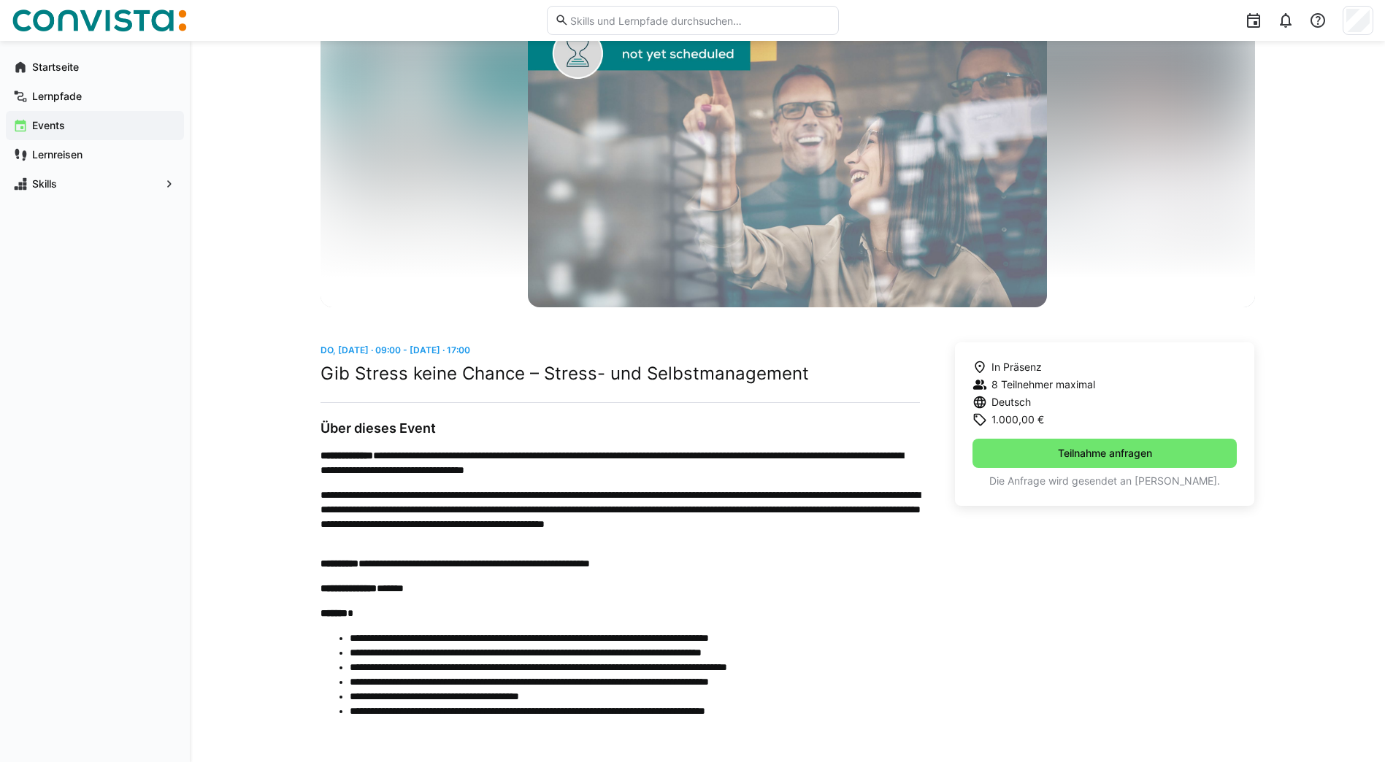
scroll to position [90, 0]
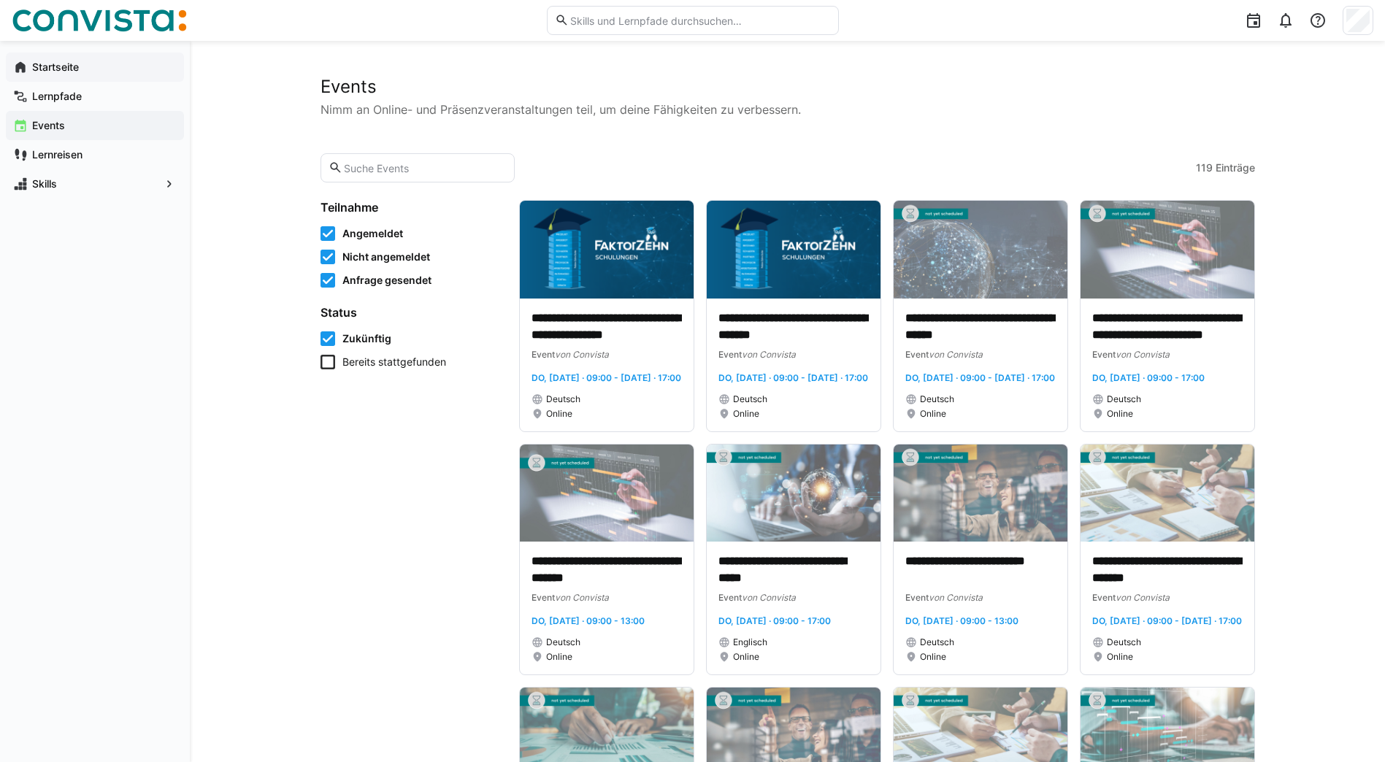
click at [0, 0] on app-navigation-label "Startseite" at bounding box center [0, 0] width 0 height 0
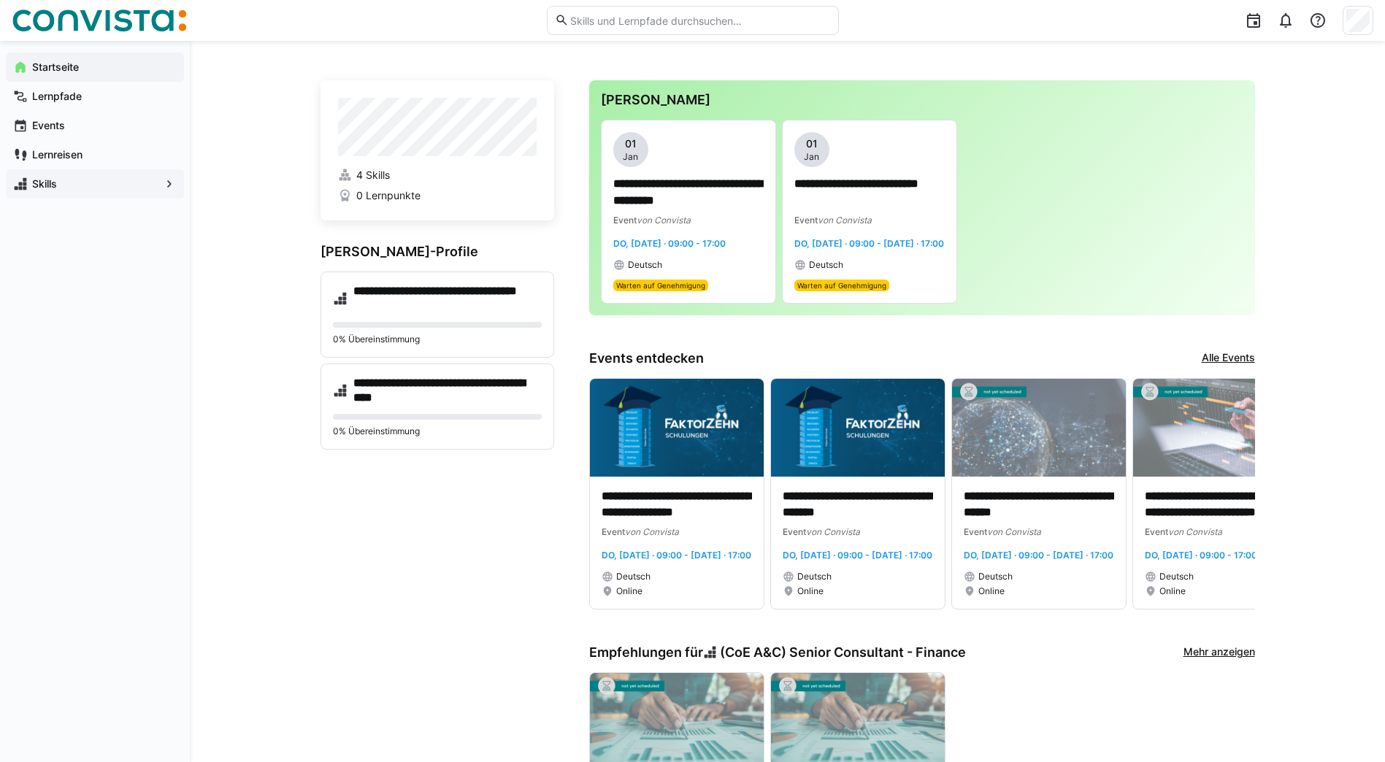
click at [0, 0] on app-navigation-label "Skills" at bounding box center [0, 0] width 0 height 0
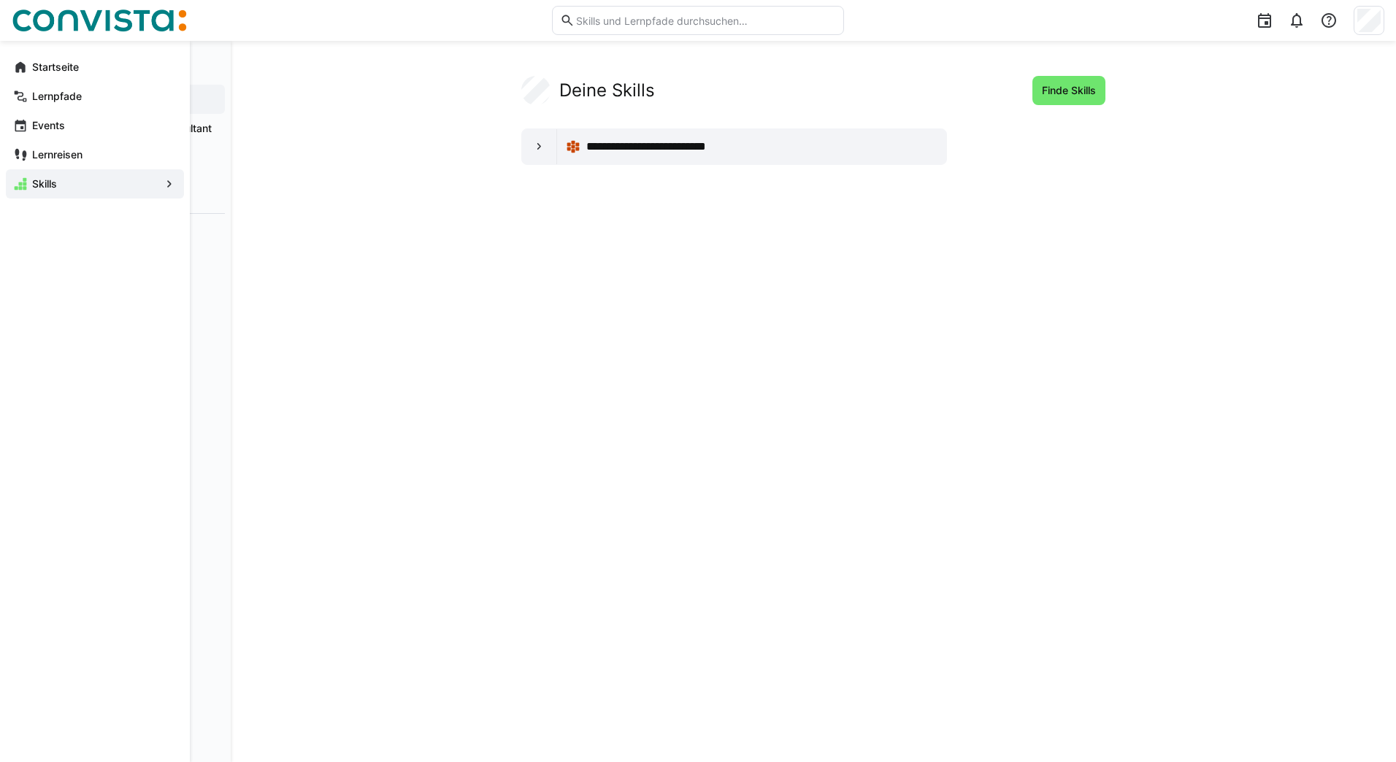
click at [13, 61] on eds-icon at bounding box center [20, 67] width 15 height 15
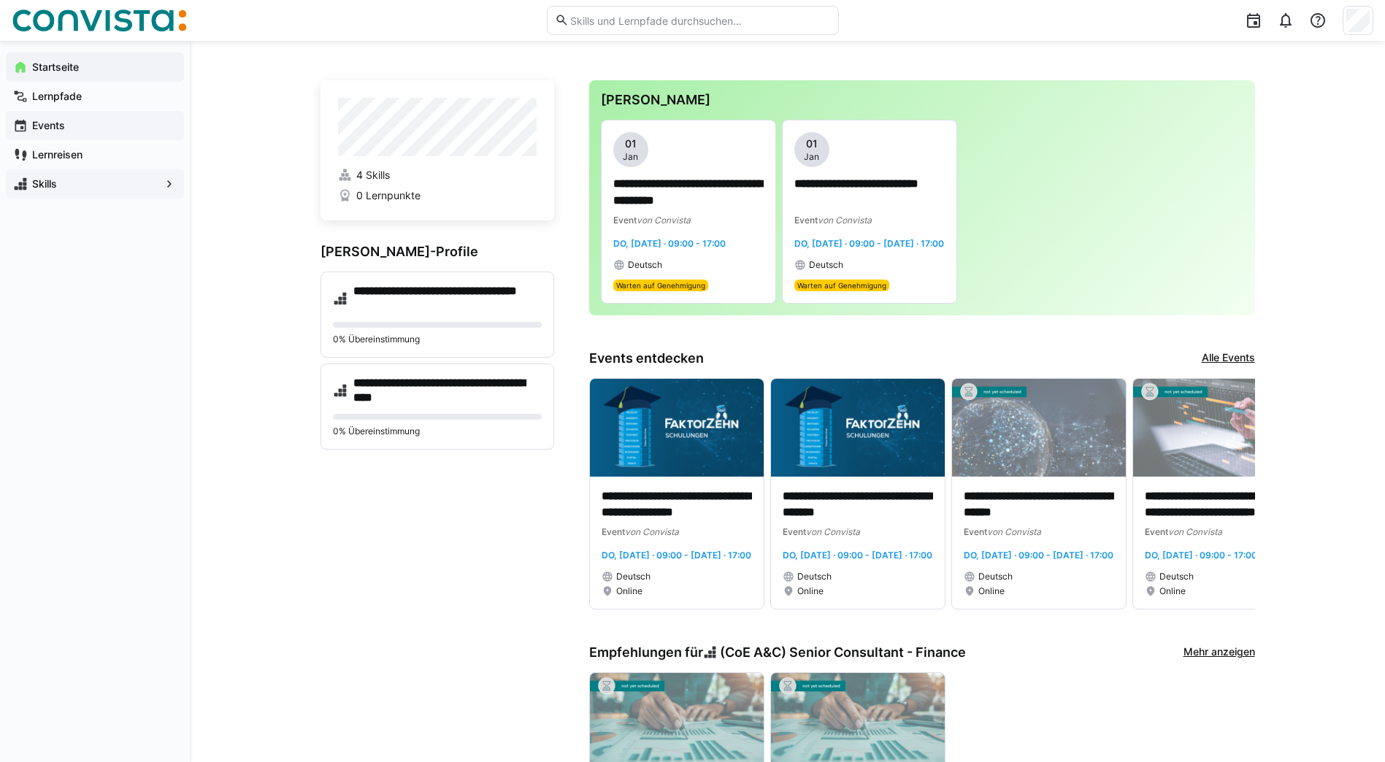
click at [65, 126] on span "Events" at bounding box center [103, 125] width 147 height 15
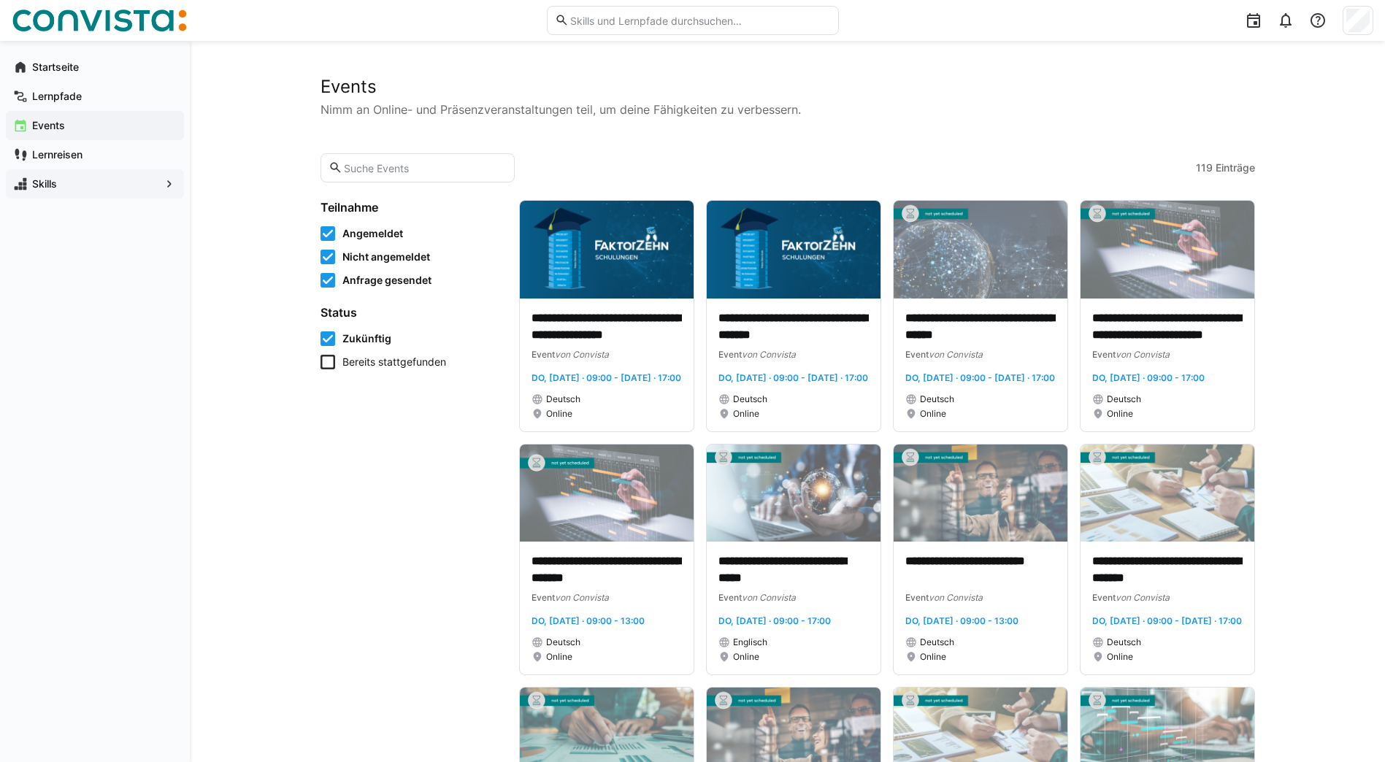
click at [450, 169] on input "text" at bounding box center [424, 167] width 164 height 13
type input "Englisch"
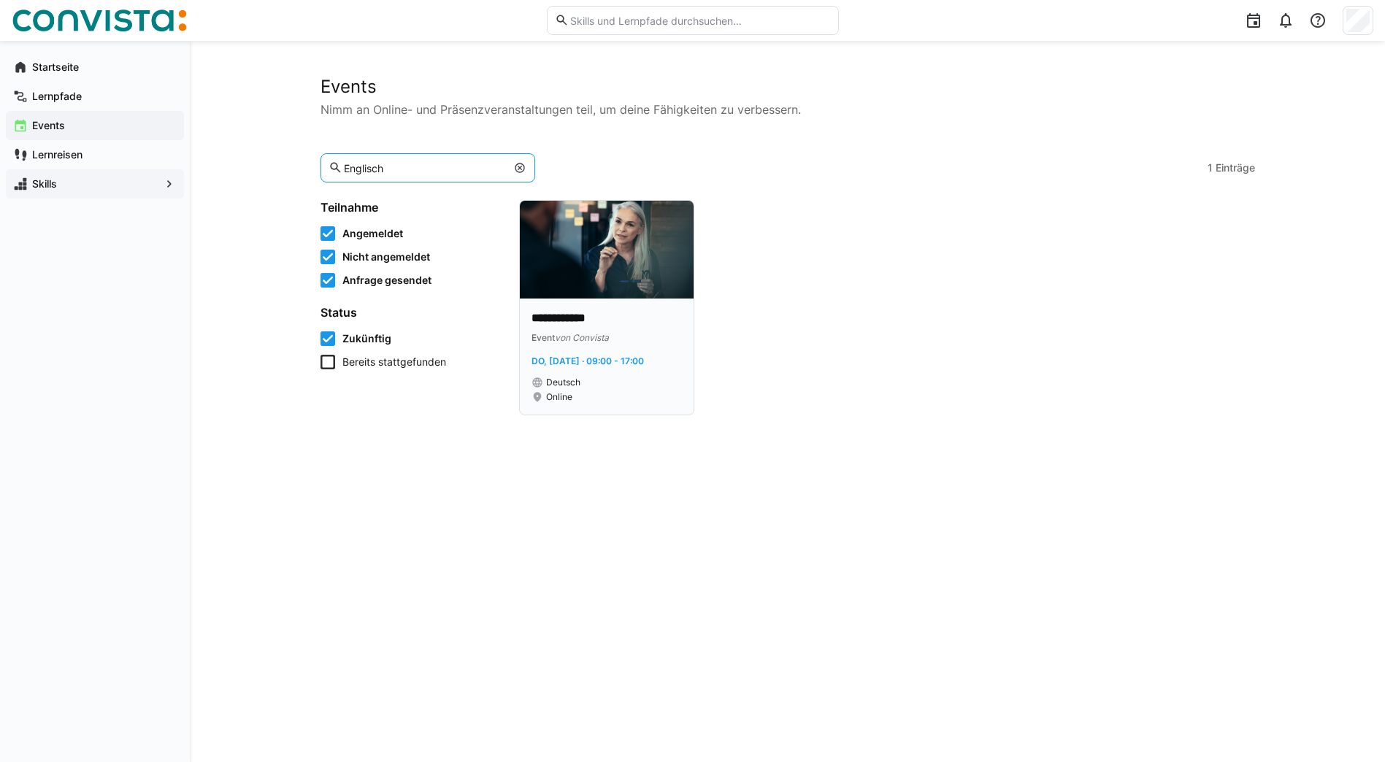
click at [595, 286] on img at bounding box center [607, 250] width 174 height 98
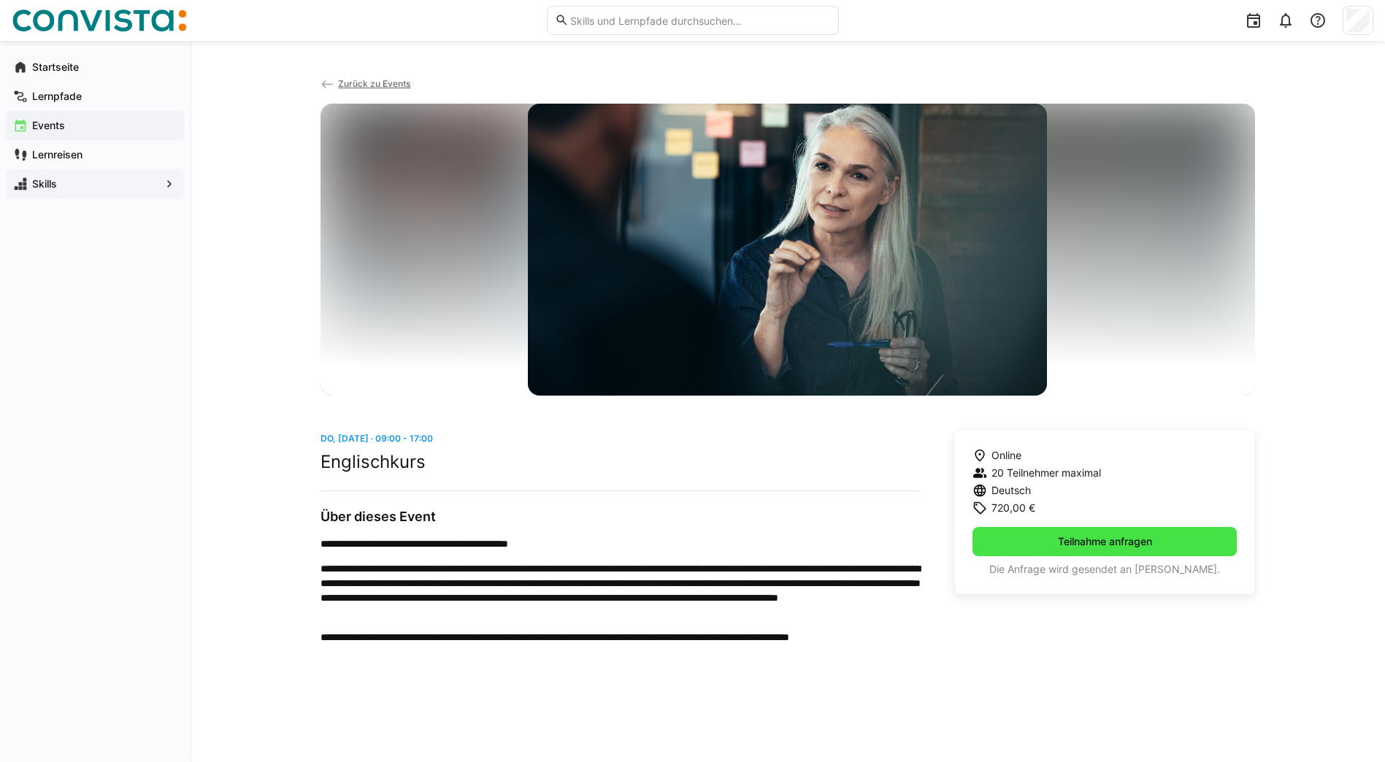
click at [1127, 544] on span "Teilnahme anfragen" at bounding box center [1104, 541] width 99 height 15
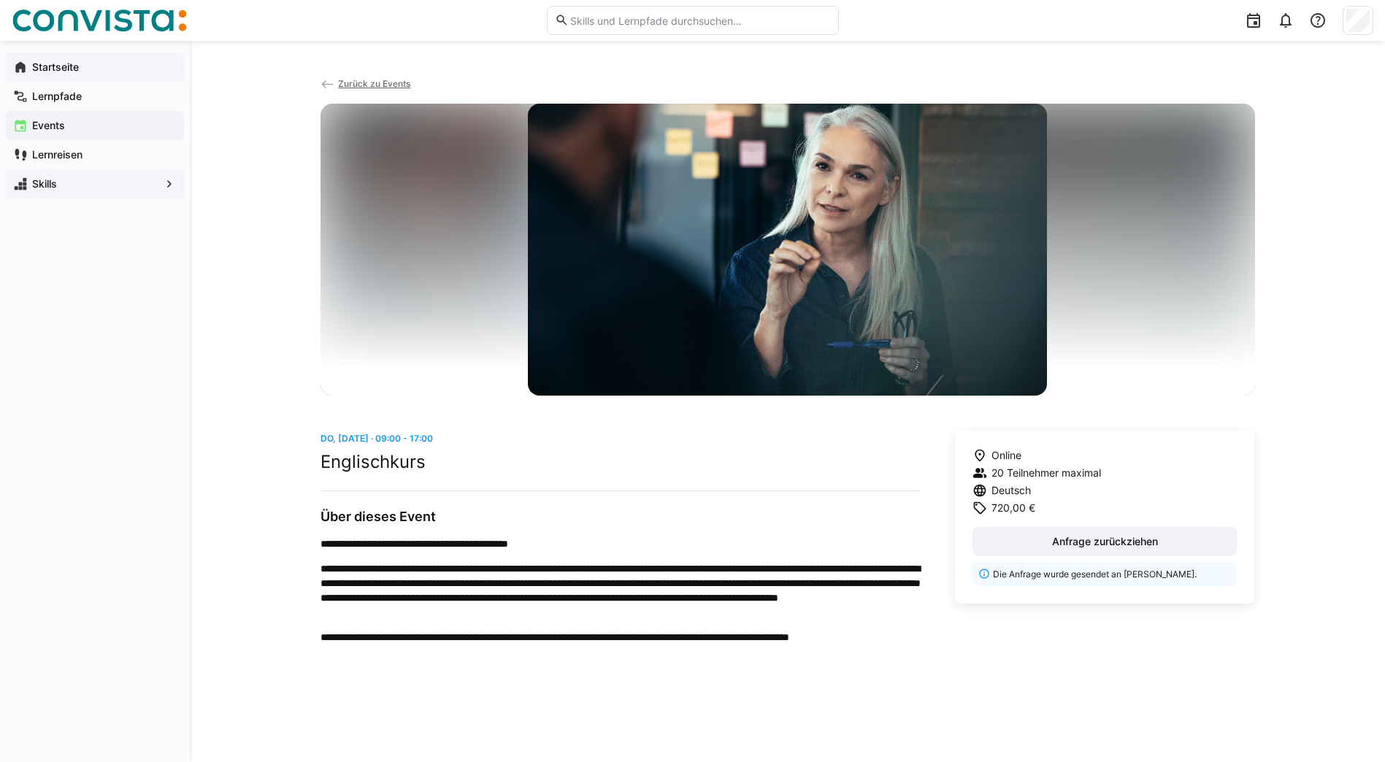
click at [63, 60] on span "Startseite" at bounding box center [103, 67] width 147 height 15
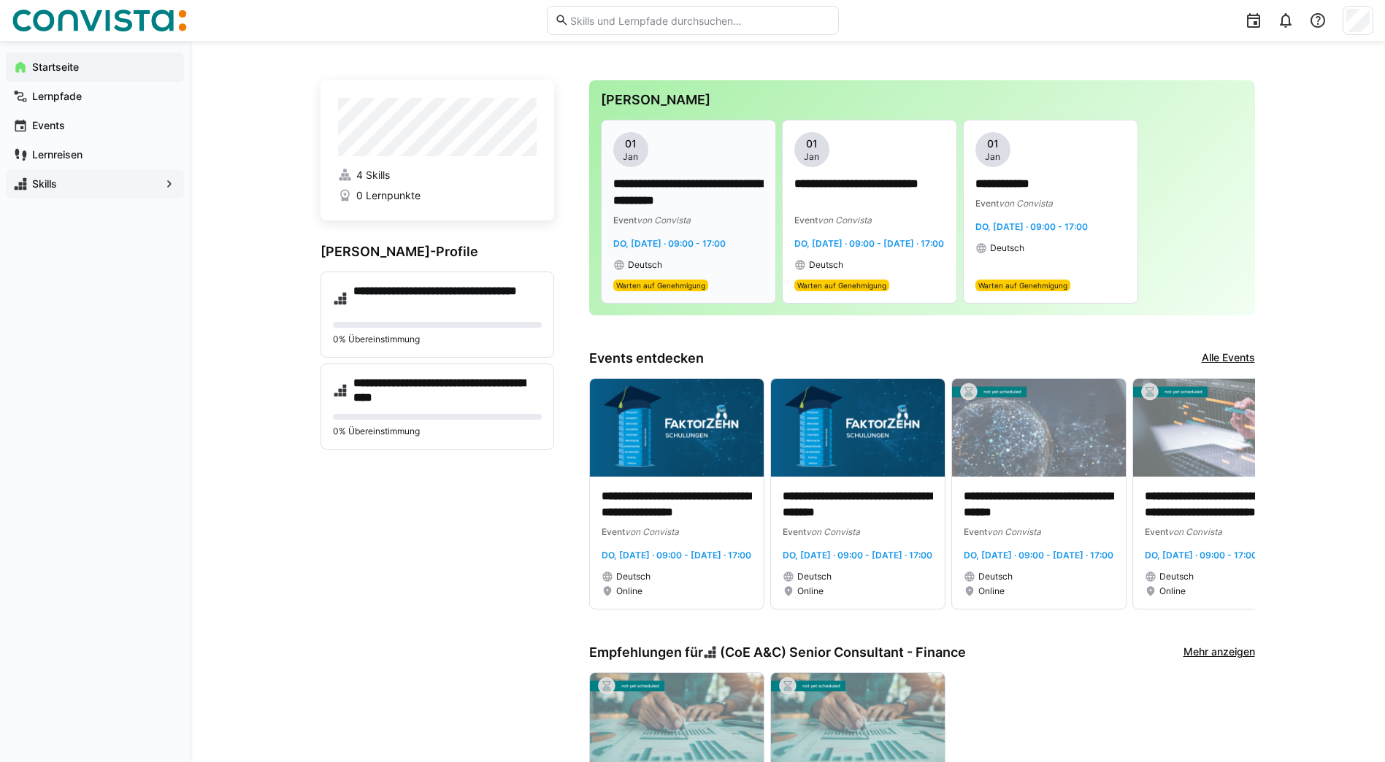
click at [701, 194] on p "**********" at bounding box center [688, 193] width 150 height 34
click at [872, 167] on div "**********" at bounding box center [869, 201] width 150 height 139
click at [701, 187] on p "**********" at bounding box center [688, 193] width 150 height 34
